Goal: Task Accomplishment & Management: Manage account settings

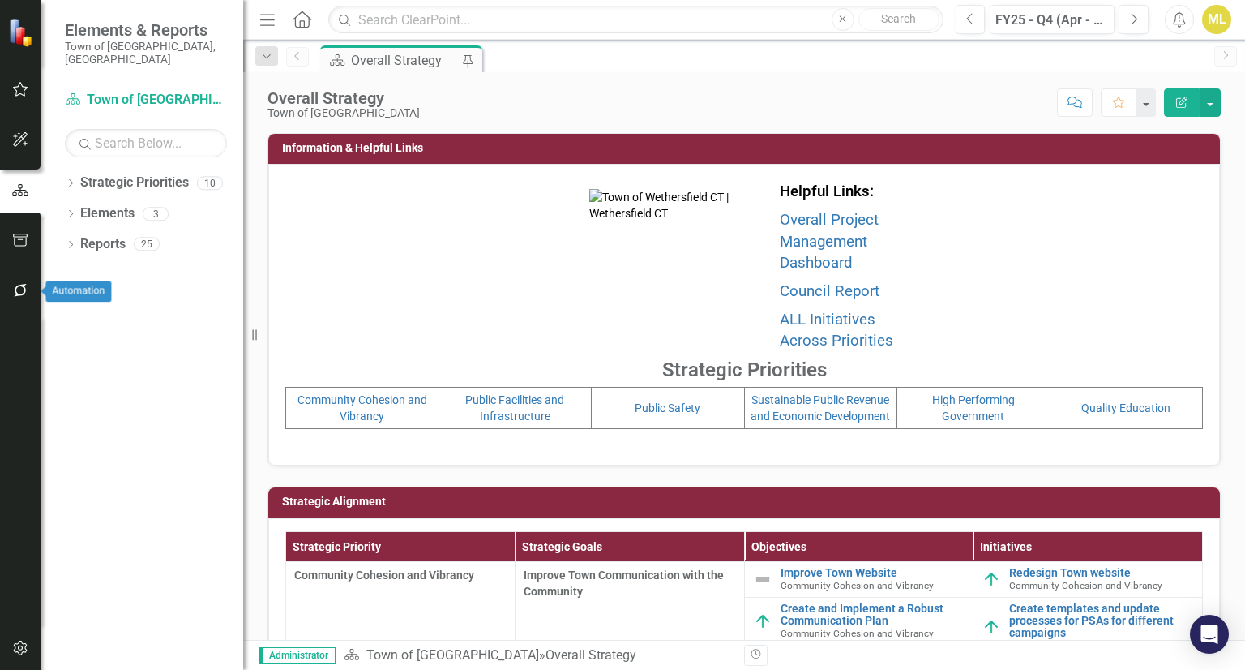
click at [16, 289] on icon "button" at bounding box center [20, 290] width 13 height 13
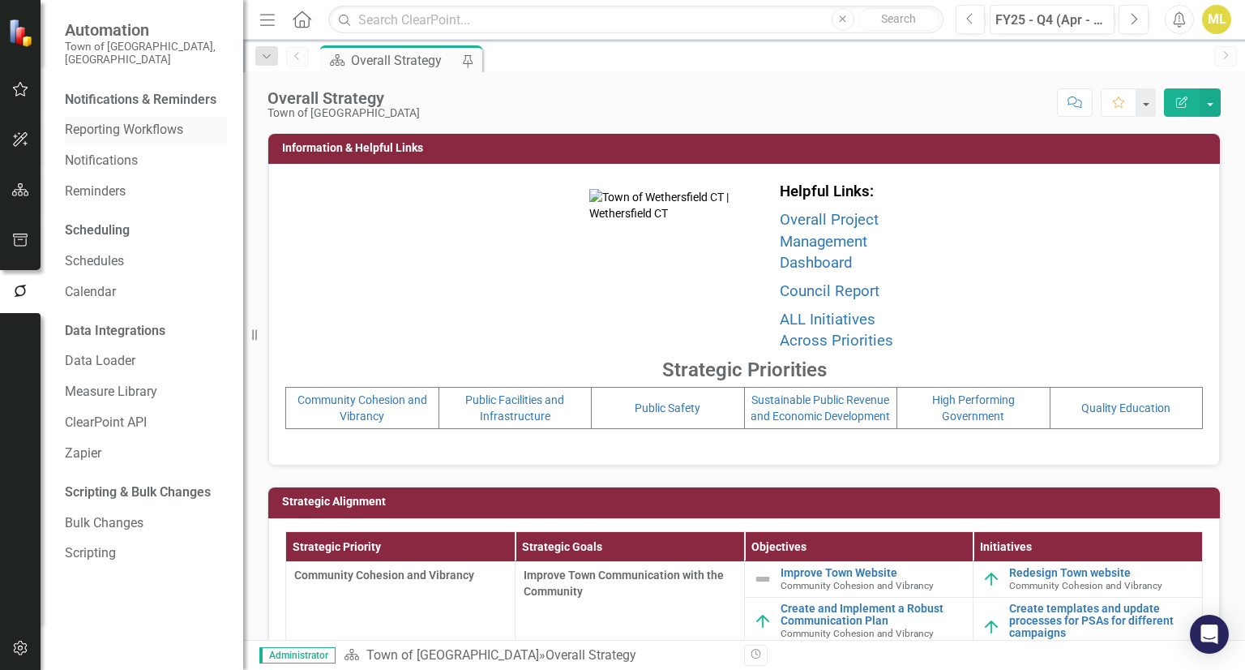
click at [150, 121] on link "Reporting Workflows" at bounding box center [146, 130] width 162 height 19
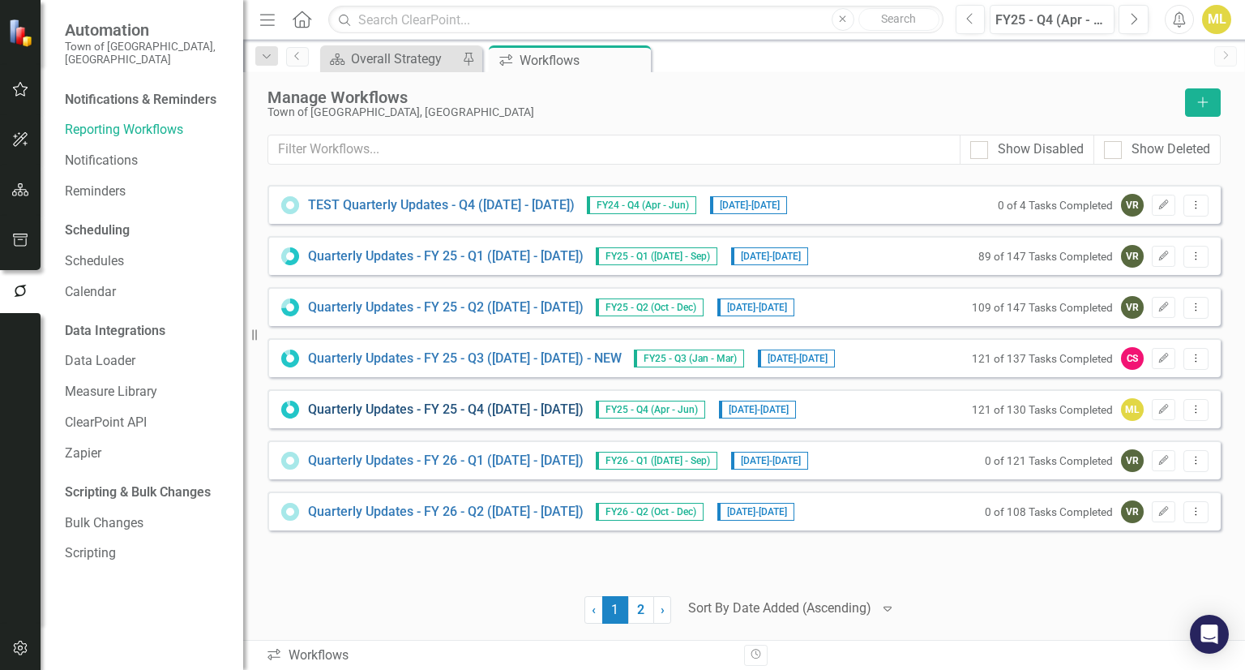
click at [490, 406] on link "Quarterly Updates - FY 25 - Q4 ([DATE] - [DATE])" at bounding box center [446, 410] width 276 height 19
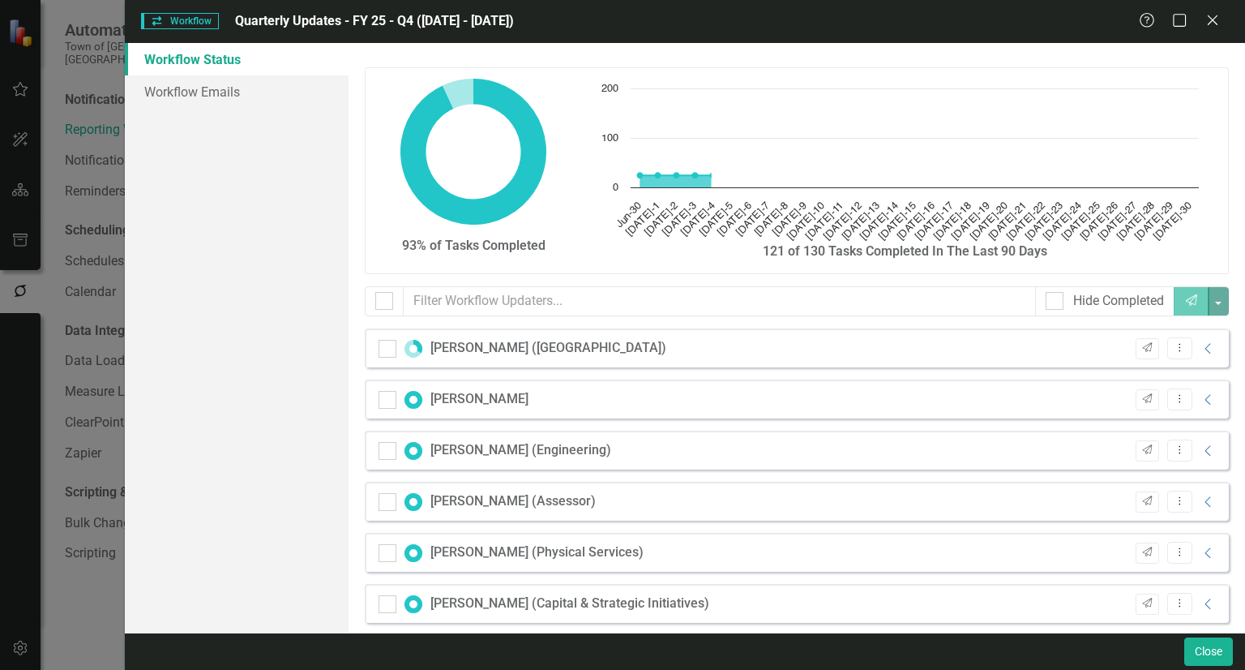
checkbox input "false"
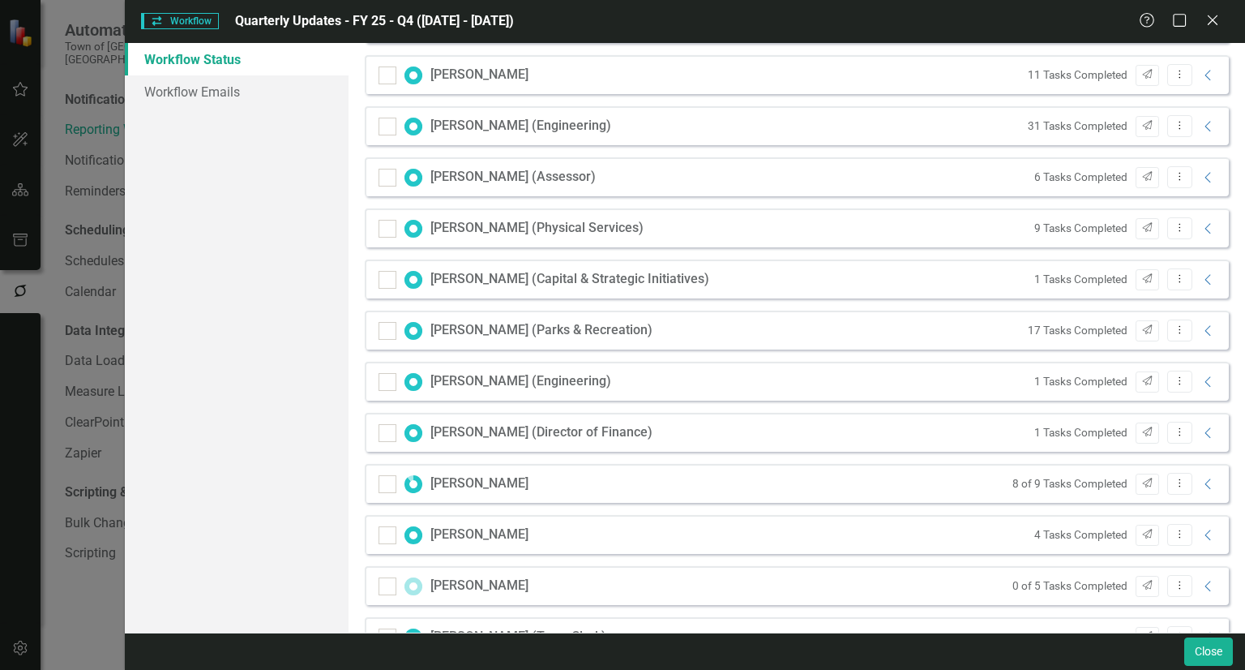
scroll to position [627, 0]
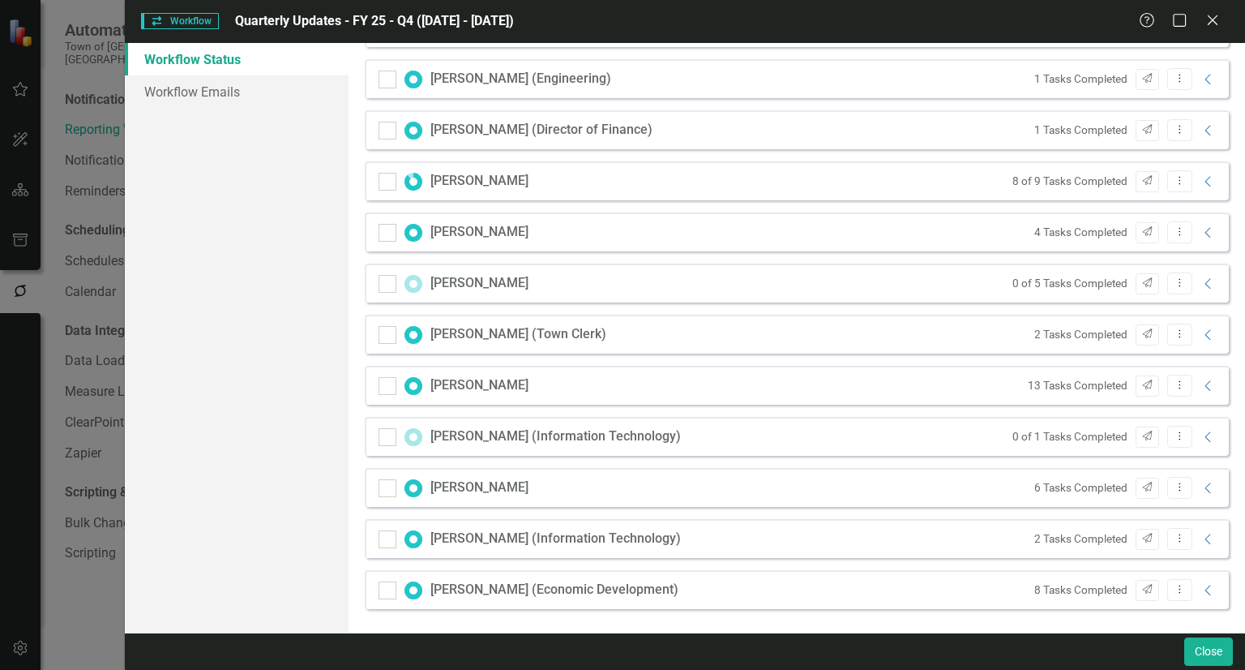
drag, startPoint x: 739, startPoint y: 481, endPoint x: 1040, endPoint y: 341, distance: 331.6
click at [1040, 341] on div "[PERSON_NAME] ([GEOGRAPHIC_DATA]) 1 of 3 Tasks Completed Send Dropdown Menu Col…" at bounding box center [797, 161] width 889 height 919
click at [1203, 283] on icon "Collapse" at bounding box center [1209, 283] width 16 height 13
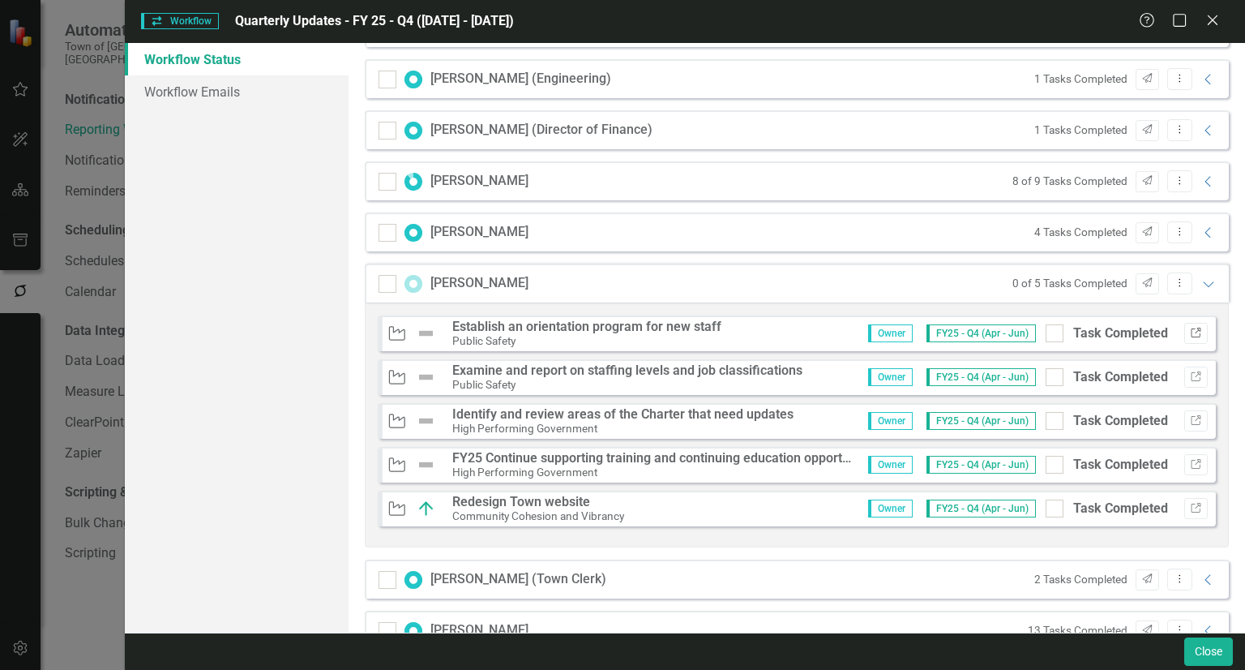
click at [1190, 328] on icon "Link" at bounding box center [1196, 333] width 12 height 10
click at [1190, 374] on icon "Link" at bounding box center [1196, 377] width 12 height 10
drag, startPoint x: 585, startPoint y: 384, endPoint x: 598, endPoint y: 379, distance: 14.2
click at [598, 379] on div "Public Safety" at bounding box center [627, 384] width 350 height 15
click at [598, 377] on div "Public Safety" at bounding box center [627, 384] width 350 height 15
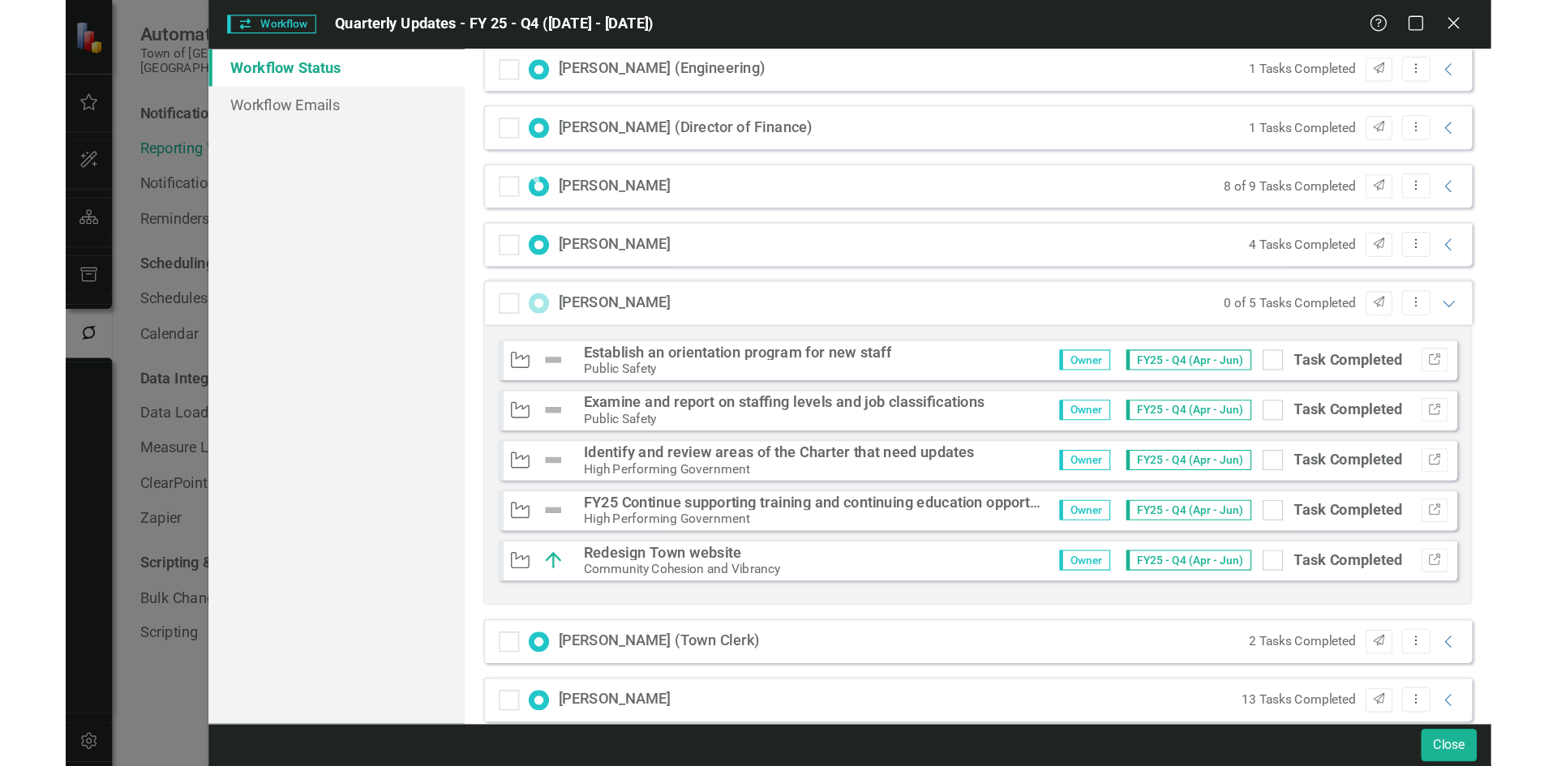
scroll to position [645, 0]
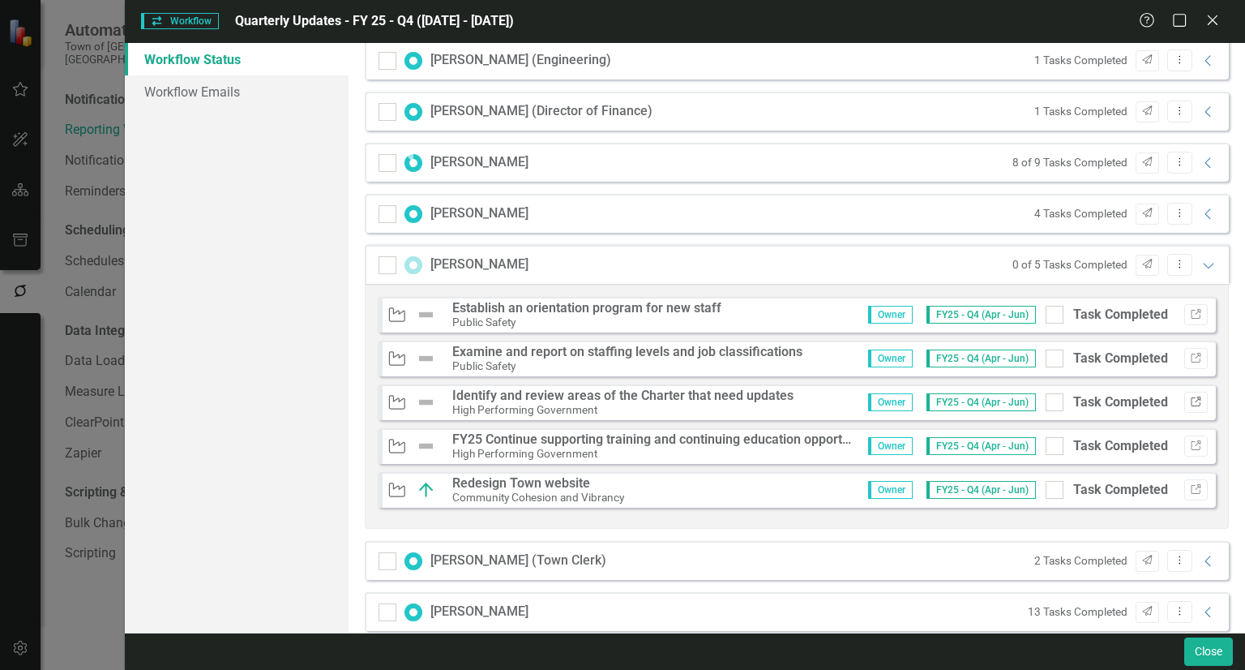
click at [1190, 397] on icon "Link" at bounding box center [1196, 402] width 12 height 10
click at [1191, 443] on button "Link" at bounding box center [1197, 445] width 24 height 21
click at [1190, 485] on icon "Link" at bounding box center [1196, 490] width 12 height 10
click at [971, 33] on div "Workflow Workflow Quarterly Updates - FY 25 - Q4 (April 1, 2025 - June 30, 2025…" at bounding box center [685, 21] width 1121 height 43
click at [1206, 22] on icon "Close" at bounding box center [1212, 19] width 20 height 15
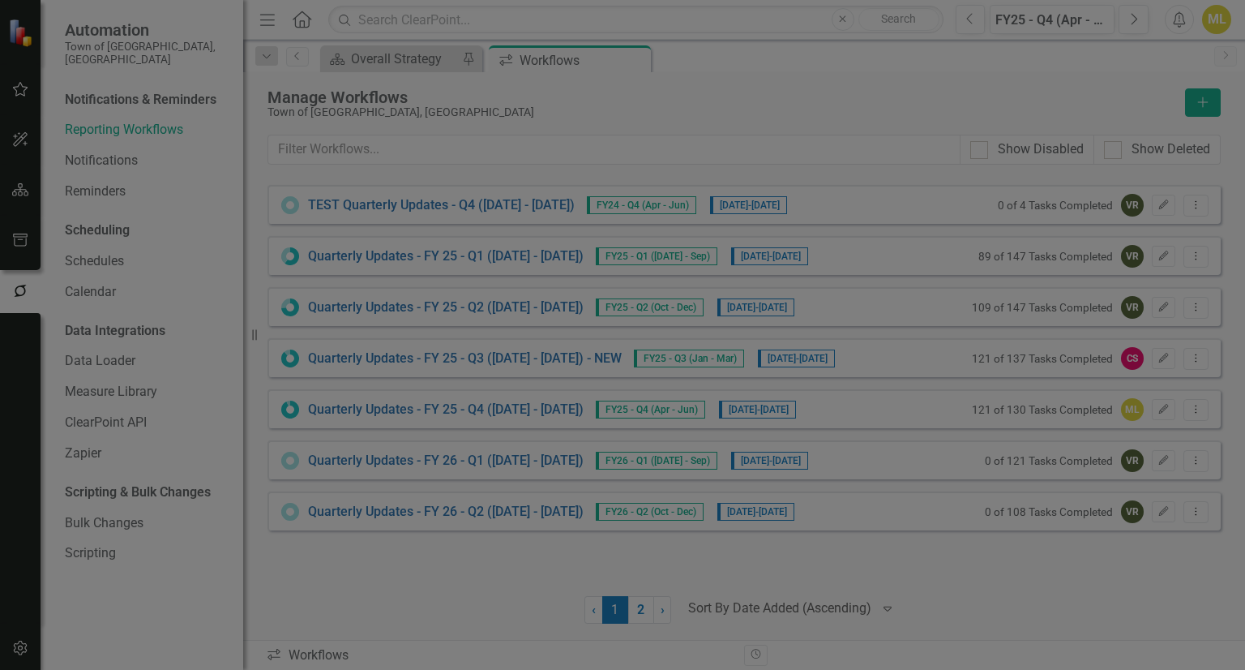
drag, startPoint x: 1206, startPoint y: 22, endPoint x: 753, endPoint y: -41, distance: 456.8
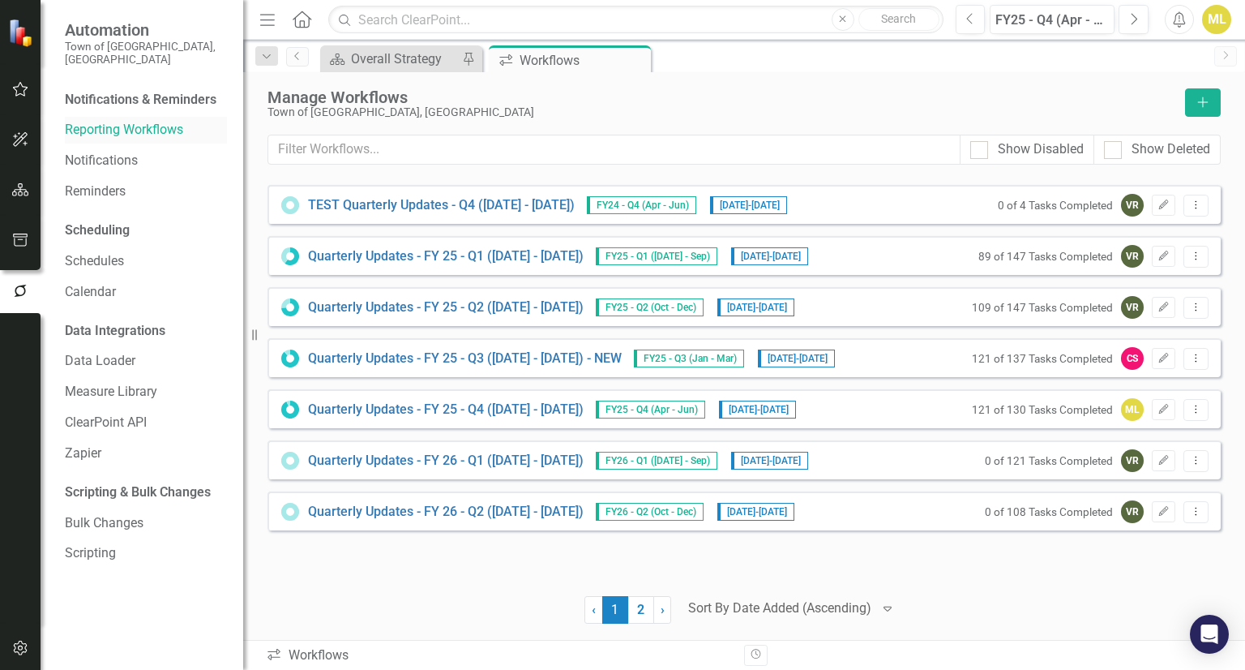
click at [130, 124] on link "Reporting Workflows" at bounding box center [146, 130] width 162 height 19
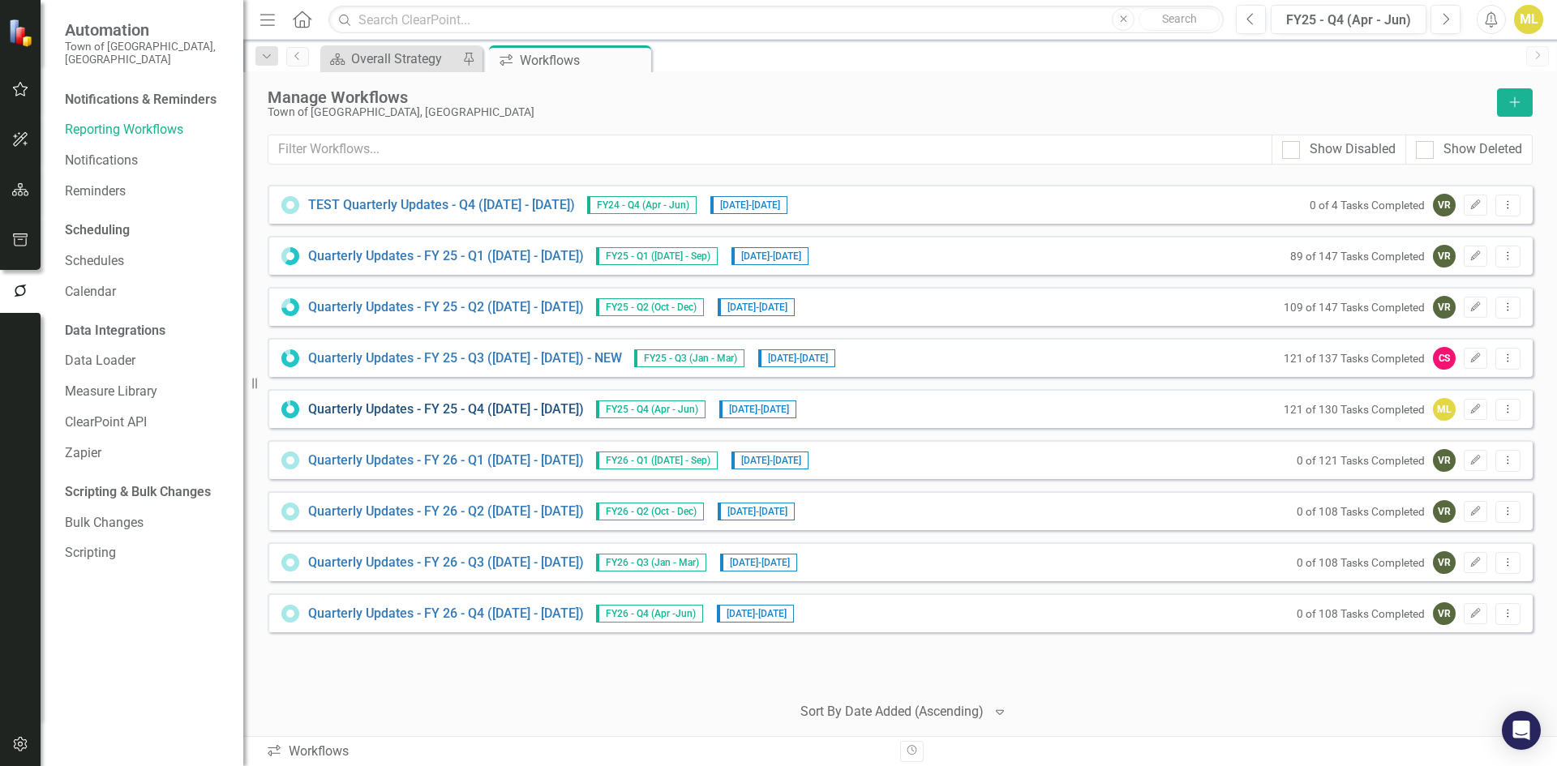
click at [506, 413] on link "Quarterly Updates - FY 25 - Q4 (April 1, 2025 - June 30, 2025)" at bounding box center [446, 410] width 276 height 19
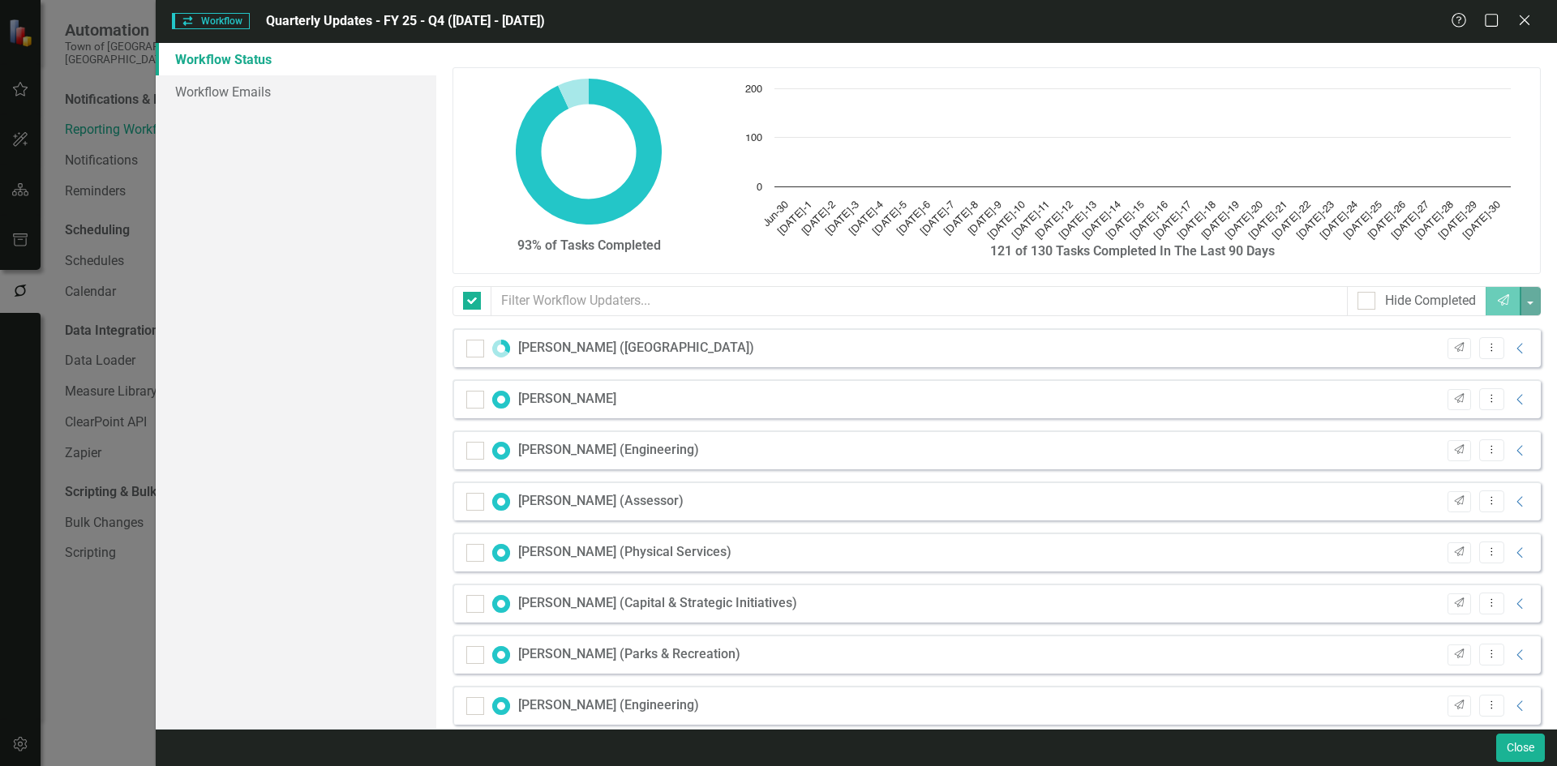
checkbox input "false"
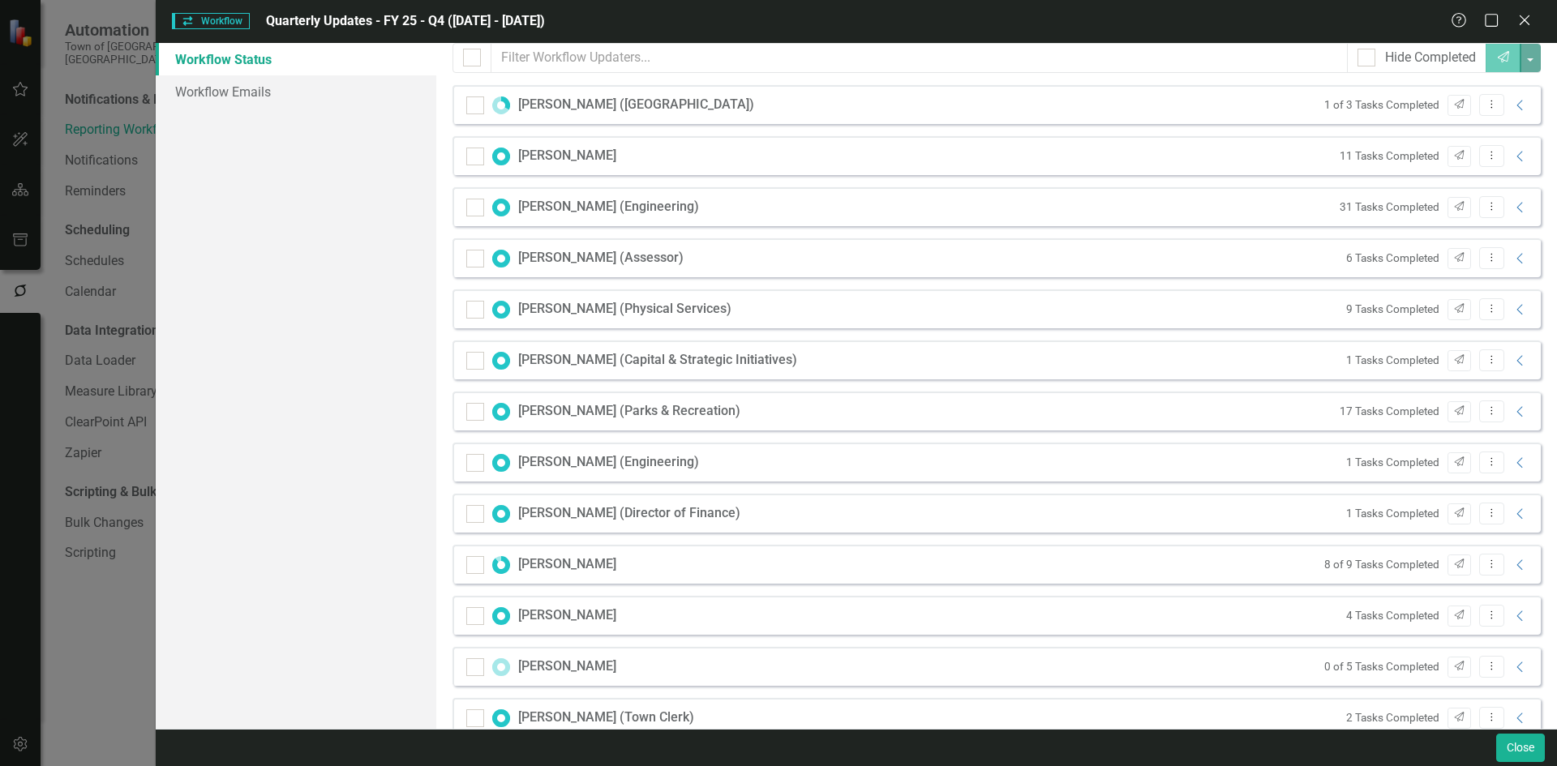
scroll to position [531, 0]
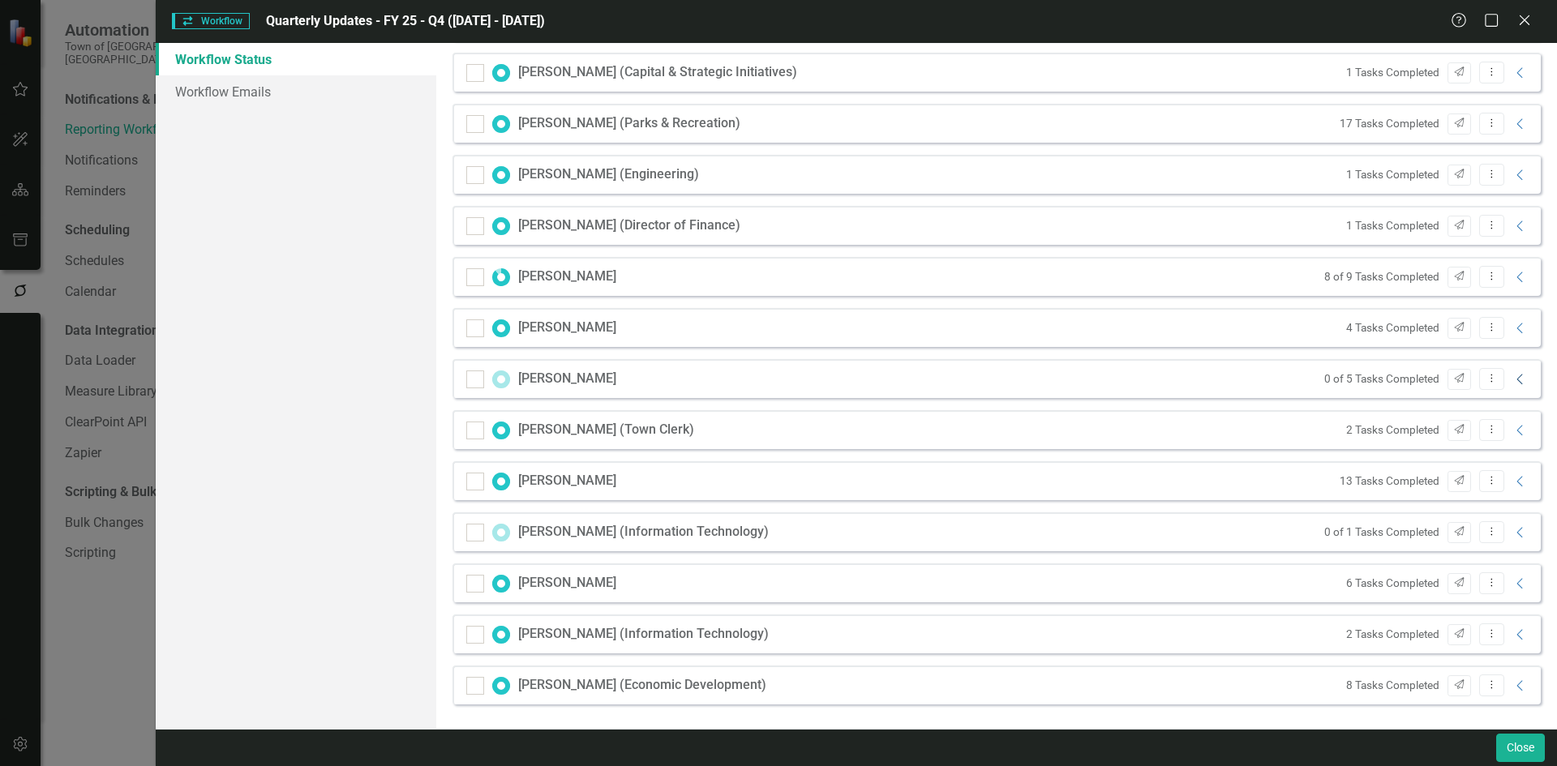
click at [1512, 383] on icon "Collapse" at bounding box center [1520, 379] width 16 height 13
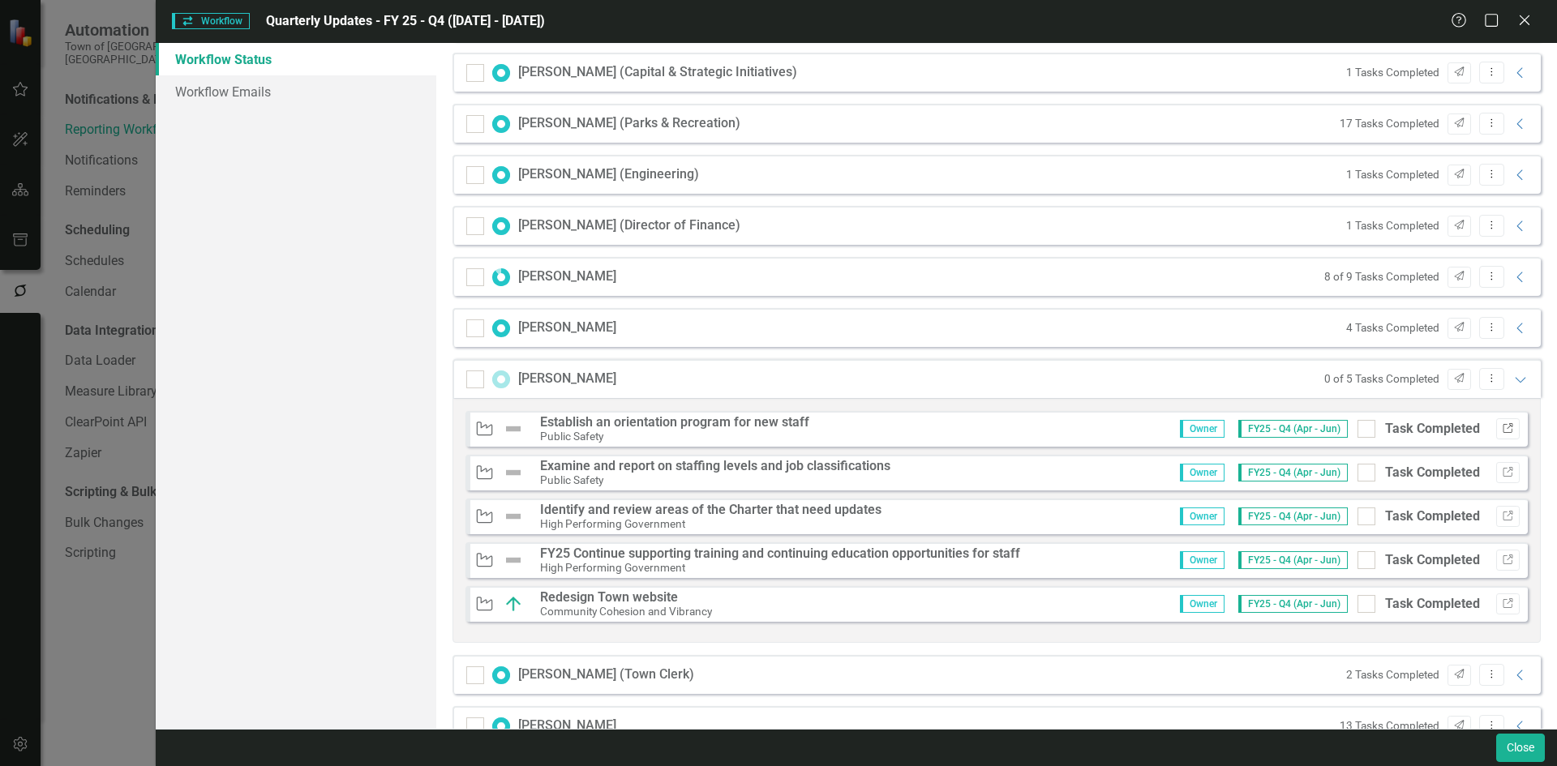
click at [1502, 431] on icon "Link" at bounding box center [1508, 429] width 12 height 10
click at [1360, 423] on div at bounding box center [1366, 429] width 18 height 18
click at [1360, 423] on input "Task Completed" at bounding box center [1362, 425] width 11 height 11
checkbox input "true"
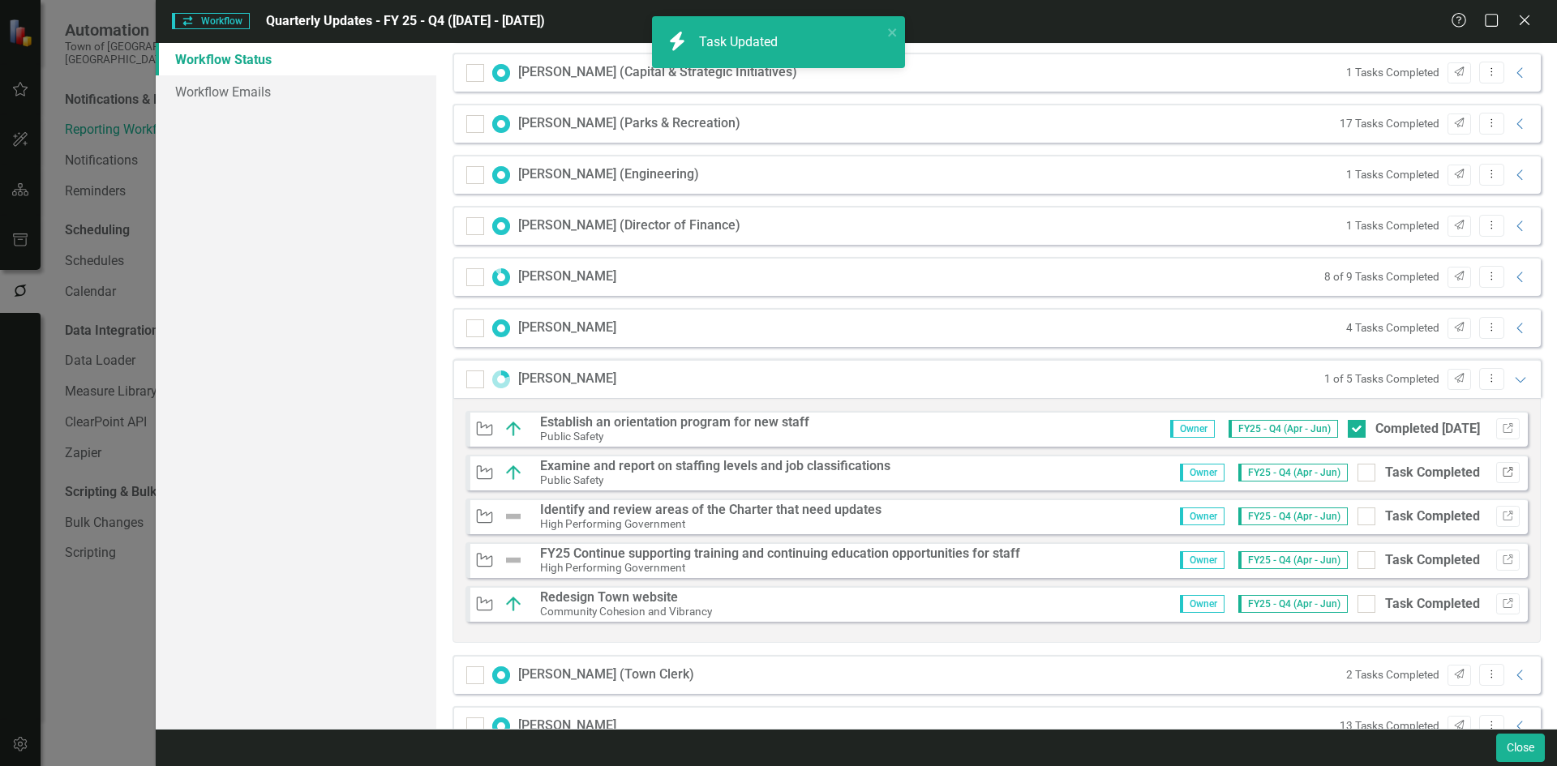
click at [1502, 470] on icon "Link" at bounding box center [1508, 473] width 12 height 10
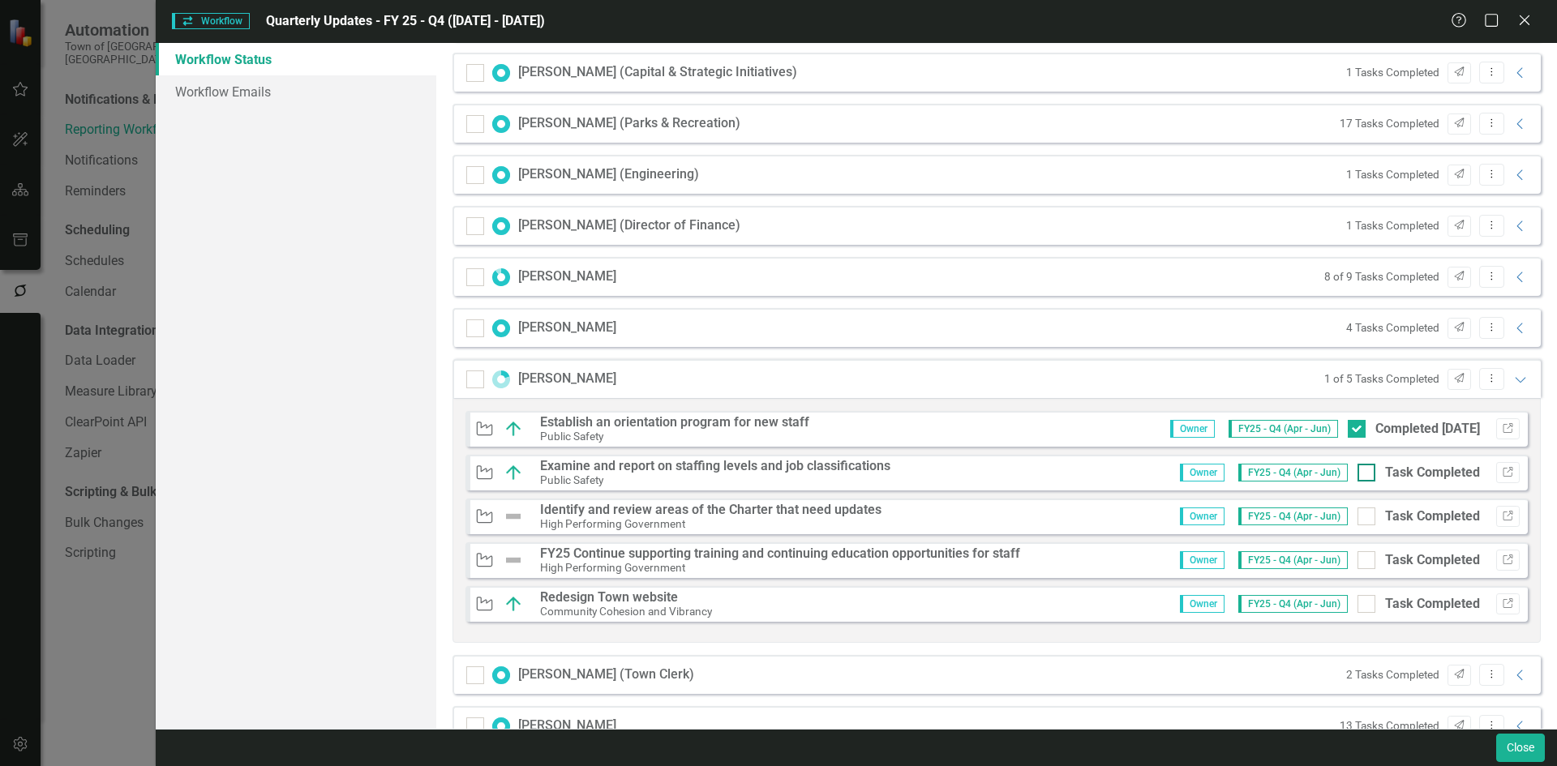
click at [1362, 472] on div at bounding box center [1366, 473] width 18 height 18
click at [1362, 472] on input "Task Completed" at bounding box center [1362, 469] width 11 height 11
checkbox input "true"
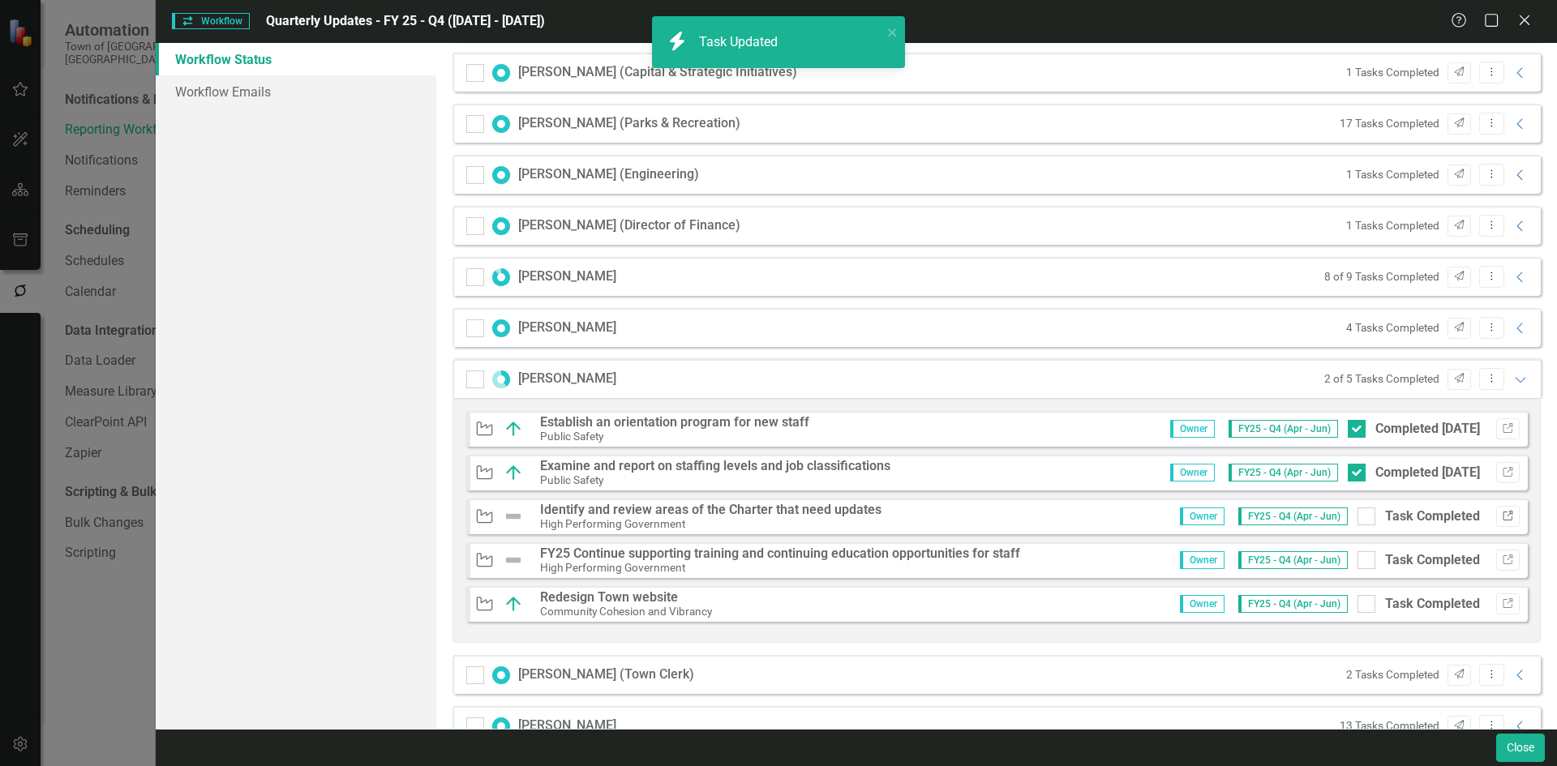
click at [1502, 516] on icon "button" at bounding box center [1507, 516] width 10 height 10
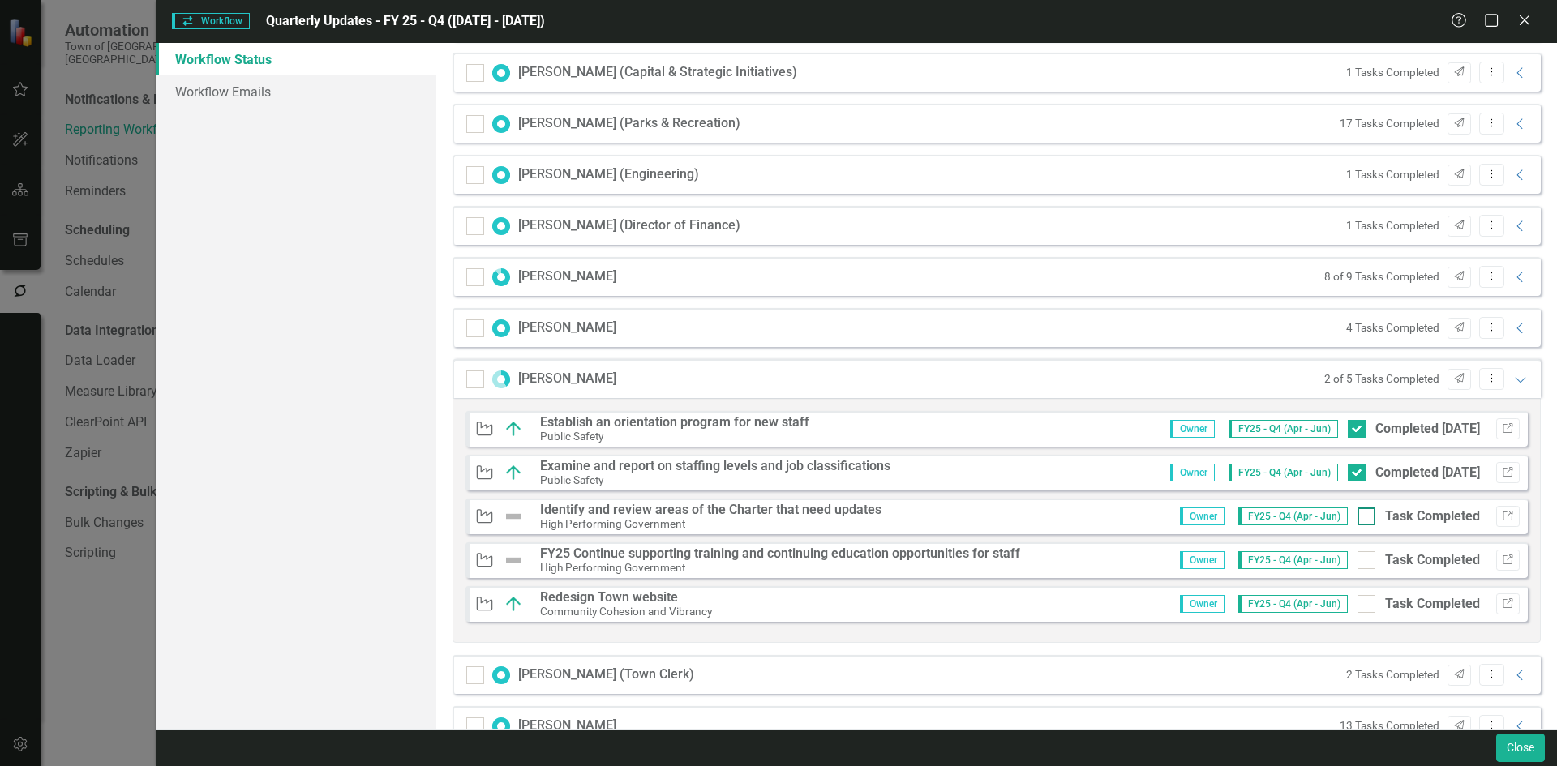
click at [1357, 516] on div at bounding box center [1366, 517] width 18 height 18
click at [1357, 516] on input "Task Completed" at bounding box center [1362, 513] width 11 height 11
checkbox input "true"
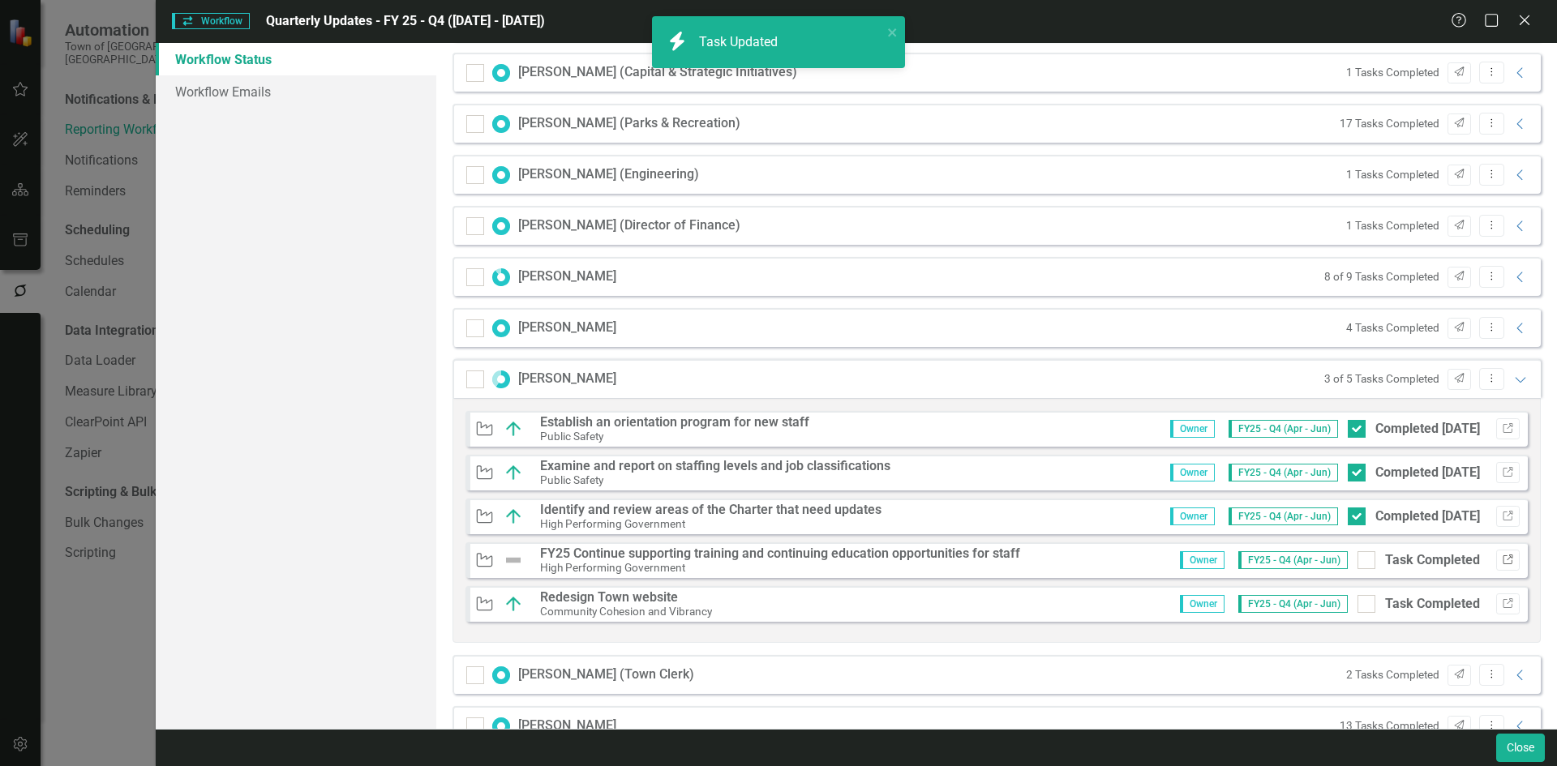
click at [1502, 563] on button "Link" at bounding box center [1508, 560] width 24 height 21
click at [1357, 565] on div at bounding box center [1366, 560] width 18 height 18
click at [1357, 562] on input "Task Completed" at bounding box center [1362, 556] width 11 height 11
checkbox input "true"
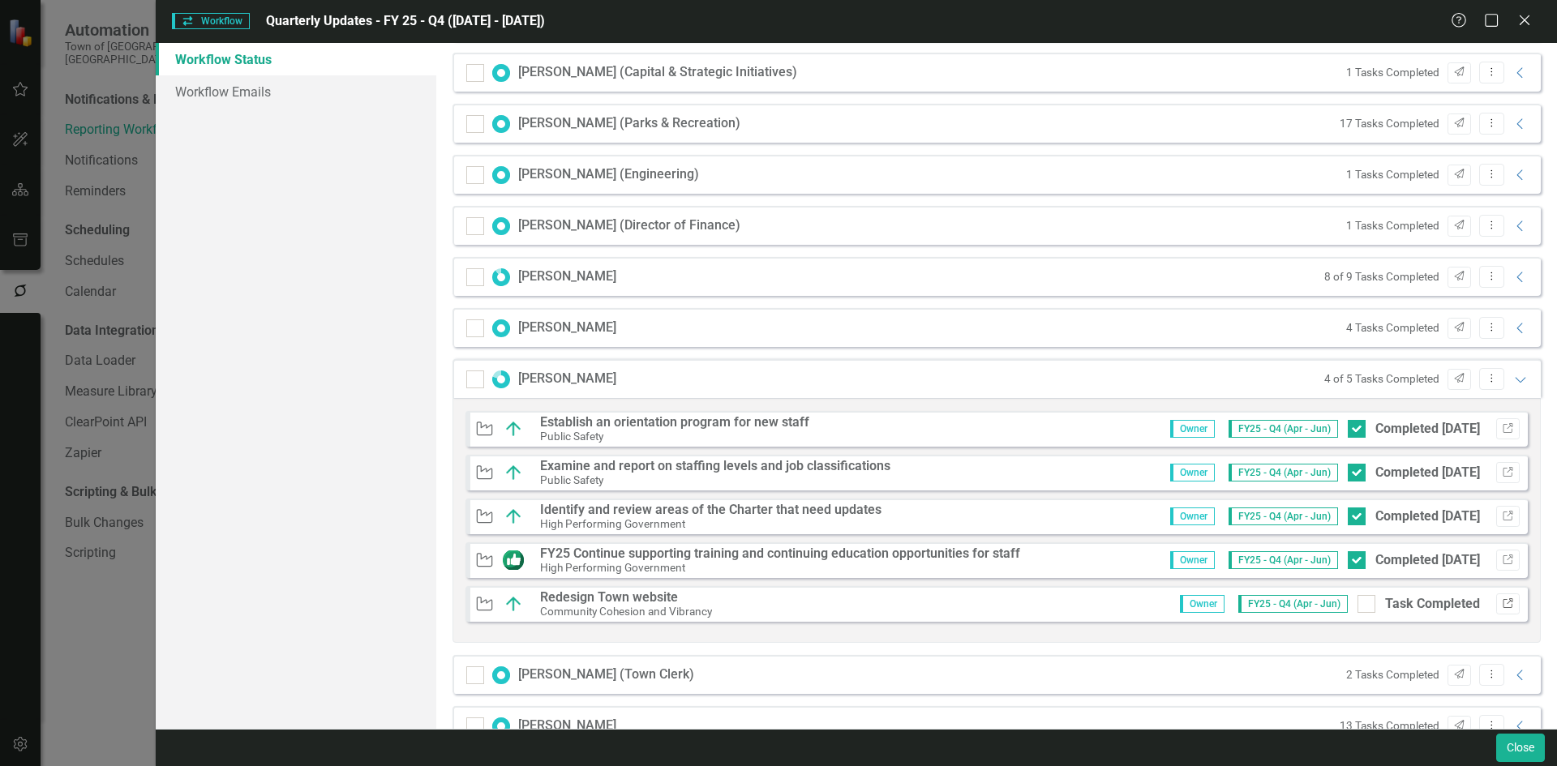
click at [1502, 602] on button "Link" at bounding box center [1508, 603] width 24 height 21
click at [1365, 598] on div "Task Completed" at bounding box center [1418, 604] width 122 height 19
click at [1365, 598] on input "Task Completed" at bounding box center [1362, 600] width 11 height 11
checkbox input "true"
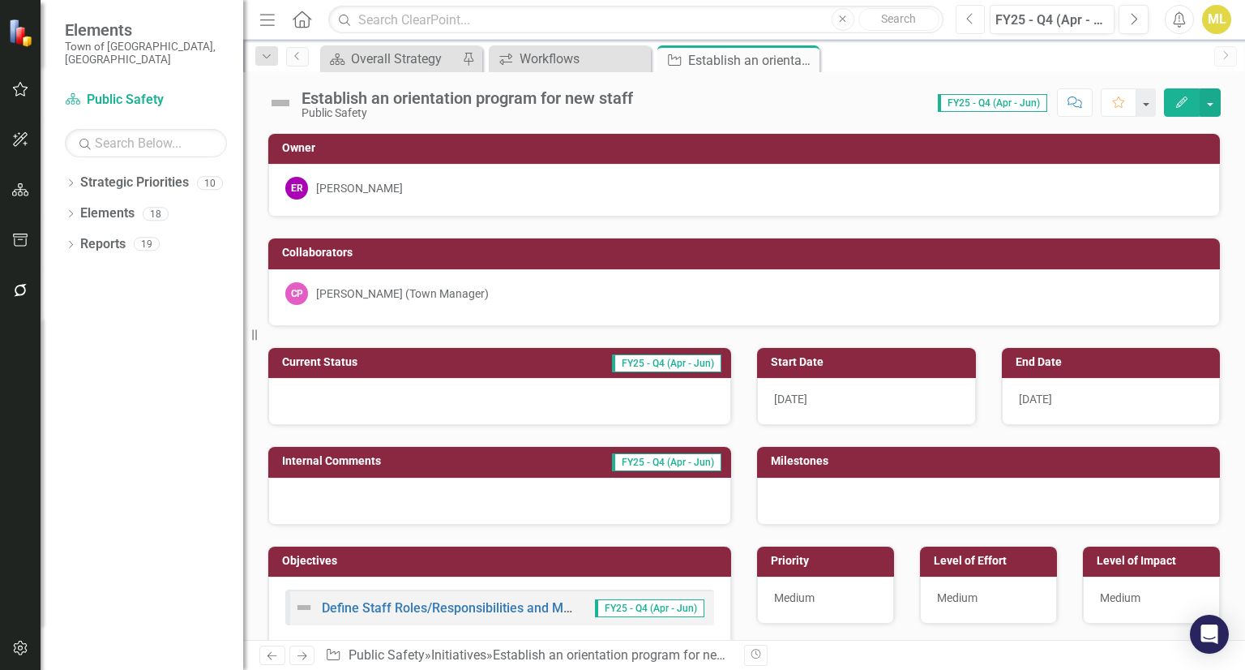
click at [968, 14] on icon "Previous" at bounding box center [970, 19] width 9 height 15
click at [1138, 22] on button "Next" at bounding box center [1134, 19] width 30 height 29
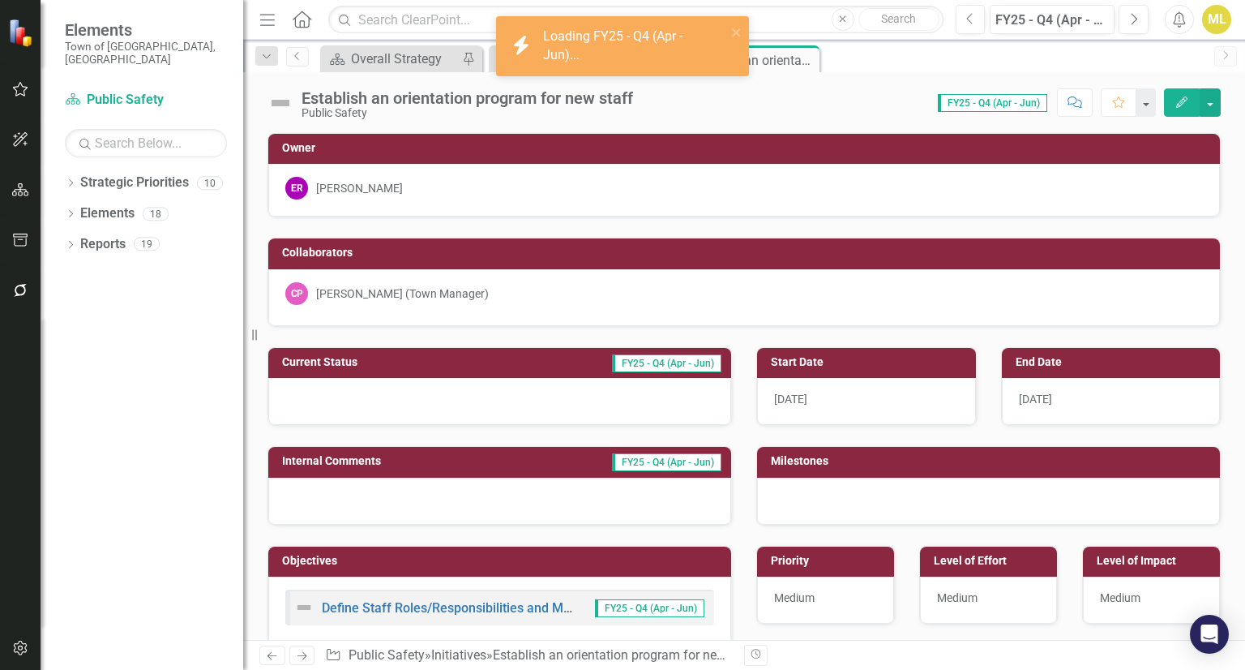
click at [344, 399] on div at bounding box center [499, 401] width 463 height 47
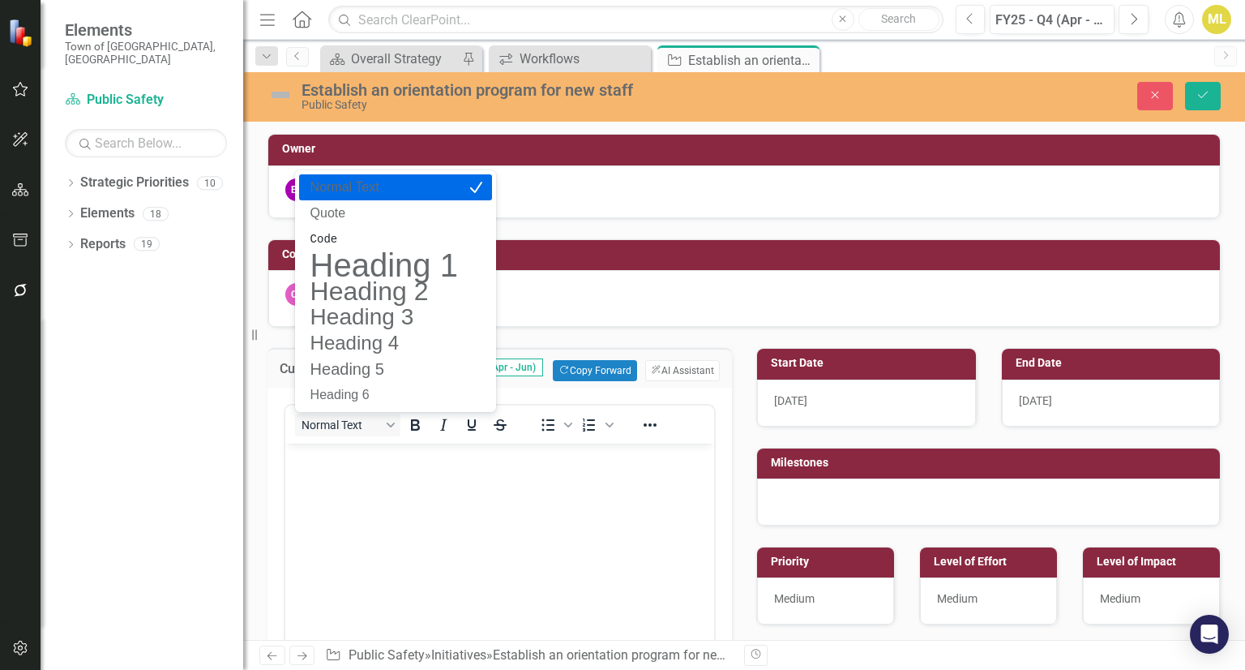
click at [318, 441] on div "Normal Text To open the popup, press Shift+Enter To open the popup, press Shift…" at bounding box center [499, 424] width 429 height 38
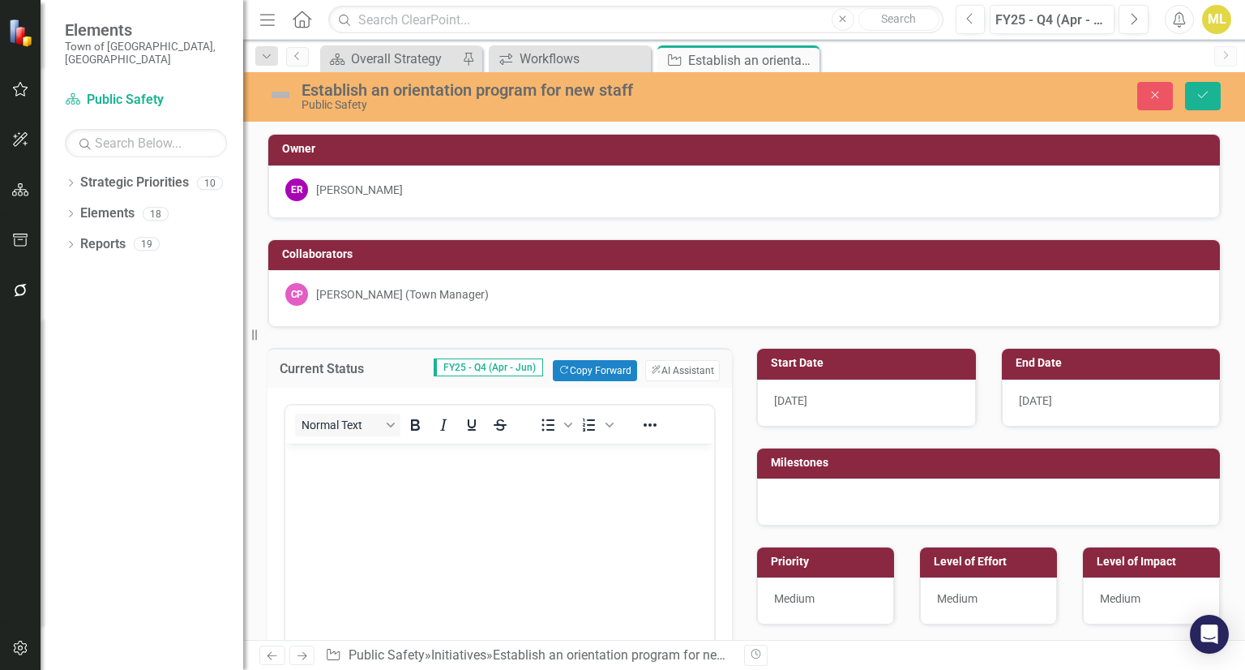
click at [315, 466] on p "Rich Text Area. Press ALT-0 for help." at bounding box center [499, 457] width 421 height 19
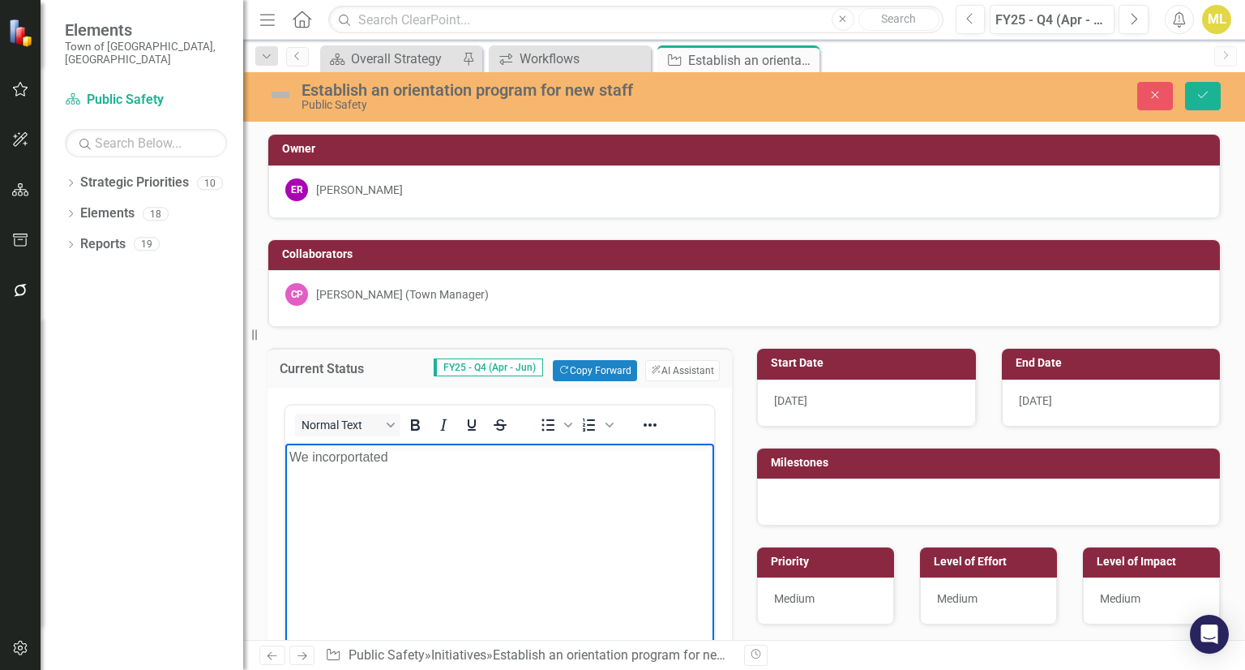
click at [345, 456] on p "We incorportated" at bounding box center [499, 457] width 421 height 19
click at [418, 448] on p "We incorportated" at bounding box center [499, 457] width 421 height 19
click at [686, 450] on p "We incorporated OSHA safety policies into onboarding for new staff." at bounding box center [499, 457] width 421 height 19
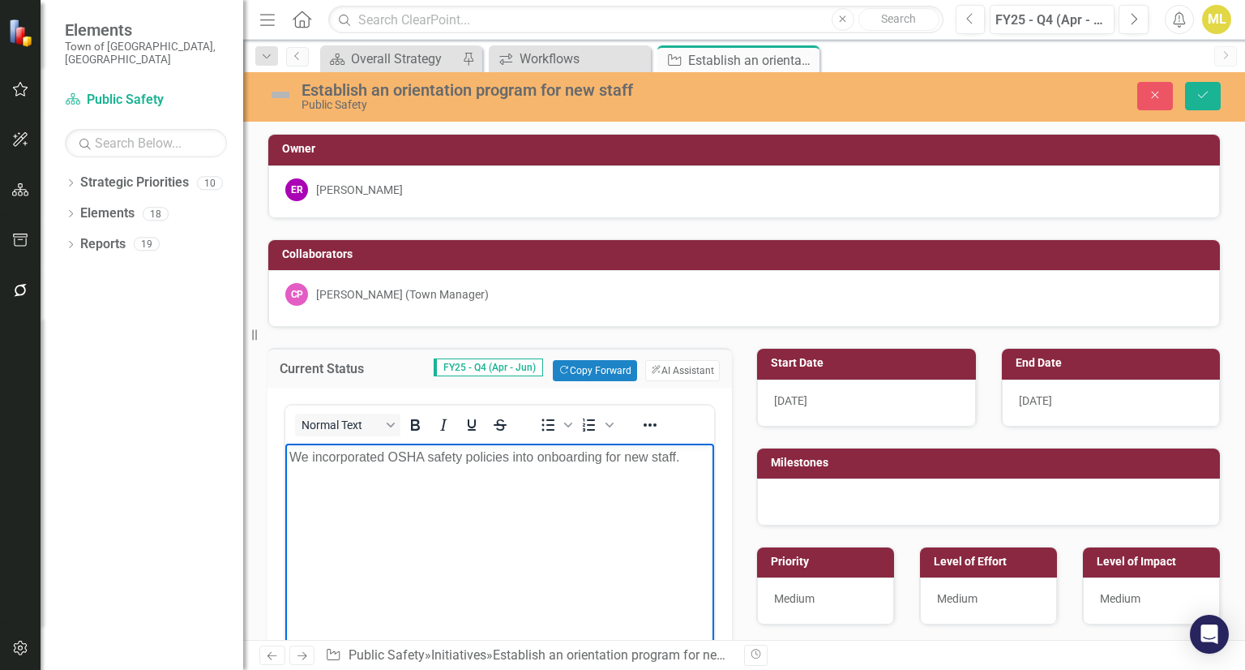
click at [692, 455] on p "We incorporated OSHA safety policies into onboarding for new staff." at bounding box center [499, 457] width 421 height 19
click at [283, 105] on img at bounding box center [281, 95] width 26 height 26
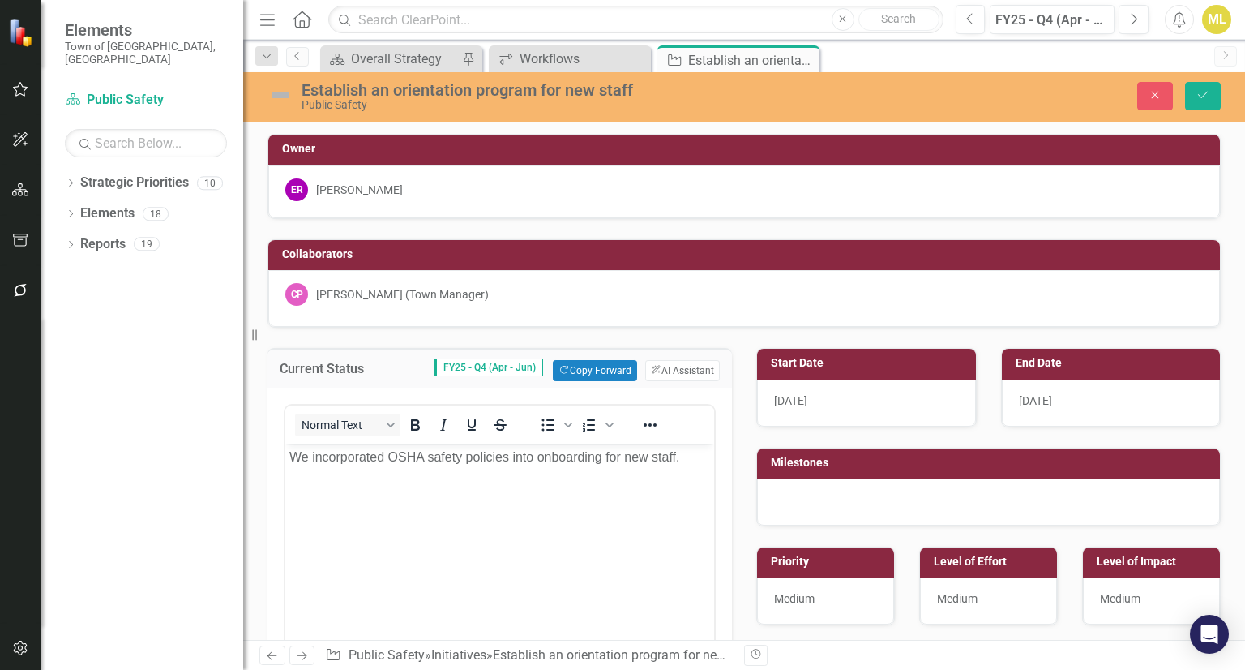
click at [283, 105] on img at bounding box center [281, 95] width 26 height 26
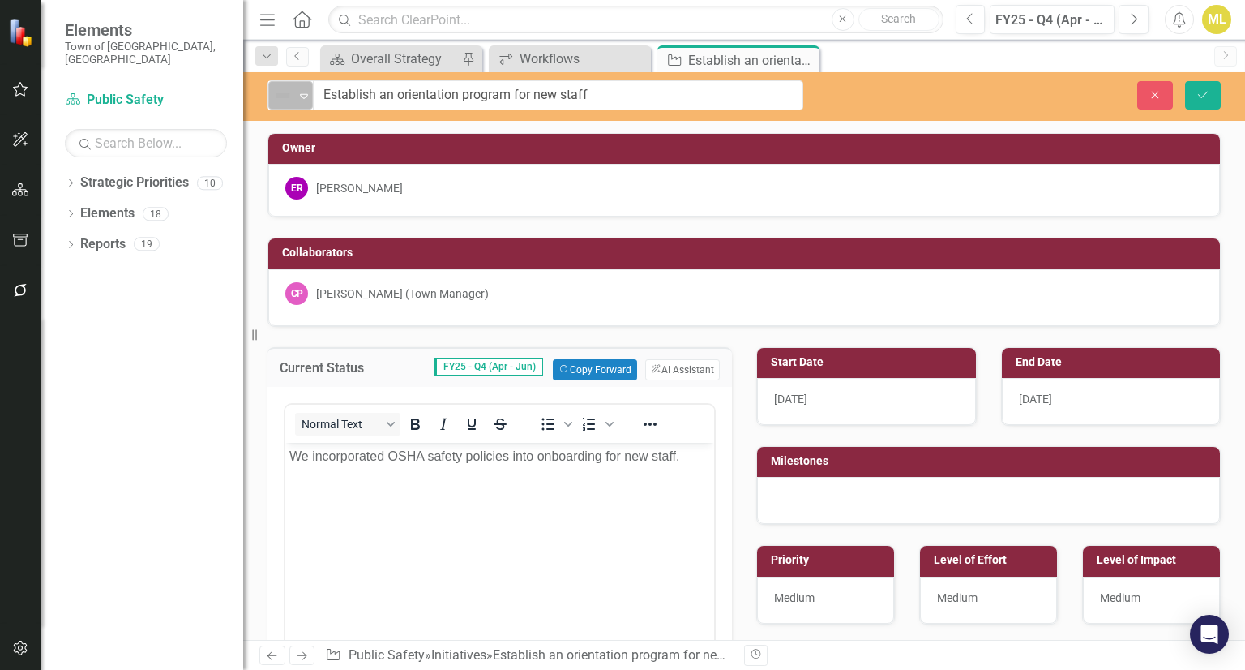
click at [285, 98] on img at bounding box center [282, 95] width 19 height 19
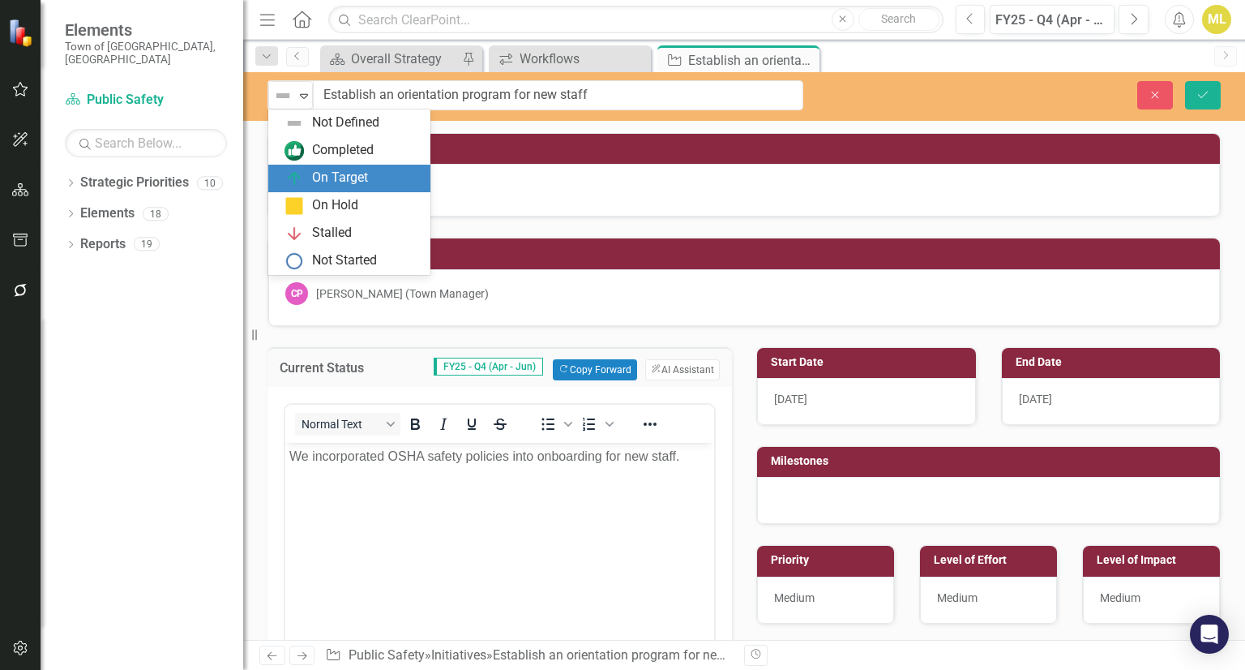
click at [311, 176] on div "On Target" at bounding box center [353, 178] width 136 height 19
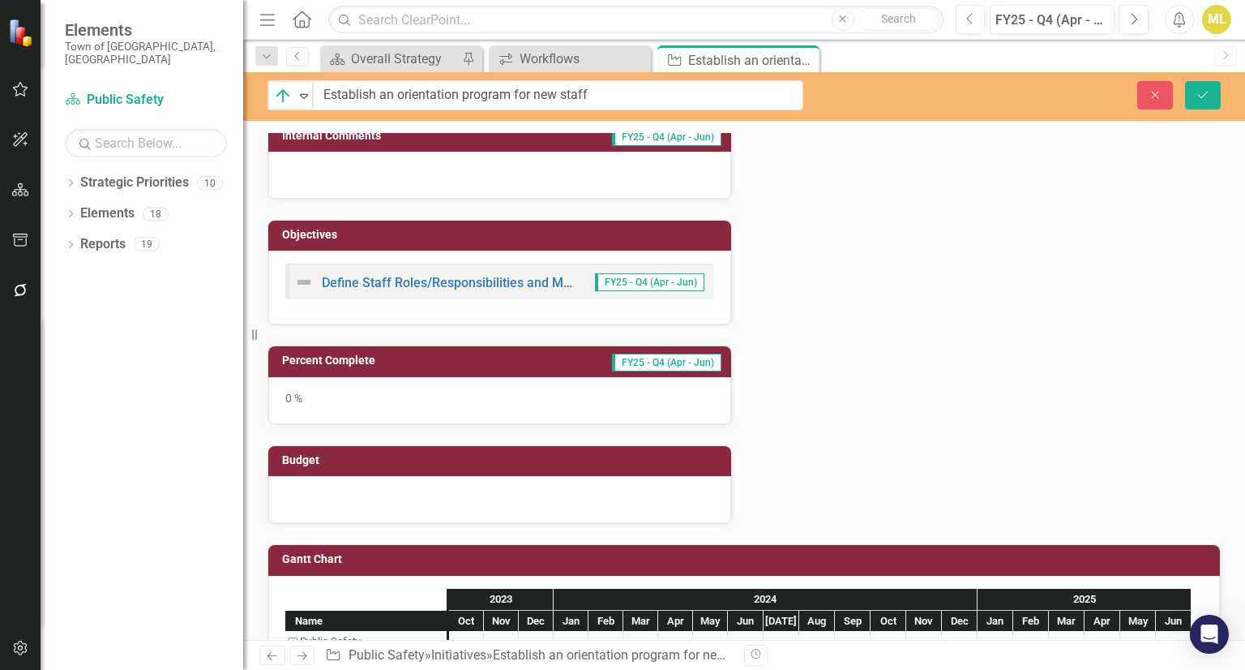
scroll to position [661, 0]
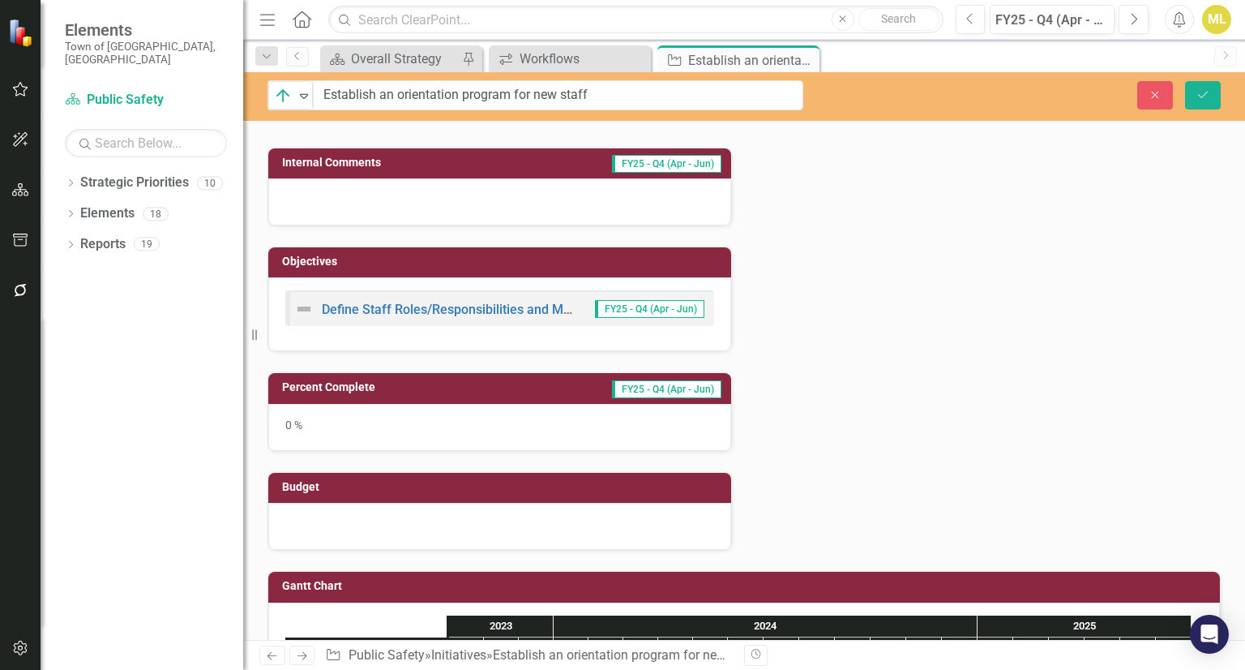
click at [370, 407] on div "0 %" at bounding box center [499, 427] width 463 height 47
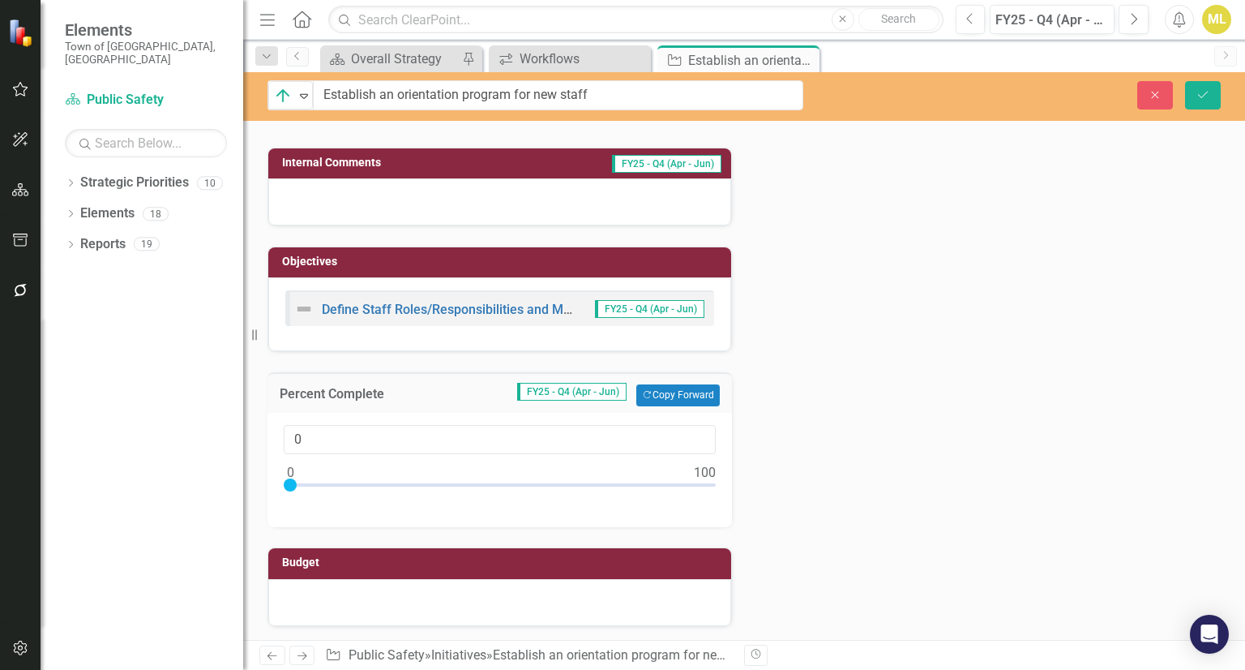
click at [294, 480] on div at bounding box center [290, 484] width 13 height 13
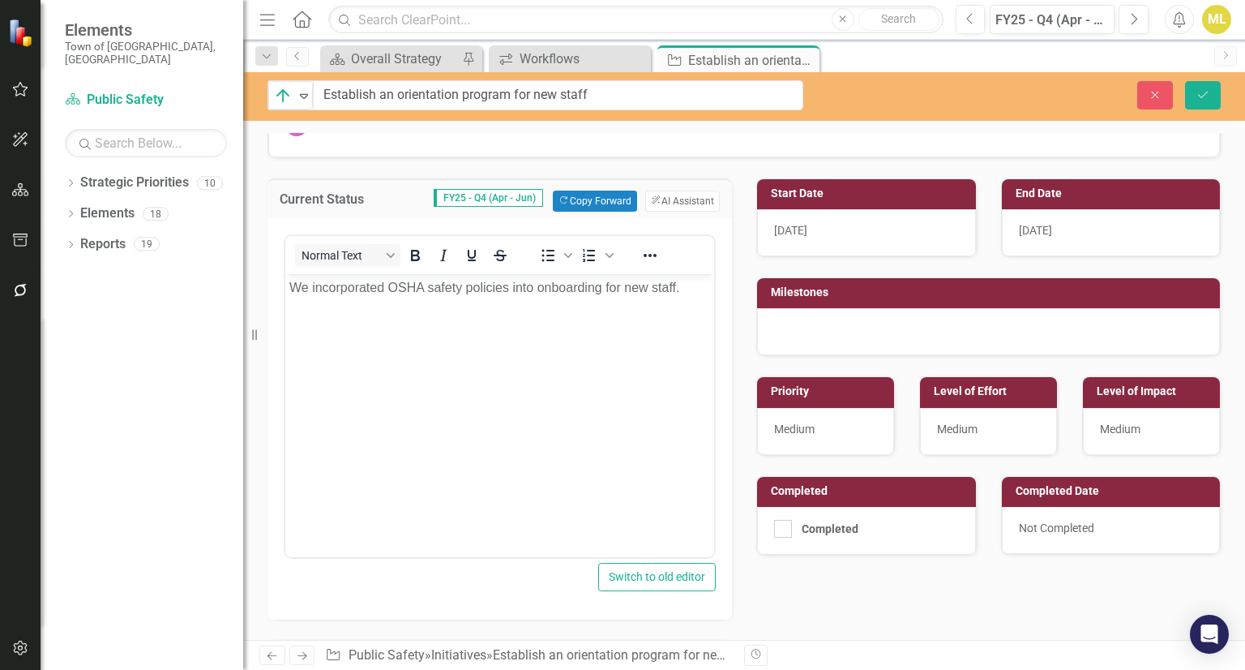
scroll to position [548, 0]
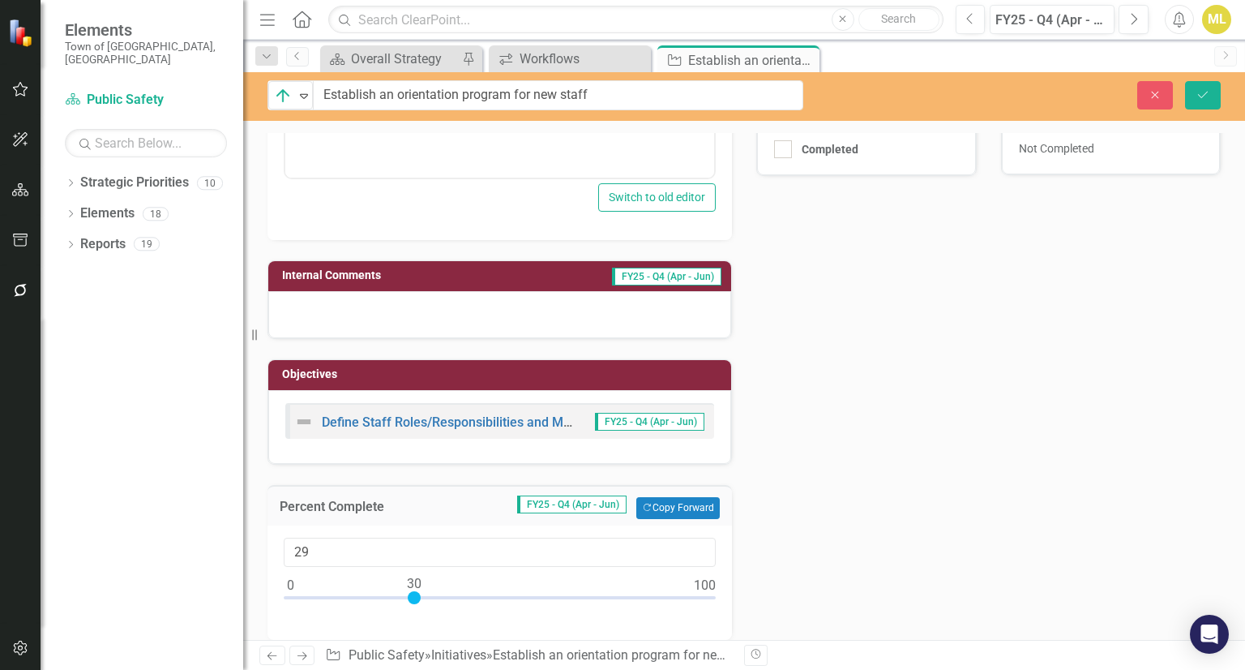
type input "30"
drag, startPoint x: 285, startPoint y: 587, endPoint x: 409, endPoint y: 604, distance: 125.2
click at [409, 604] on div at bounding box center [500, 601] width 432 height 20
click at [898, 439] on div "Current Status FY25 - Q4 (Apr - Jun) Copy Forward Copy Forward ClearPoint AI AI…" at bounding box center [744, 259] width 978 height 961
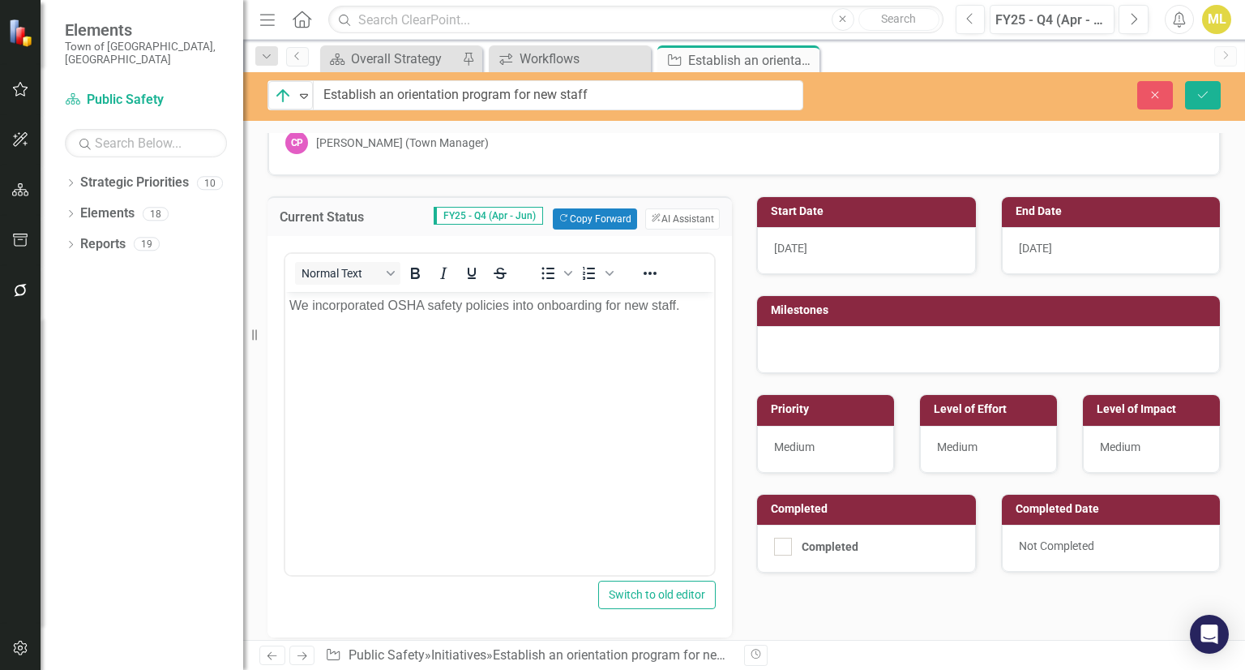
scroll to position [0, 0]
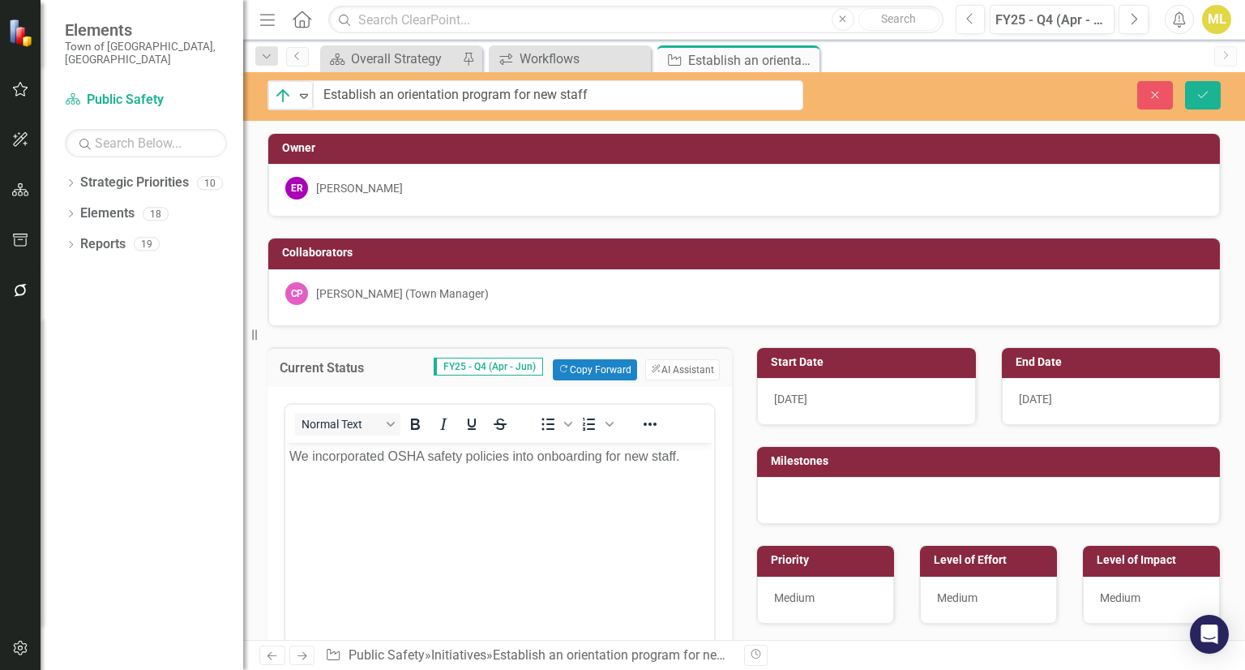
drag, startPoint x: 898, startPoint y: 439, endPoint x: 989, endPoint y: 470, distance: 96.2
click at [989, 470] on div "Milestones" at bounding box center [988, 475] width 489 height 99
click at [989, 470] on td "Milestones" at bounding box center [991, 463] width 441 height 24
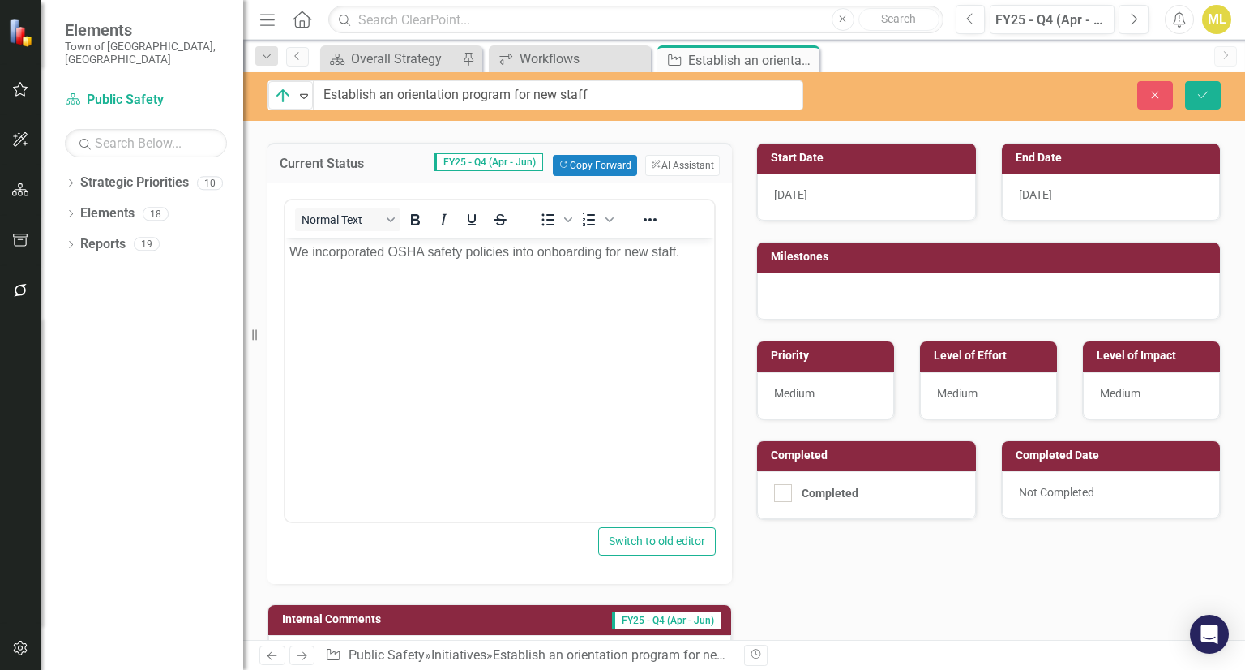
scroll to position [204, 0]
click at [1203, 94] on icon "Save" at bounding box center [1203, 94] width 15 height 11
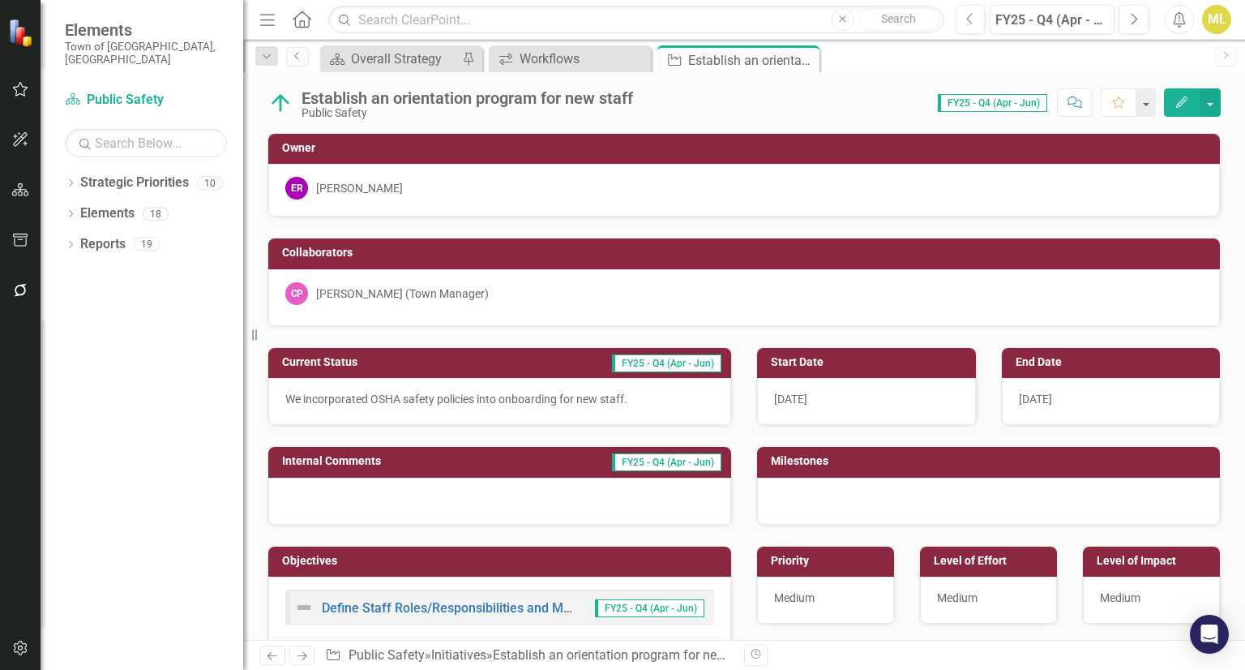
click at [632, 398] on p "We incorporated OSHA safety policies into onboarding for new staff." at bounding box center [499, 399] width 429 height 16
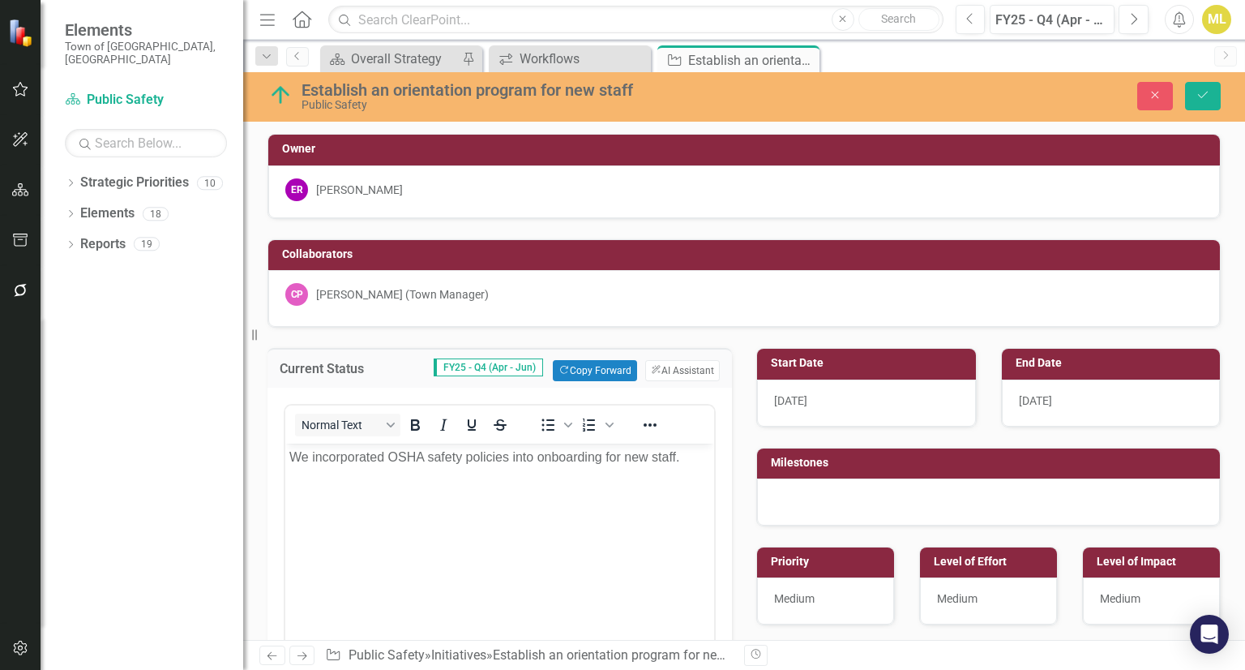
scroll to position [0, 0]
click at [686, 462] on p "We incorporated OSHA safety policies into onboarding for new staff." at bounding box center [499, 457] width 421 height 19
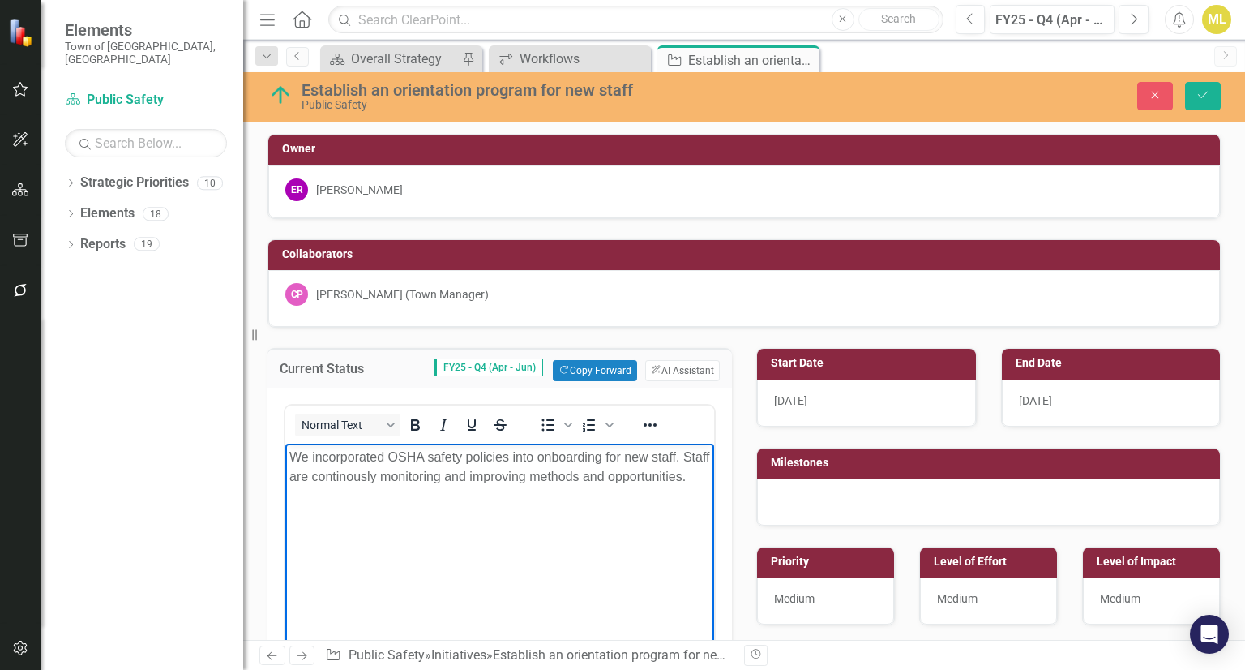
click at [365, 484] on p "We incorporated OSHA safety policies into onboarding for new staff. Staff are c…" at bounding box center [499, 467] width 421 height 39
click at [395, 486] on p "We incorporated OSHA safety policies into onboarding for new staff. Staff are c…" at bounding box center [499, 467] width 421 height 39
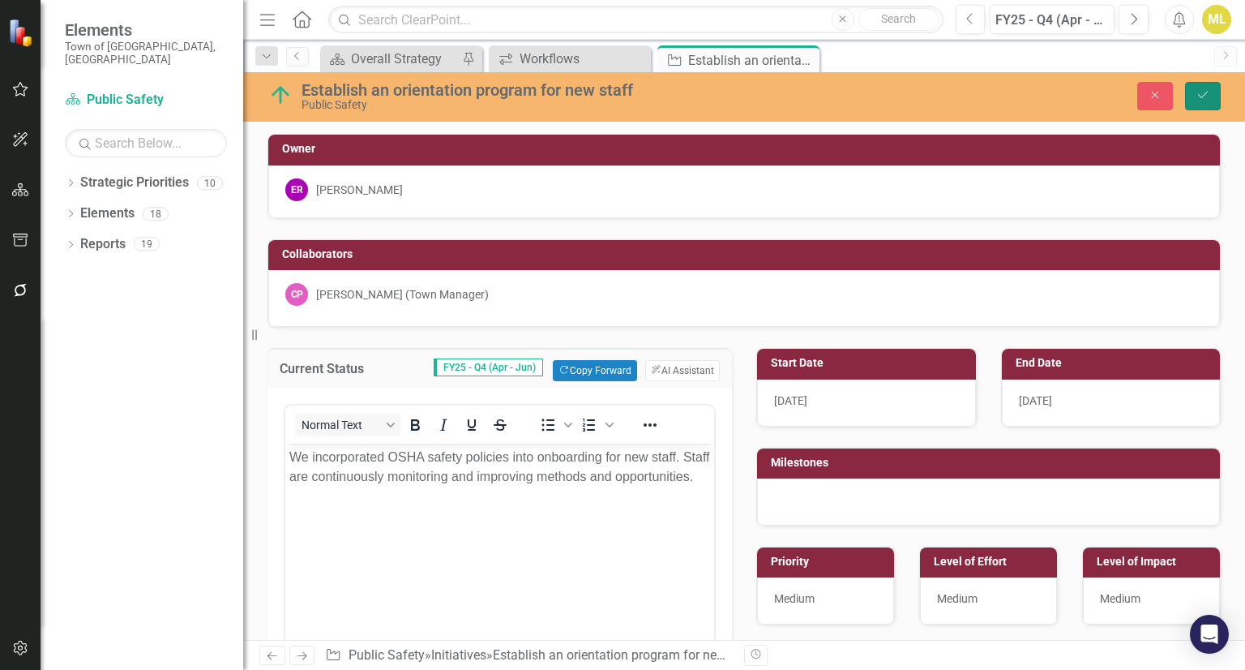
click at [1199, 96] on icon "Save" at bounding box center [1203, 94] width 15 height 11
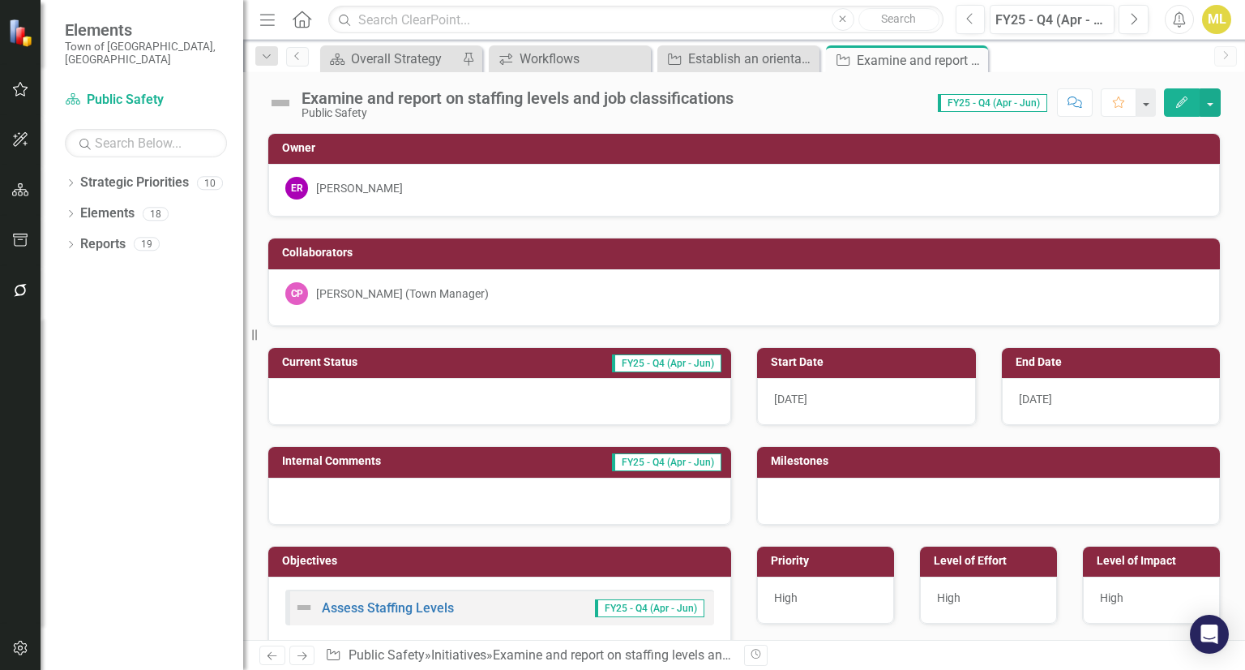
drag, startPoint x: 450, startPoint y: 395, endPoint x: 406, endPoint y: 401, distance: 44.1
click at [406, 401] on div at bounding box center [499, 401] width 463 height 47
drag, startPoint x: 336, startPoint y: 224, endPoint x: 319, endPoint y: 290, distance: 68.6
click at [319, 290] on div "Collaborators CP Cheryl Pearce (Town Manager)" at bounding box center [744, 271] width 978 height 109
click at [308, 410] on div at bounding box center [499, 401] width 463 height 47
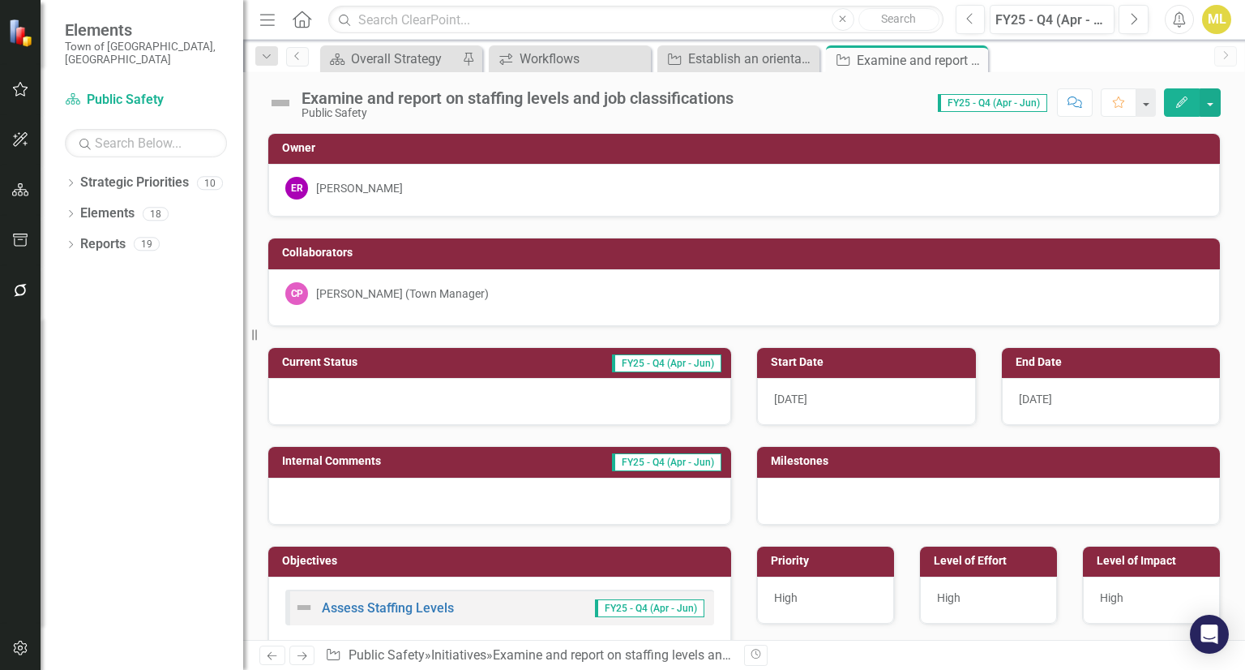
click at [308, 410] on div at bounding box center [499, 401] width 463 height 47
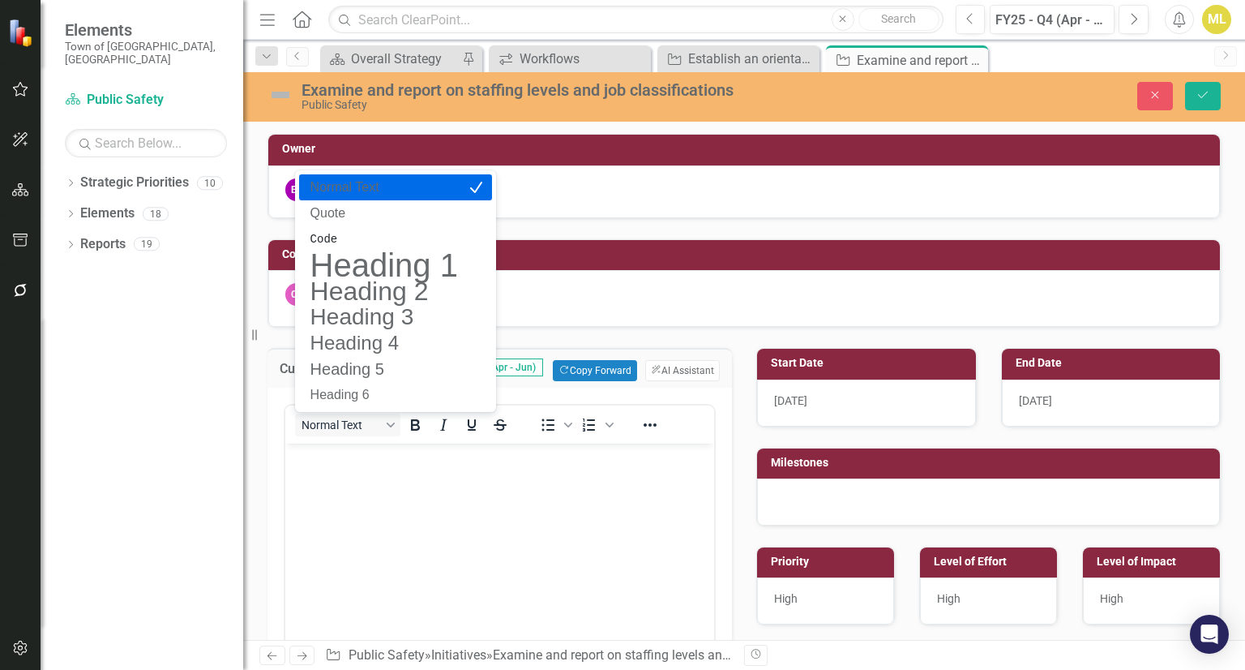
click at [380, 192] on p "Normal Text" at bounding box center [384, 187] width 151 height 19
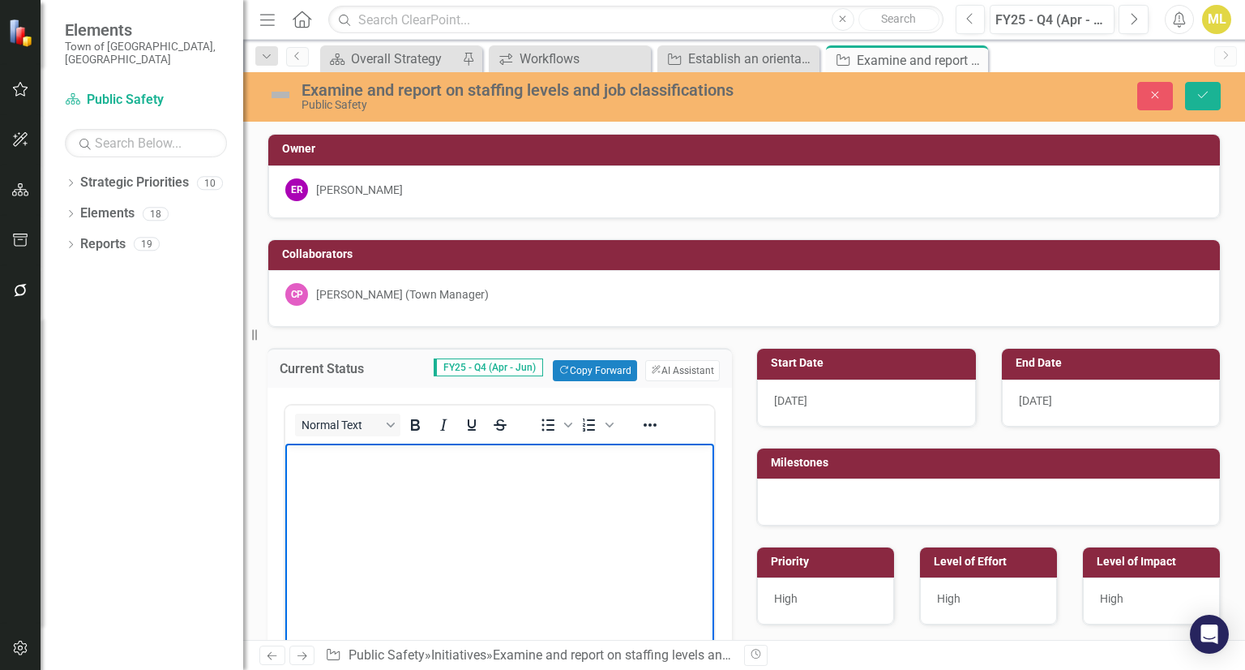
click at [356, 457] on p "Rich Text Area. Press ALT-0 for help." at bounding box center [499, 457] width 421 height 19
click at [332, 475] on body "Rich Text Area. Press ALT-0 for help." at bounding box center [499, 564] width 429 height 243
click at [319, 464] on p "Rich Text Area. Press ALT-0 for help." at bounding box center [499, 457] width 421 height 19
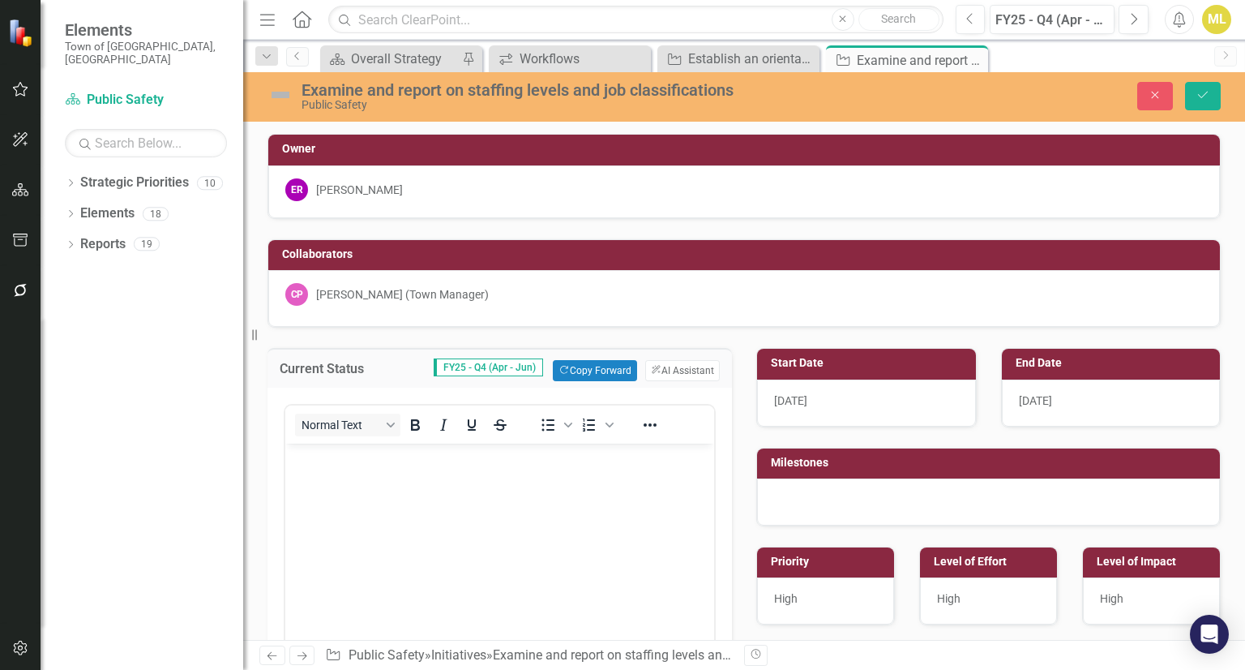
click at [280, 100] on img at bounding box center [281, 95] width 26 height 26
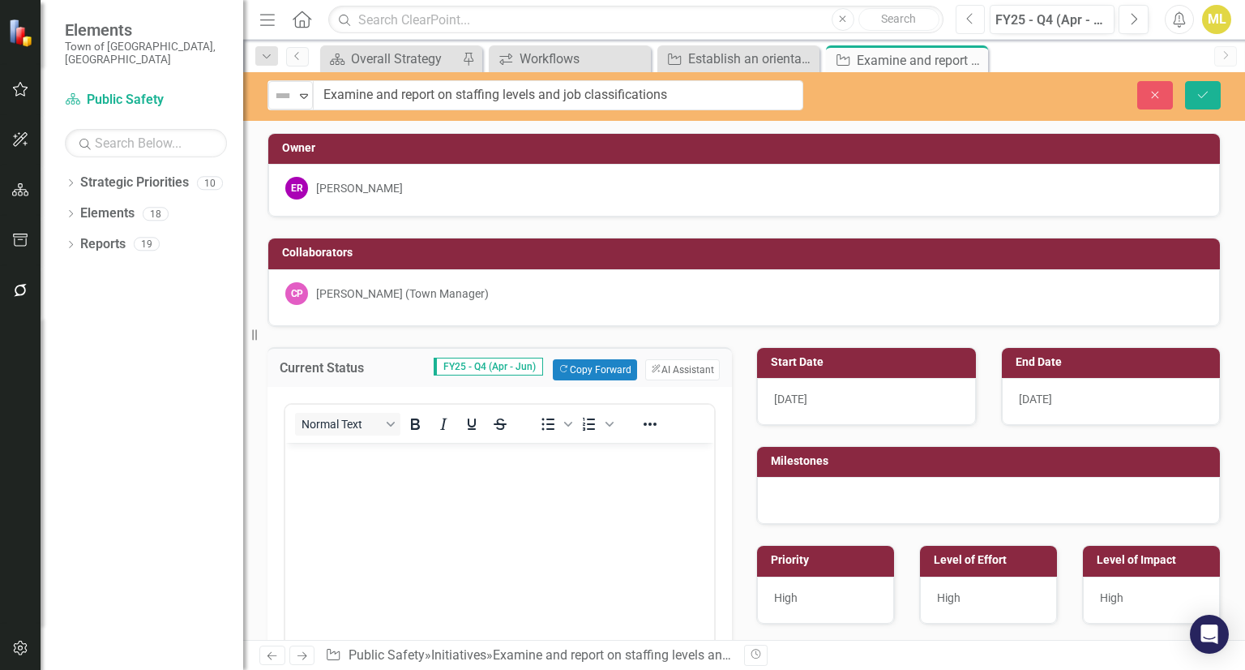
click at [974, 18] on icon "Previous" at bounding box center [970, 19] width 9 height 15
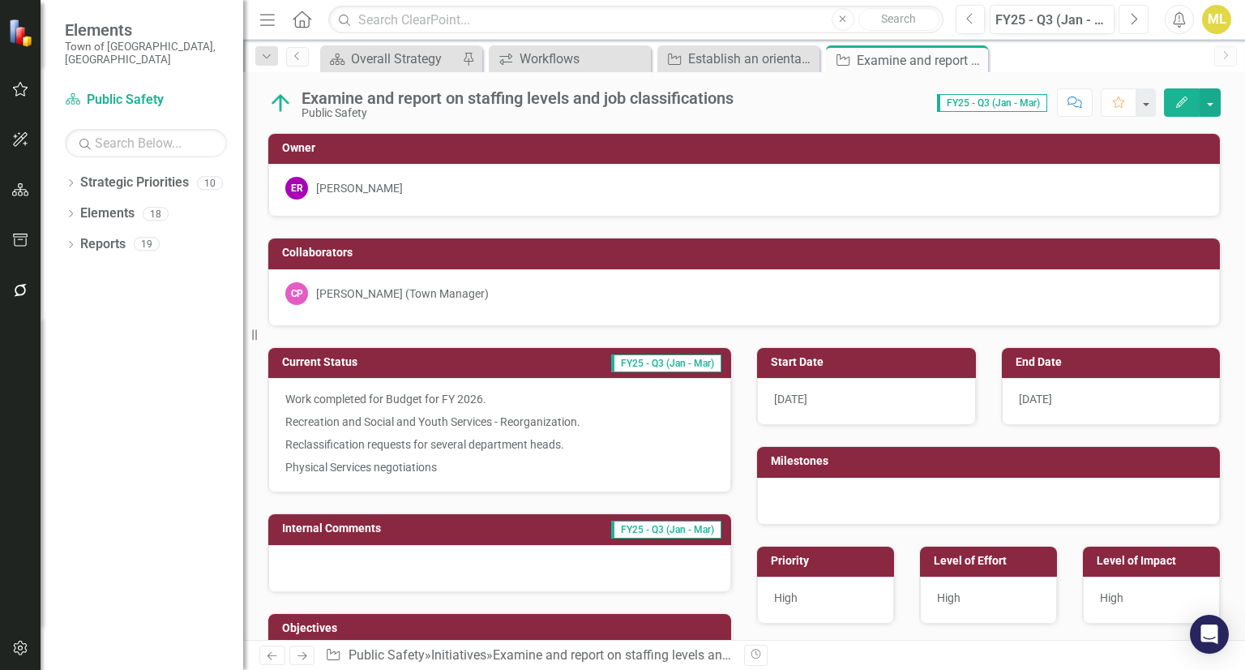
click at [1135, 9] on button "Next" at bounding box center [1134, 19] width 30 height 29
drag, startPoint x: 1135, startPoint y: 9, endPoint x: 488, endPoint y: 371, distance: 741.2
click at [488, 371] on div "Menu Home Search Close Search Previous FY25 - Q4 (Apr - Jun) Next Alerts ML Use…" at bounding box center [744, 335] width 1002 height 670
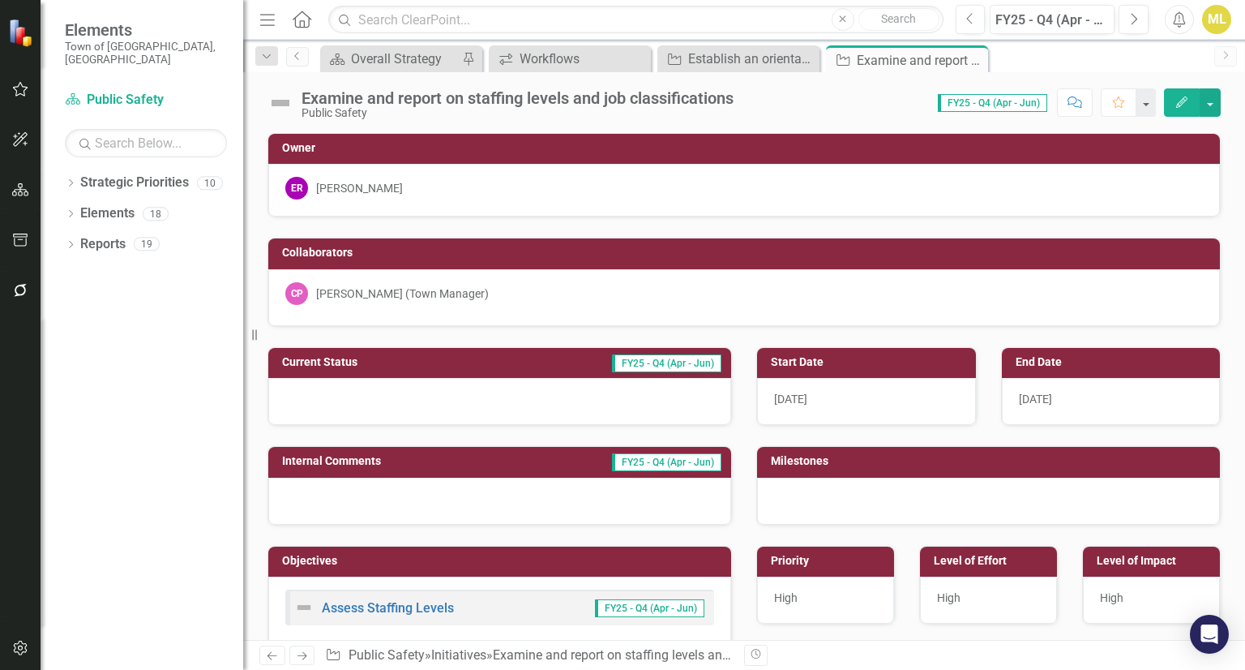
click at [313, 406] on div at bounding box center [499, 401] width 463 height 47
click at [311, 406] on div at bounding box center [499, 401] width 463 height 47
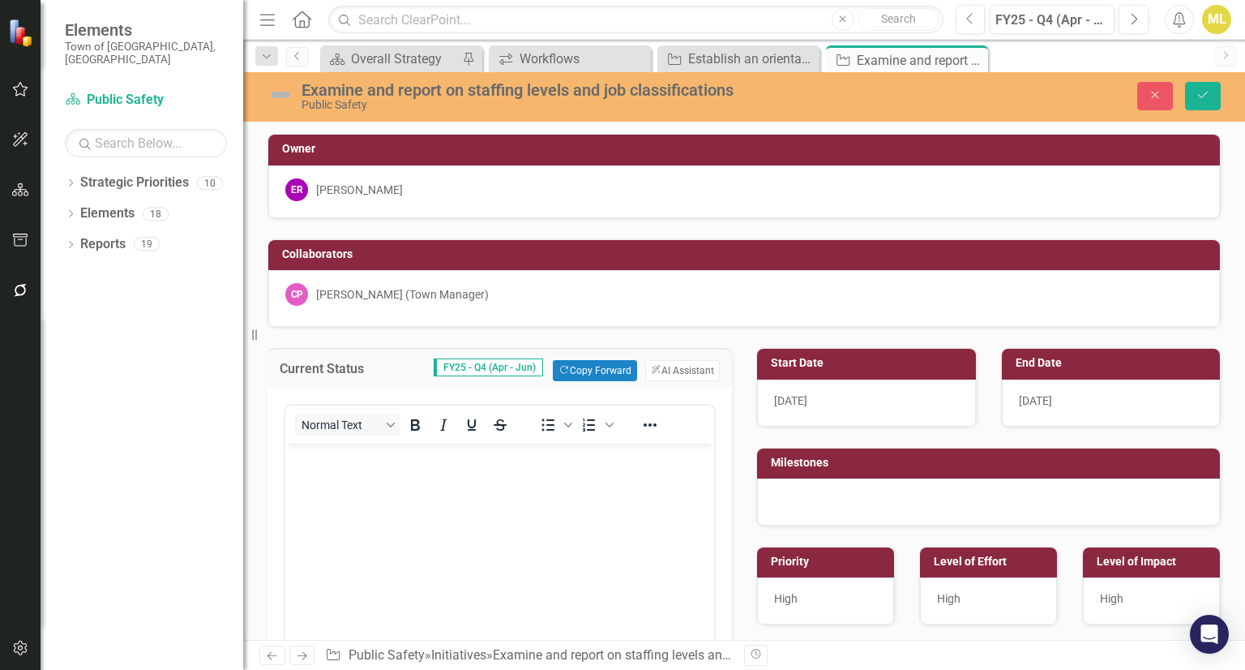
click at [327, 468] on body "Rich Text Area. Press ALT-0 for help." at bounding box center [499, 564] width 429 height 243
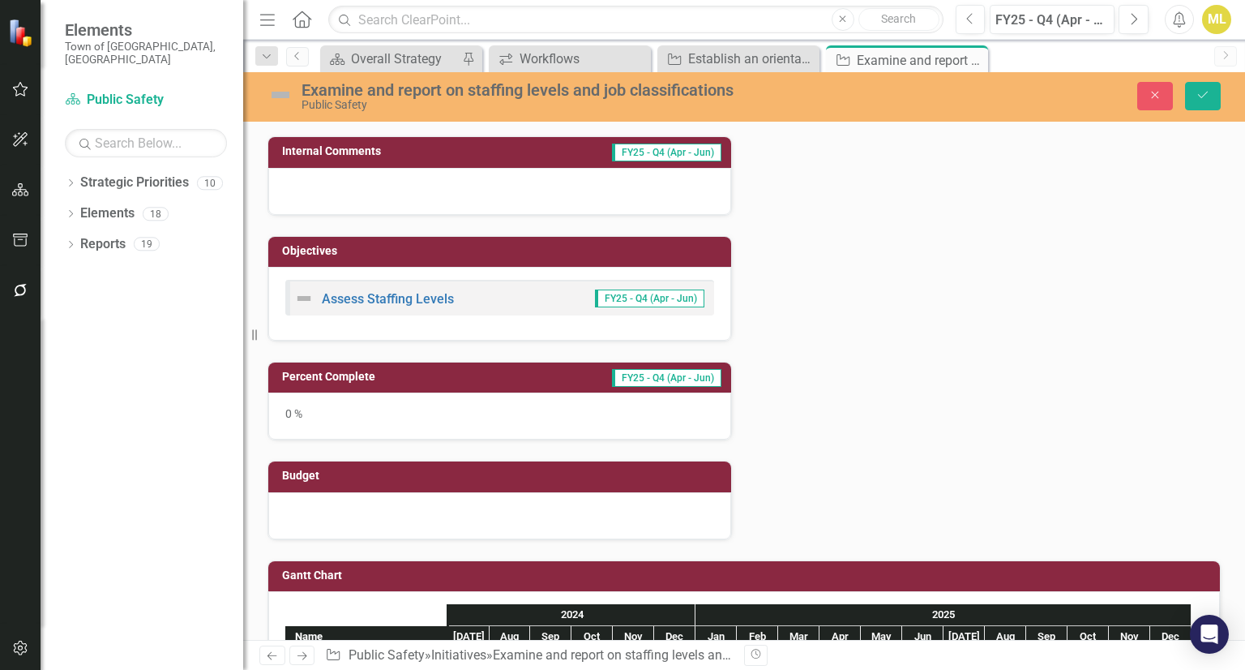
scroll to position [675, 0]
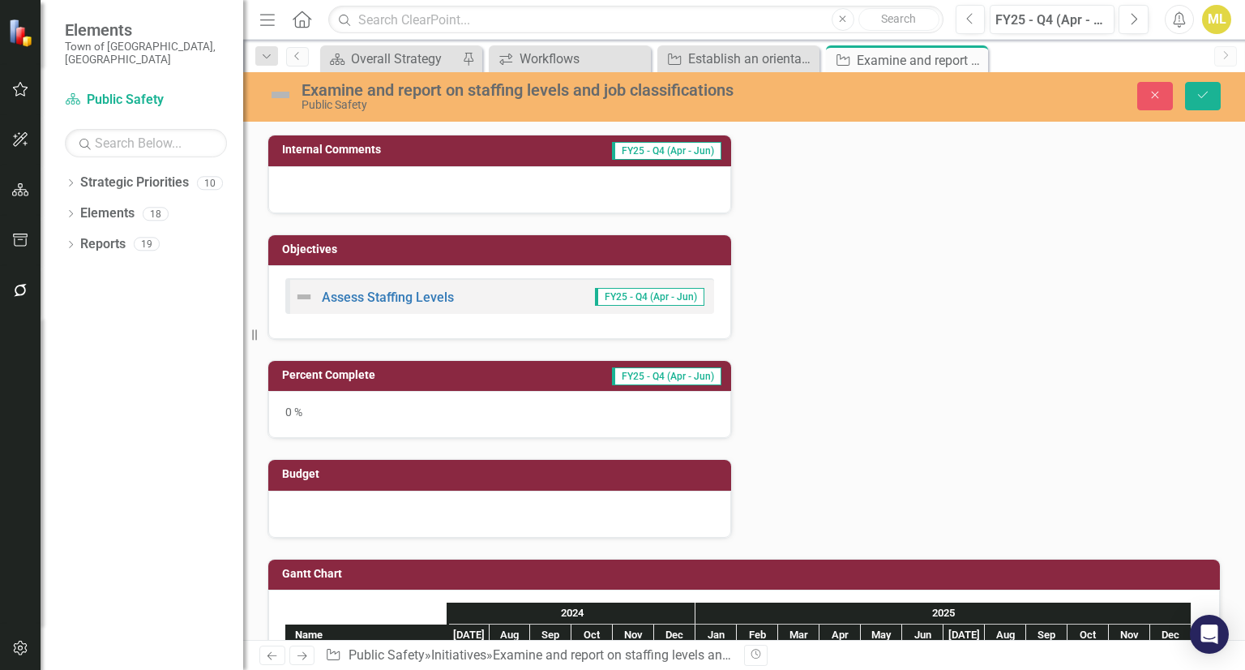
click at [319, 416] on div "0 %" at bounding box center [499, 414] width 463 height 47
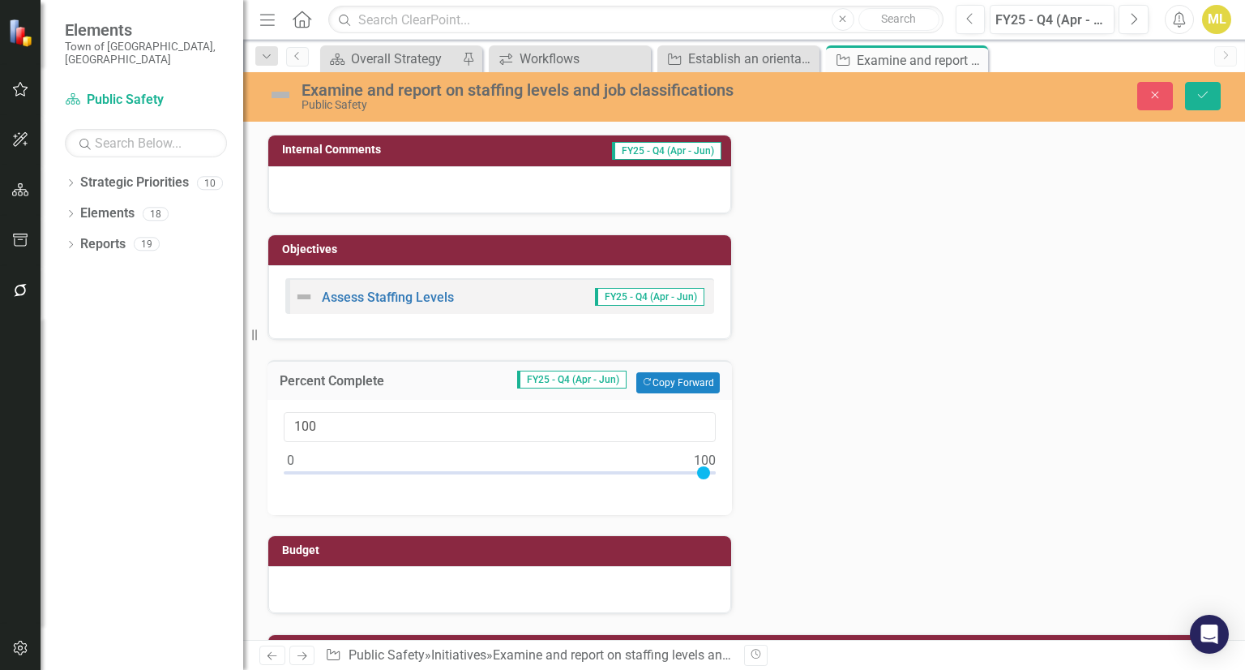
drag, startPoint x: 291, startPoint y: 468, endPoint x: 756, endPoint y: 537, distance: 470.5
click at [756, 537] on div "Current Status FY25 - Q4 (Apr - Jun) Copy Forward Copy Forward ClearPoint AI AI…" at bounding box center [744, 133] width 978 height 961
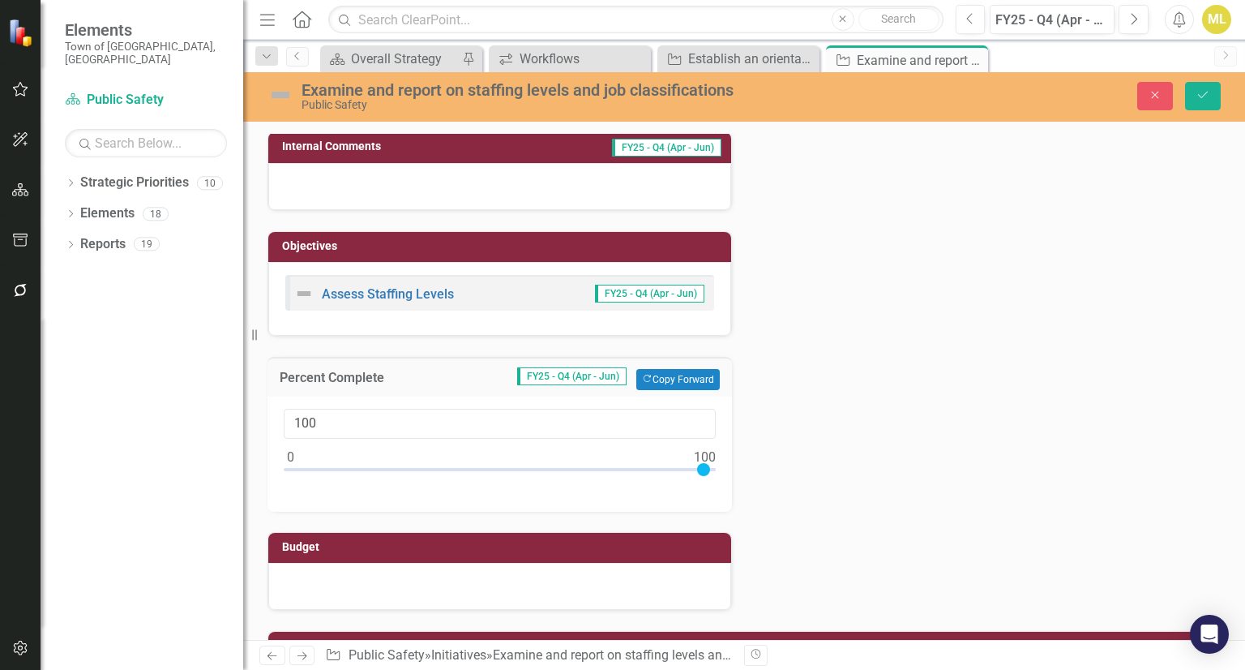
scroll to position [678, 0]
type input "0"
drag, startPoint x: 705, startPoint y: 465, endPoint x: 259, endPoint y: 456, distance: 445.2
click at [259, 456] on div "Percent Complete FY25 - Q4 (Apr - Jun) Copy Forward Copy Forward 0" at bounding box center [499, 423] width 489 height 175
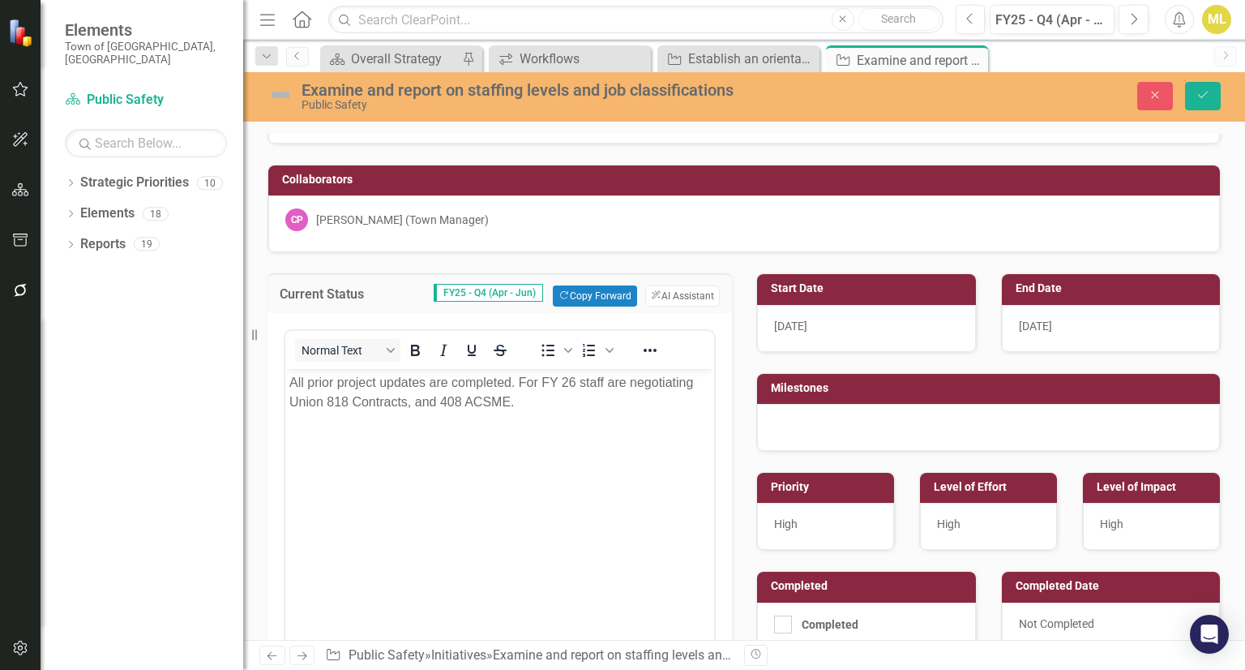
scroll to position [79, 0]
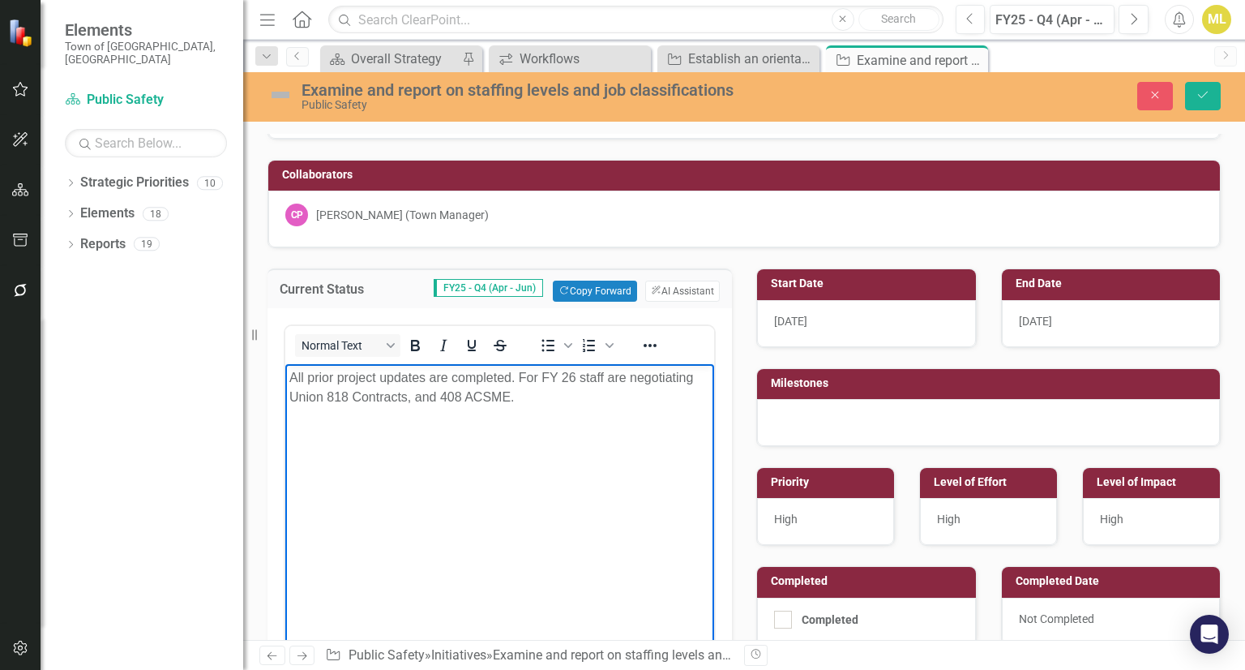
click at [545, 397] on p "All prior project updates are completed. For FY 26 staff are negotiating Union …" at bounding box center [499, 387] width 421 height 39
click at [276, 96] on img at bounding box center [281, 95] width 26 height 26
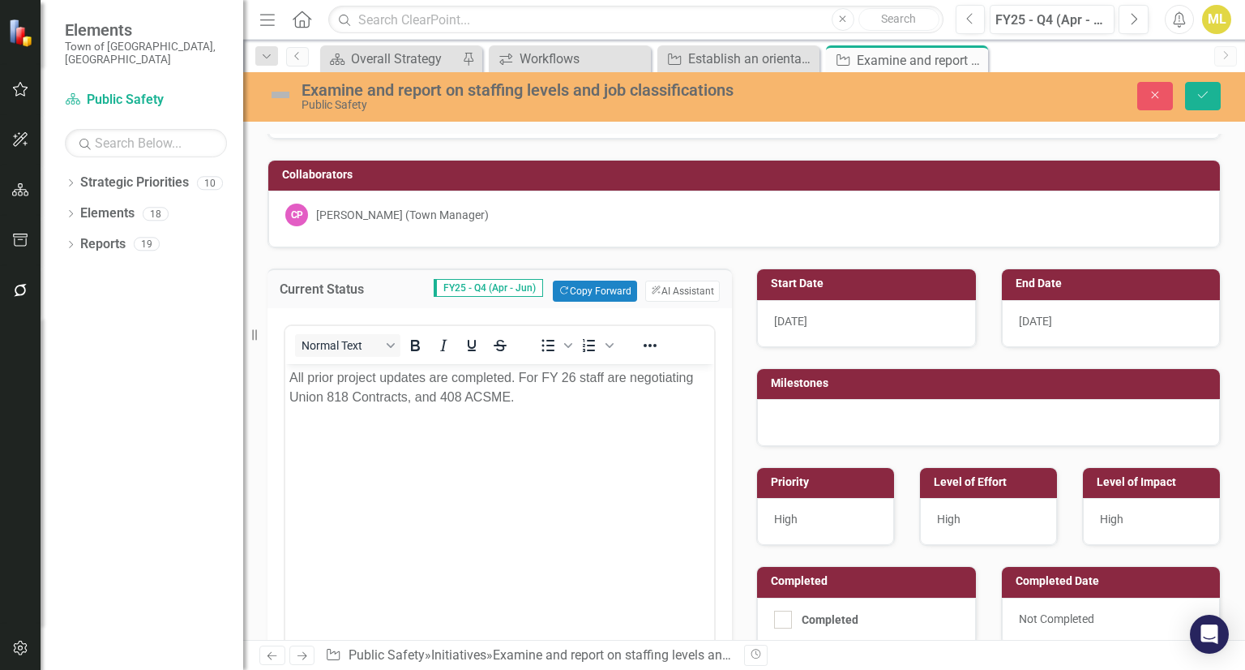
click at [276, 96] on img at bounding box center [281, 95] width 26 height 26
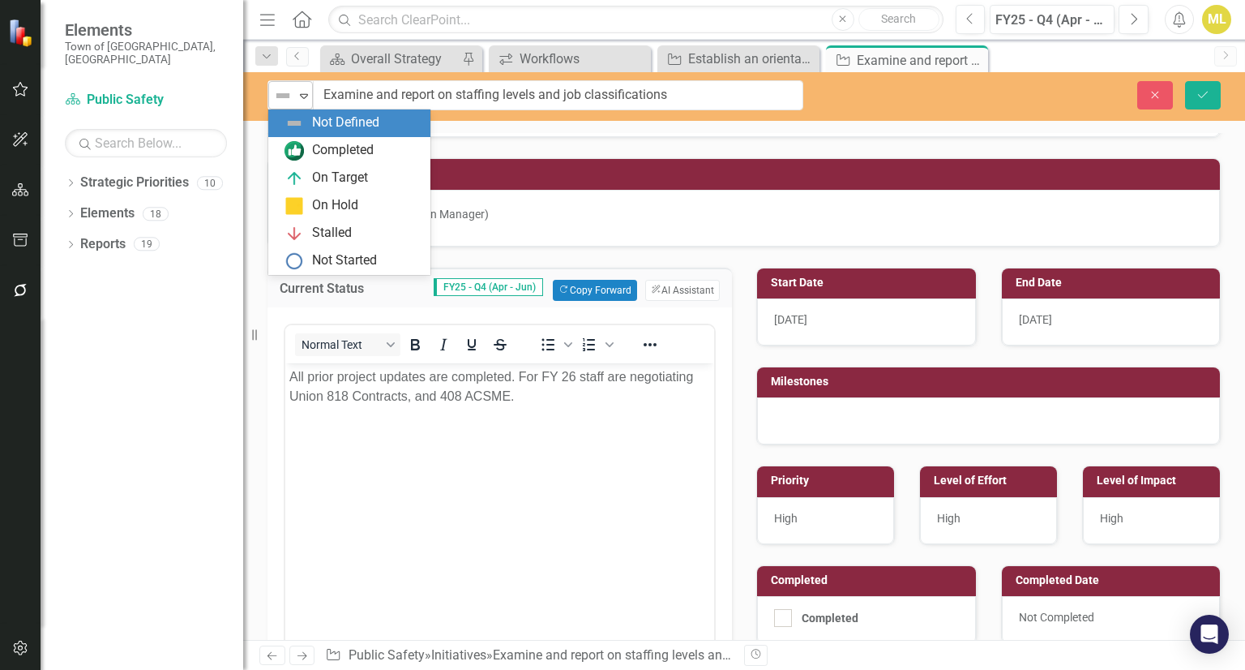
click at [276, 96] on img at bounding box center [282, 95] width 19 height 19
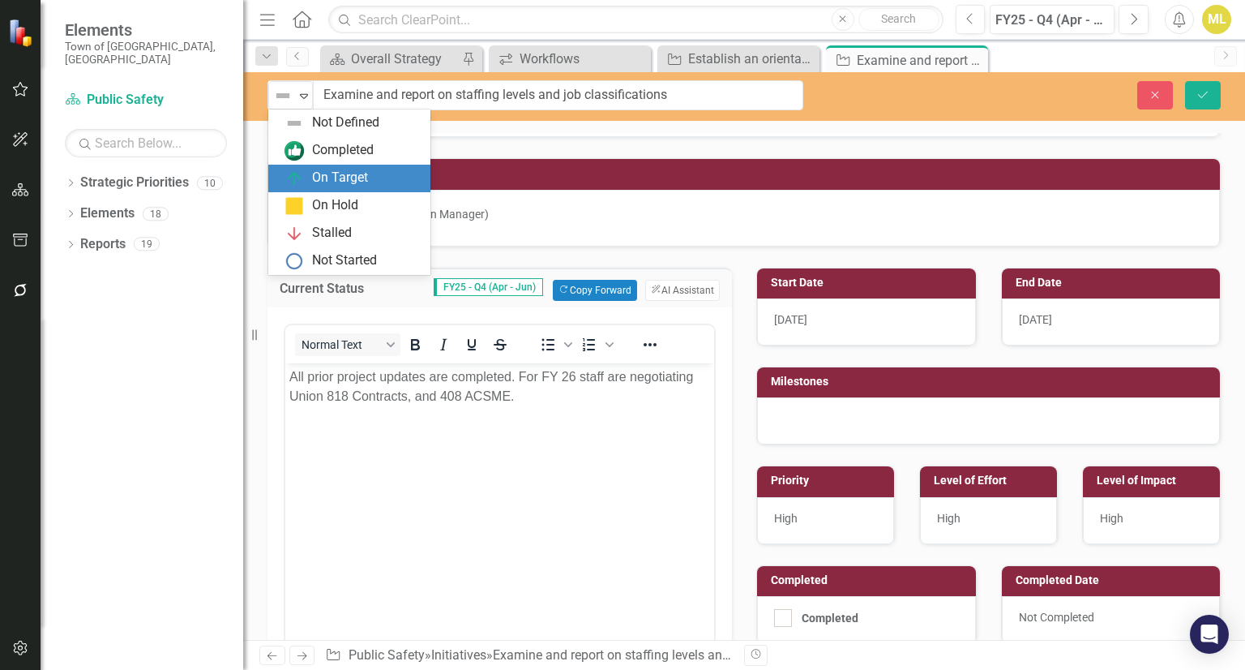
click at [304, 176] on div "On Target" at bounding box center [353, 178] width 136 height 19
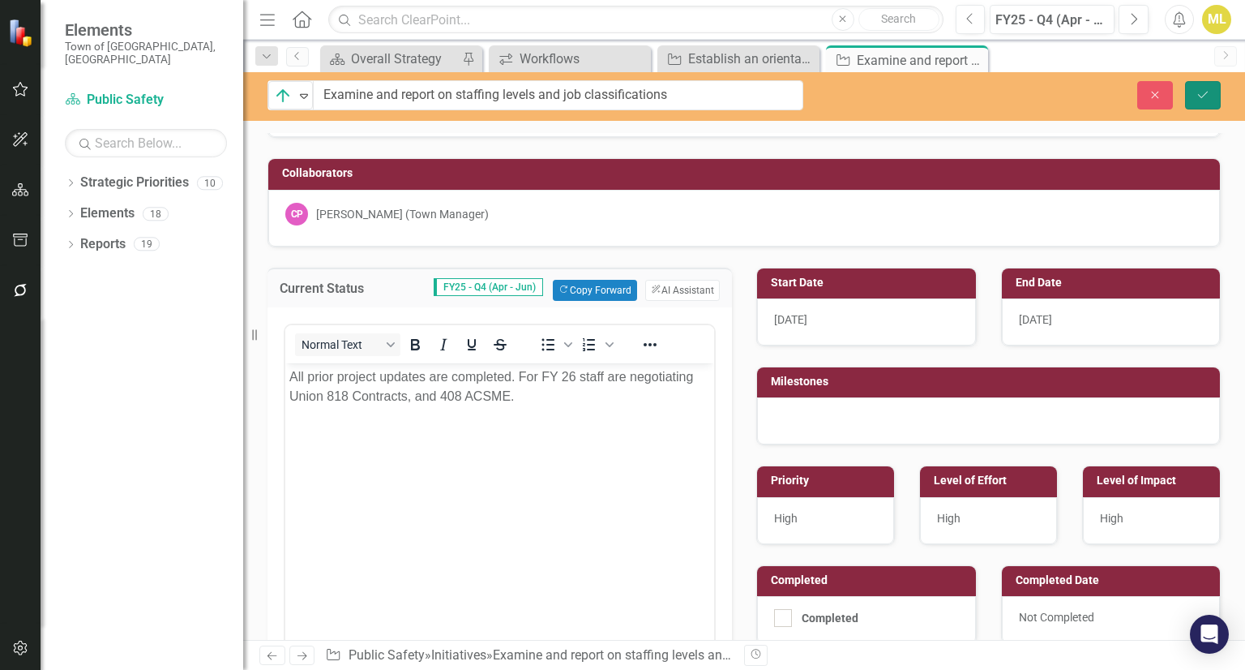
click at [1207, 95] on icon "Save" at bounding box center [1203, 94] width 15 height 11
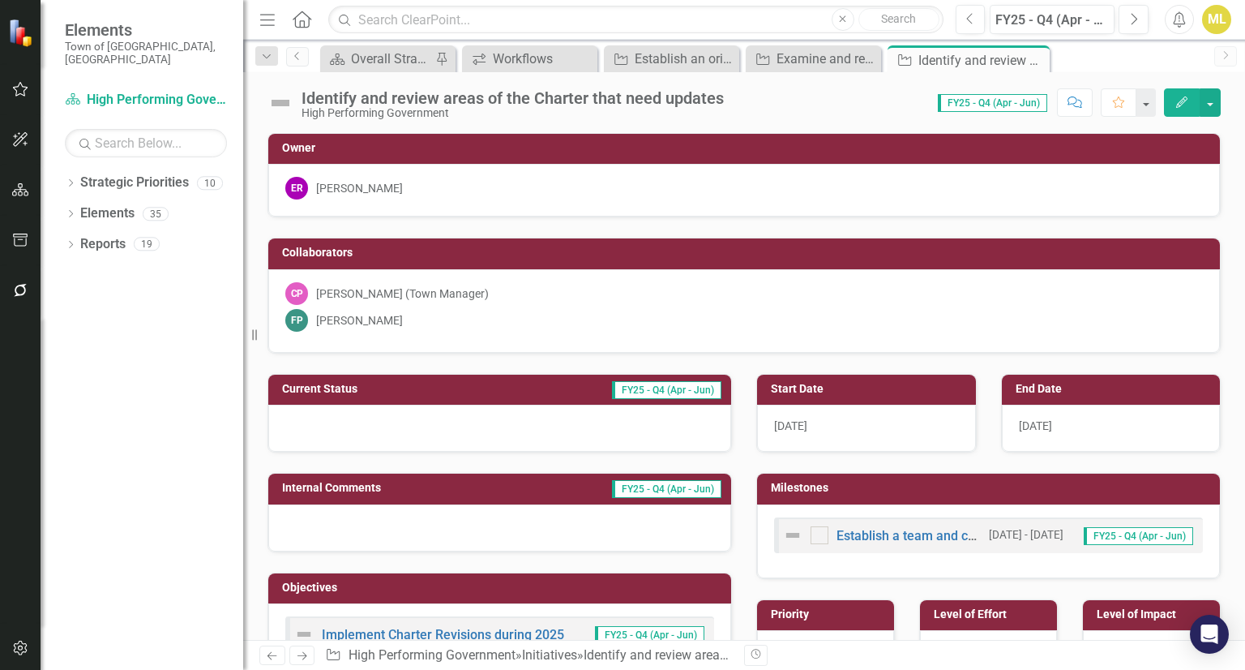
click at [370, 432] on div at bounding box center [499, 428] width 463 height 47
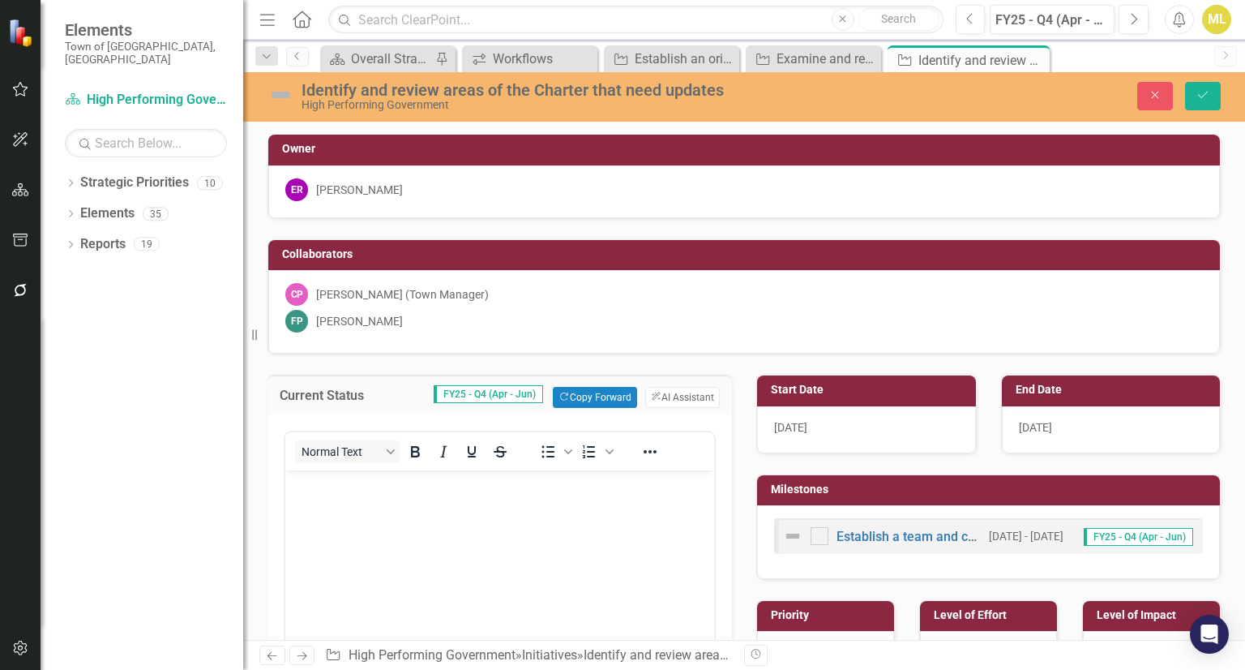
click at [324, 503] on body "Rich Text Area. Press ALT-0 for help." at bounding box center [499, 591] width 429 height 243
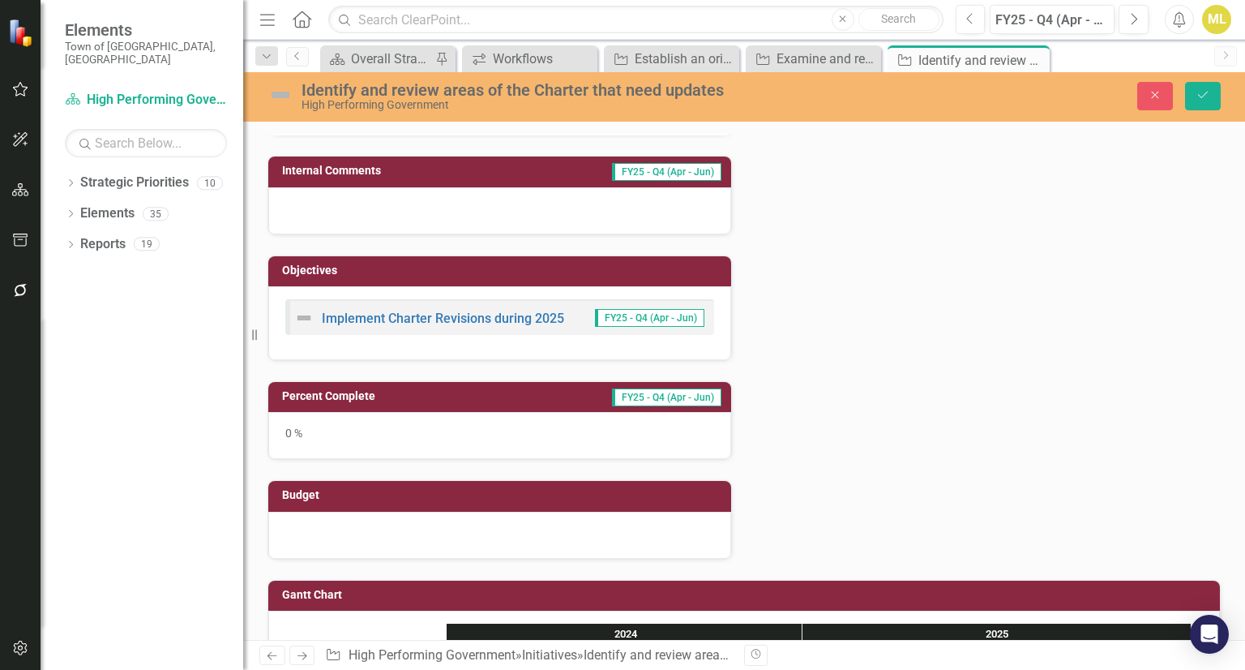
scroll to position [680, 0]
drag, startPoint x: 320, startPoint y: 422, endPoint x: 295, endPoint y: 447, distance: 35.0
click at [295, 447] on div "0 %" at bounding box center [499, 435] width 463 height 47
click at [307, 435] on div "0 %" at bounding box center [499, 435] width 463 height 47
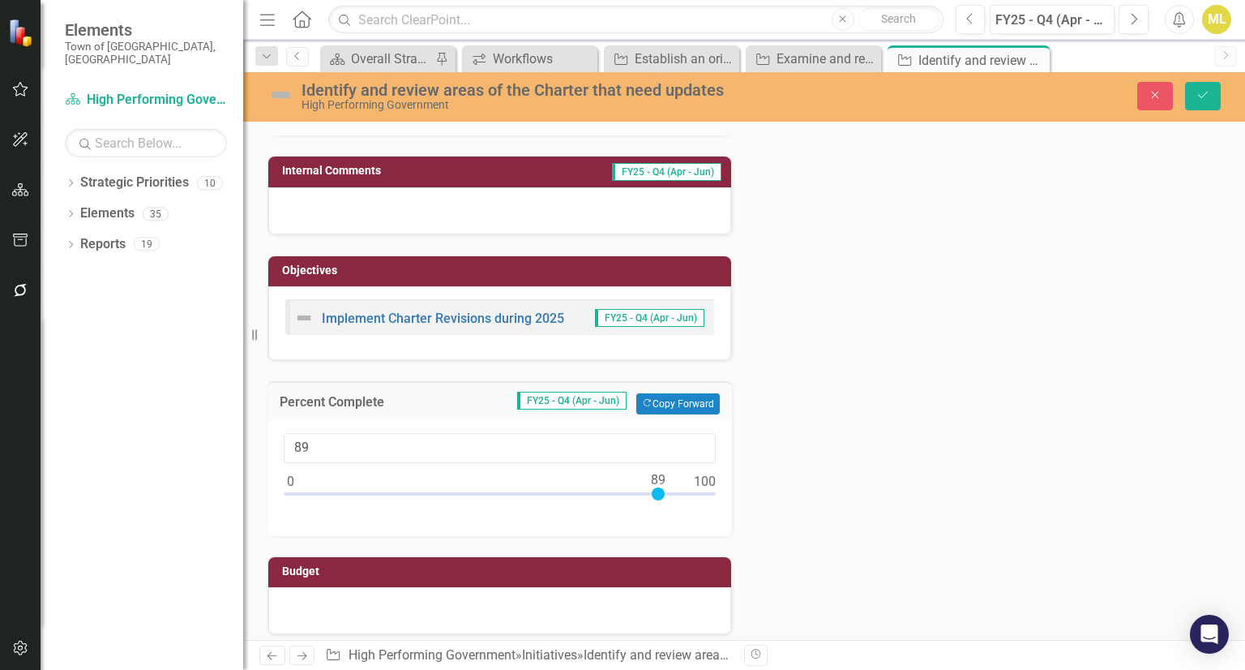
type input "90"
drag, startPoint x: 292, startPoint y: 488, endPoint x: 662, endPoint y: 501, distance: 370.8
click at [662, 501] on div at bounding box center [500, 497] width 432 height 20
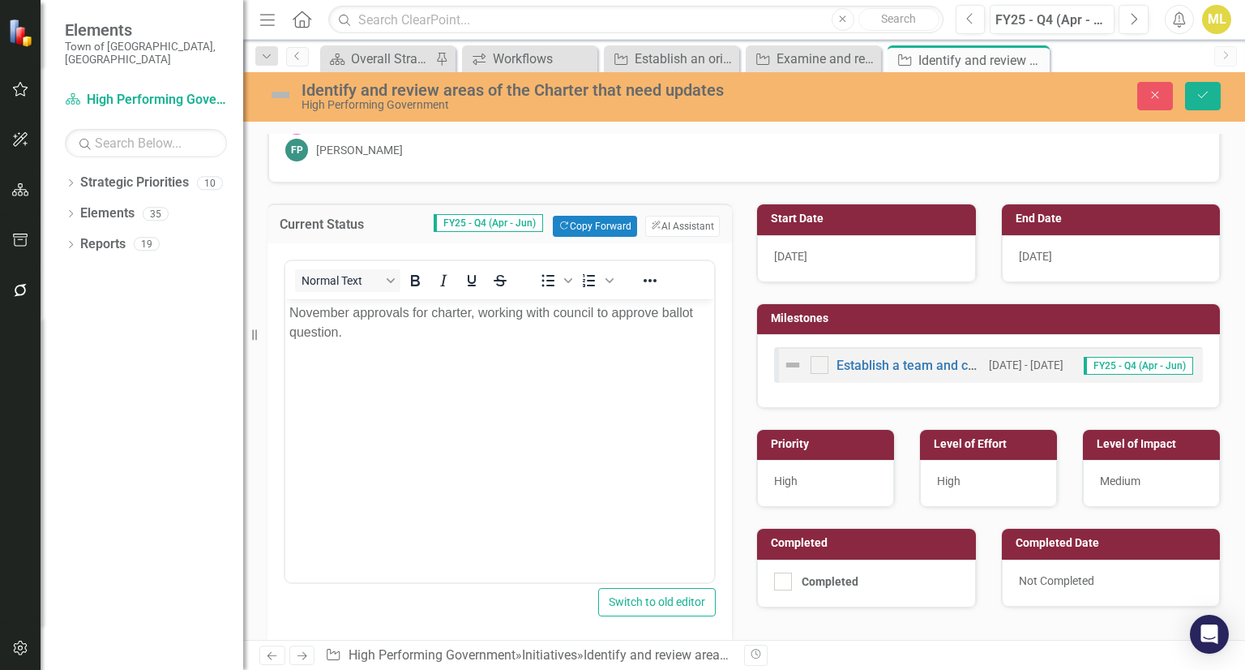
scroll to position [172, 0]
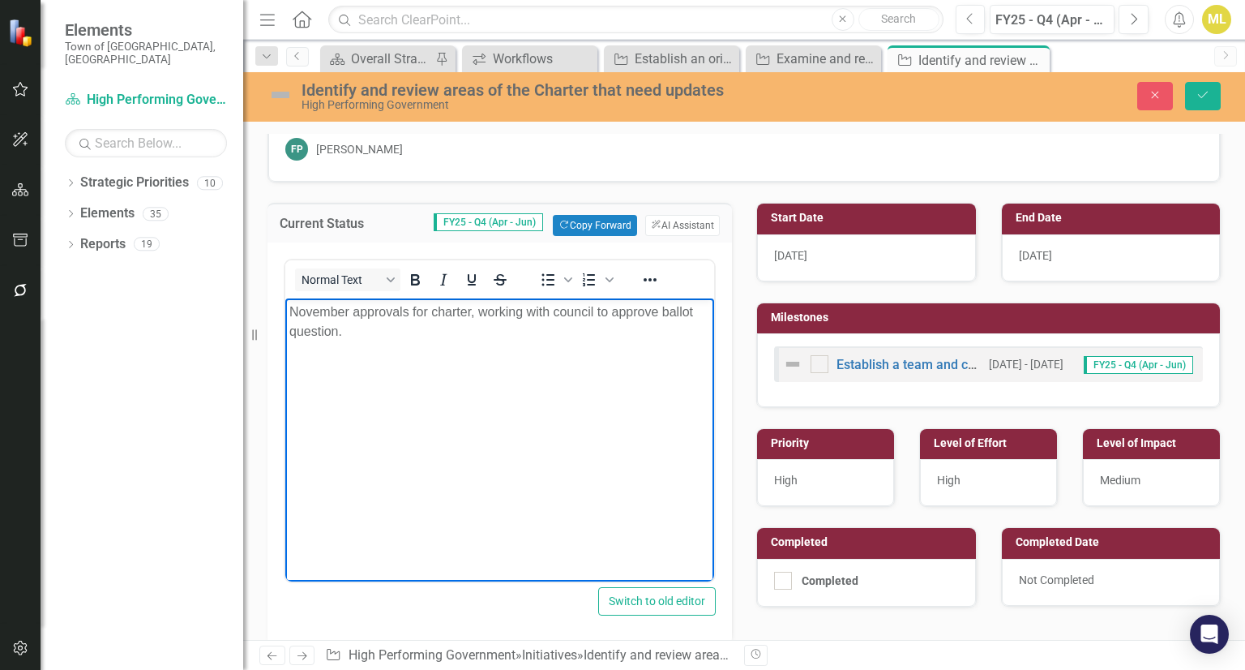
click at [349, 333] on p "November approvals for charter, working with council to approve ballot question." at bounding box center [499, 321] width 421 height 39
click at [376, 327] on p "November approvals for charter, working with council to approve ballot question." at bounding box center [499, 321] width 421 height 39
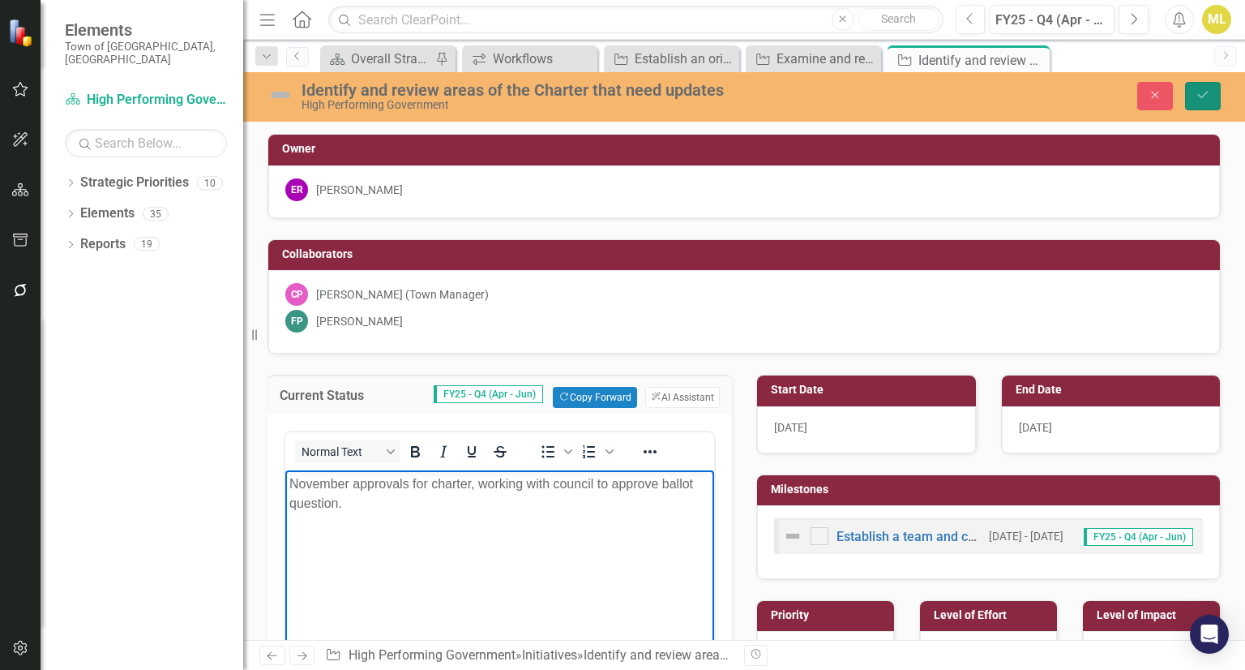
click at [1210, 100] on icon "Save" at bounding box center [1203, 94] width 15 height 11
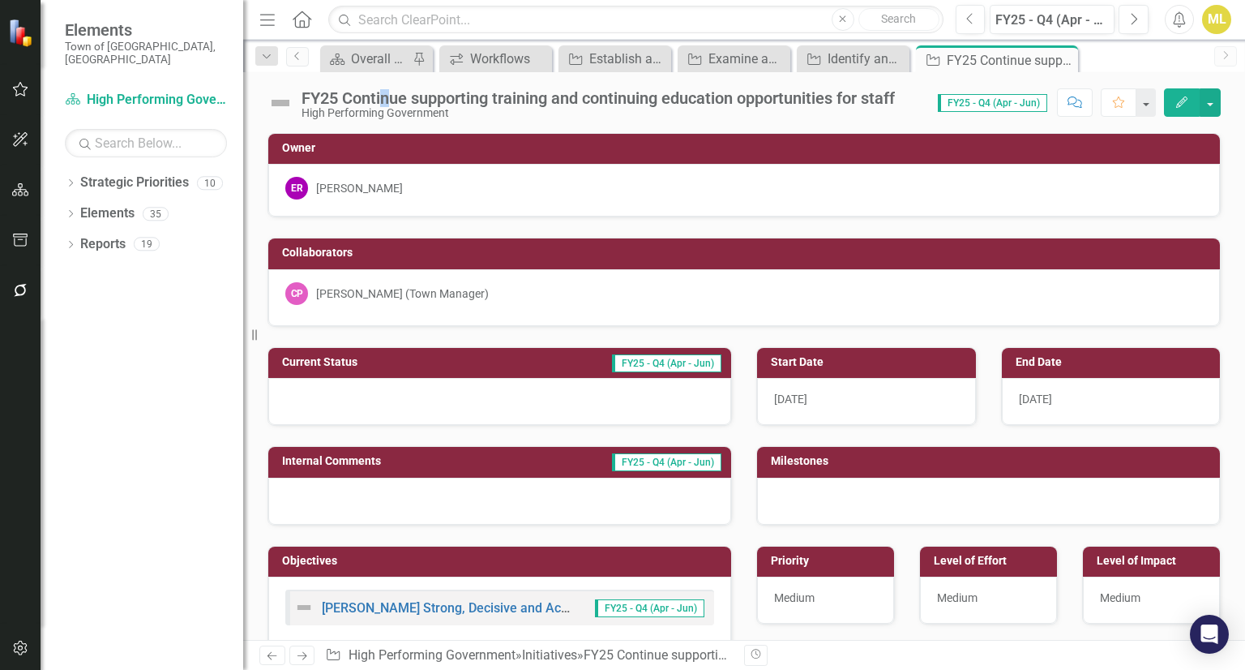
click at [381, 105] on div "FY25 Continue supporting training and continuing education opportunities for st…" at bounding box center [598, 98] width 593 height 18
click at [504, 115] on div "High Performing Government" at bounding box center [598, 113] width 593 height 12
click at [975, 28] on button "Previous" at bounding box center [971, 19] width 30 height 29
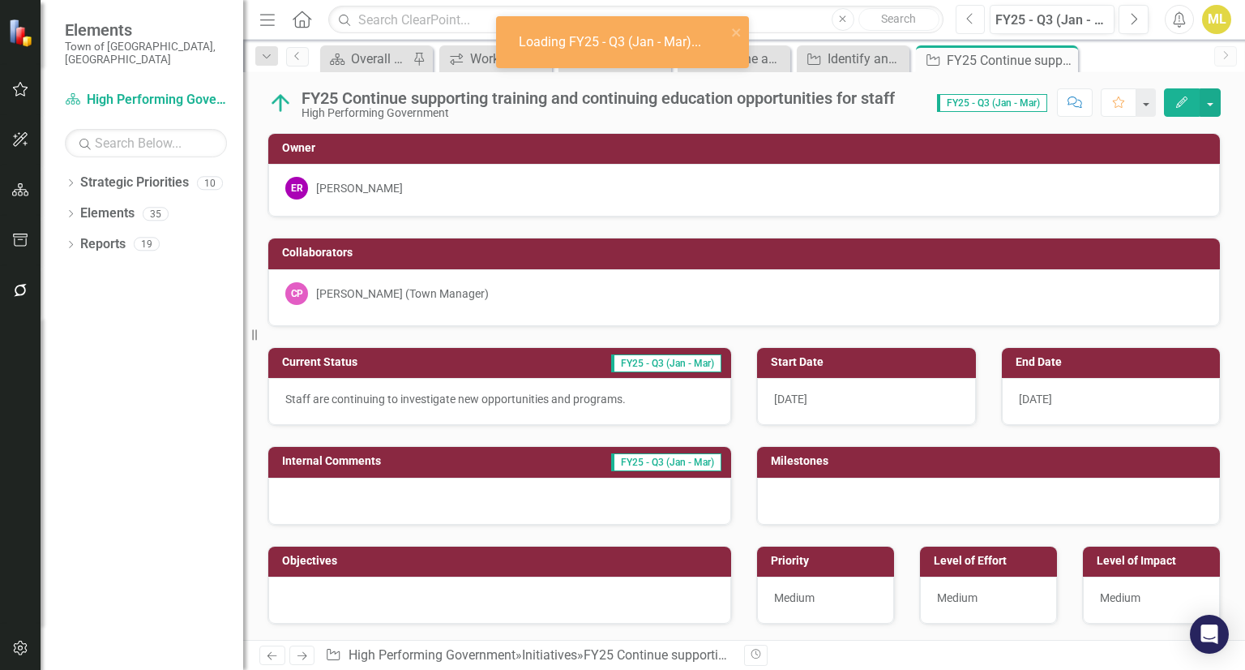
scroll to position [16, 0]
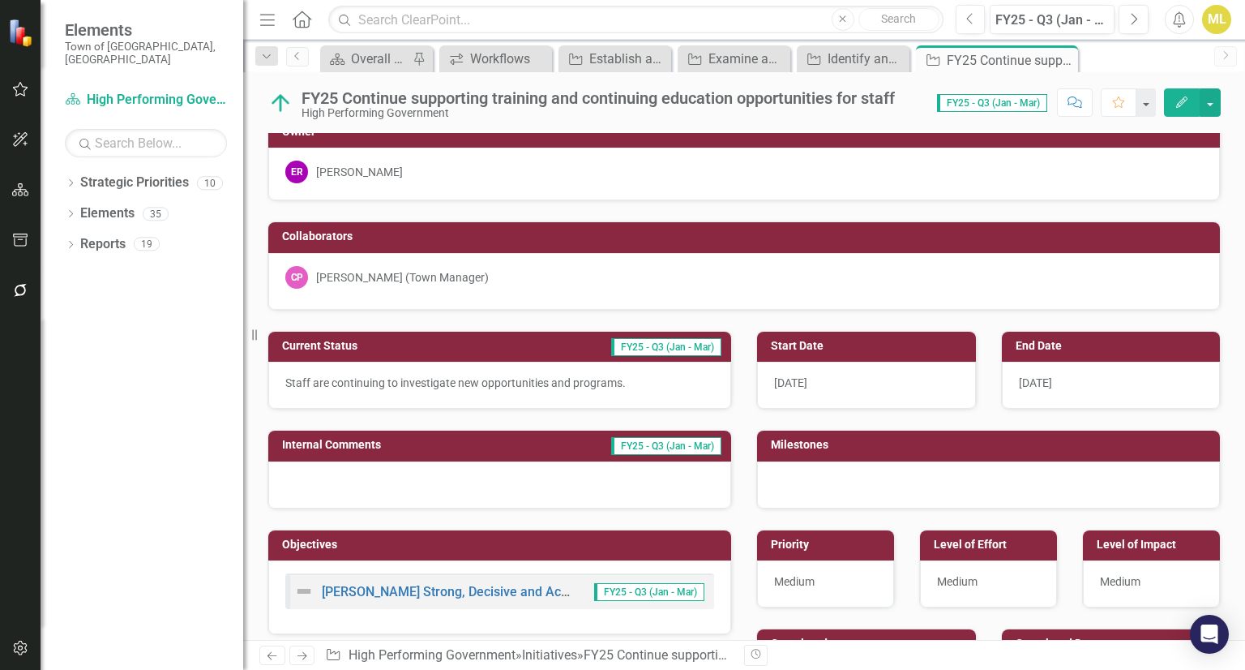
drag, startPoint x: 937, startPoint y: 250, endPoint x: 954, endPoint y: 182, distance: 69.4
click at [954, 182] on div "Owner ER [PERSON_NAME] Collaborators CP [PERSON_NAME] (Town Manager)" at bounding box center [744, 203] width 978 height 214
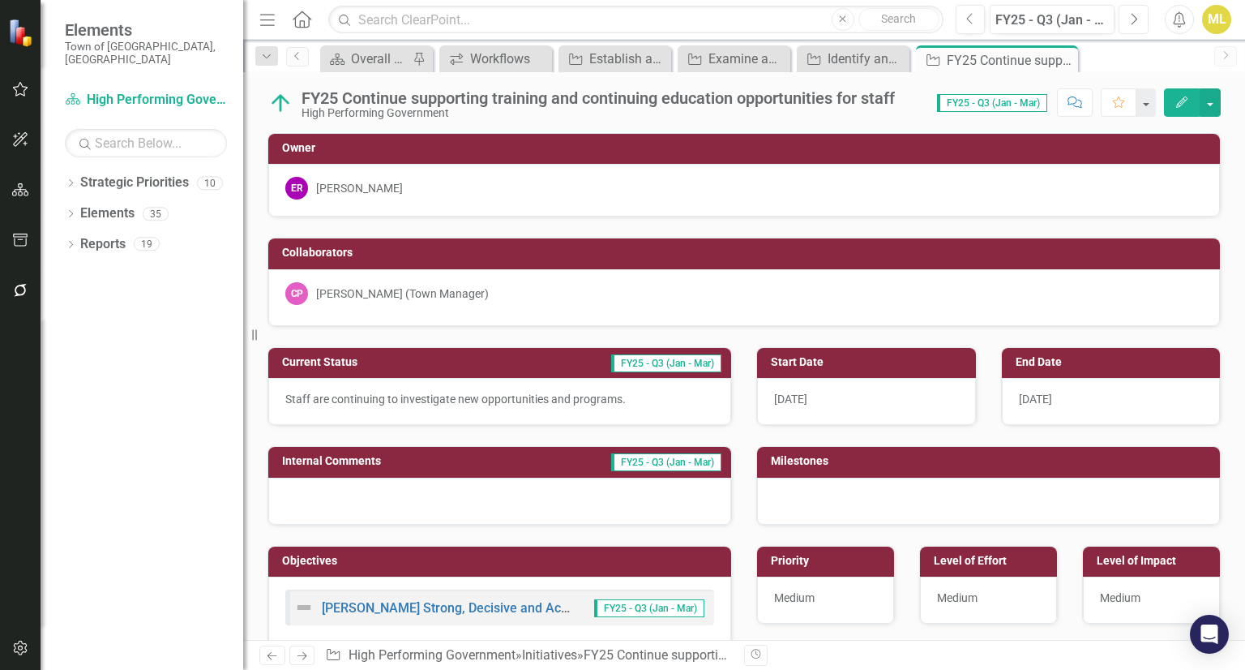
click at [1137, 17] on icon "Next" at bounding box center [1133, 19] width 9 height 15
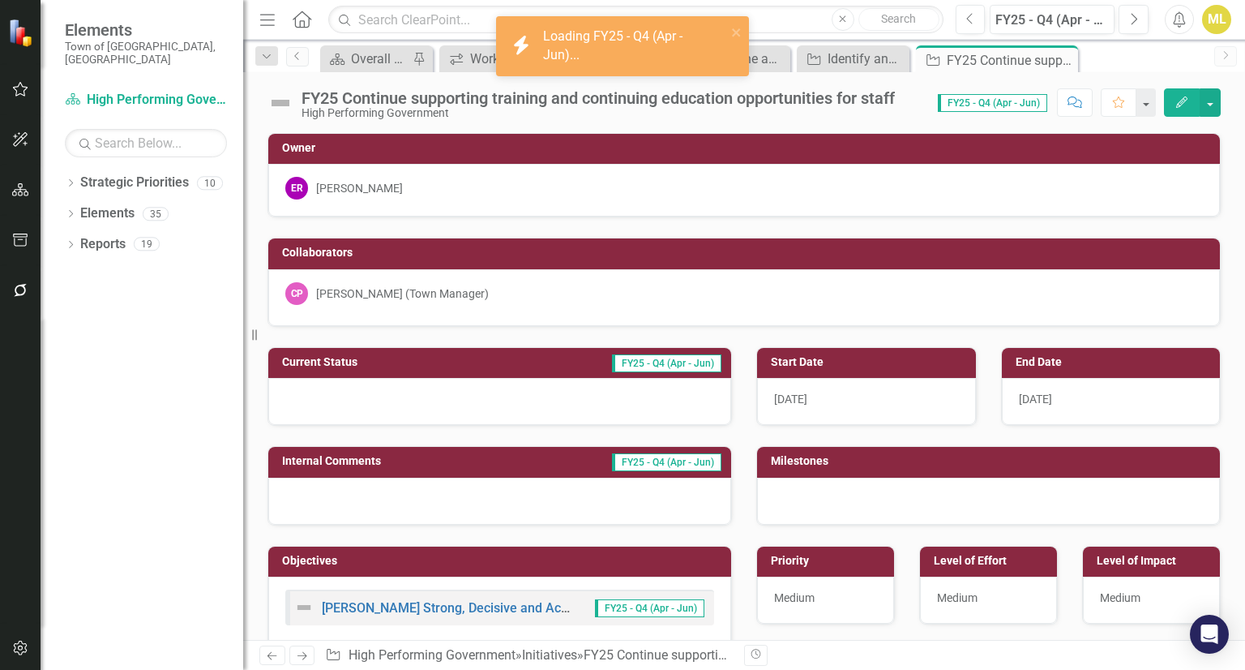
click at [318, 400] on div at bounding box center [499, 401] width 463 height 47
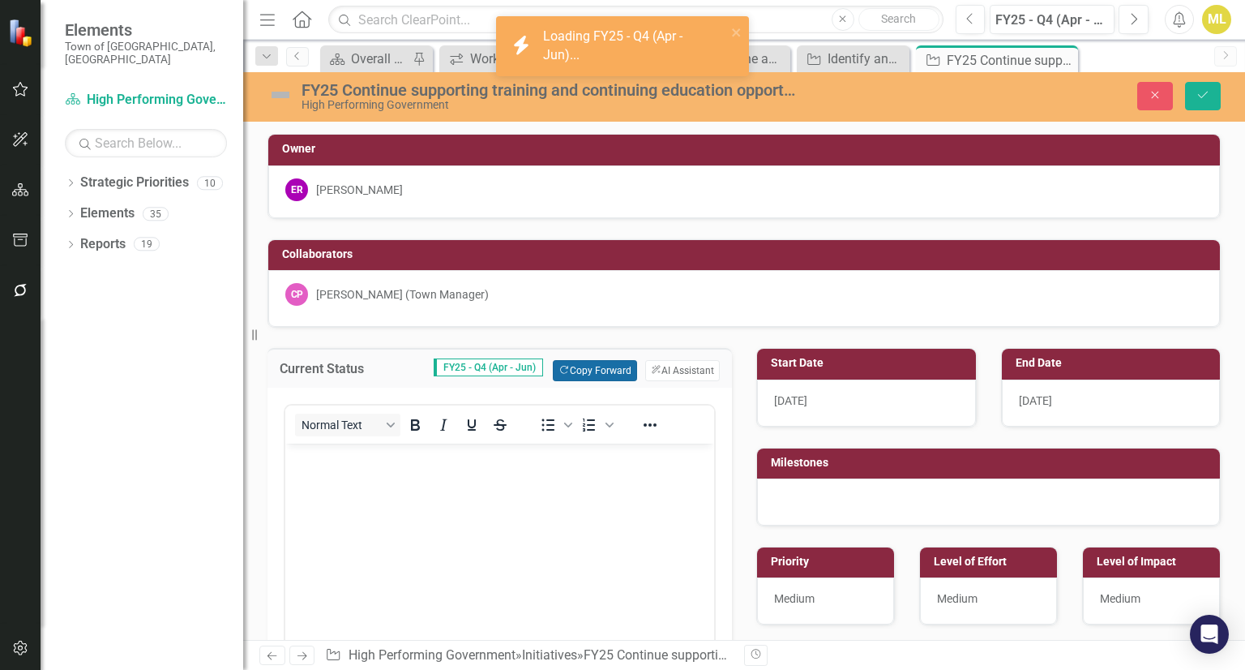
click at [585, 368] on button "Copy Forward Copy Forward" at bounding box center [595, 370] width 84 height 21
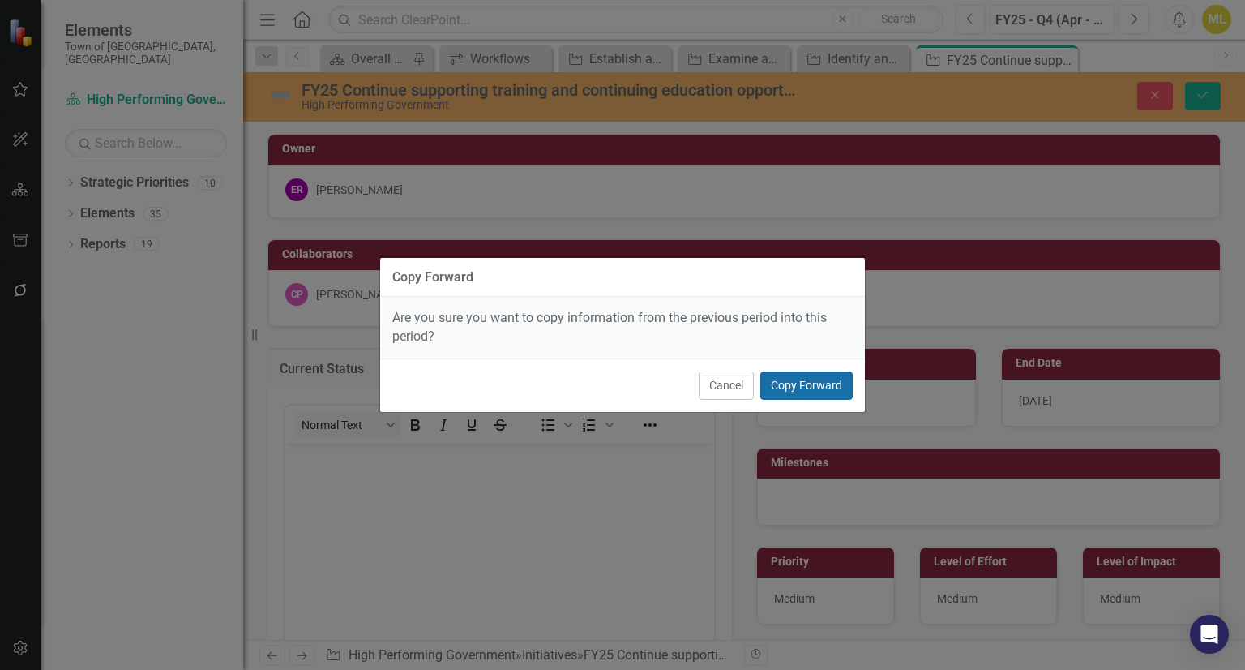
click at [823, 377] on button "Copy Forward" at bounding box center [807, 385] width 92 height 28
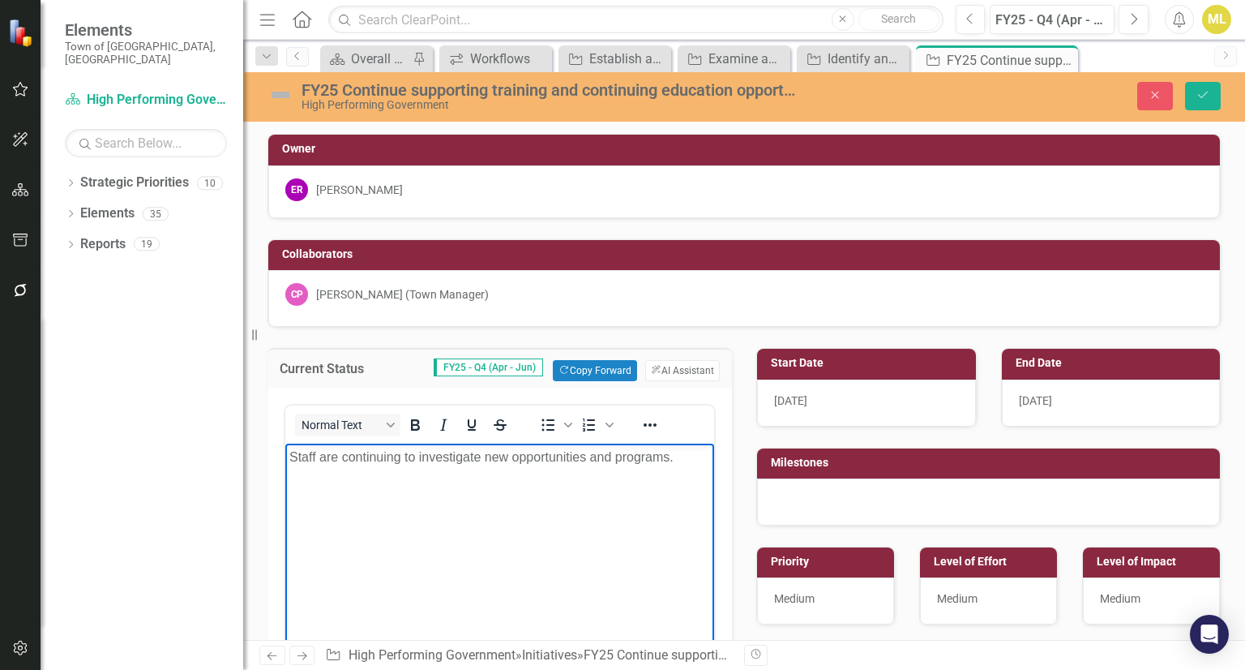
click at [673, 449] on p "Staff are continuing to investigate new opportunities and programs." at bounding box center [499, 457] width 421 height 19
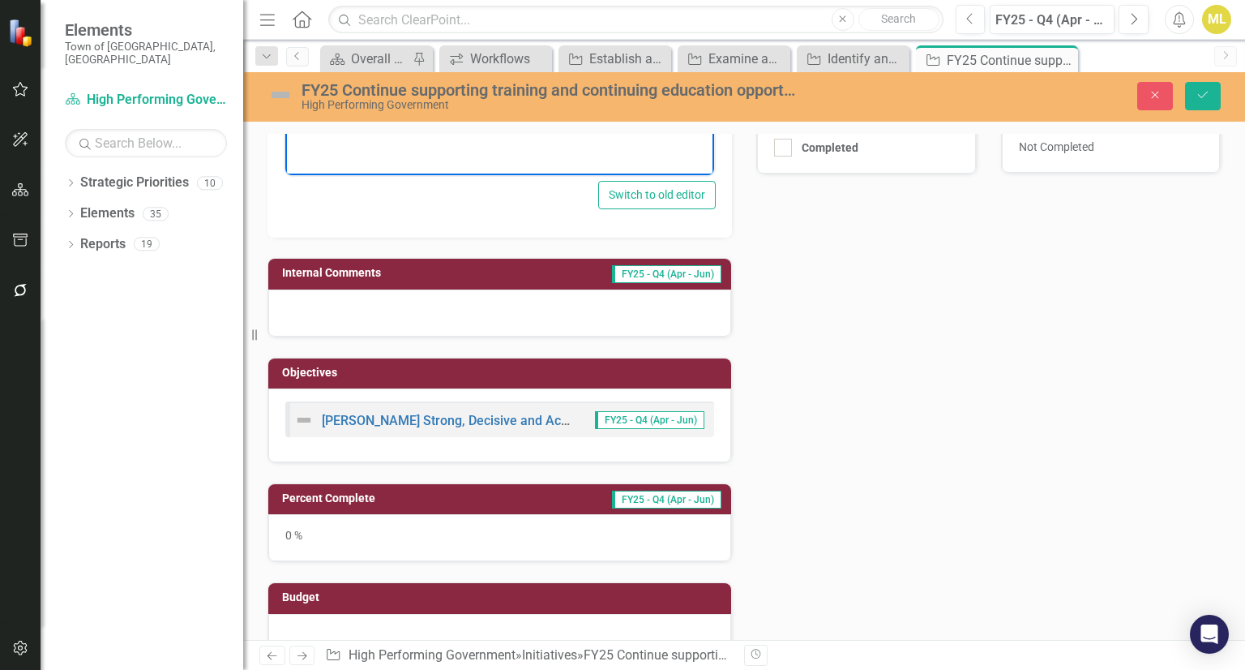
scroll to position [551, 0]
click at [357, 545] on div "0 %" at bounding box center [499, 537] width 463 height 47
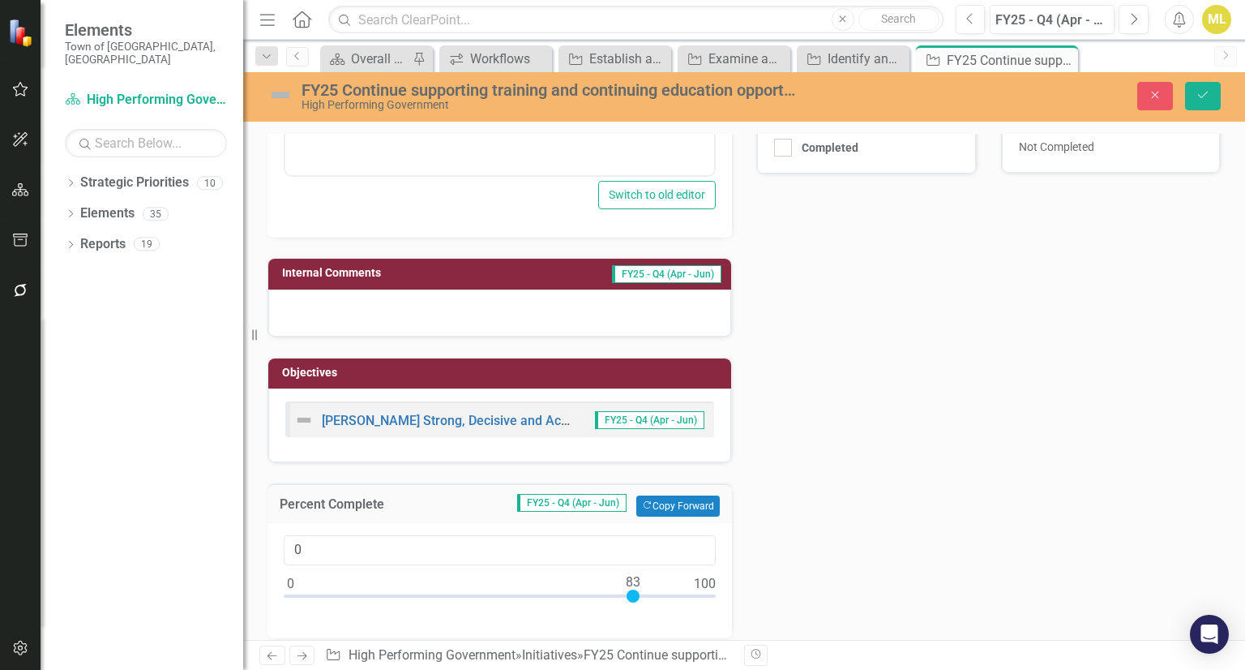
type input "100"
drag, startPoint x: 289, startPoint y: 589, endPoint x: 832, endPoint y: 591, distance: 543.2
click at [832, 591] on div "Current Status FY25 - Q4 (Apr - Jun) Copy Forward Copy Forward ClearPoint AI AI…" at bounding box center [744, 256] width 978 height 961
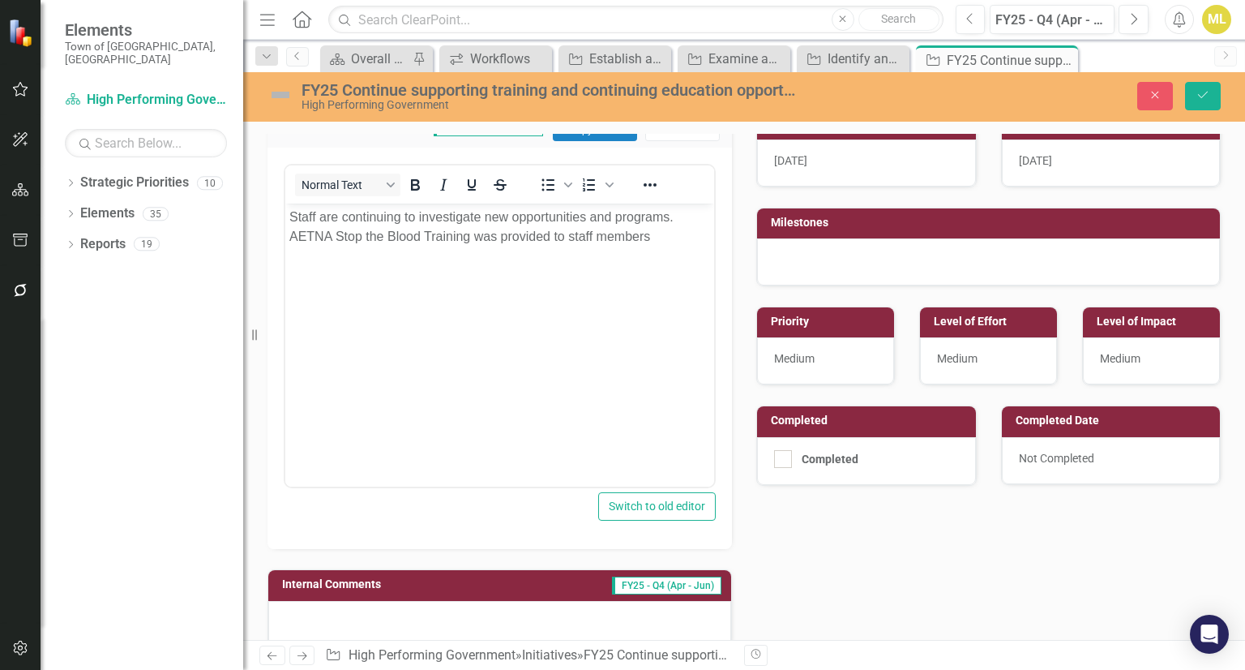
click at [420, 234] on p "Staff are continuing to investigate new opportunities and programs. AETNA Stop …" at bounding box center [499, 227] width 421 height 39
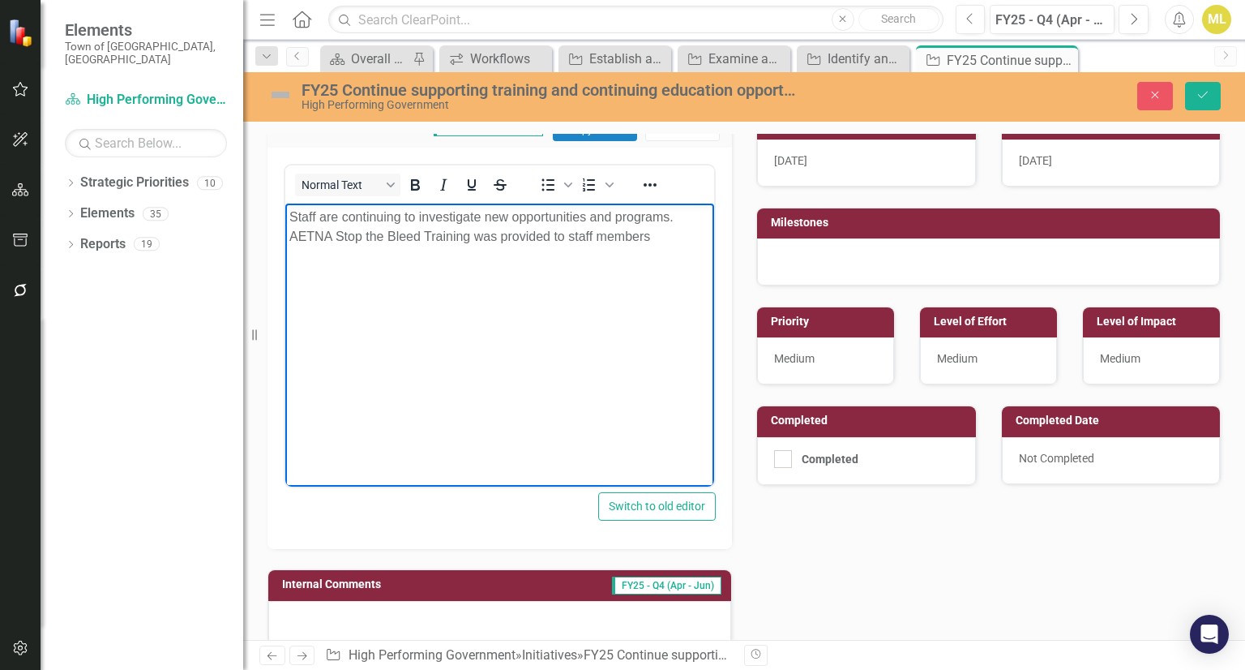
click at [469, 233] on p "Staff are continuing to investigate new opportunities and programs. AETNA Stop …" at bounding box center [499, 227] width 421 height 39
click at [370, 259] on p "Staff are continuing to investigate new opportunities and programs. AETNA Stop …" at bounding box center [499, 237] width 421 height 58
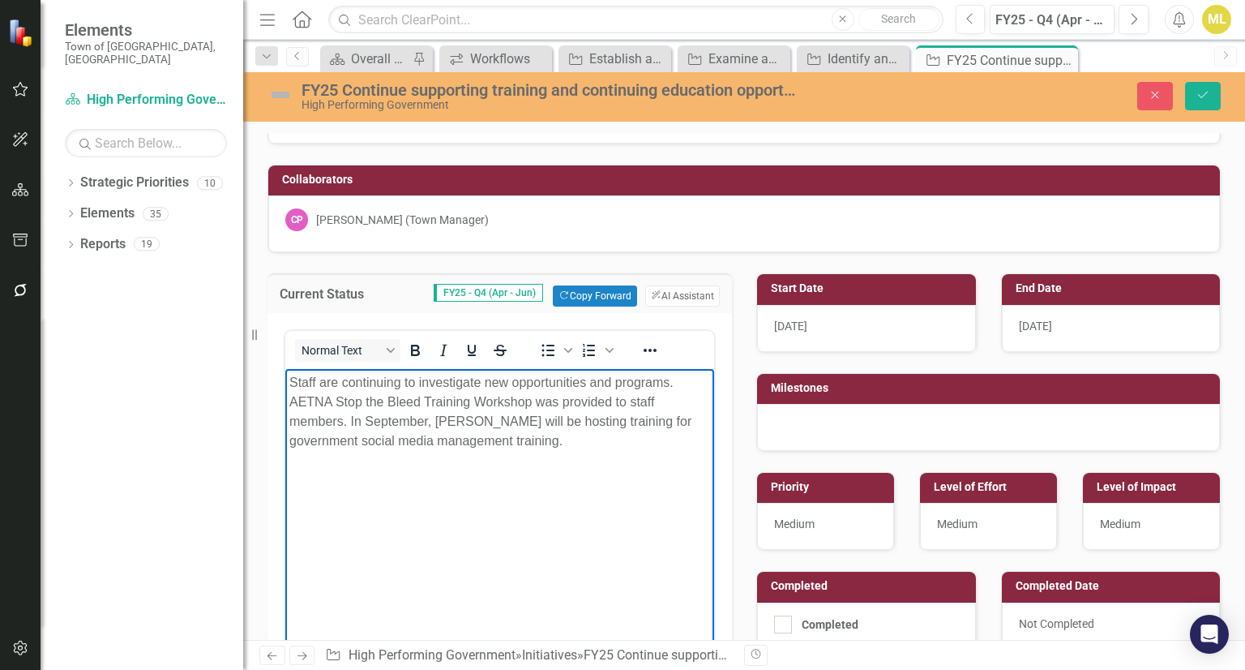
scroll to position [75, 0]
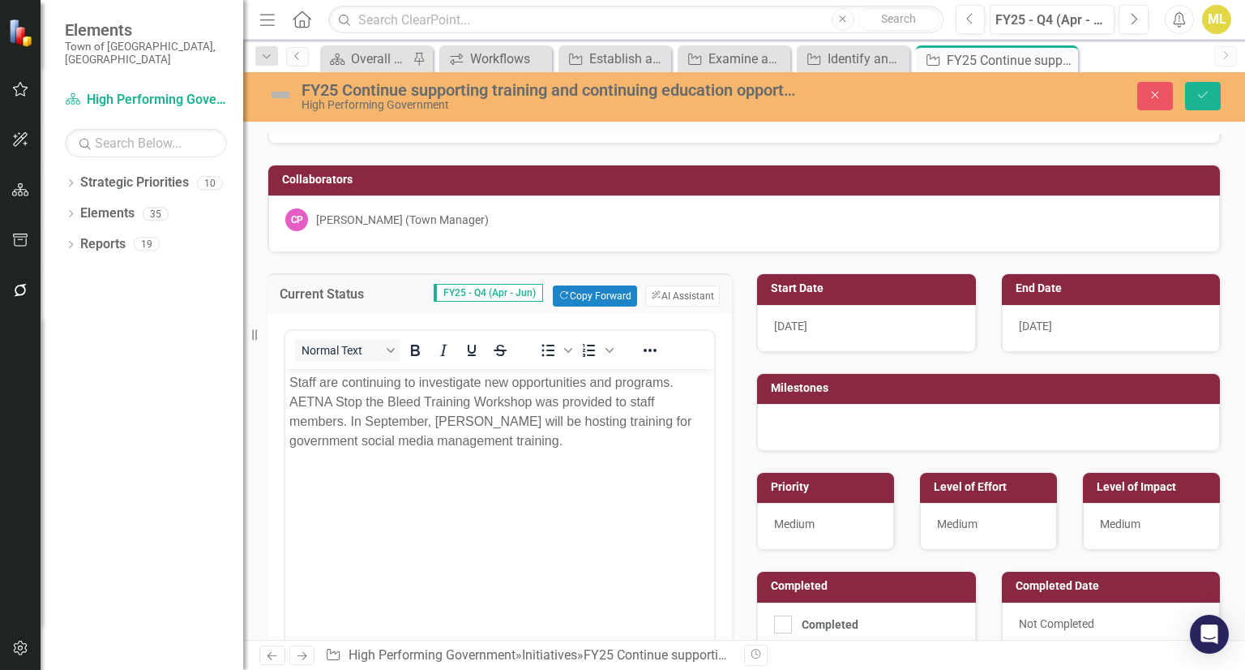
click at [678, 169] on td "Collaborators" at bounding box center [747, 181] width 930 height 24
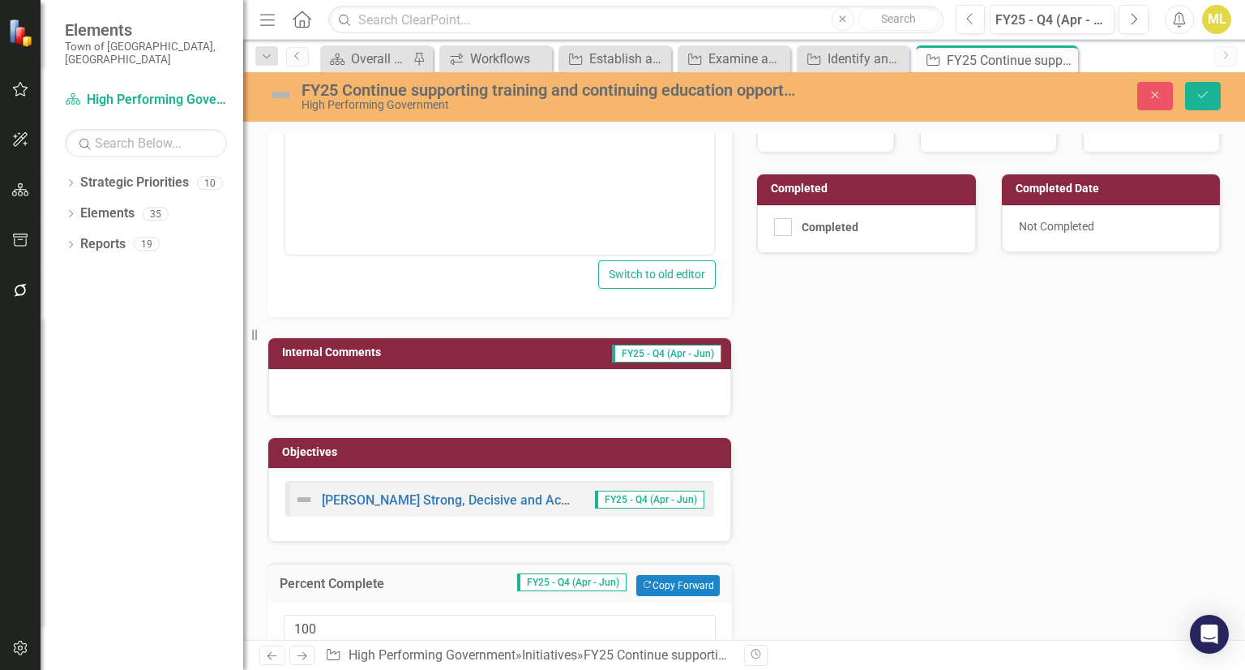
scroll to position [0, 0]
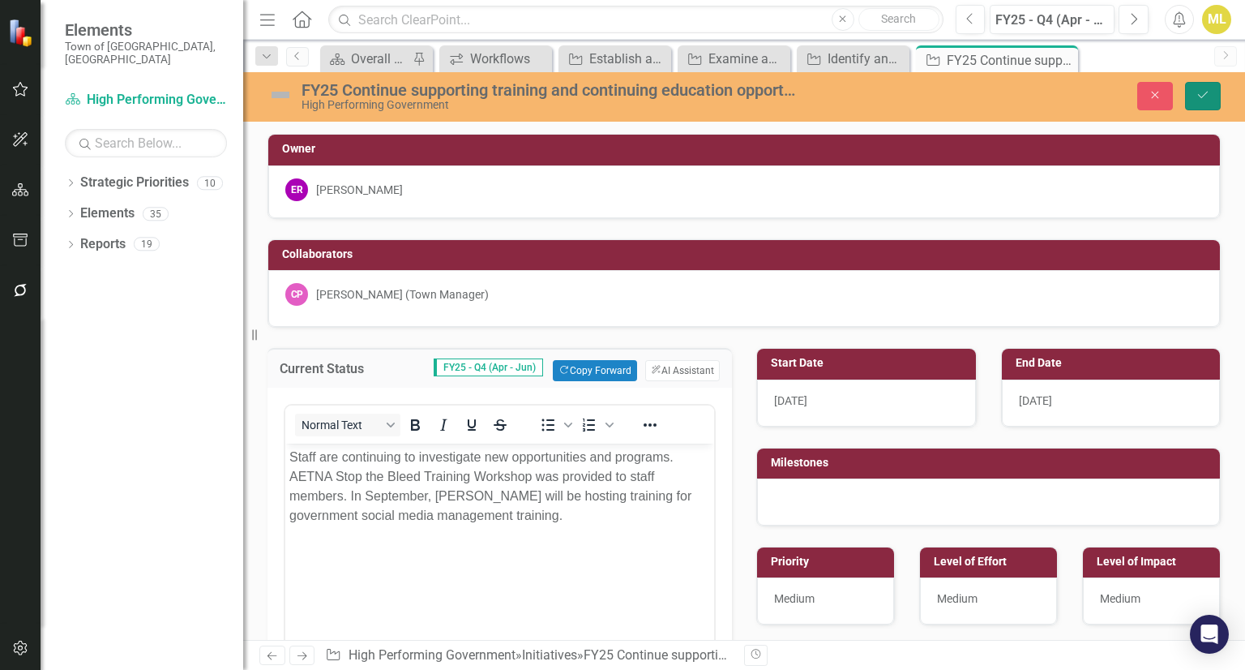
click at [1200, 88] on button "Save" at bounding box center [1203, 96] width 36 height 28
click at [530, 0] on html "Elements Town of Wethersfield, CT Strategic Priority High Performing Government…" at bounding box center [622, 335] width 1245 height 670
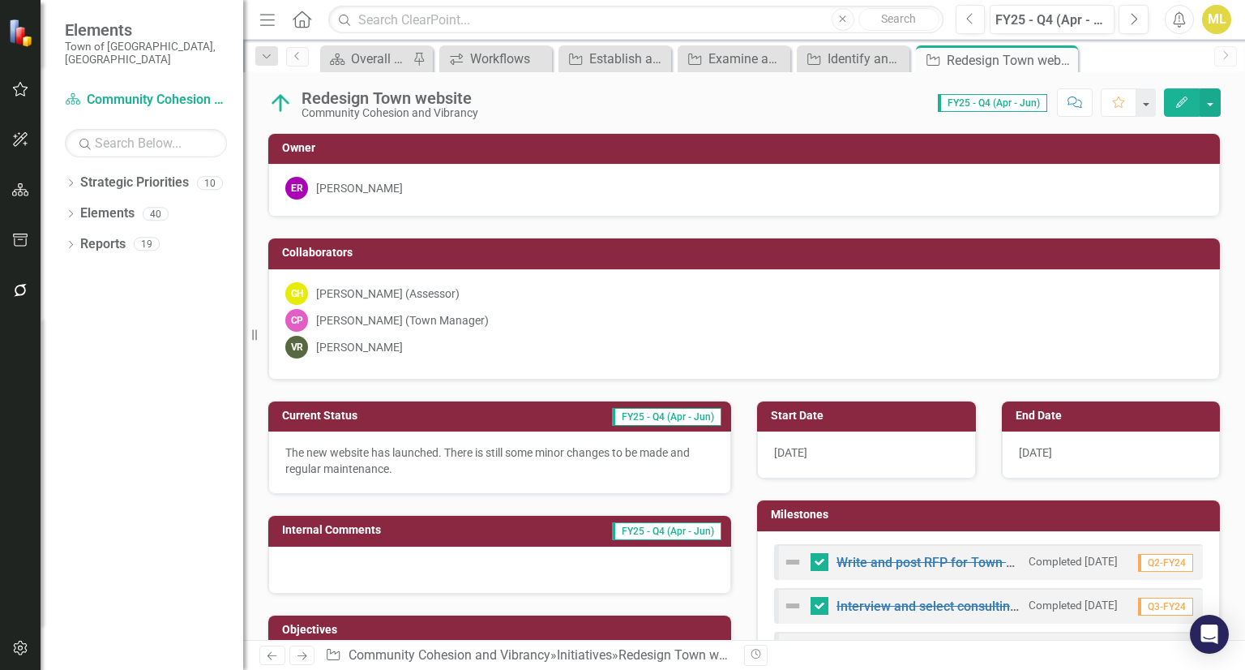
scroll to position [263, 0]
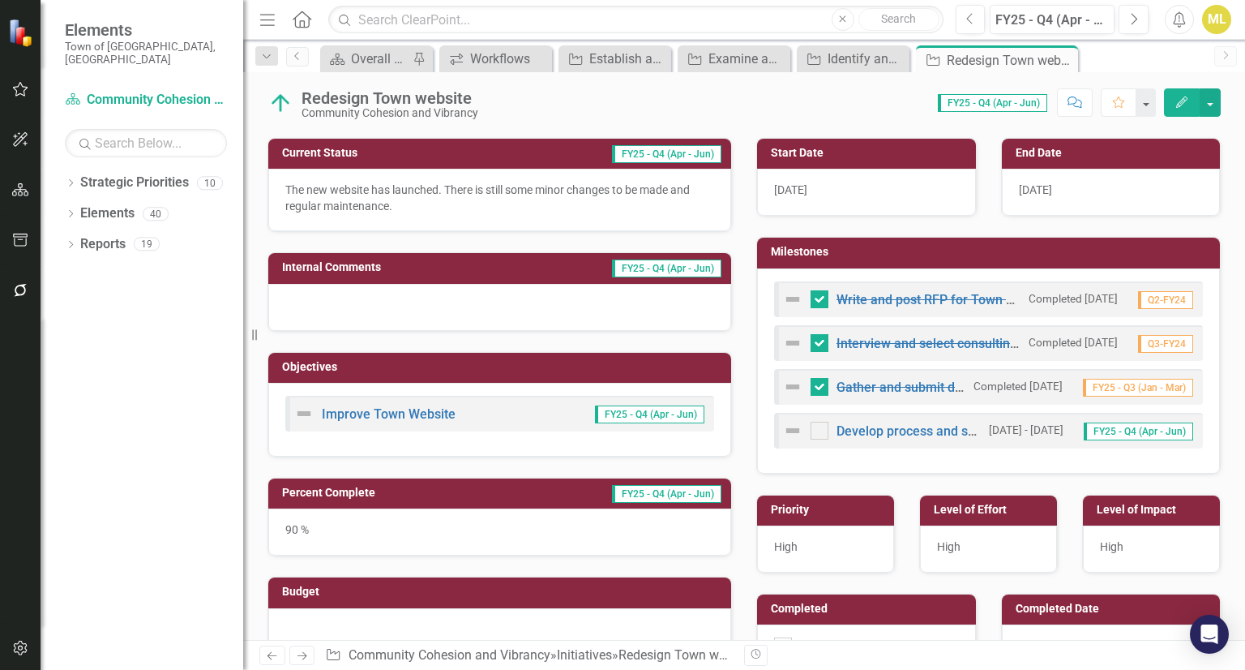
click at [358, 312] on div at bounding box center [499, 307] width 463 height 47
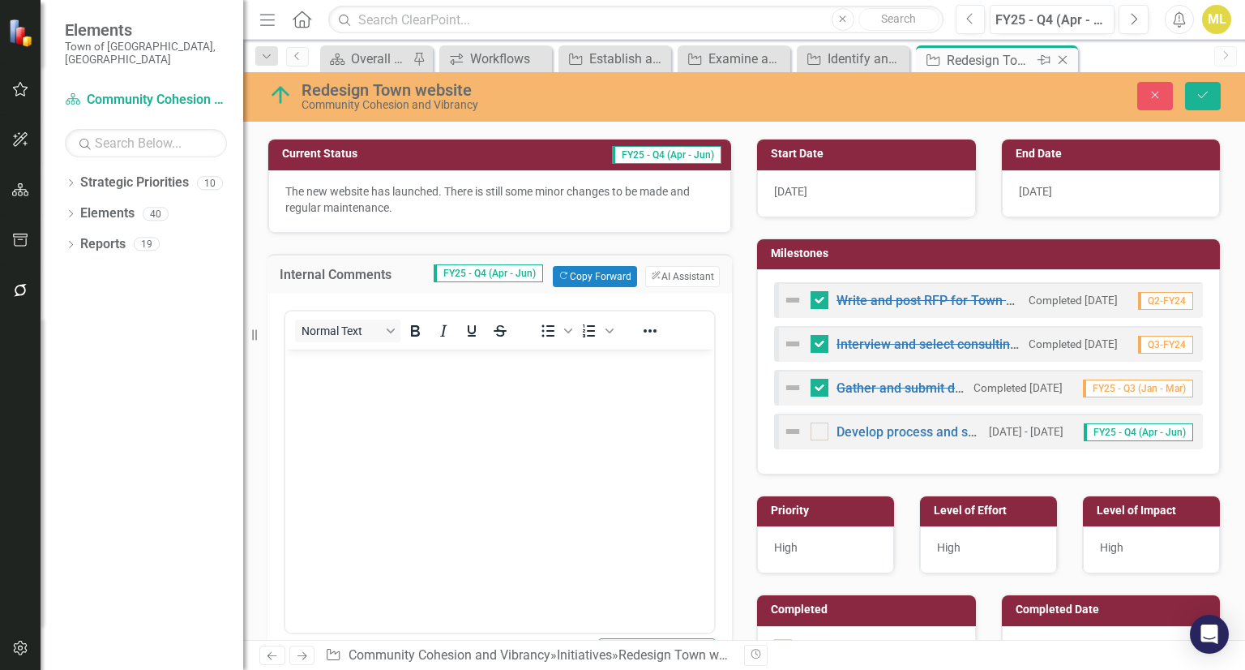
scroll to position [0, 0]
click at [598, 268] on button "Copy Forward Copy Forward" at bounding box center [595, 276] width 84 height 21
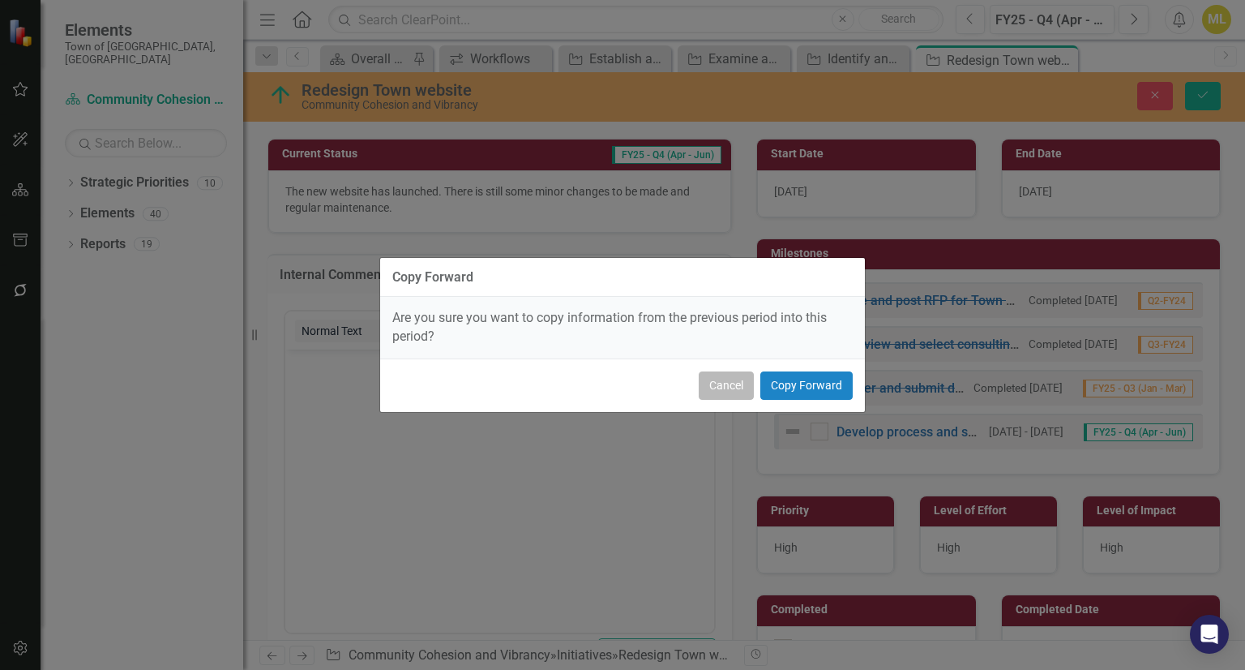
click at [724, 393] on button "Cancel" at bounding box center [726, 385] width 55 height 28
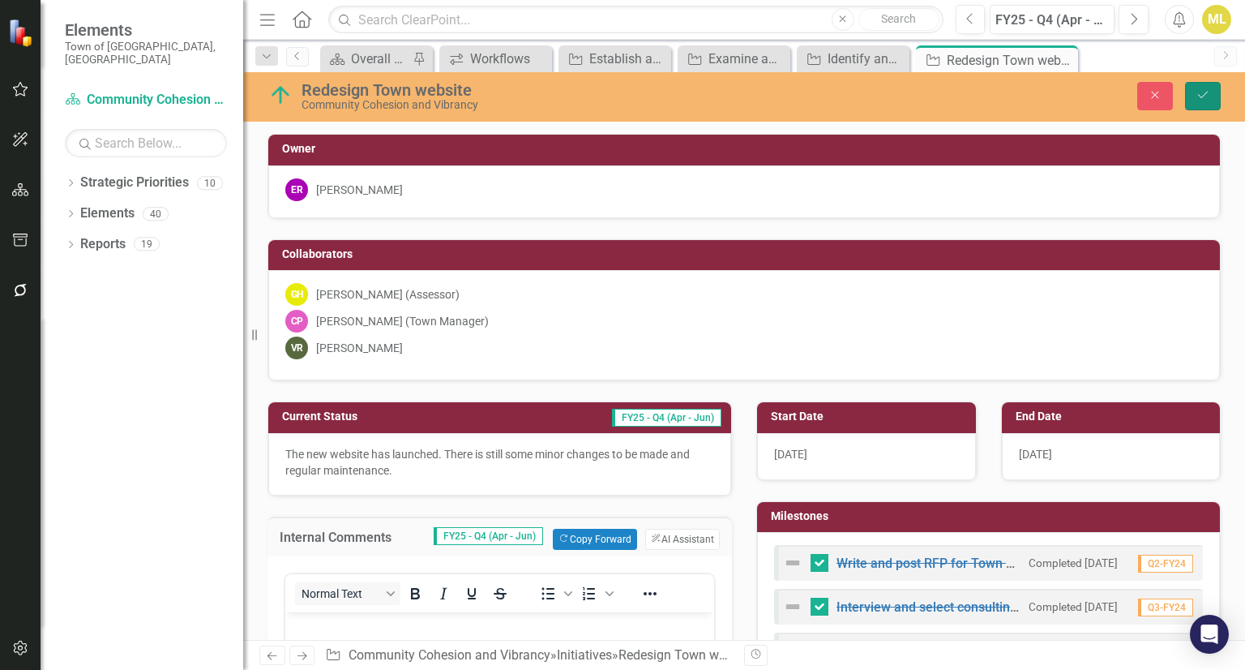
click at [1207, 100] on icon "Save" at bounding box center [1203, 94] width 15 height 11
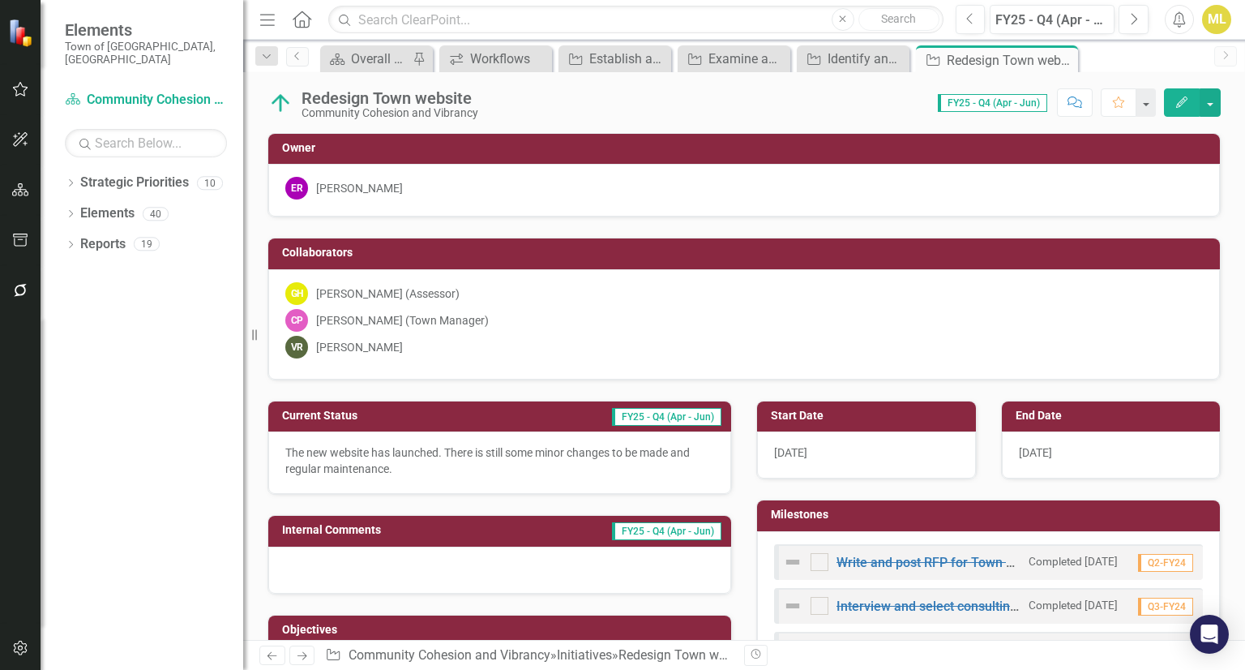
checkbox input "false"
checkbox input "true"
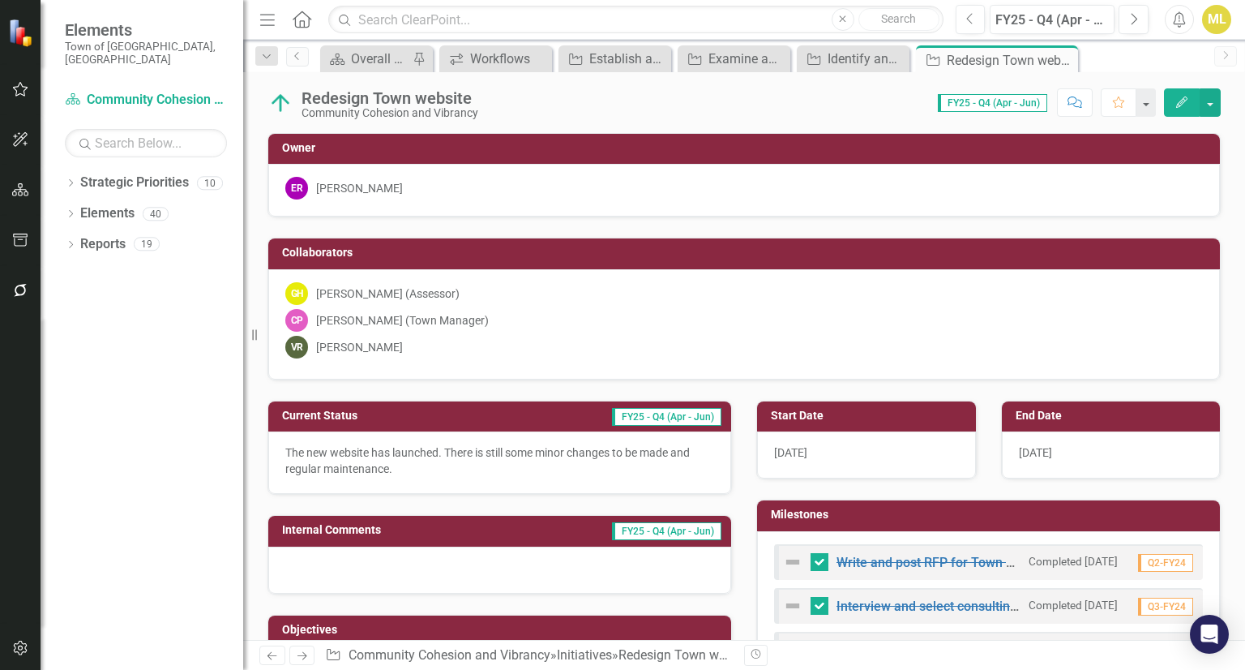
checkbox input "true"
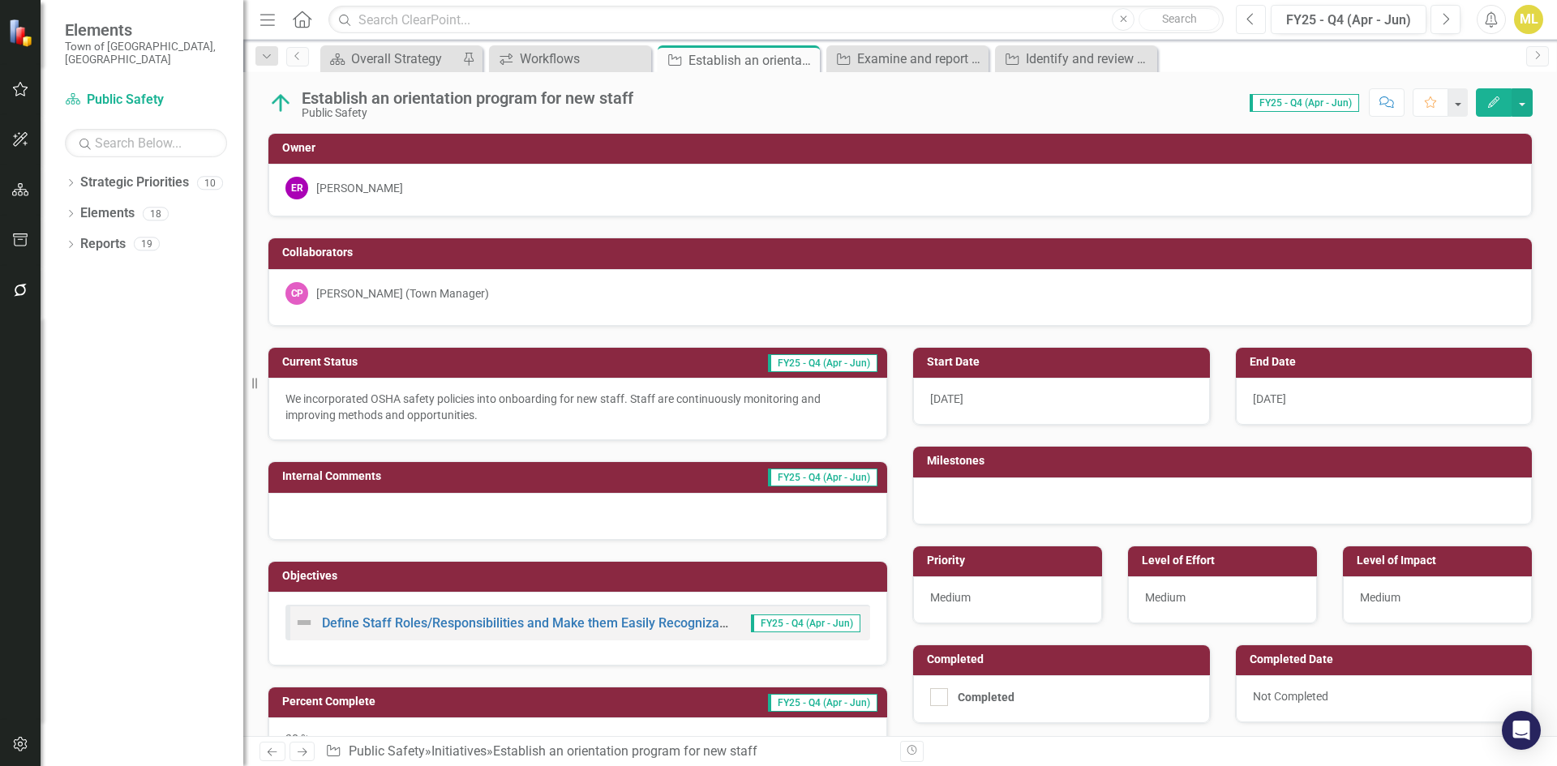
drag, startPoint x: 1248, startPoint y: 17, endPoint x: 1235, endPoint y: 27, distance: 16.2
click at [1248, 17] on icon "Previous" at bounding box center [1250, 19] width 9 height 15
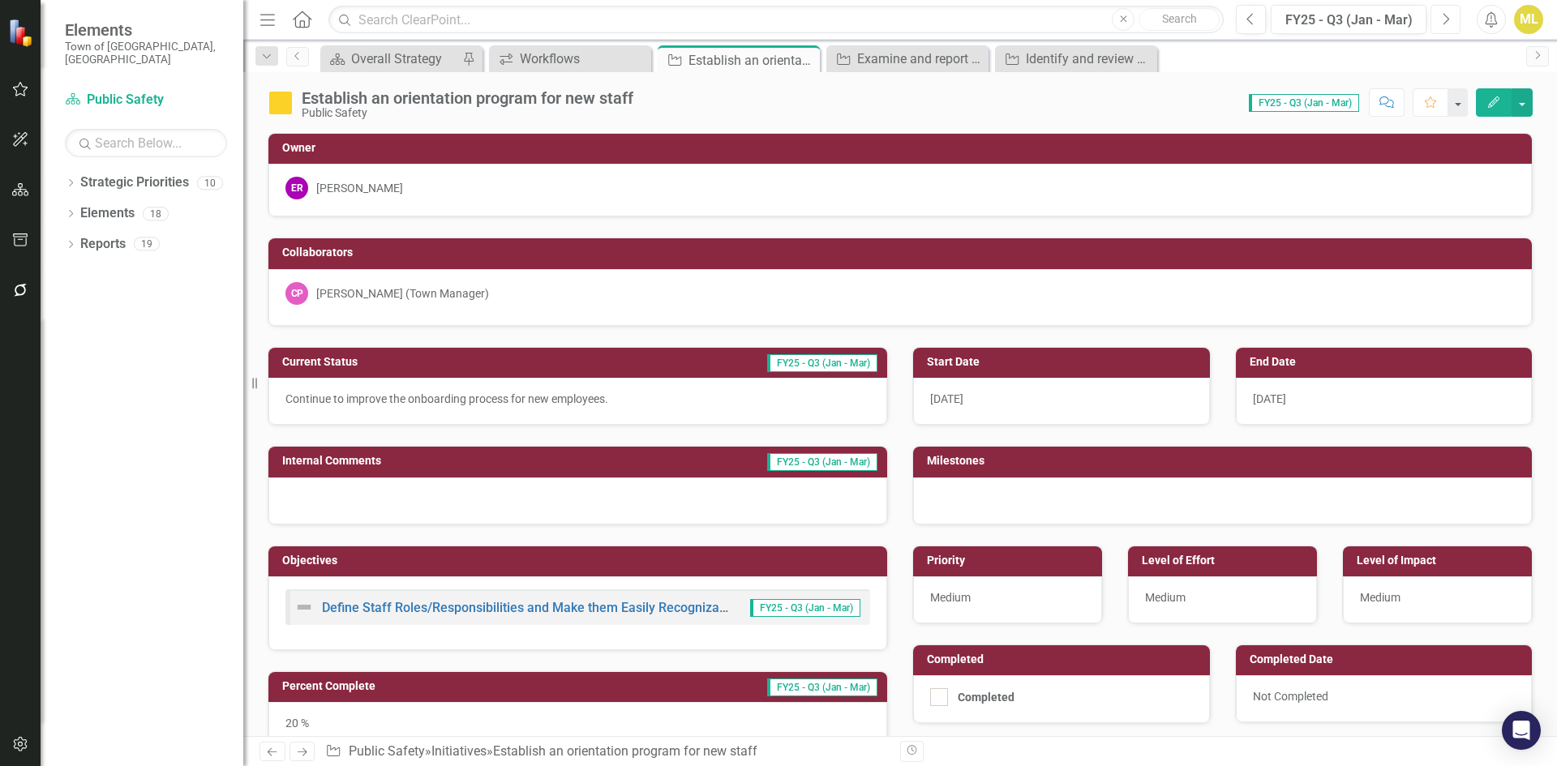
click at [1437, 28] on button "Next" at bounding box center [1445, 19] width 30 height 29
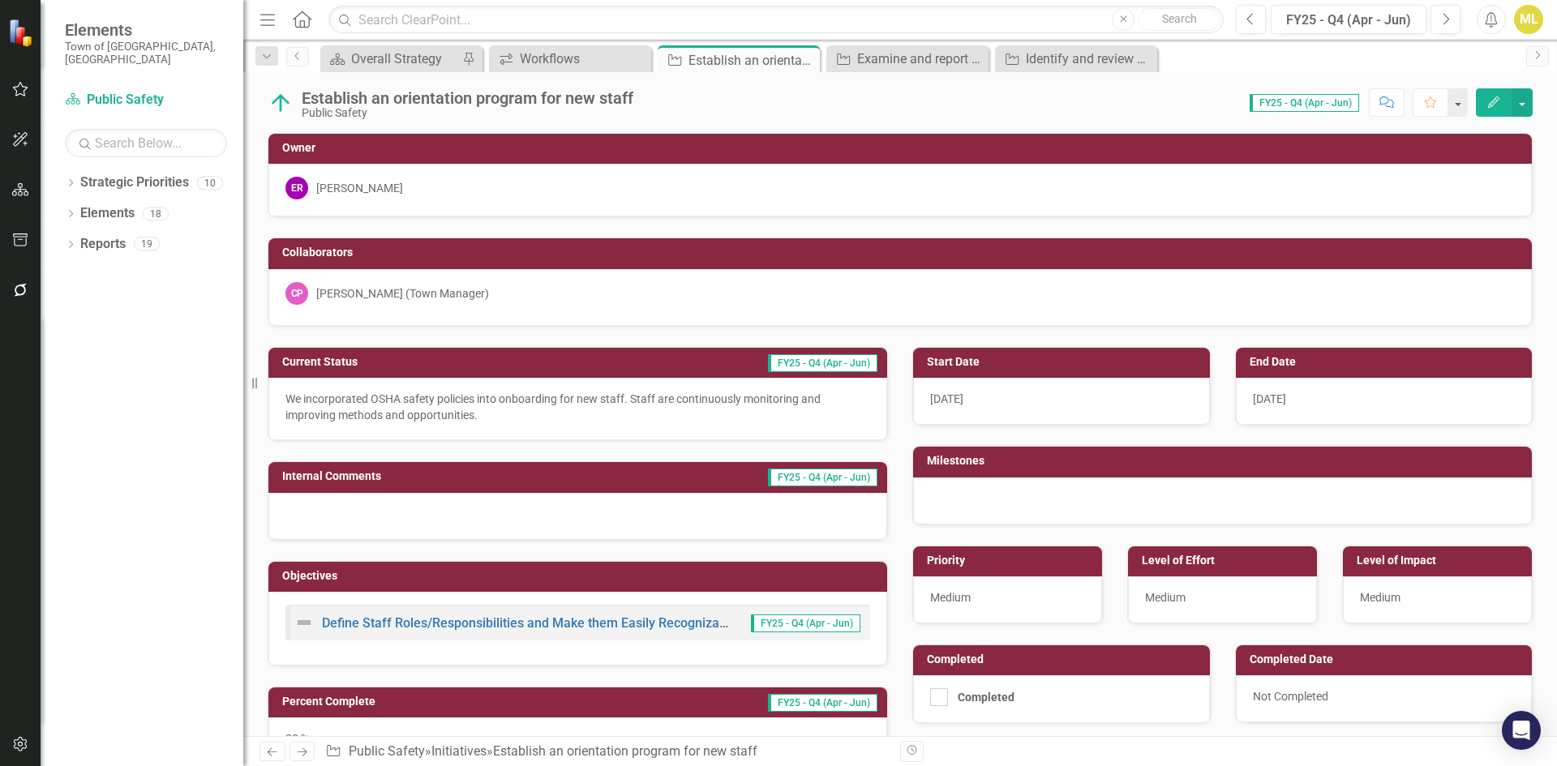
click at [503, 415] on p "We incorporated OSHA safety policies into onboarding for new staff. Staff are c…" at bounding box center [577, 407] width 585 height 32
click at [473, 413] on p "We incorporated OSHA safety policies into onboarding for new staff. Staff are c…" at bounding box center [577, 407] width 585 height 32
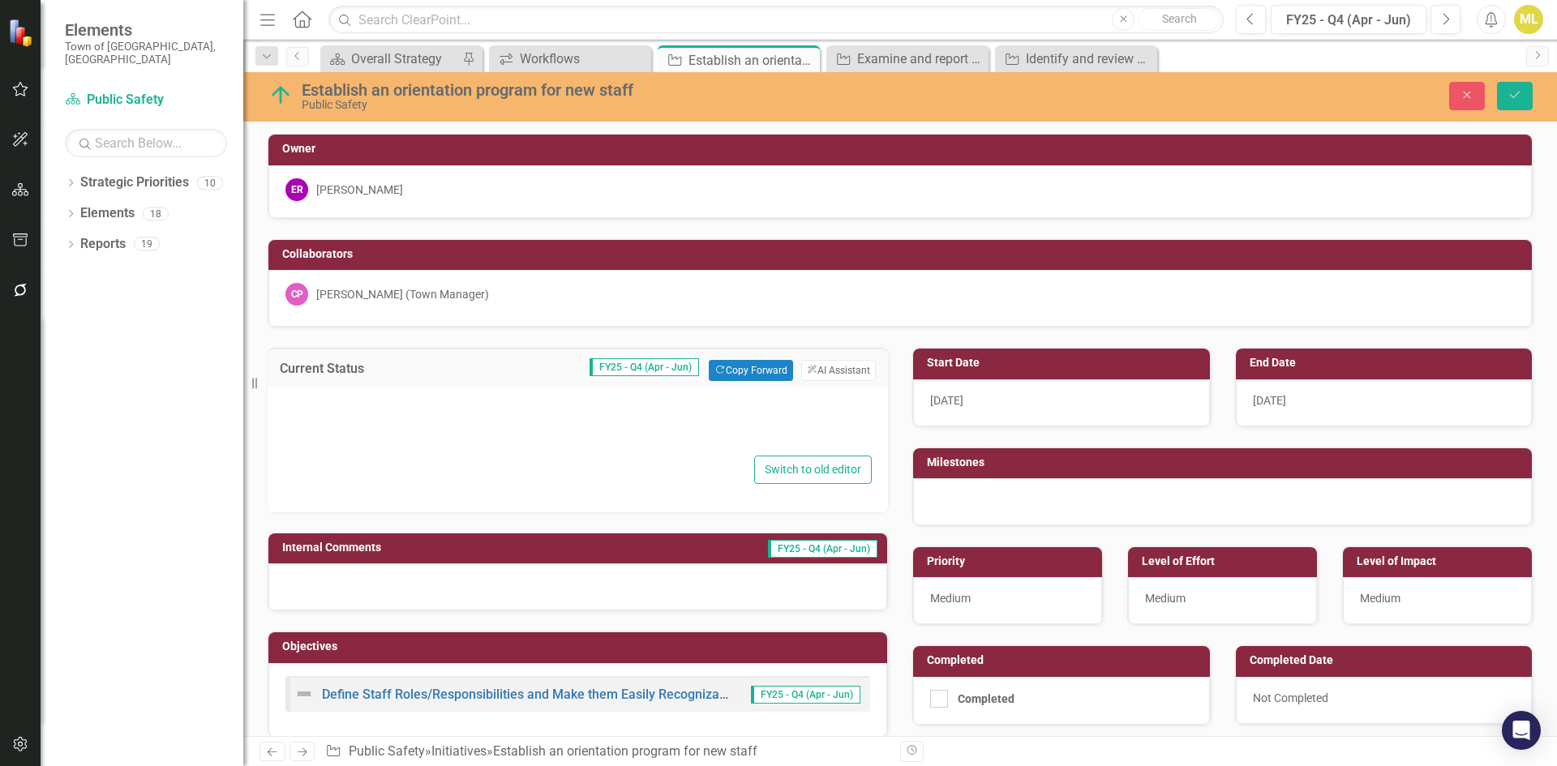
type textarea "<p>We incorporated OSHA safety policies into onboarding for new staff. Staff ar…"
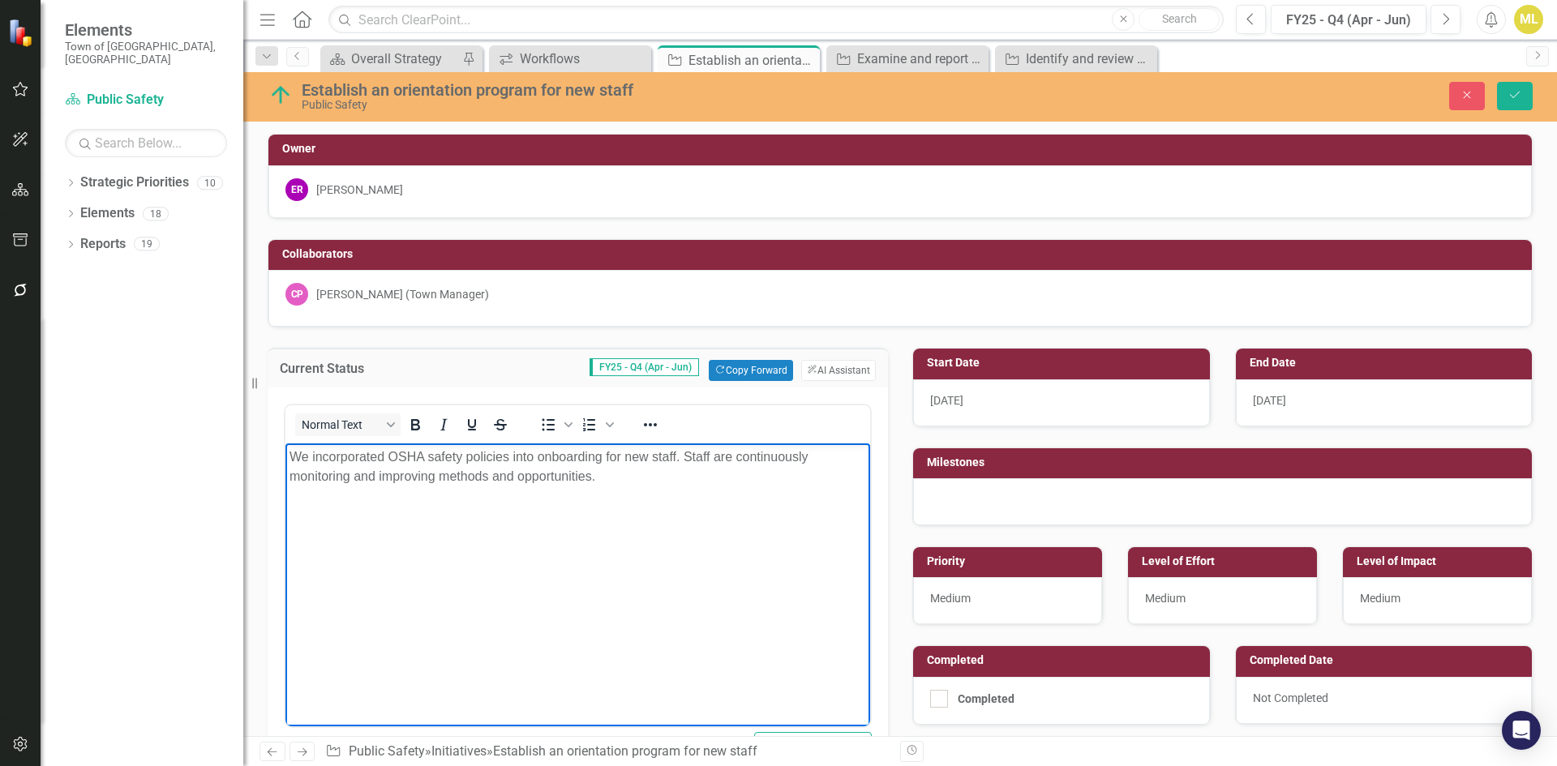
drag, startPoint x: 624, startPoint y: 483, endPoint x: 127, endPoint y: 415, distance: 501.7
click at [285, 443] on html "We incorporated OSHA safety policies into onboarding for new staff. Staff are c…" at bounding box center [577, 564] width 585 height 243
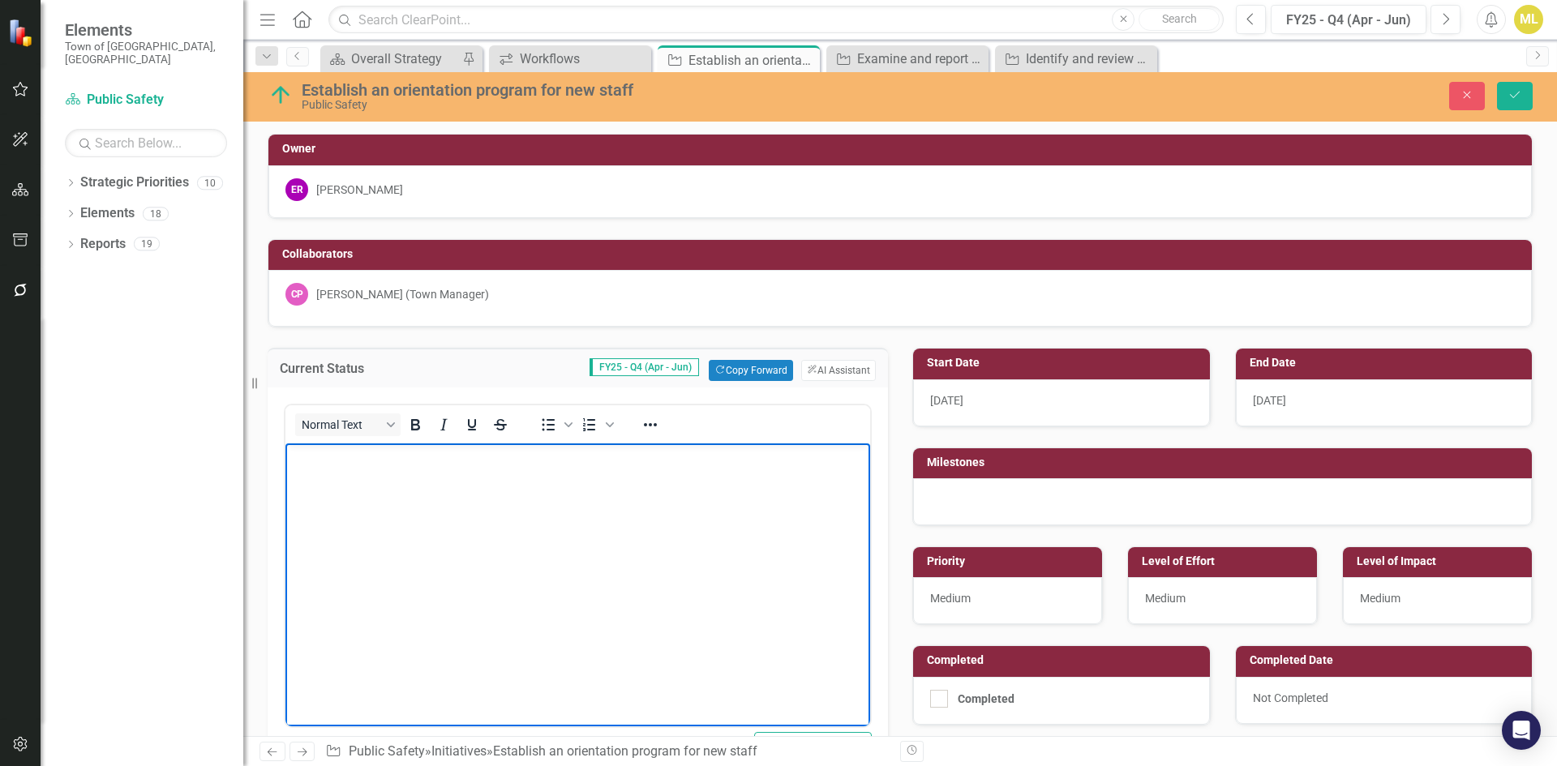
paste body "Rich Text Area. Press ALT-0 for help."
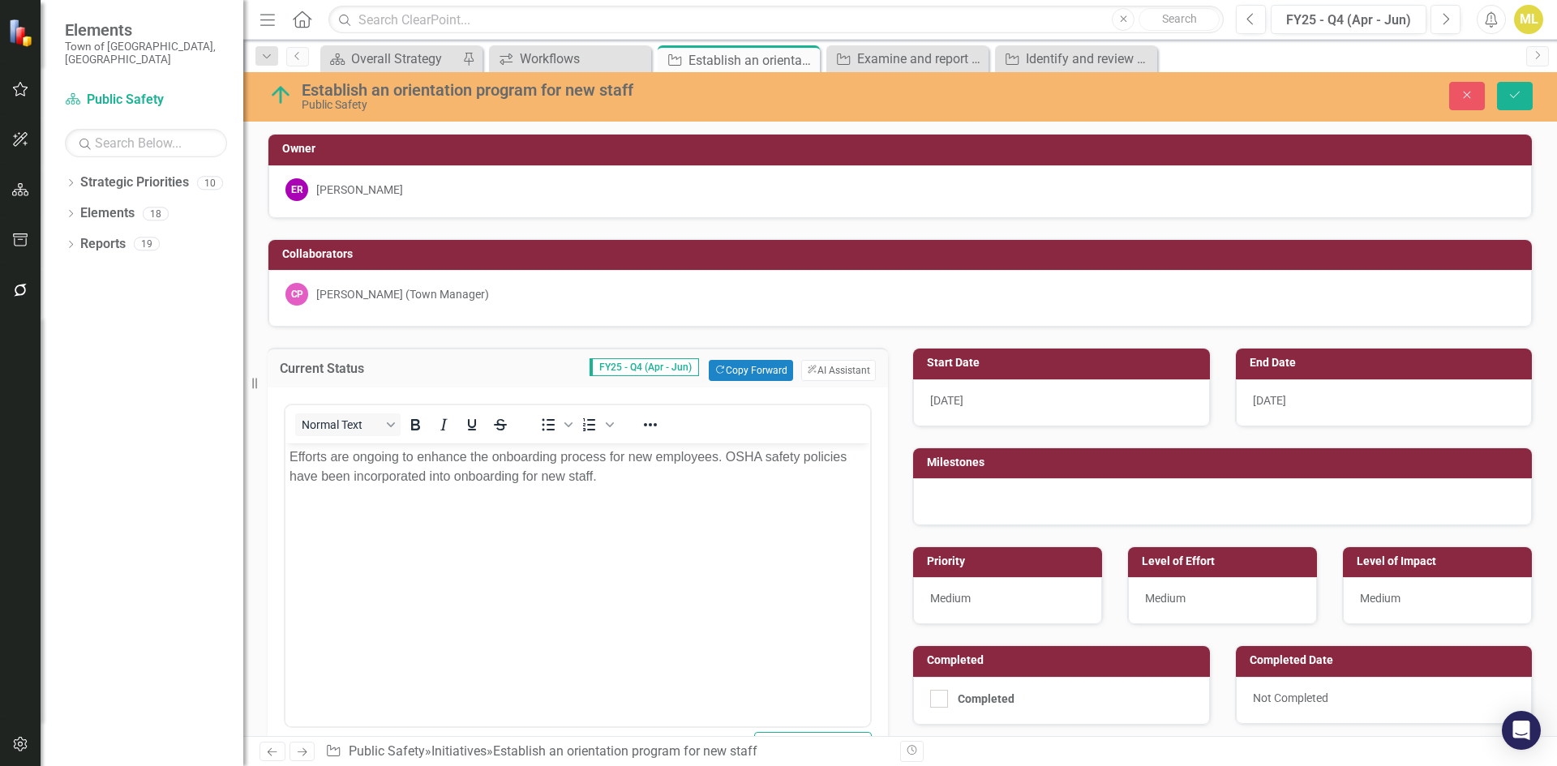
click at [311, 106] on div "Public Safety" at bounding box center [639, 105] width 675 height 12
click at [278, 92] on img at bounding box center [281, 95] width 26 height 26
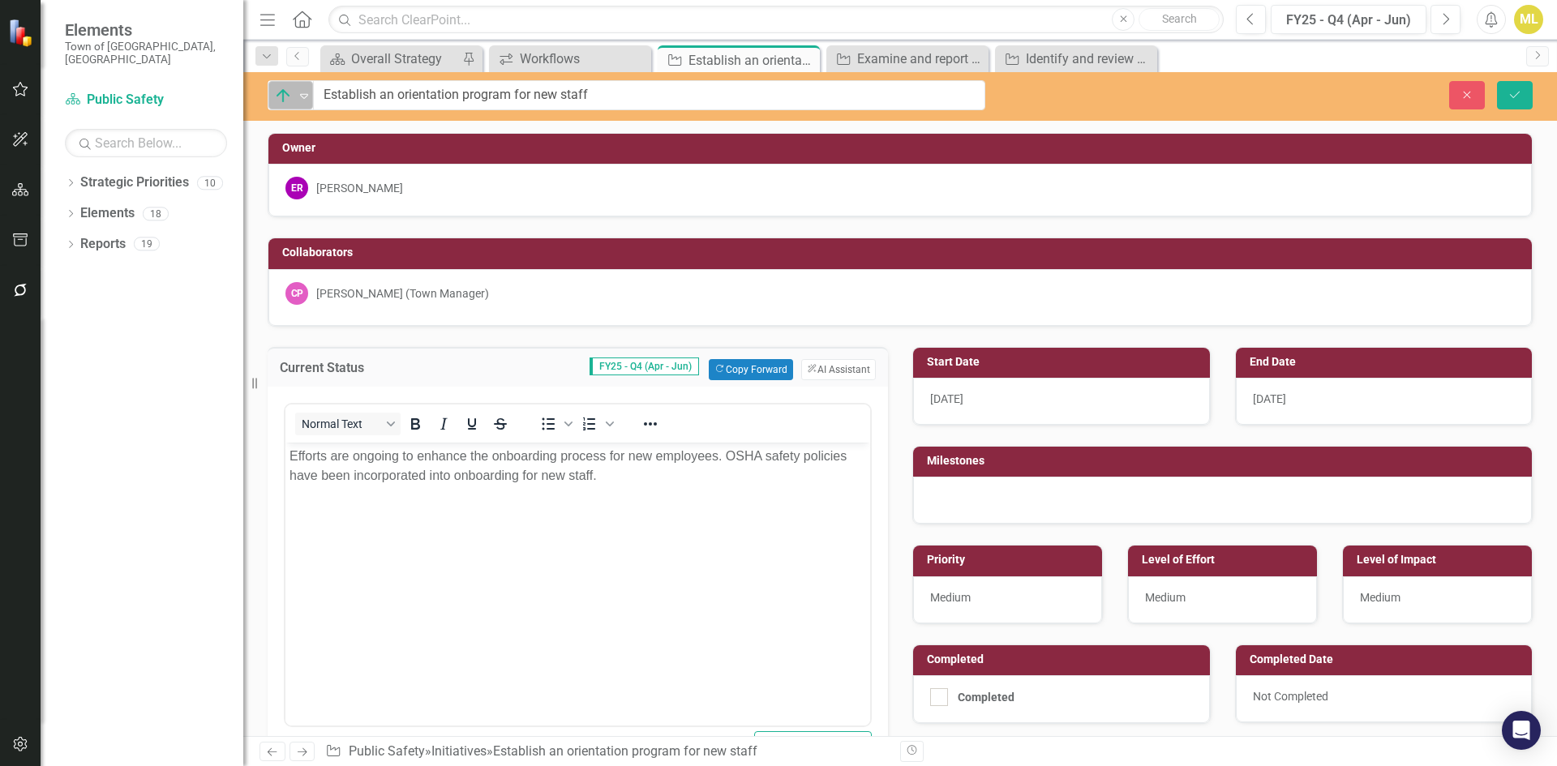
click at [296, 95] on icon "Expand" at bounding box center [304, 95] width 16 height 13
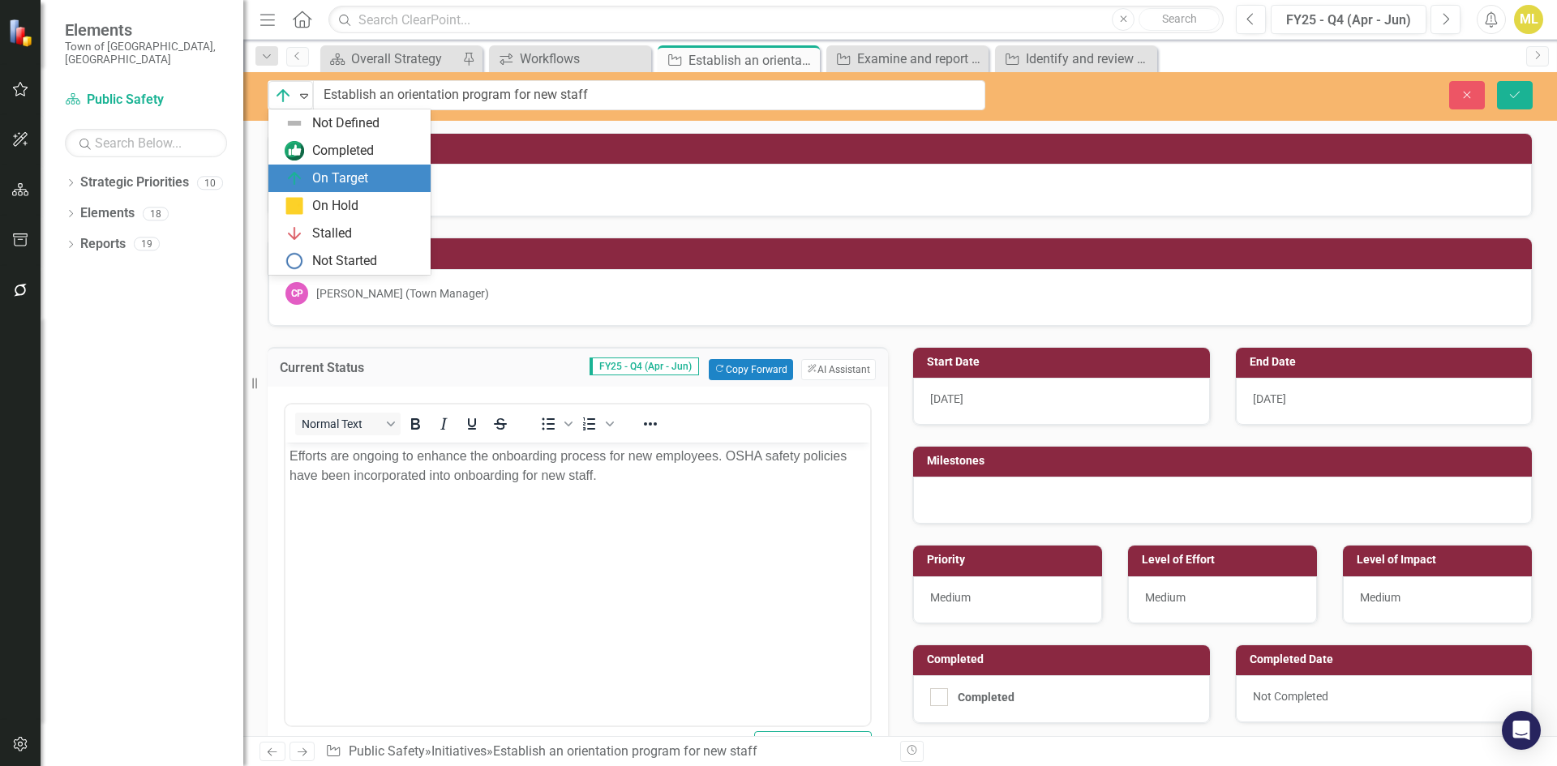
click at [329, 173] on div "On Target" at bounding box center [340, 178] width 56 height 19
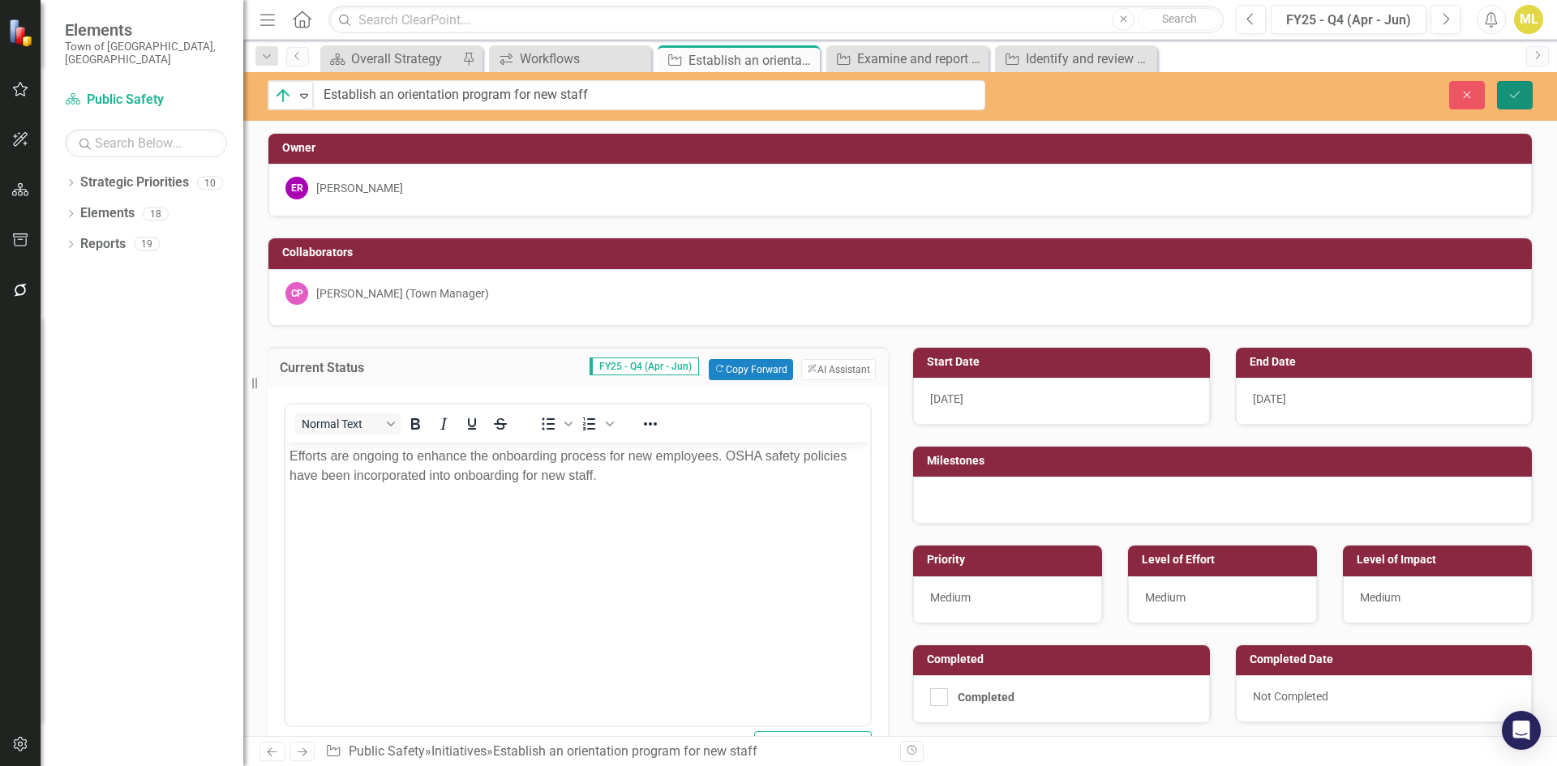
click at [1514, 96] on icon "Save" at bounding box center [1514, 94] width 15 height 11
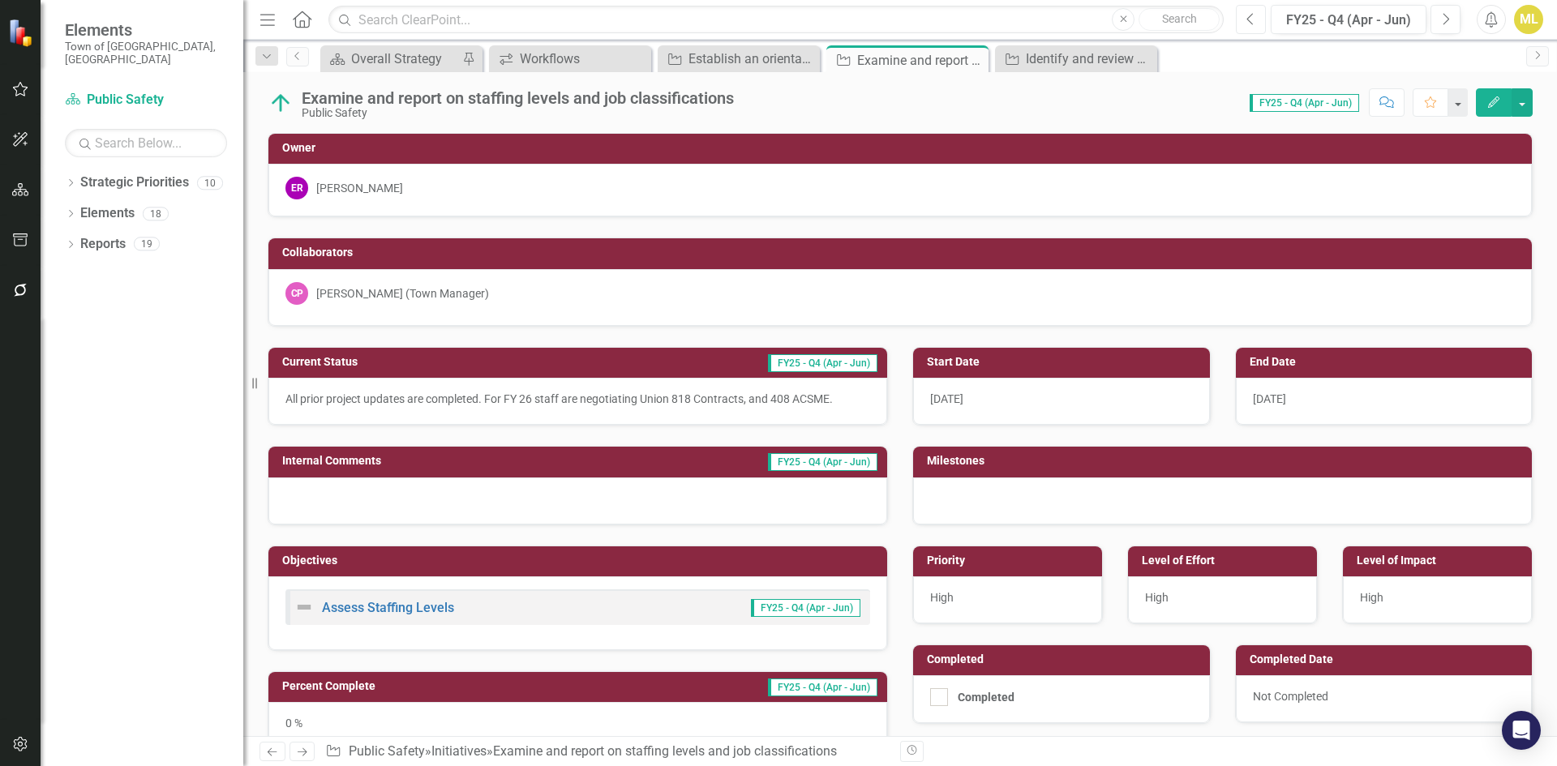
click at [1247, 23] on icon "Previous" at bounding box center [1250, 19] width 9 height 15
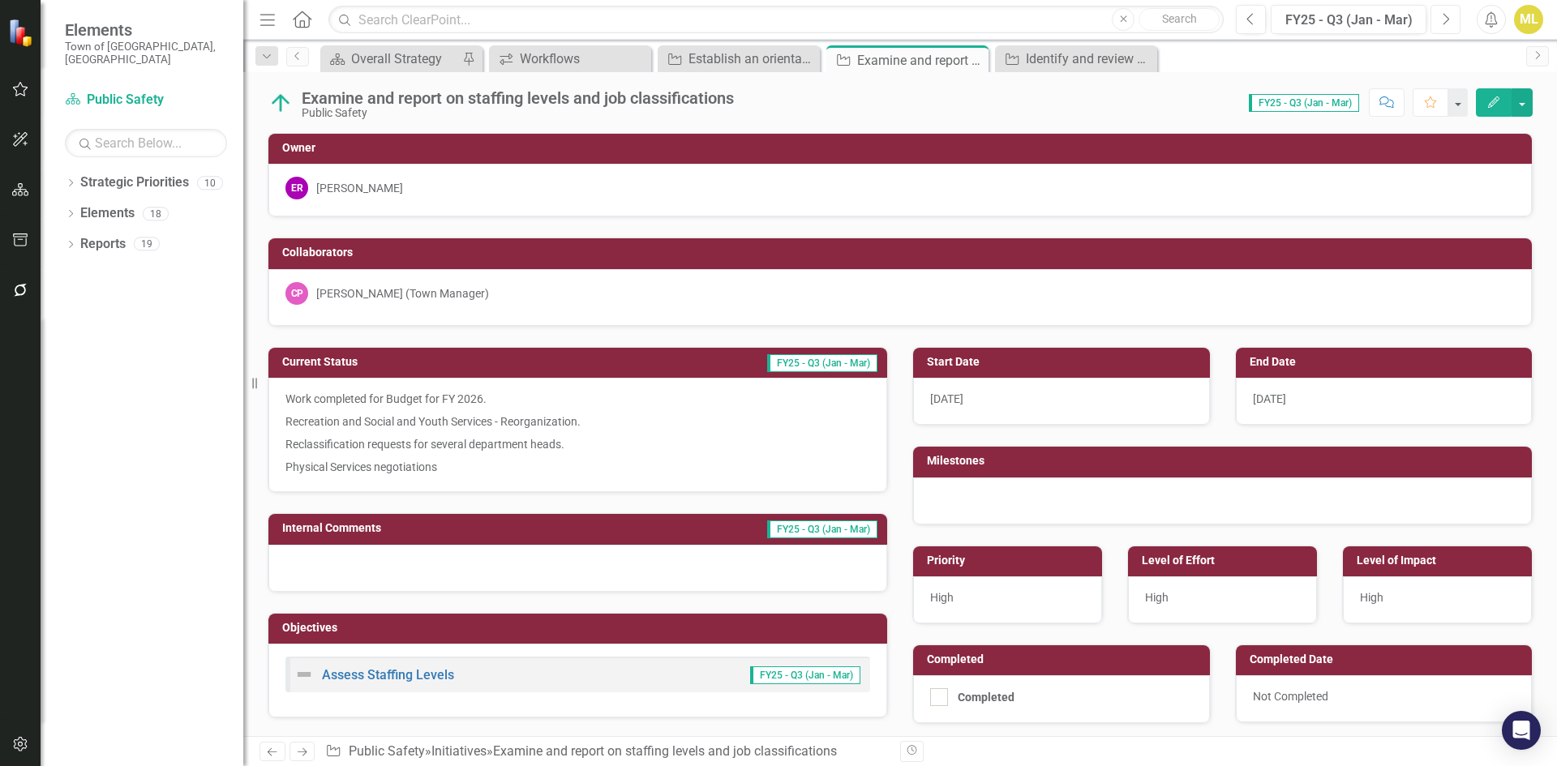
click at [1434, 9] on button "Next" at bounding box center [1445, 19] width 30 height 29
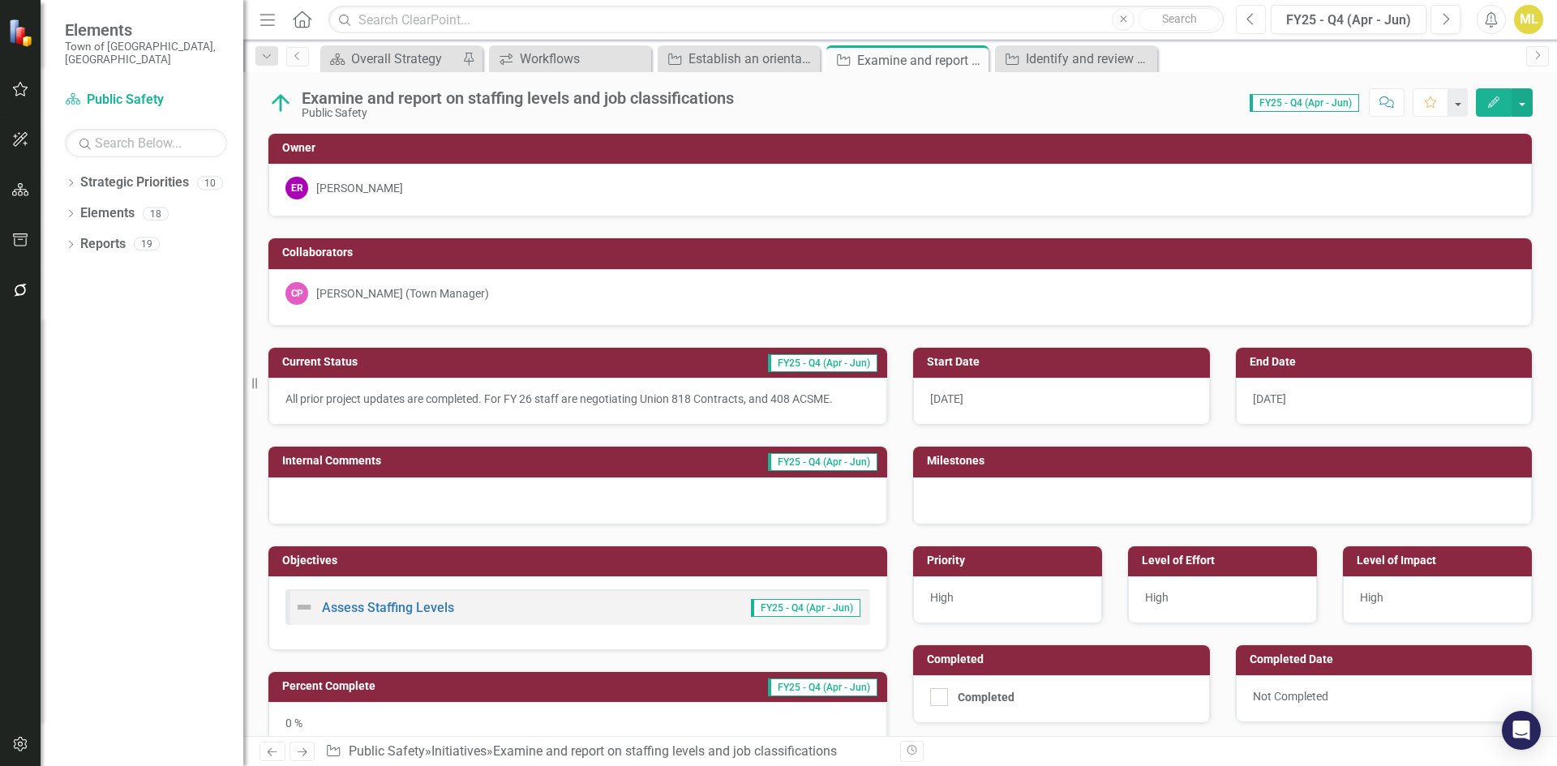
click at [1252, 12] on icon "Previous" at bounding box center [1250, 19] width 9 height 15
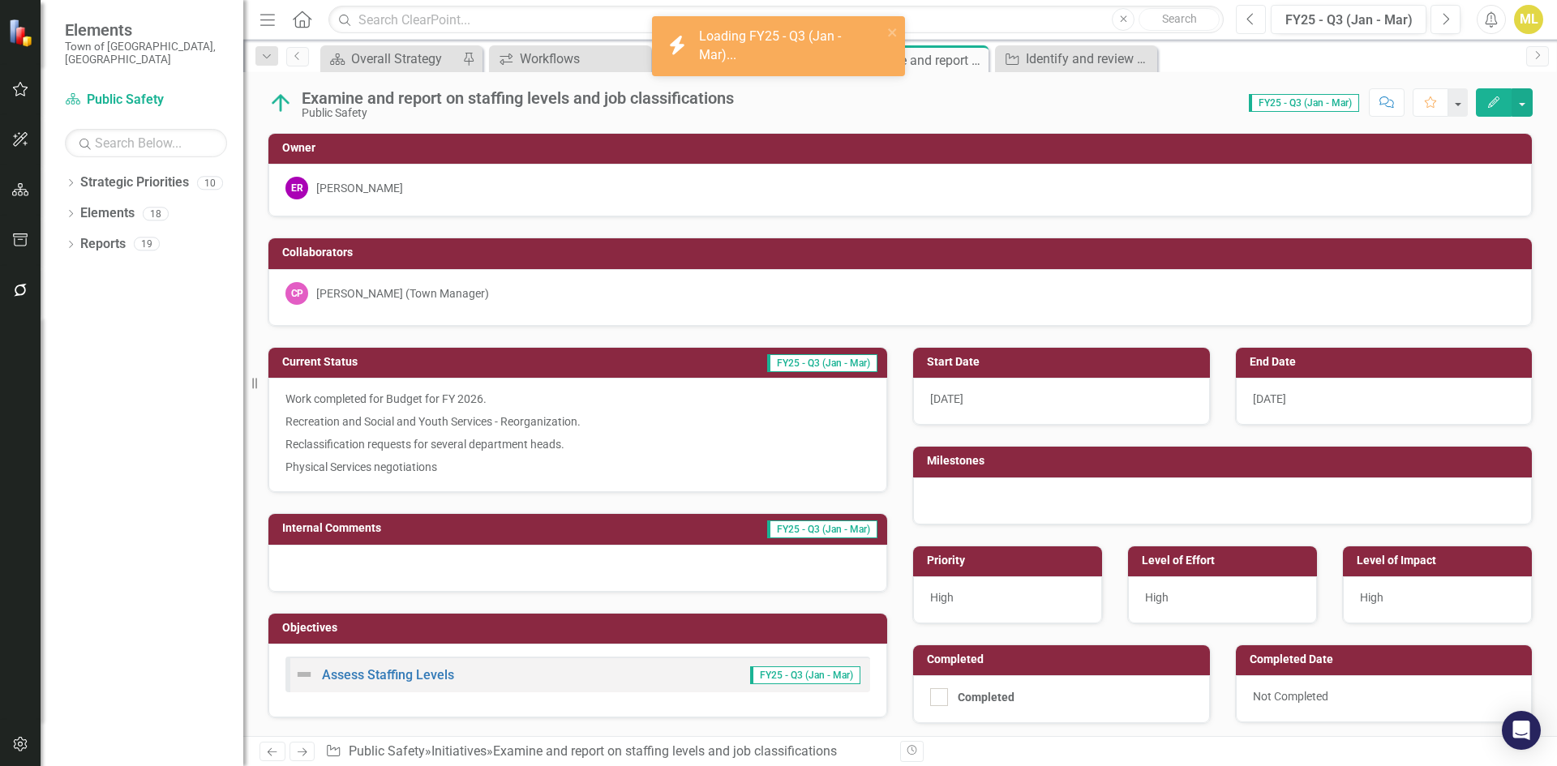
click at [1252, 12] on icon "Previous" at bounding box center [1250, 19] width 9 height 15
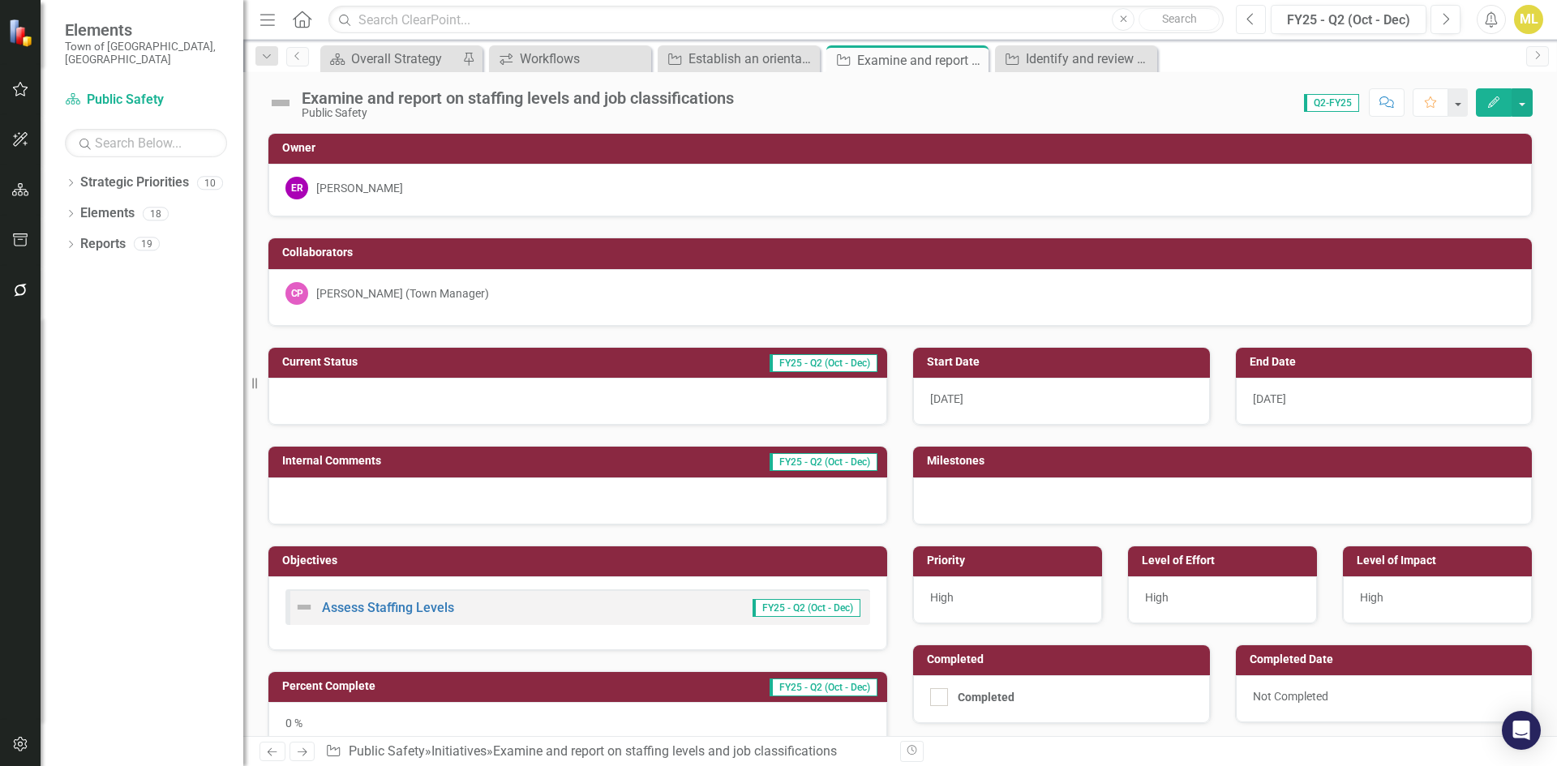
click at [1258, 14] on button "Previous" at bounding box center [1251, 19] width 30 height 29
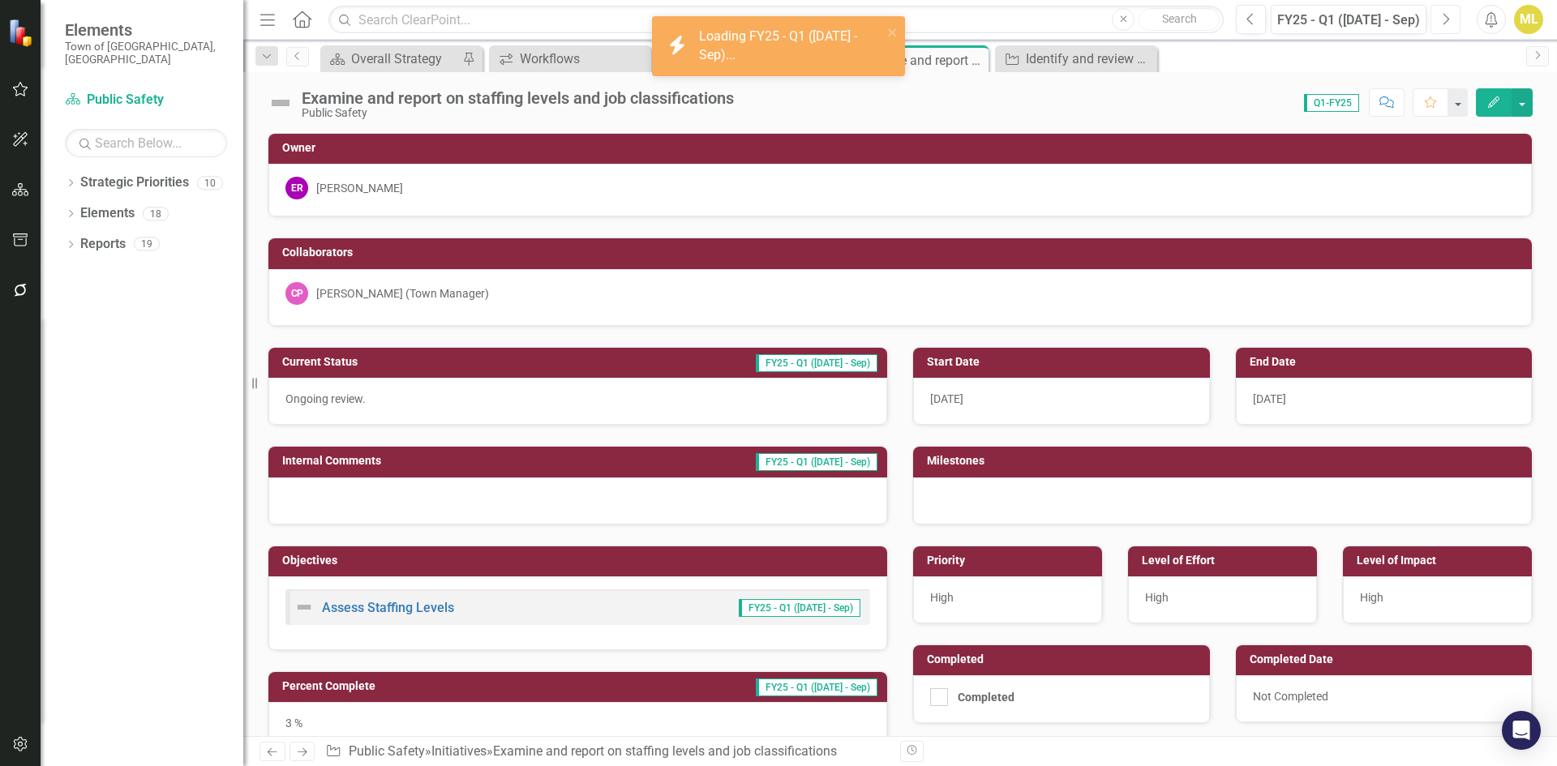
click at [1436, 19] on button "Next" at bounding box center [1445, 19] width 30 height 29
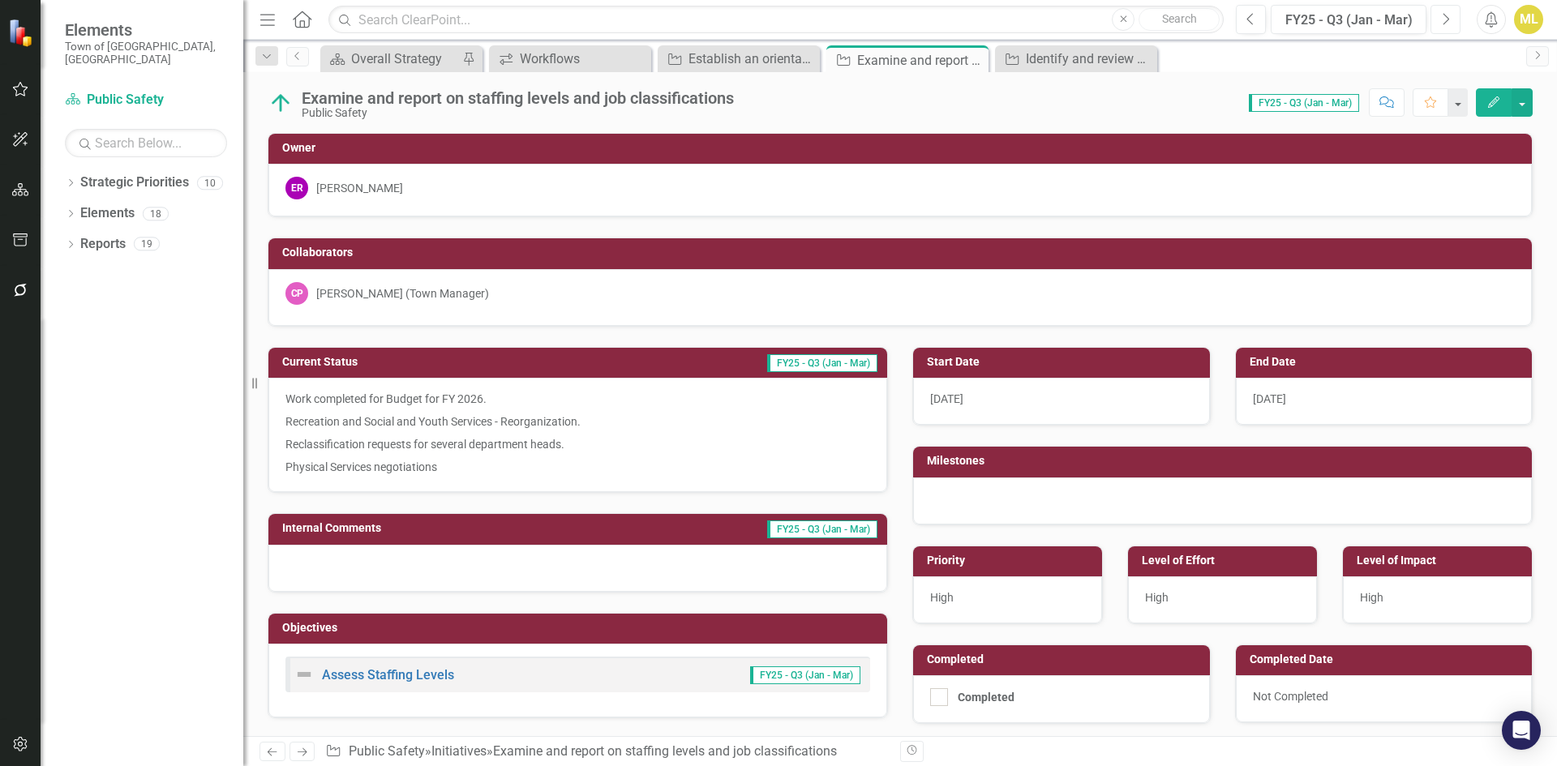
click at [1449, 15] on icon "Next" at bounding box center [1445, 19] width 9 height 15
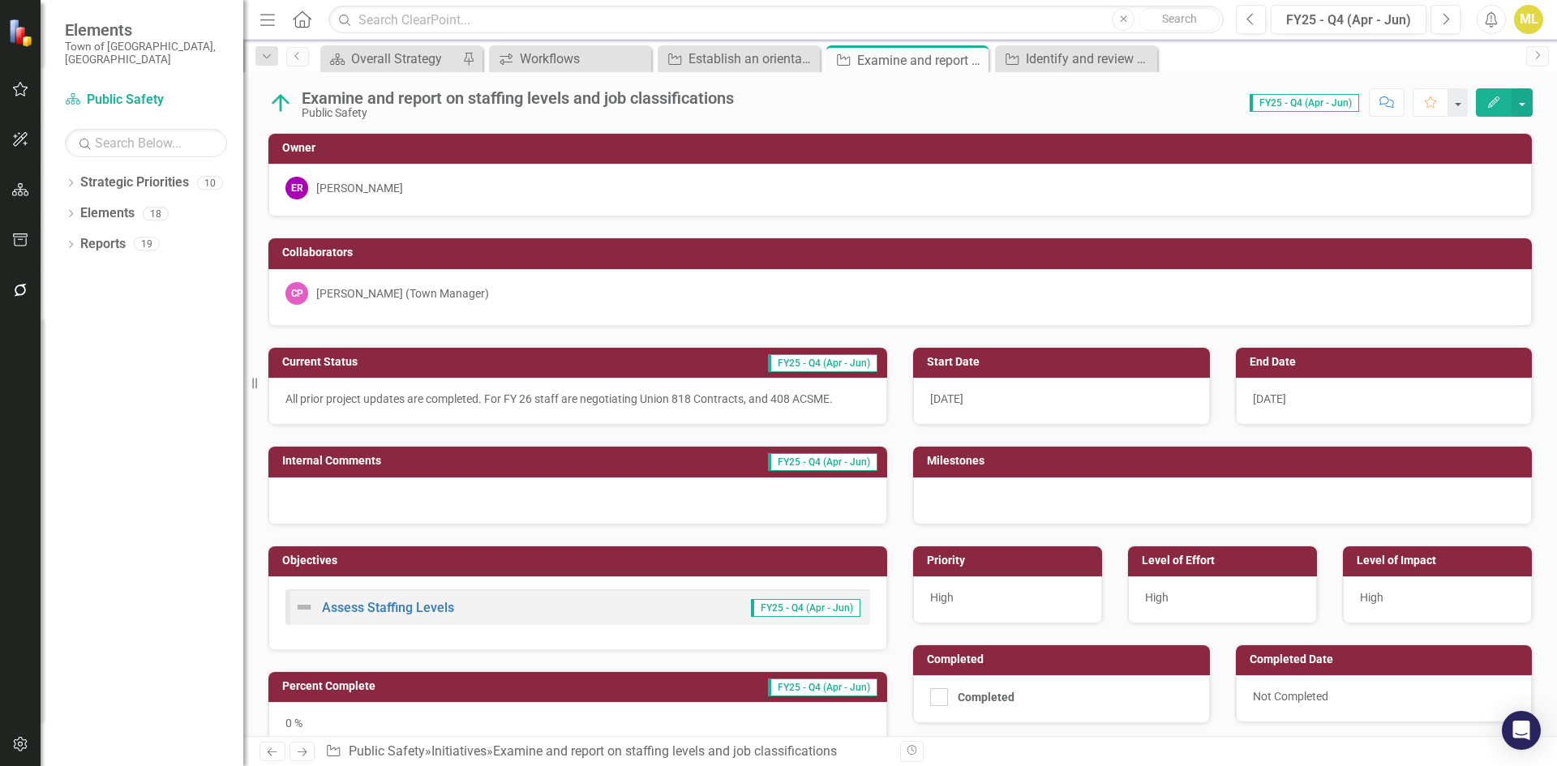
click at [679, 396] on p "All prior project updates are completed. For FY 26 staff are negotiating Union …" at bounding box center [577, 399] width 585 height 16
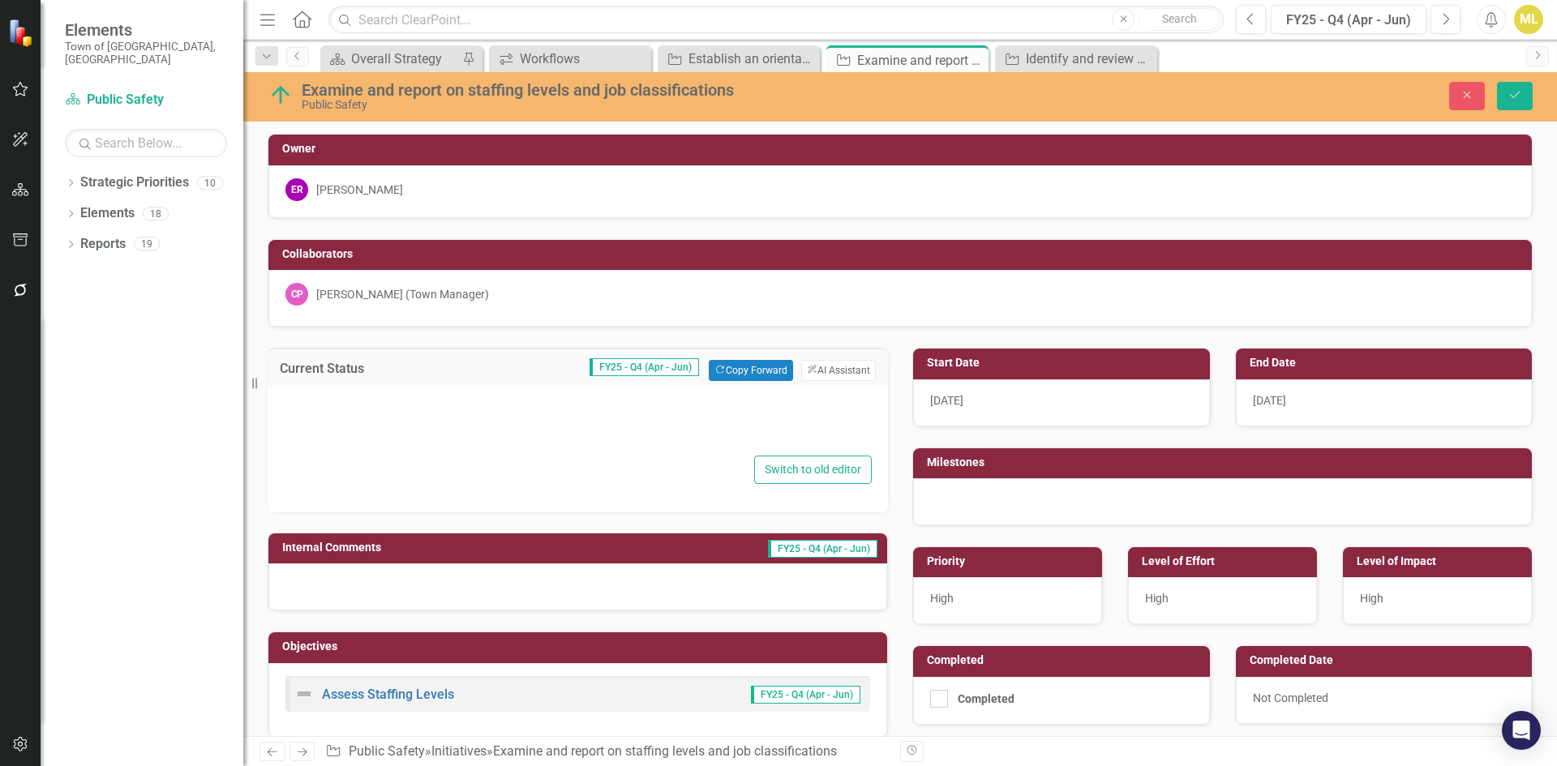
type textarea "<p>All prior project updates are completed. For FY 26 staff are negotiating Uni…"
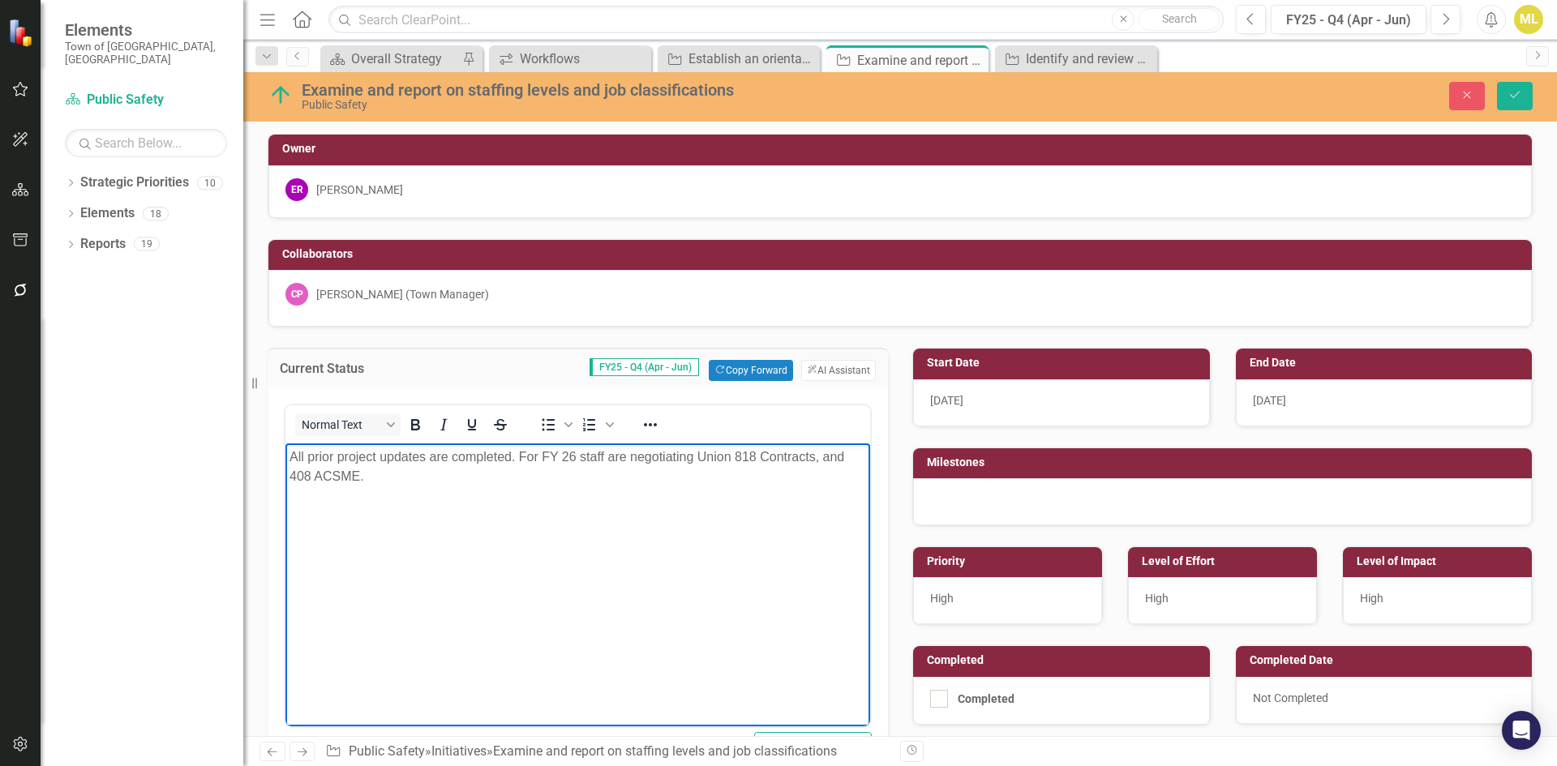
drag, startPoint x: 435, startPoint y: 470, endPoint x: 152, endPoint y: 418, distance: 287.0
click at [285, 443] on html "All prior project updates are completed. For FY 26 staff are negotiating Union …" at bounding box center [577, 564] width 585 height 243
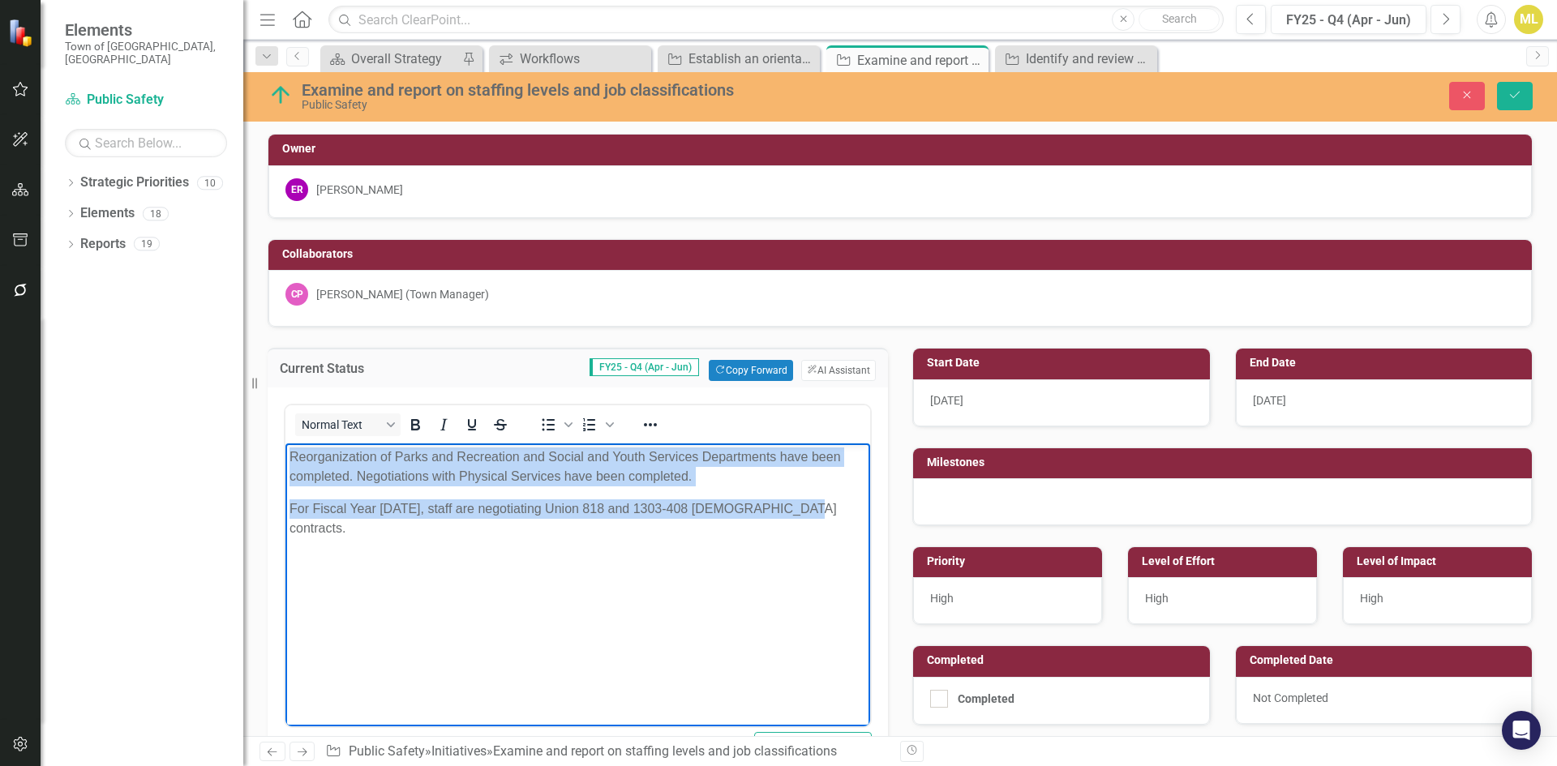
drag, startPoint x: 796, startPoint y: 513, endPoint x: -69, endPoint y: 374, distance: 876.3
click at [285, 443] on html "Reorganization of Parks and Recreation and Social and Youth Services Department…" at bounding box center [577, 564] width 585 height 243
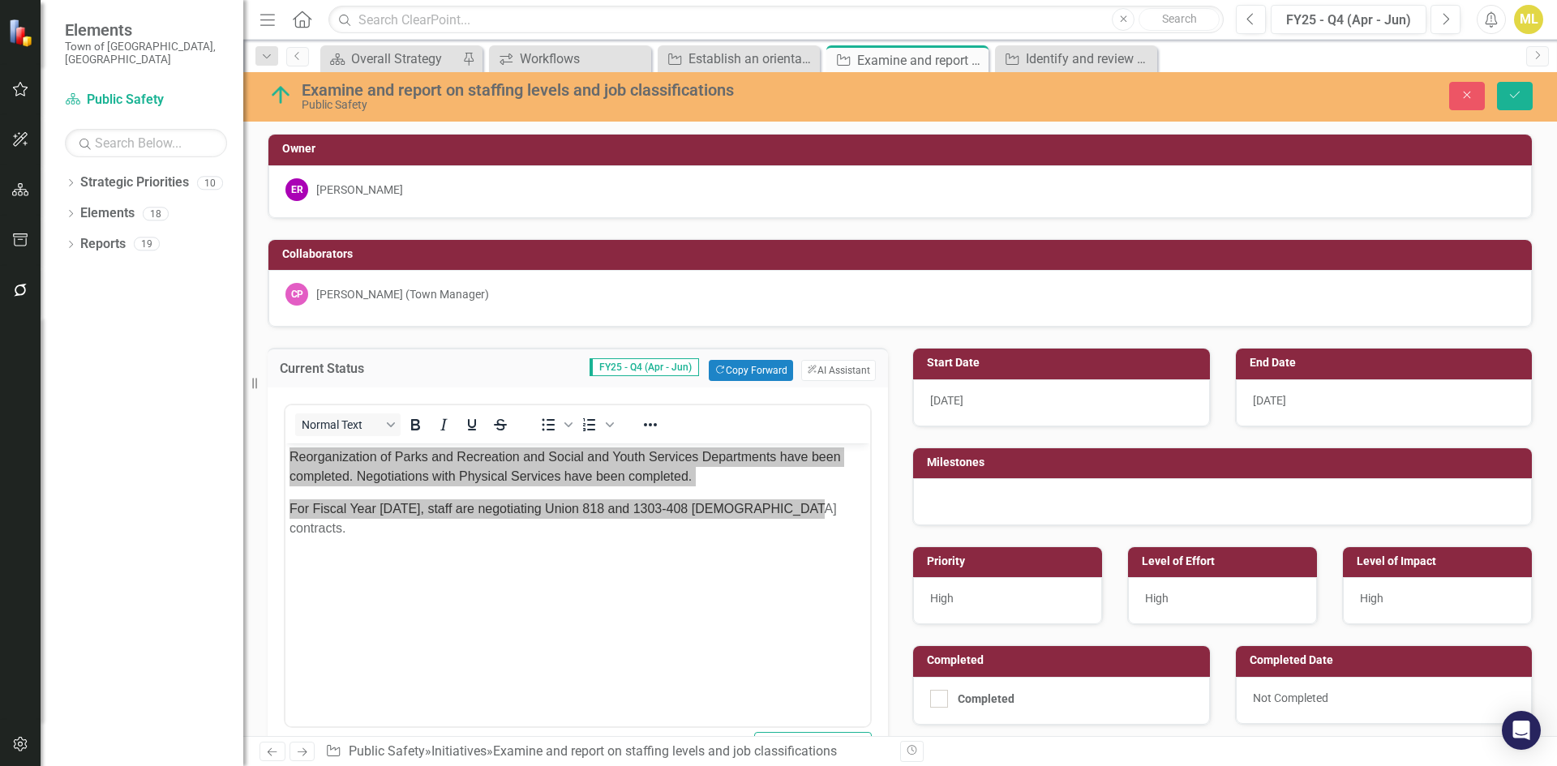
click at [265, 459] on div "Current Status FY25 - Q4 (Apr - Jun) Copy Forward Copy Forward ClearPoint AI AI…" at bounding box center [577, 558] width 645 height 461
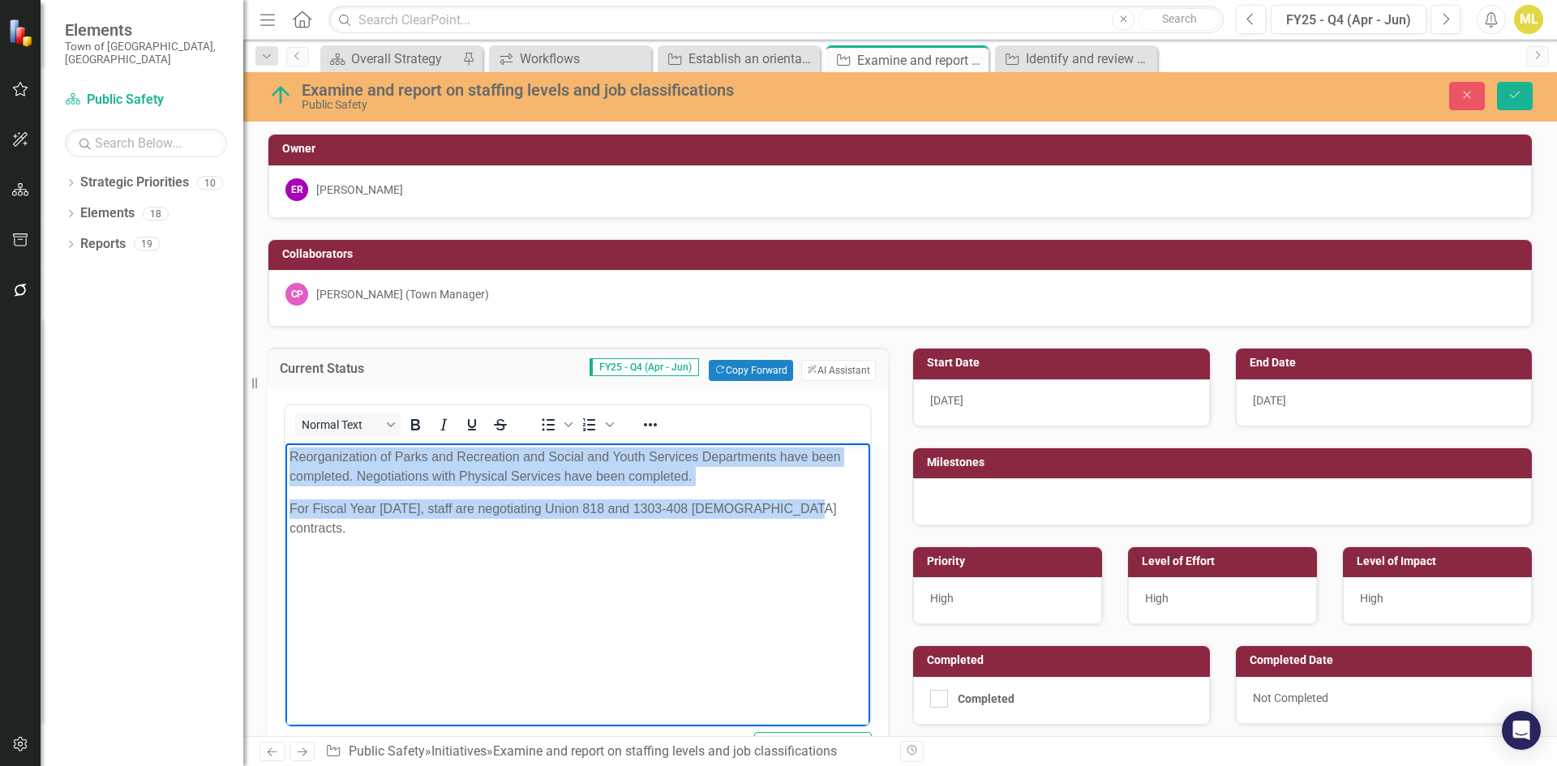
click at [298, 451] on p "Reorganization of Parks and Recreation and Social and Youth Services Department…" at bounding box center [577, 467] width 576 height 39
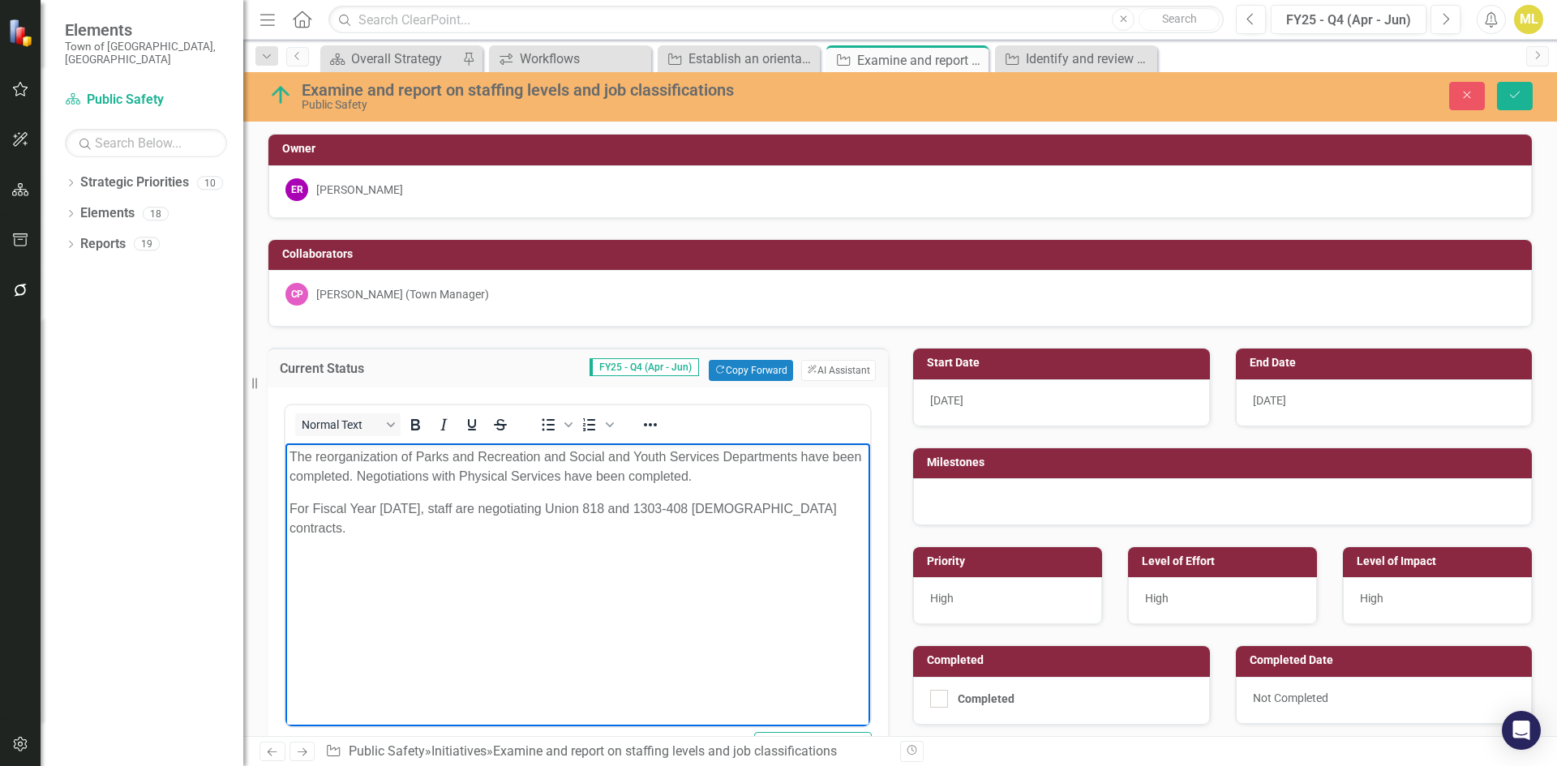
click at [402, 451] on p "The reorganization of Parks and Recreation and Social and Youth Services Depart…" at bounding box center [577, 467] width 576 height 39
click at [395, 454] on p "The reorganization of Parks and Recreation and Social and Youth Services Depart…" at bounding box center [577, 467] width 576 height 39
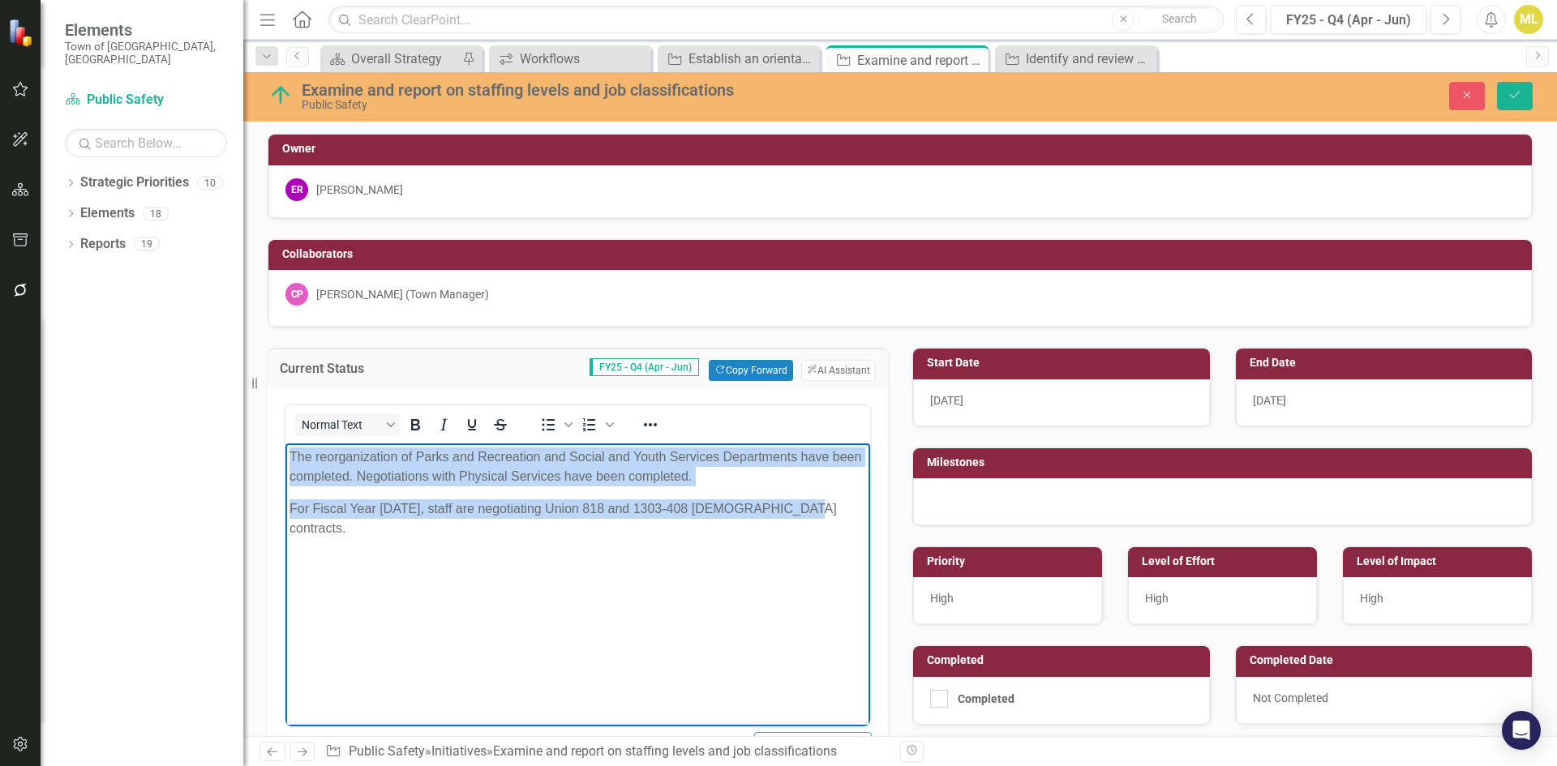
drag, startPoint x: 816, startPoint y: 509, endPoint x: 573, endPoint y: 873, distance: 437.4
click at [288, 443] on html "The reorganization of Parks and Recreation and Social and Youth Services Depart…" at bounding box center [577, 564] width 585 height 243
copy body "The reorganization of Parks and Recreation and Social and Youth Services Depart…"
click at [476, 445] on body "The reorganization of Parks and Recreation and Social and Youth Services Depart…" at bounding box center [577, 564] width 585 height 243
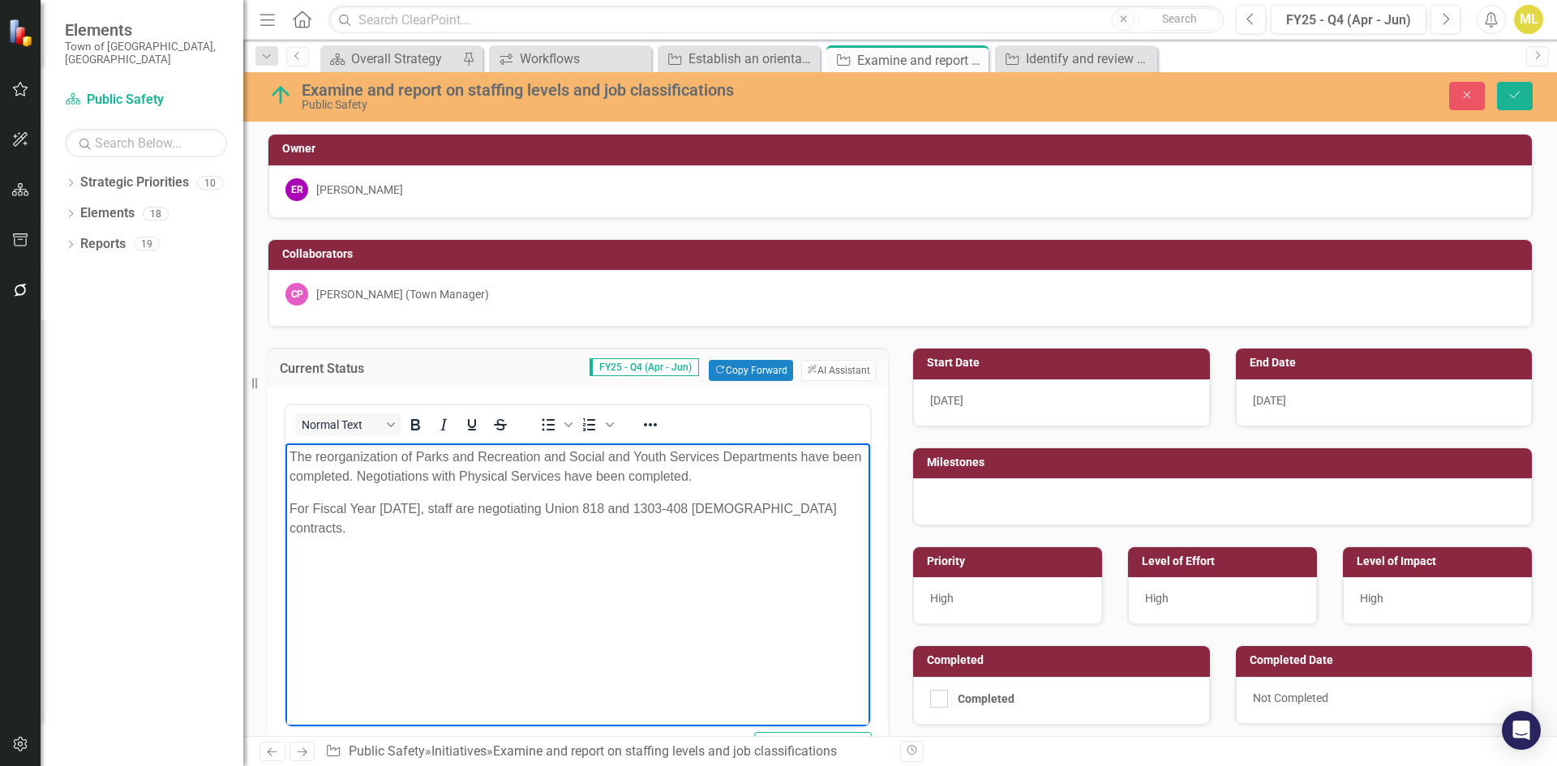
click at [384, 474] on p "The reorganization of Parks and Recreation and Social and Youth Services Depart…" at bounding box center [577, 467] width 576 height 39
click at [382, 473] on p "The reorganization of Parks and Recreation and Social and Youth Services Depart…" at bounding box center [577, 467] width 576 height 39
click at [730, 476] on p "The reorganization of Parks and Recreation and Social and Youth Services Depart…" at bounding box center [577, 467] width 576 height 39
click at [777, 480] on p "The reorganization of Parks and Recreation and Social and Youth Services Depart…" at bounding box center [577, 467] width 576 height 39
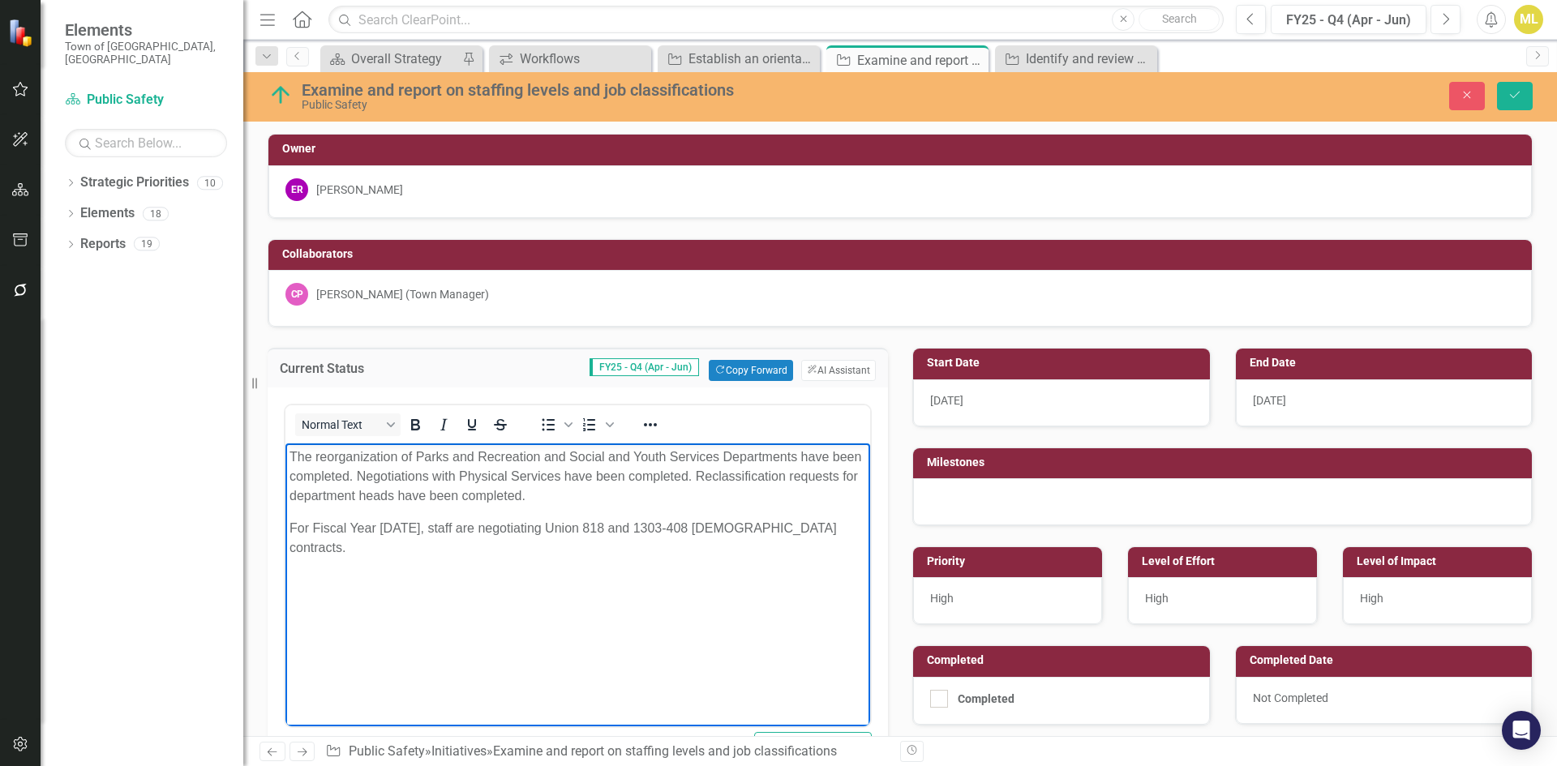
drag, startPoint x: 606, startPoint y: 498, endPoint x: 727, endPoint y: 480, distance: 122.9
click at [727, 480] on p "The reorganization of Parks and Recreation and Social and Youth Services Depart…" at bounding box center [577, 477] width 576 height 58
copy p "Reclassification requests for department heads have been completed."
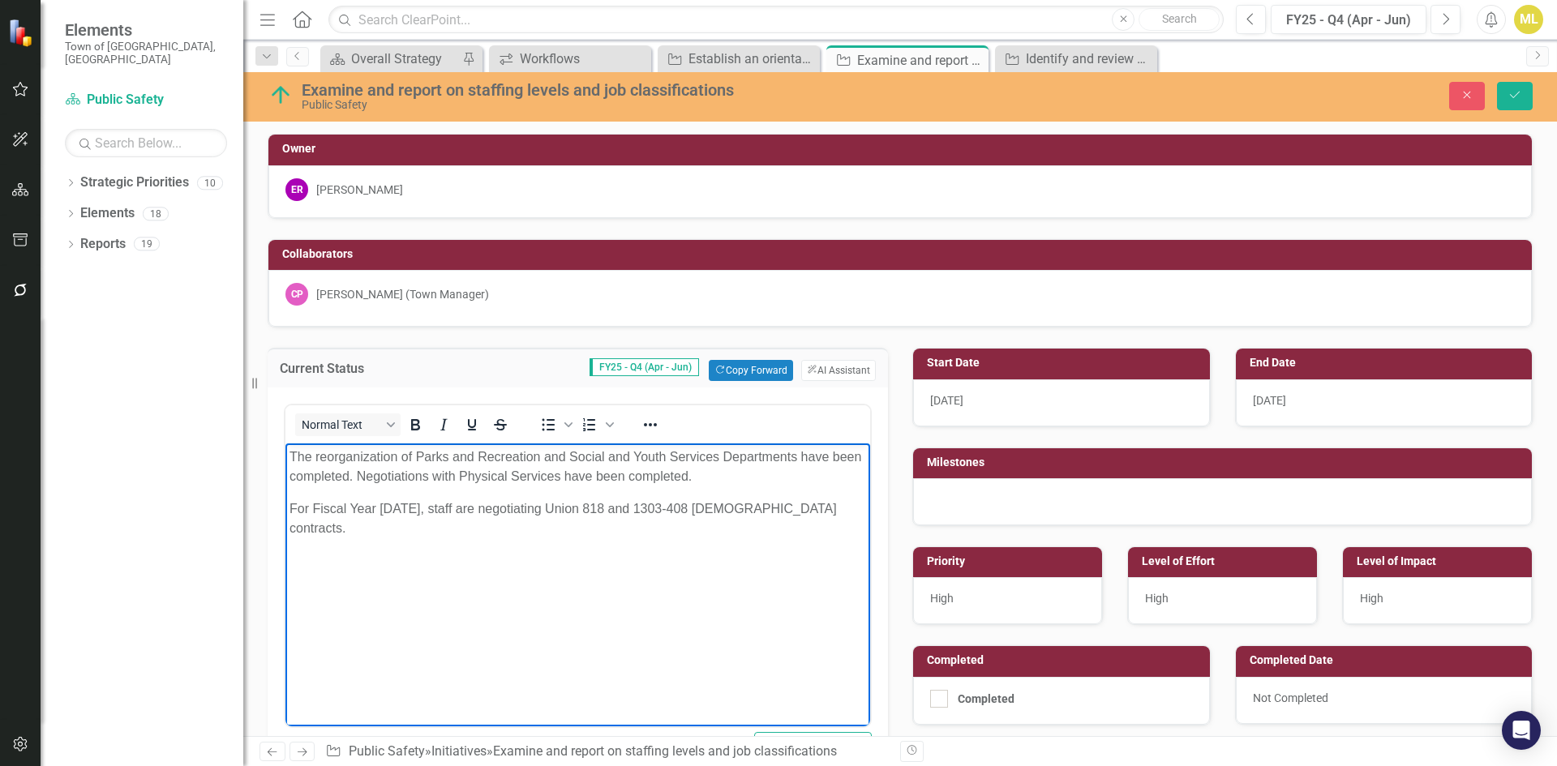
drag, startPoint x: 290, startPoint y: 455, endPoint x: 298, endPoint y: 445, distance: 12.2
click at [290, 453] on p "The reorganization of Parks and Recreation and Social and Youth Services Depart…" at bounding box center [577, 467] width 576 height 39
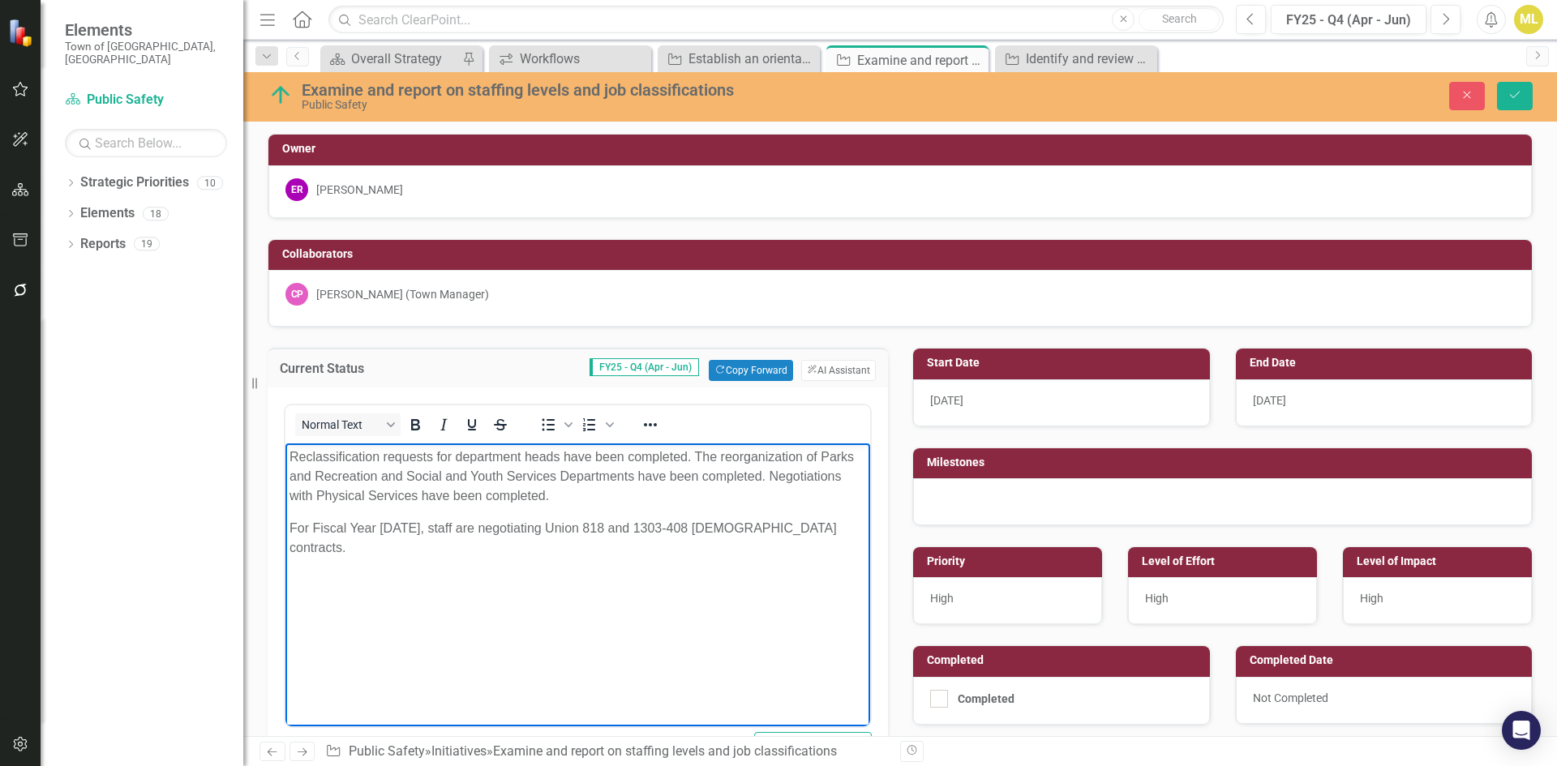
click at [686, 514] on body "Reclassification requests for department heads have been completed. The reorgan…" at bounding box center [577, 564] width 585 height 243
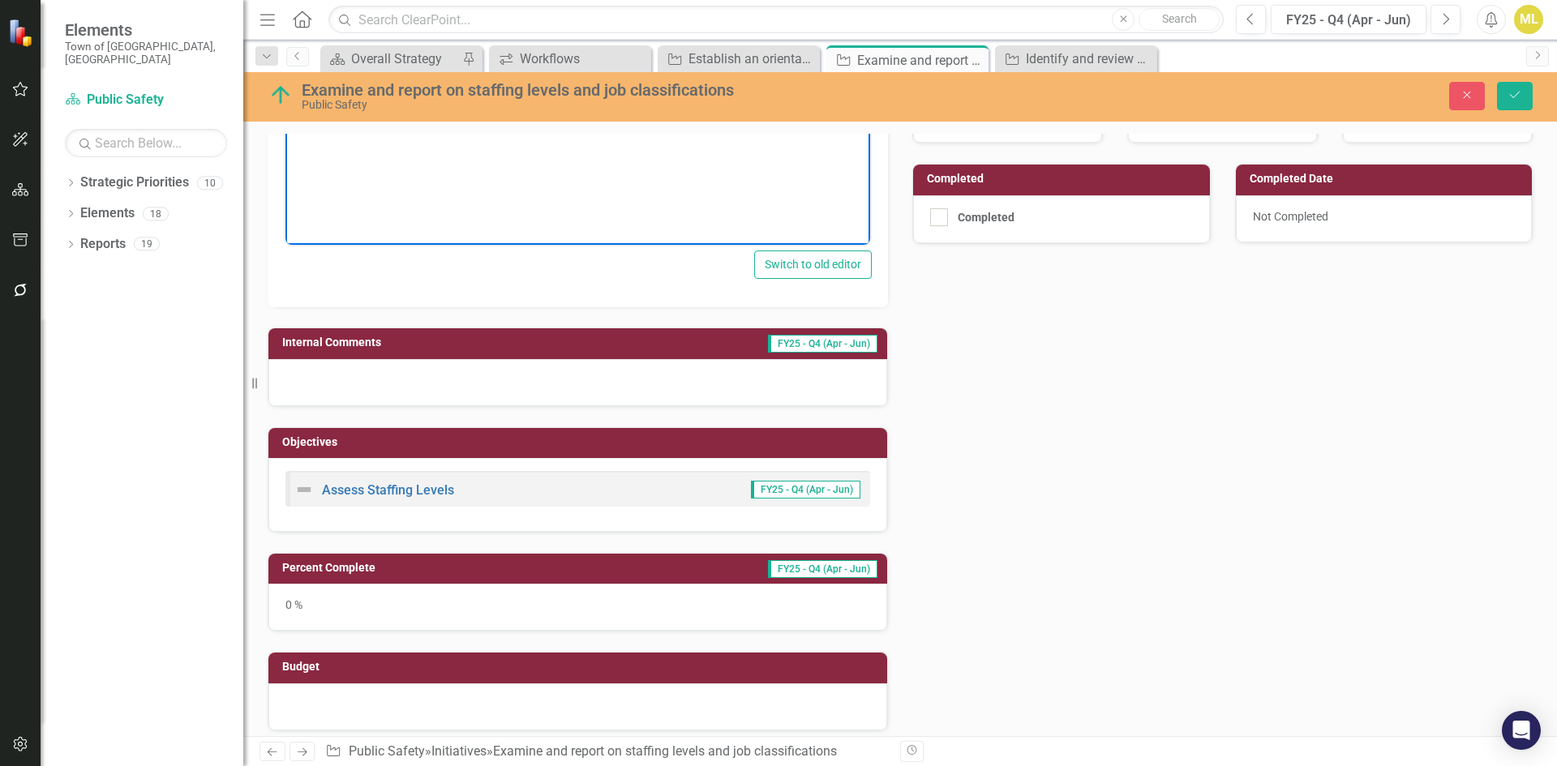
scroll to position [486, 0]
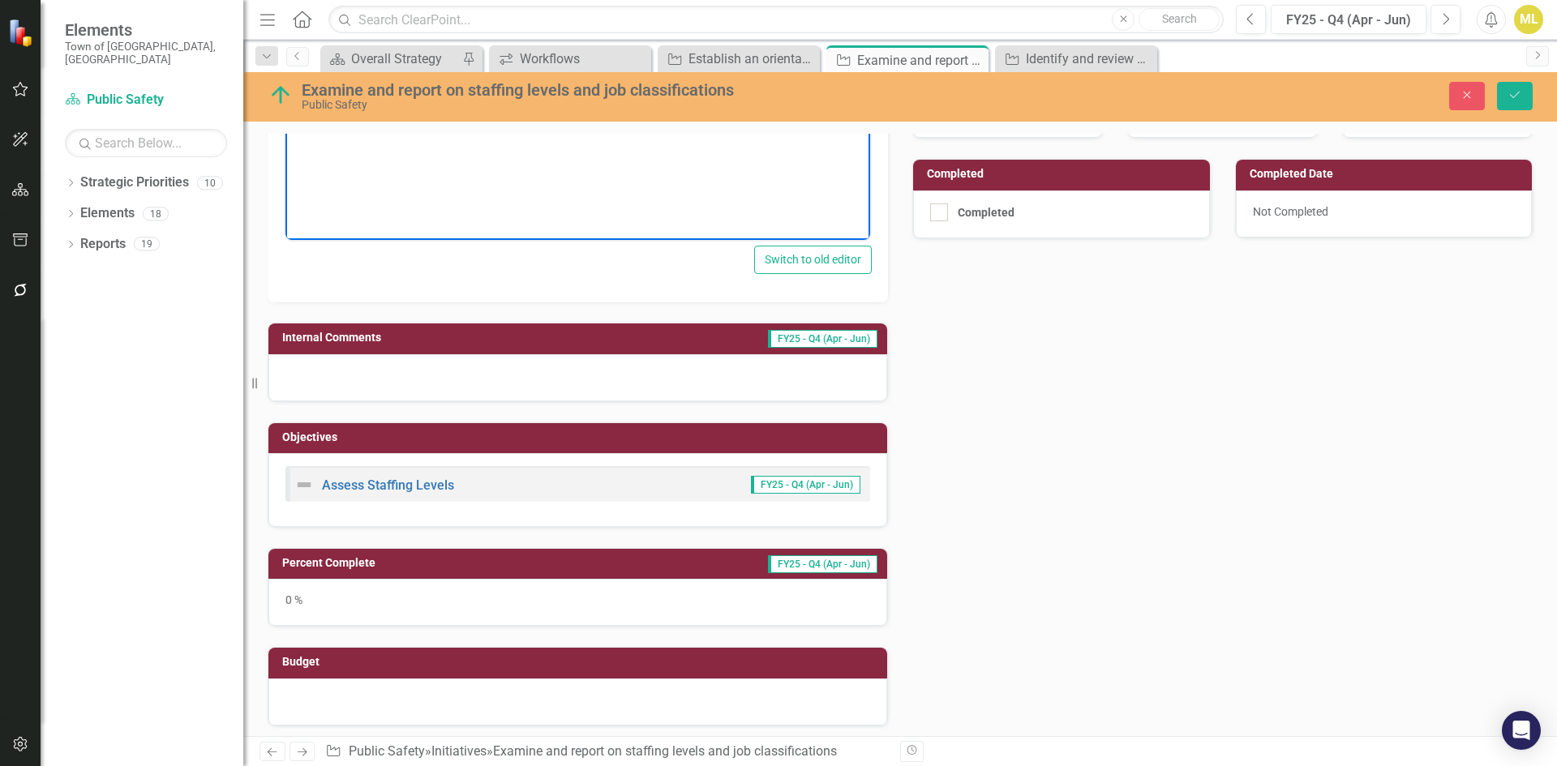
click at [335, 593] on div "0 %" at bounding box center [577, 602] width 619 height 47
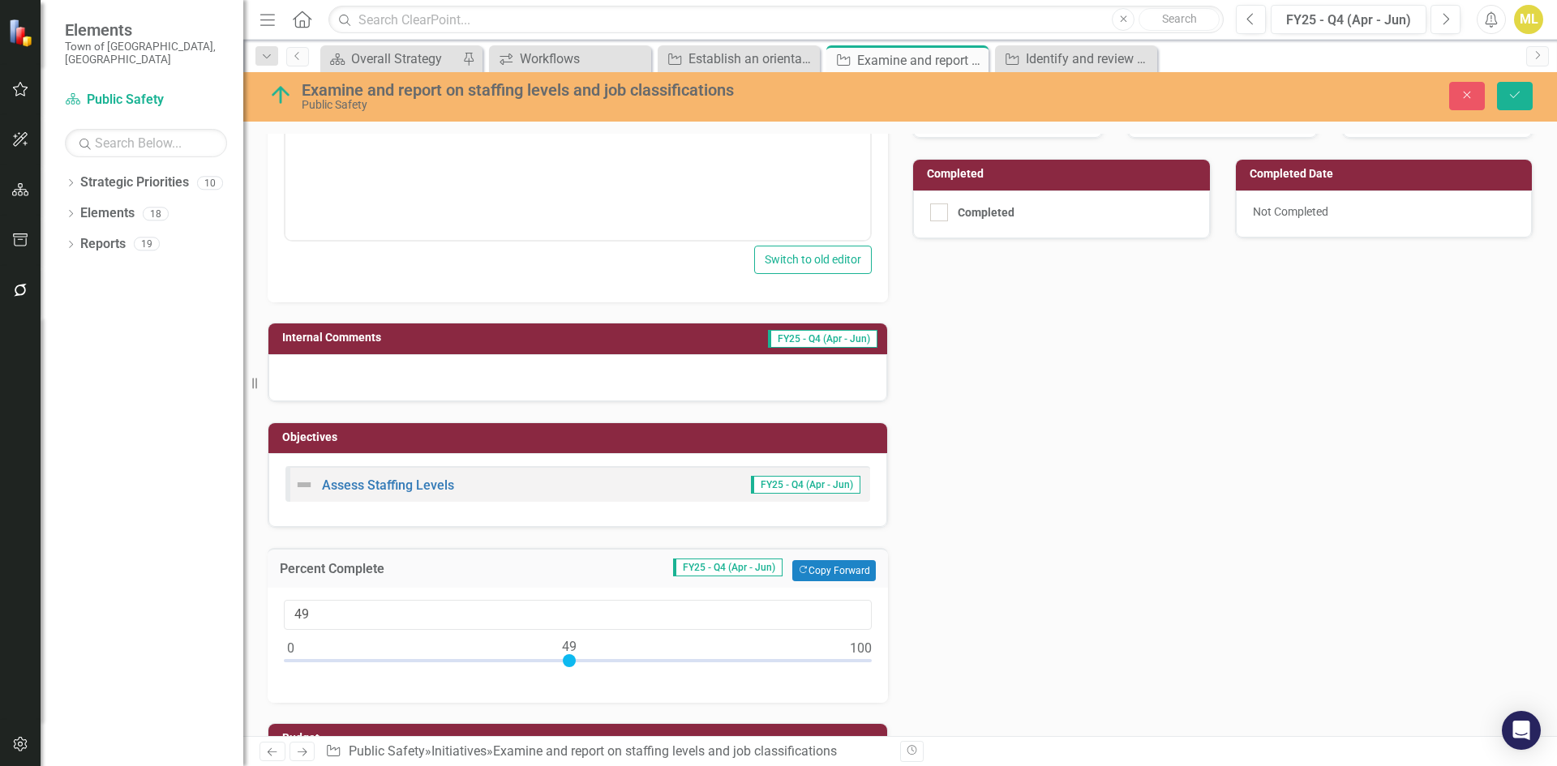
type input "50"
drag, startPoint x: 294, startPoint y: 658, endPoint x: 577, endPoint y: 656, distance: 283.0
click at [577, 656] on div at bounding box center [574, 660] width 13 height 13
click at [1521, 97] on icon "Save" at bounding box center [1514, 94] width 15 height 11
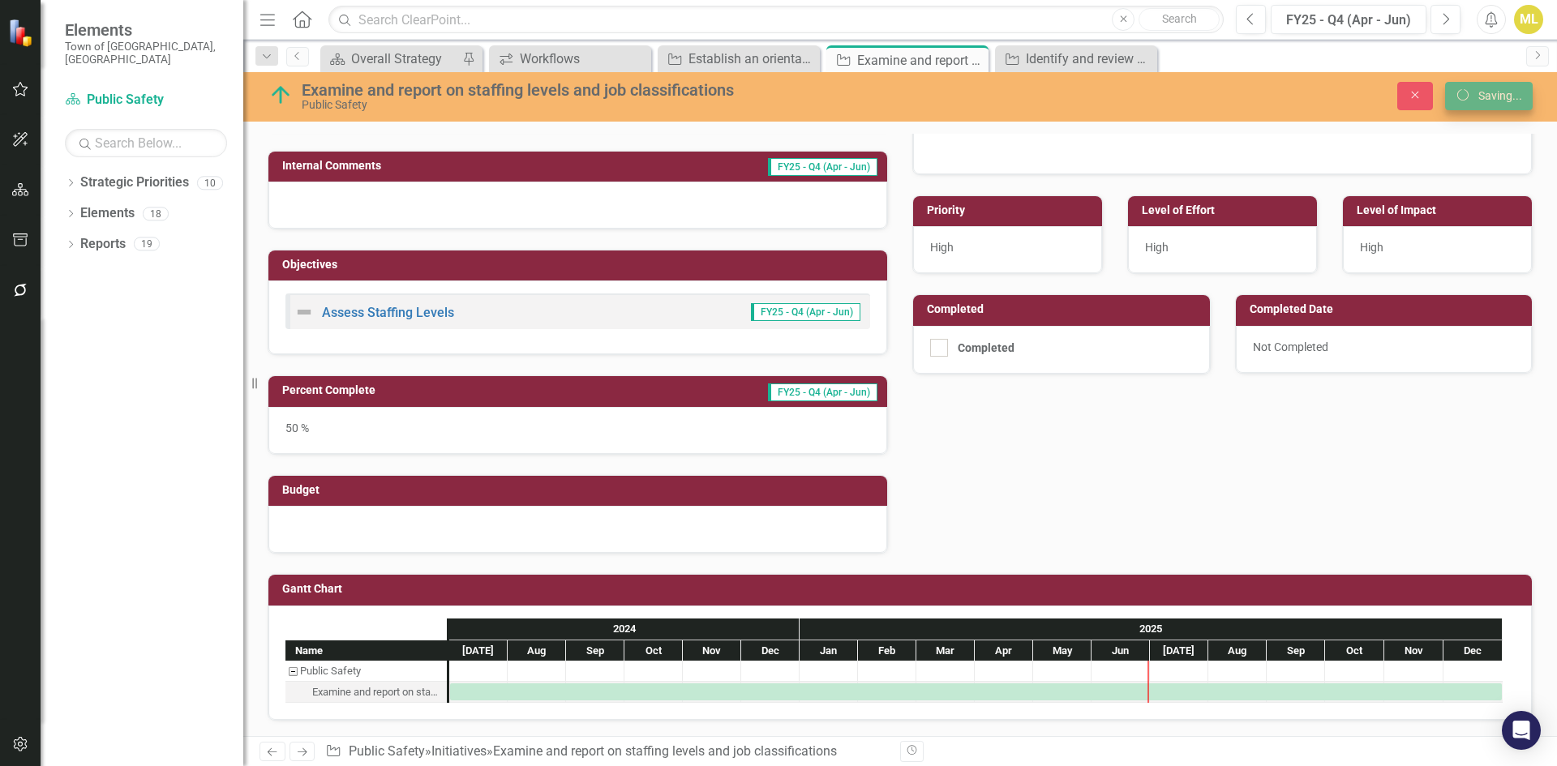
scroll to position [351, 0]
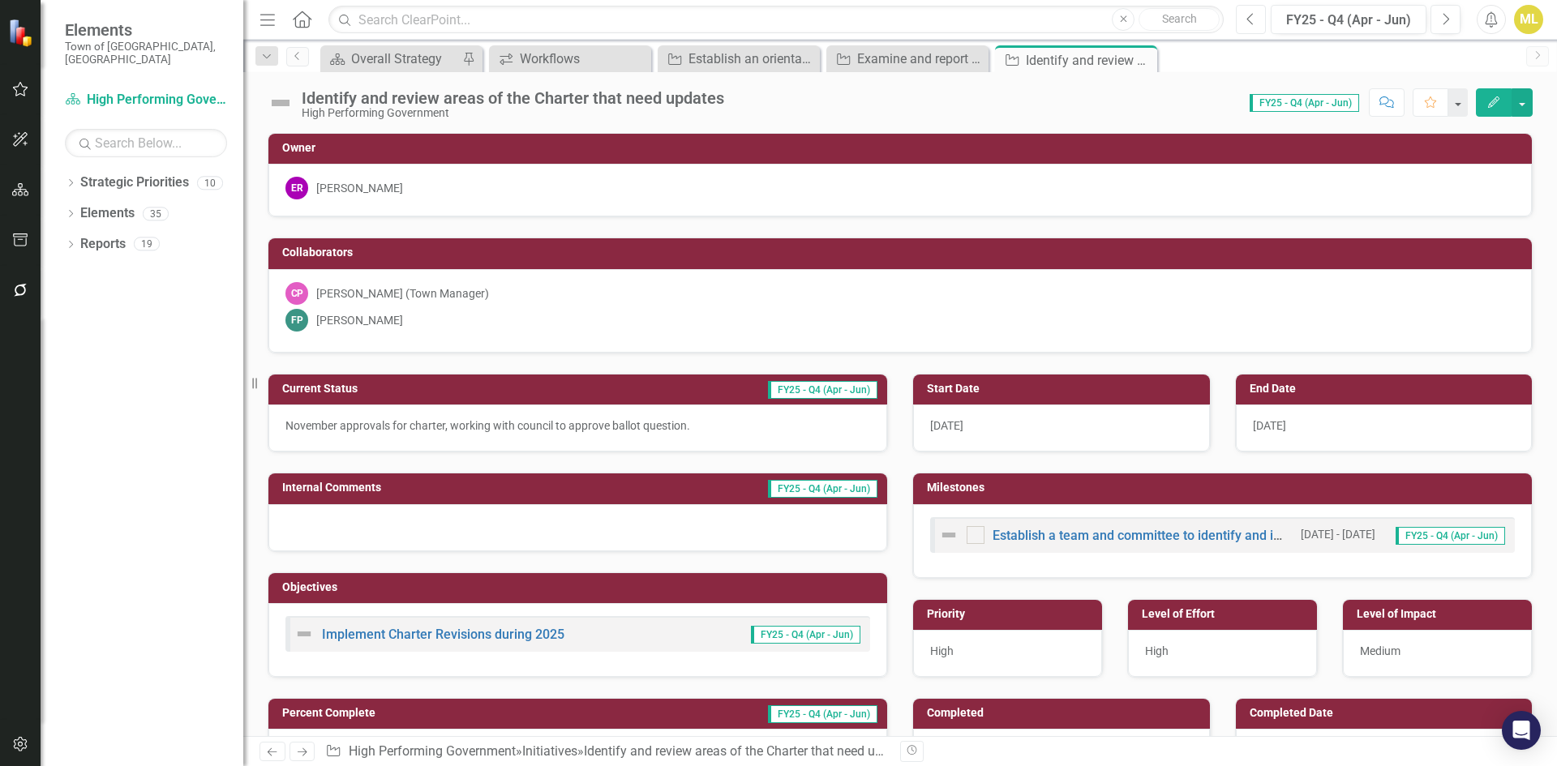
click at [1261, 12] on button "Previous" at bounding box center [1251, 19] width 30 height 29
click at [1433, 24] on button "Next" at bounding box center [1445, 19] width 30 height 29
click at [479, 409] on div "November approvals for charter, working with council to approve ballot question." at bounding box center [577, 428] width 619 height 47
click at [479, 418] on p "November approvals for charter, working with council to approve ballot question." at bounding box center [577, 426] width 585 height 16
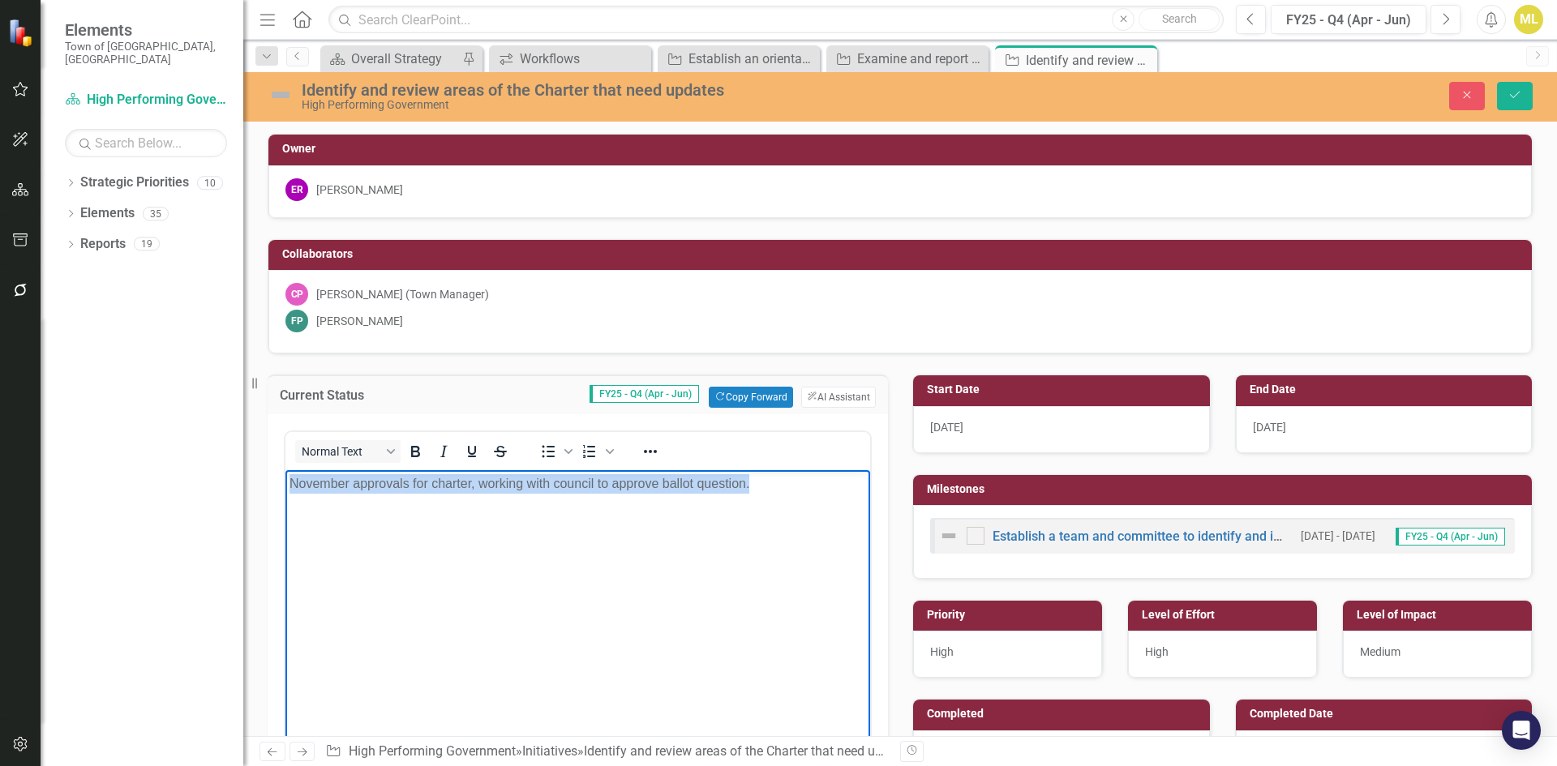
drag, startPoint x: 750, startPoint y: 482, endPoint x: 165, endPoint y: 445, distance: 586.6
click at [285, 470] on html "November approvals for charter, working with council to approve ballot question." at bounding box center [577, 591] width 585 height 243
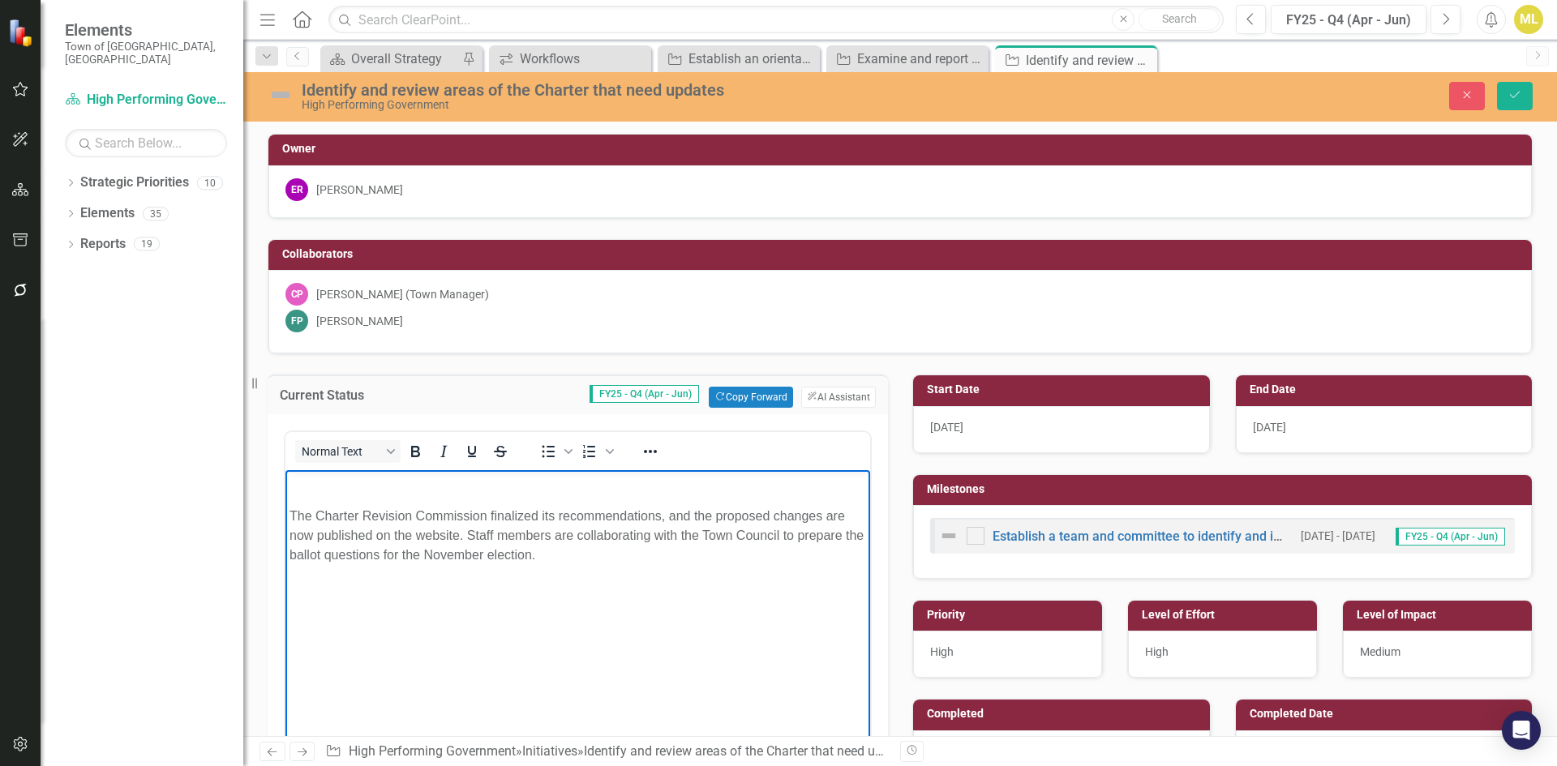
click at [288, 512] on body "The Charter Revision Commission finalized its recommendations, and the proposed…" at bounding box center [577, 591] width 585 height 243
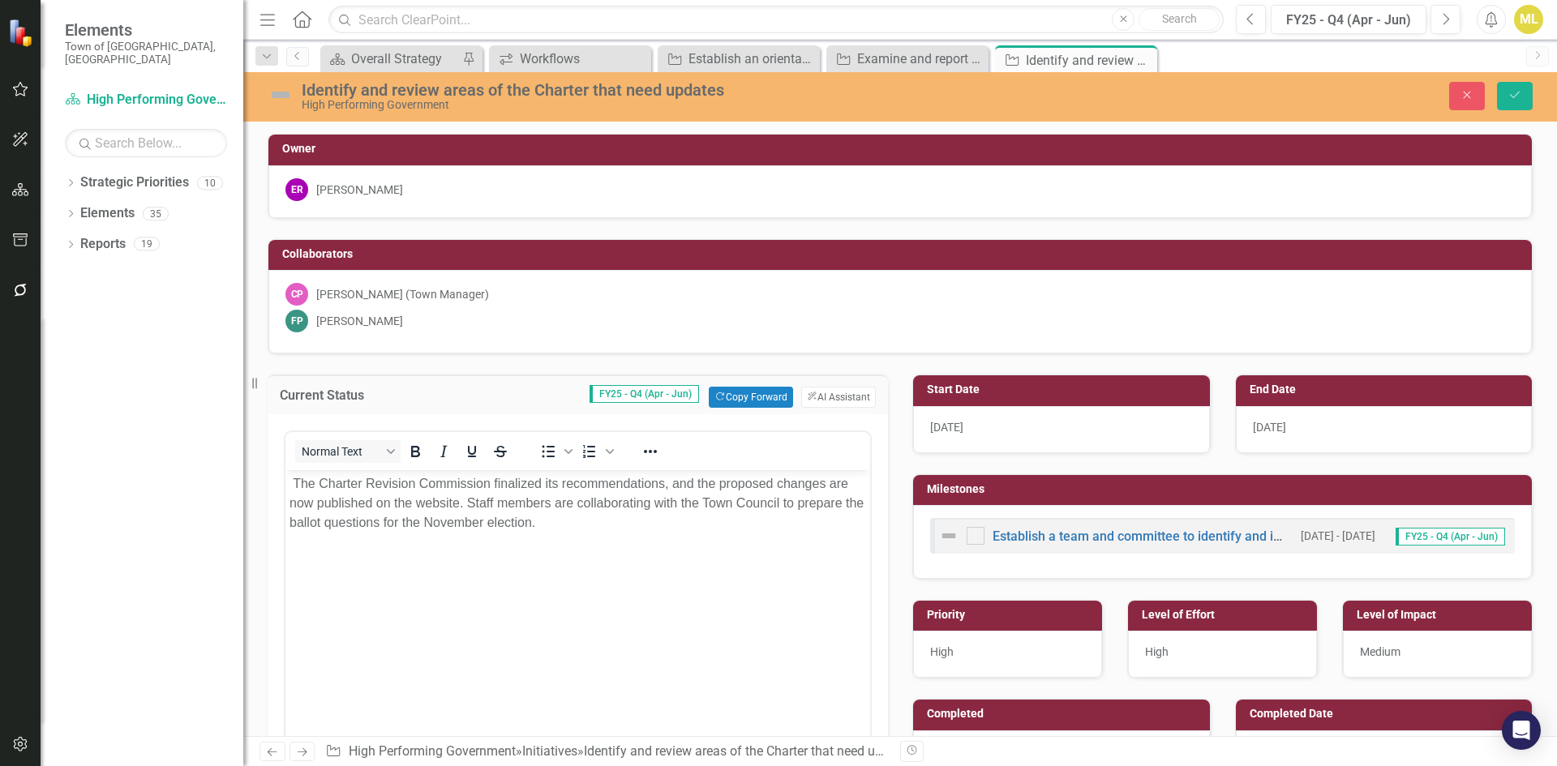
click at [277, 96] on img at bounding box center [281, 95] width 26 height 26
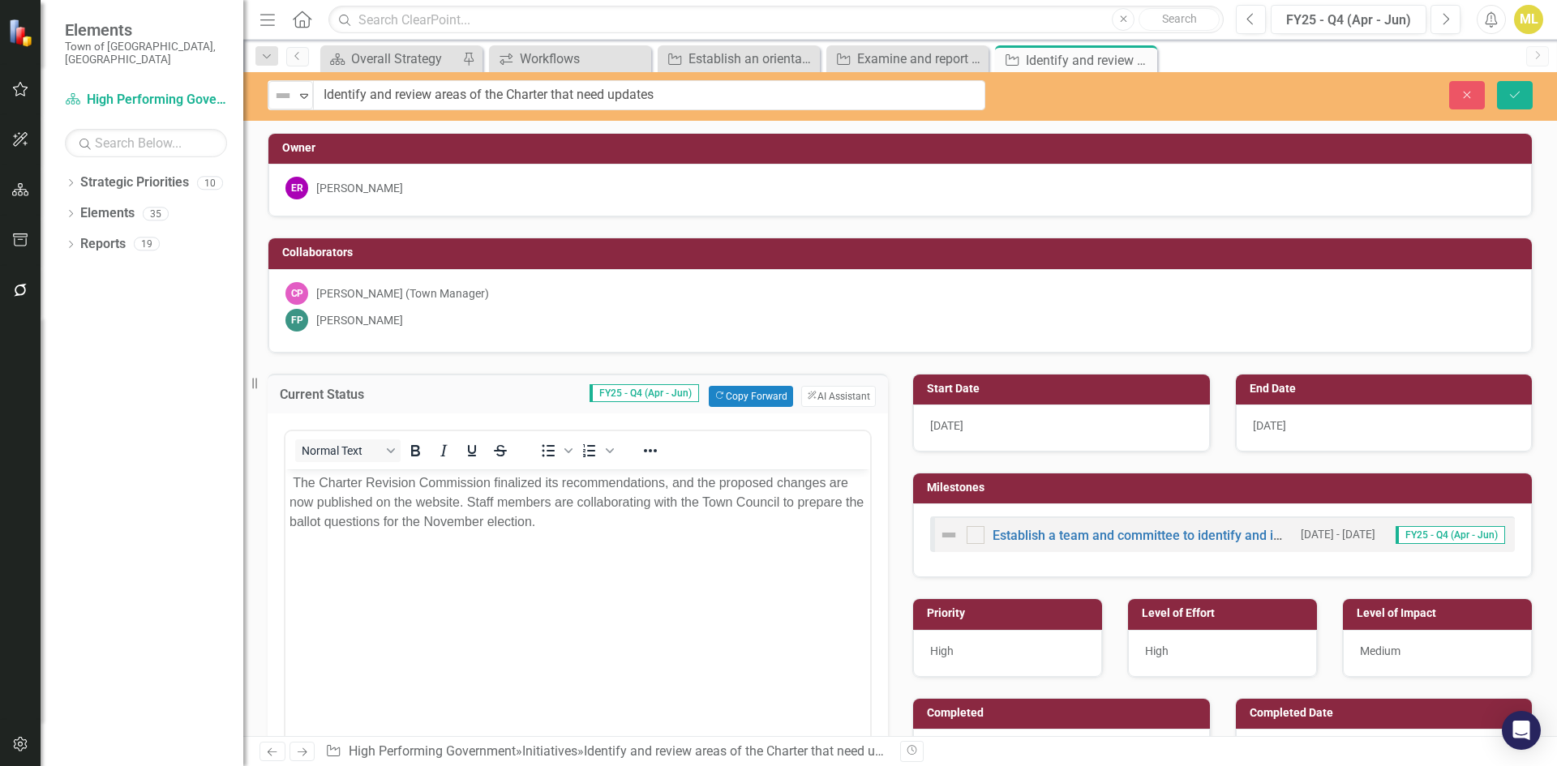
click at [277, 96] on img at bounding box center [282, 95] width 19 height 19
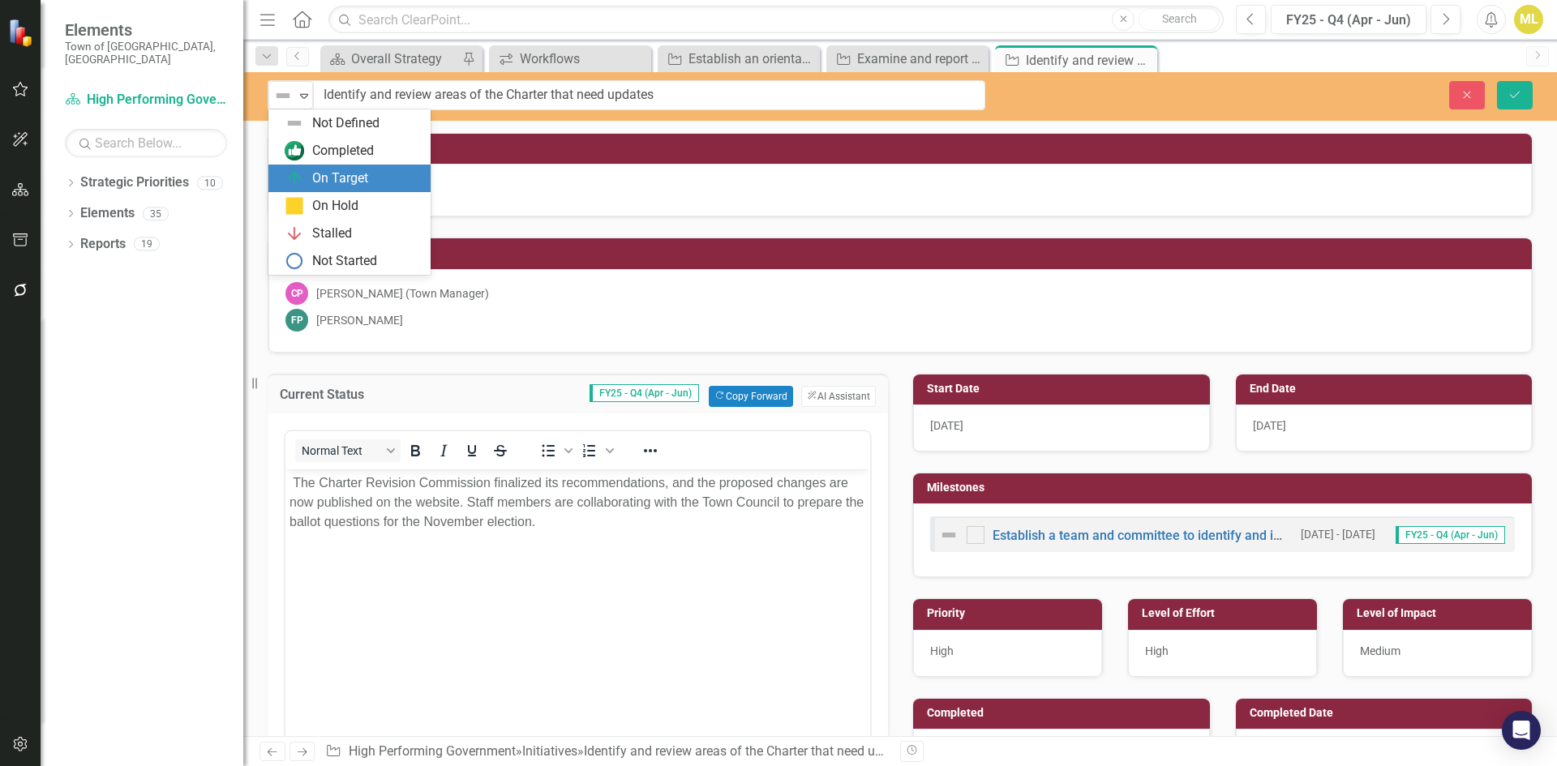
click at [339, 171] on div "On Target" at bounding box center [340, 178] width 56 height 19
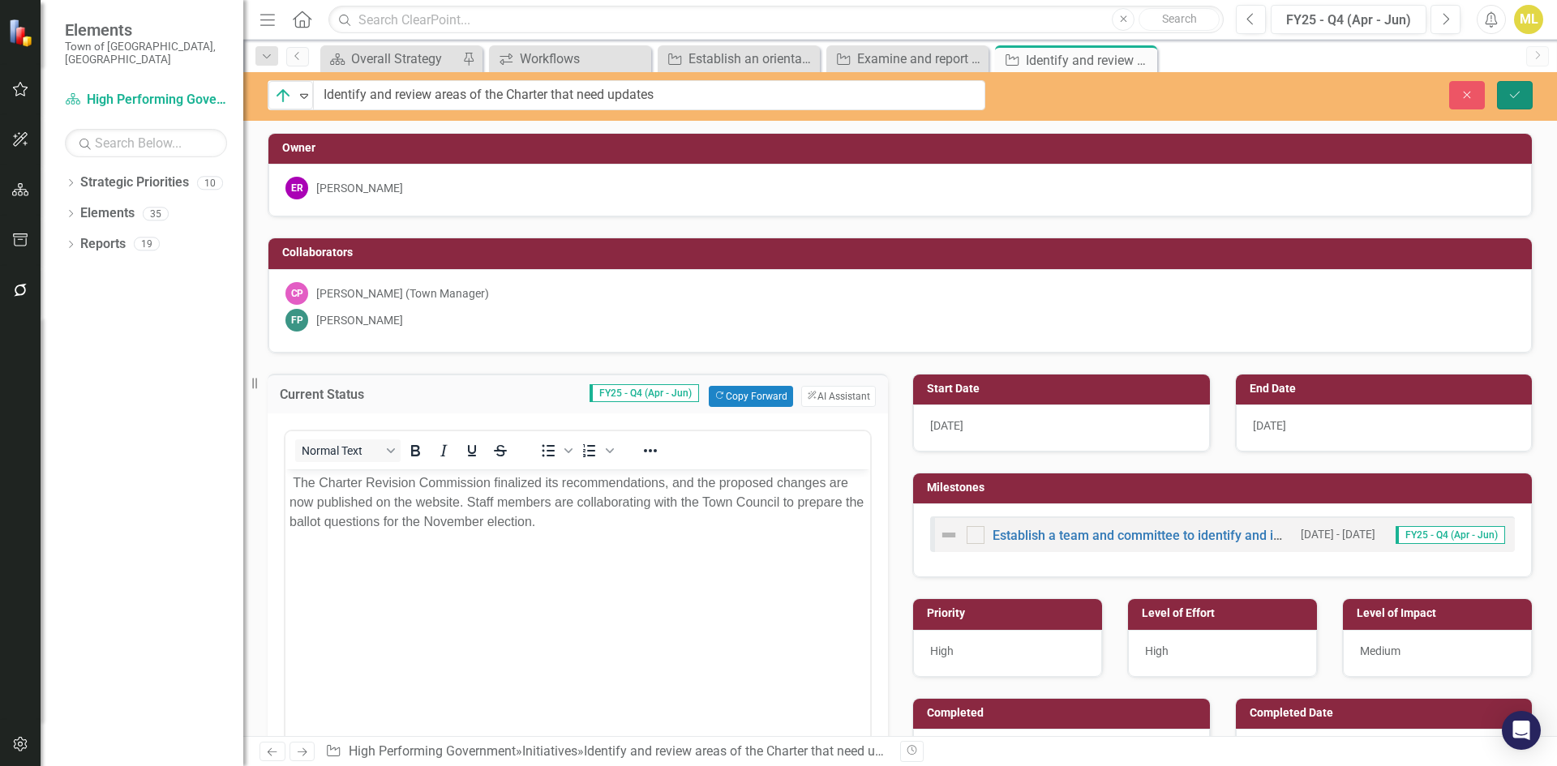
click at [1519, 88] on button "Save" at bounding box center [1515, 95] width 36 height 28
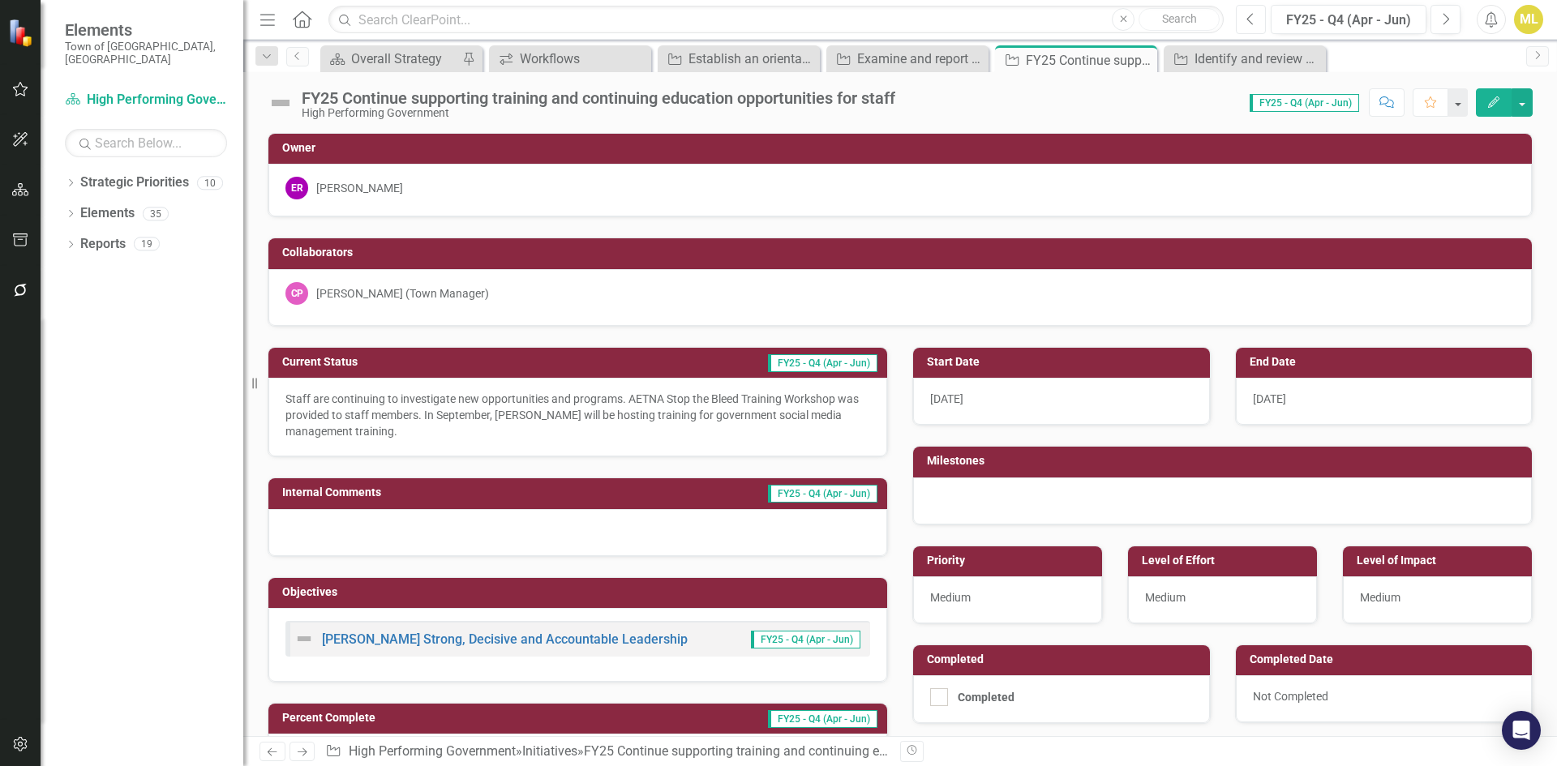
click at [1258, 26] on button "Previous" at bounding box center [1251, 19] width 30 height 29
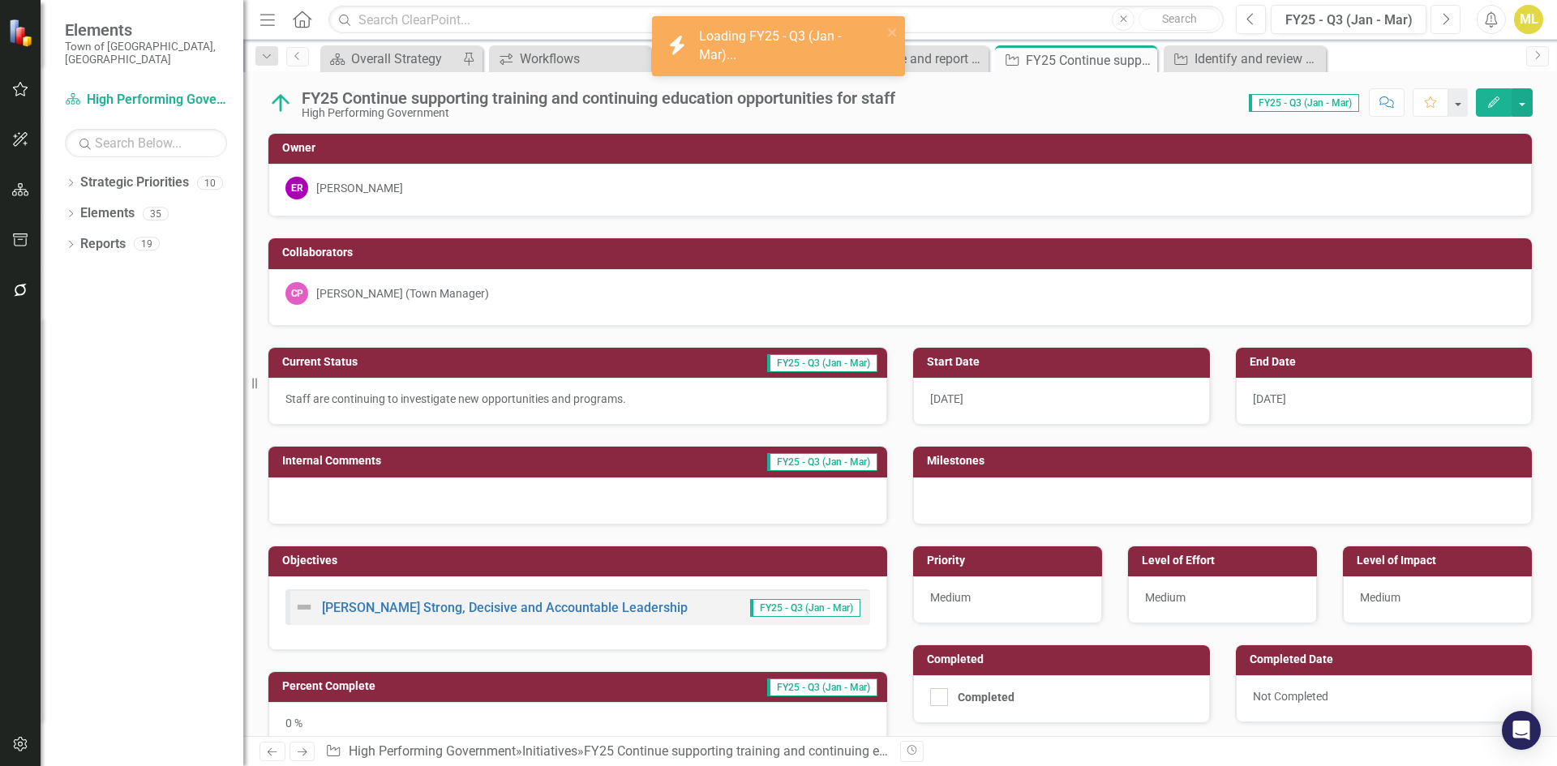
click at [1445, 12] on icon "Next" at bounding box center [1445, 19] width 9 height 15
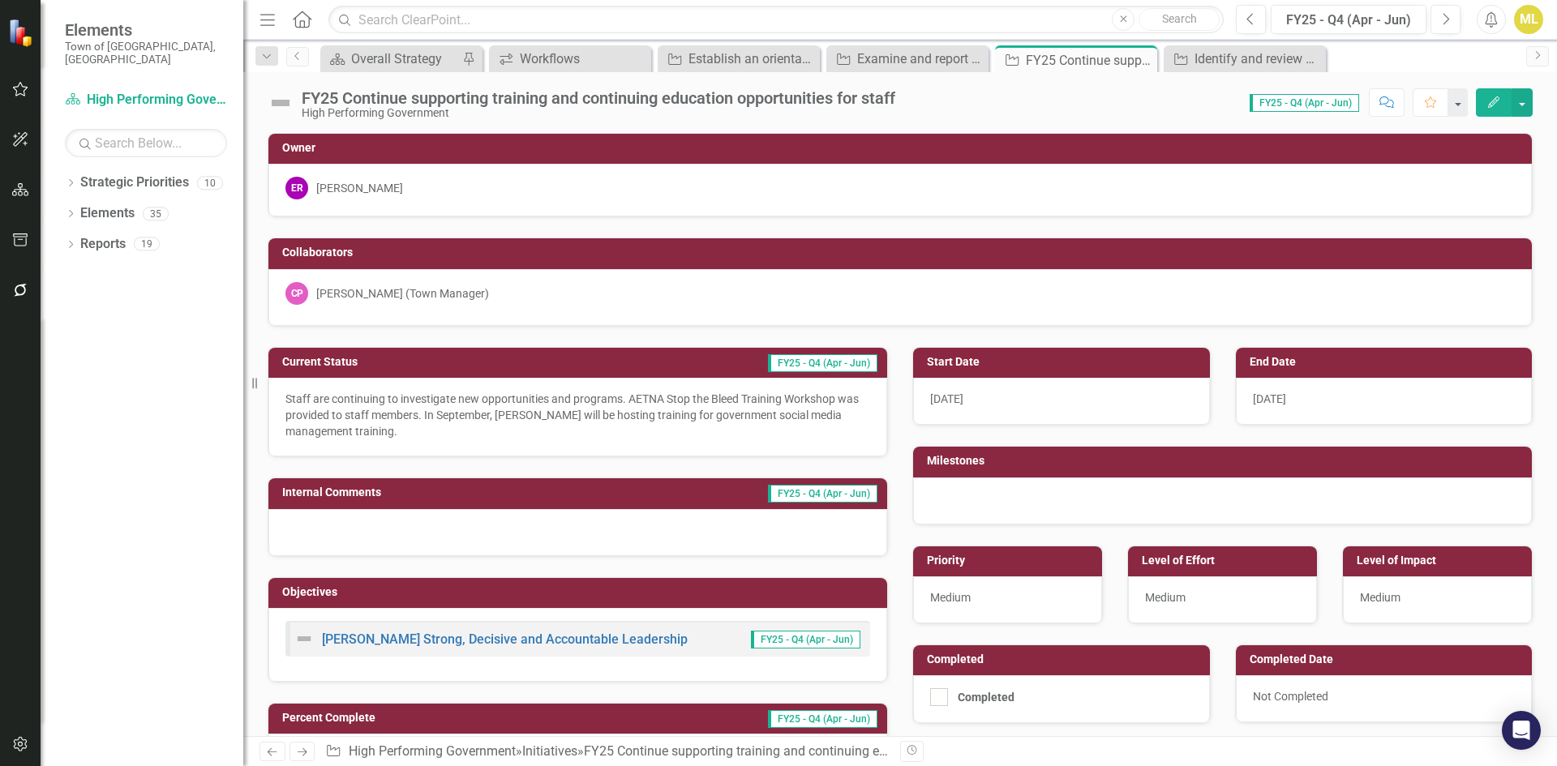
click at [403, 422] on p "Staff are continuing to investigate new opportunities and programs. AETNA Stop …" at bounding box center [577, 415] width 585 height 49
click at [379, 432] on p "Staff are continuing to investigate new opportunities and programs. AETNA Stop …" at bounding box center [577, 415] width 585 height 49
click at [377, 431] on p "Staff are continuing to investigate new opportunities and programs. AETNA Stop …" at bounding box center [577, 415] width 585 height 49
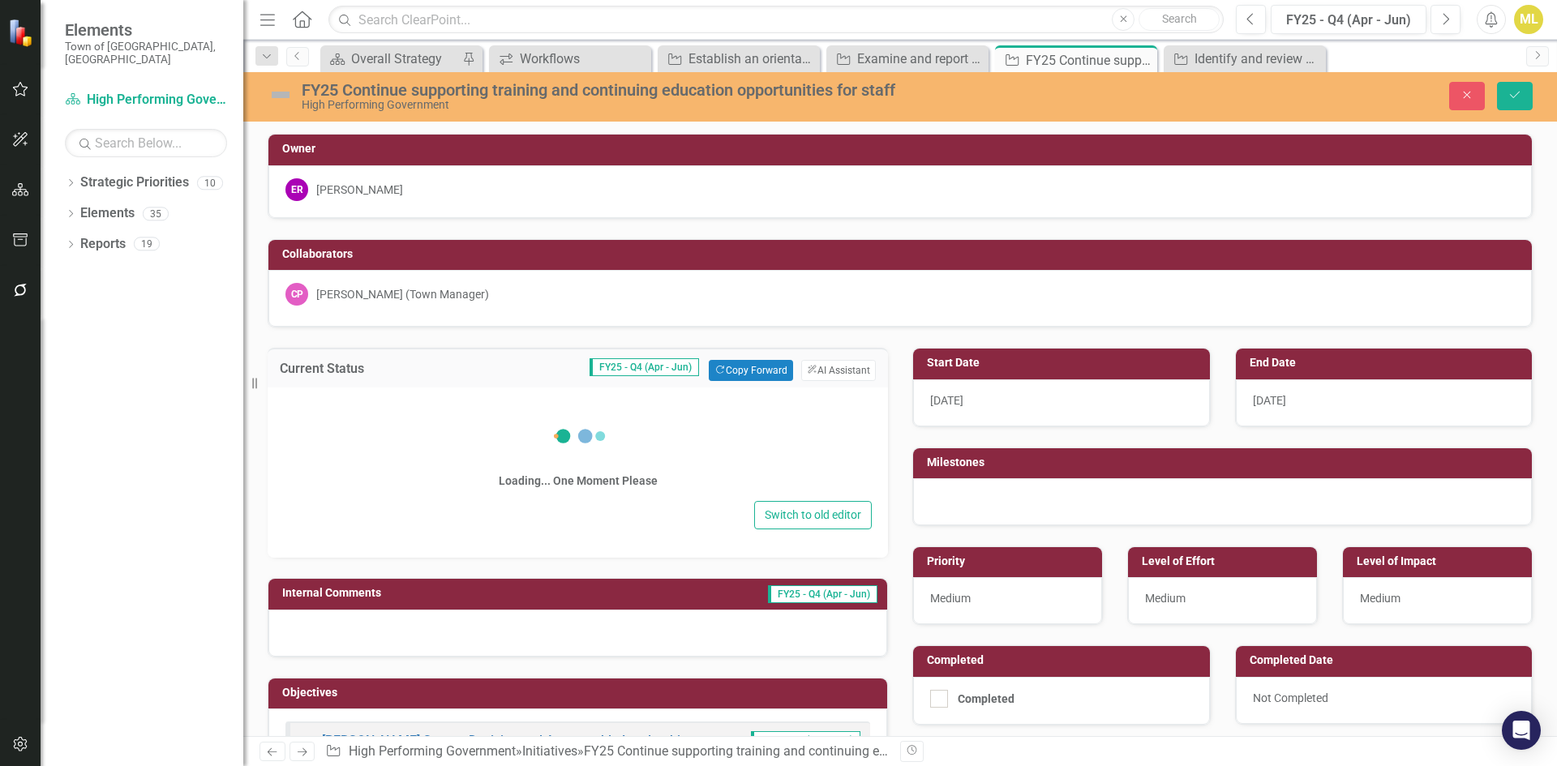
click at [359, 431] on div "Loading... One Moment Please" at bounding box center [578, 450] width 588 height 93
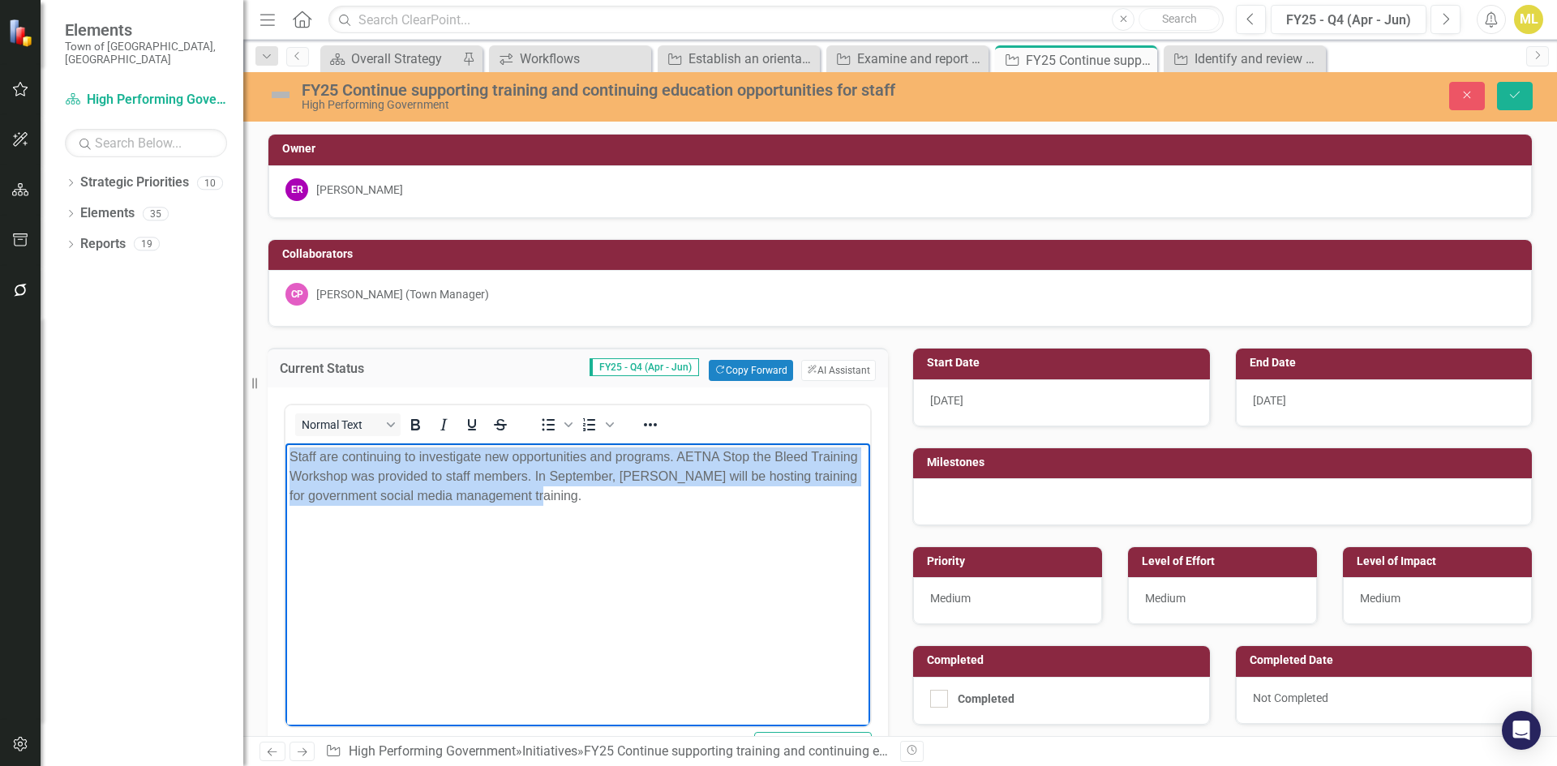
drag, startPoint x: 573, startPoint y: 498, endPoint x: 152, endPoint y: 405, distance: 431.8
click at [285, 443] on html "Staff are continuing to investigate new opportunities and programs. AETNA Stop …" at bounding box center [577, 564] width 585 height 243
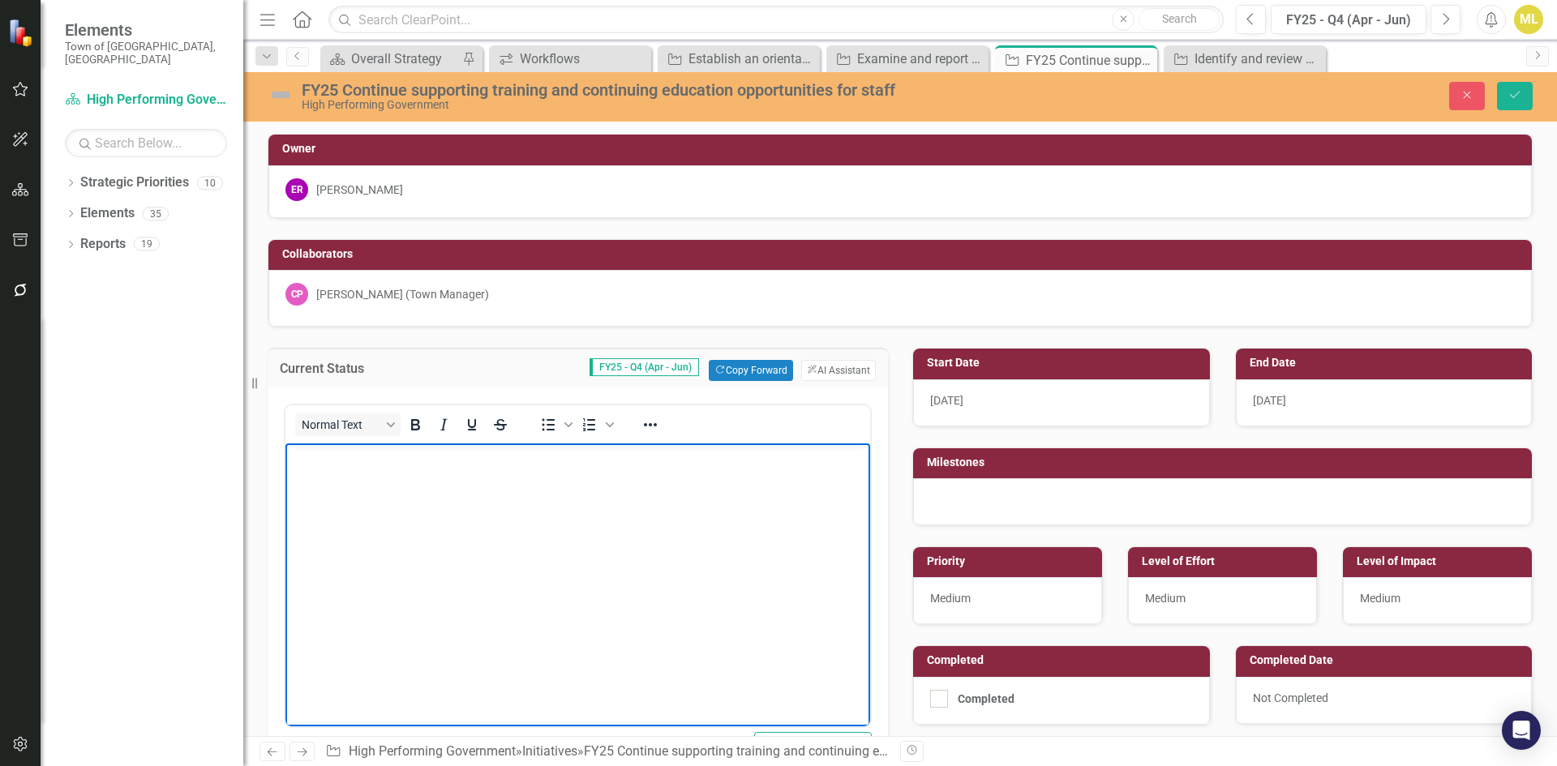
paste body "Rich Text Area. Press ALT-0 for help."
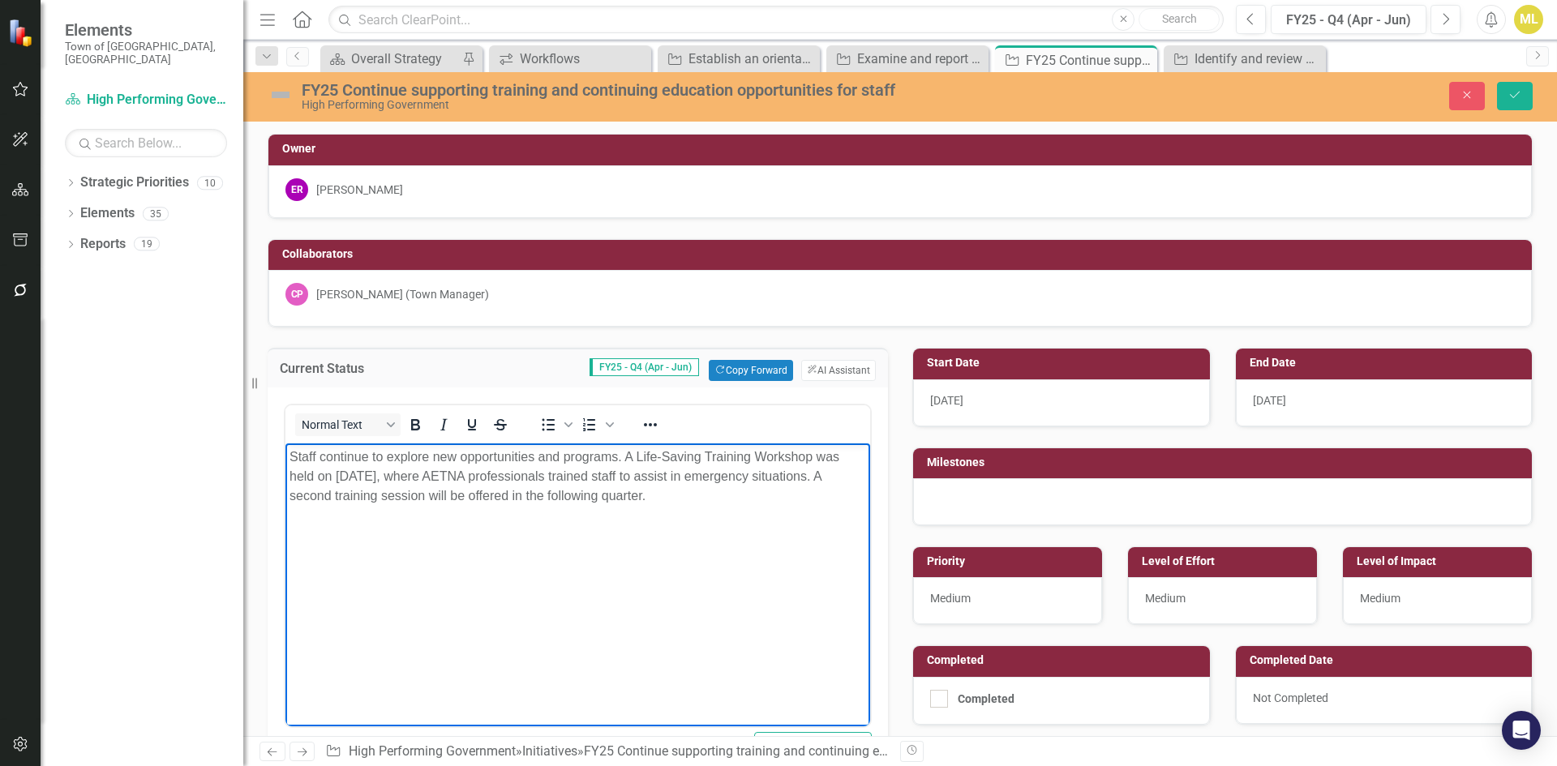
click at [665, 494] on p "Staff continue to explore new opportunities and programs. A Life-Saving Trainin…" at bounding box center [577, 477] width 576 height 58
click at [647, 492] on p "Staff continue to explore new opportunities and programs. A Life-Saving Trainin…" at bounding box center [577, 477] width 576 height 58
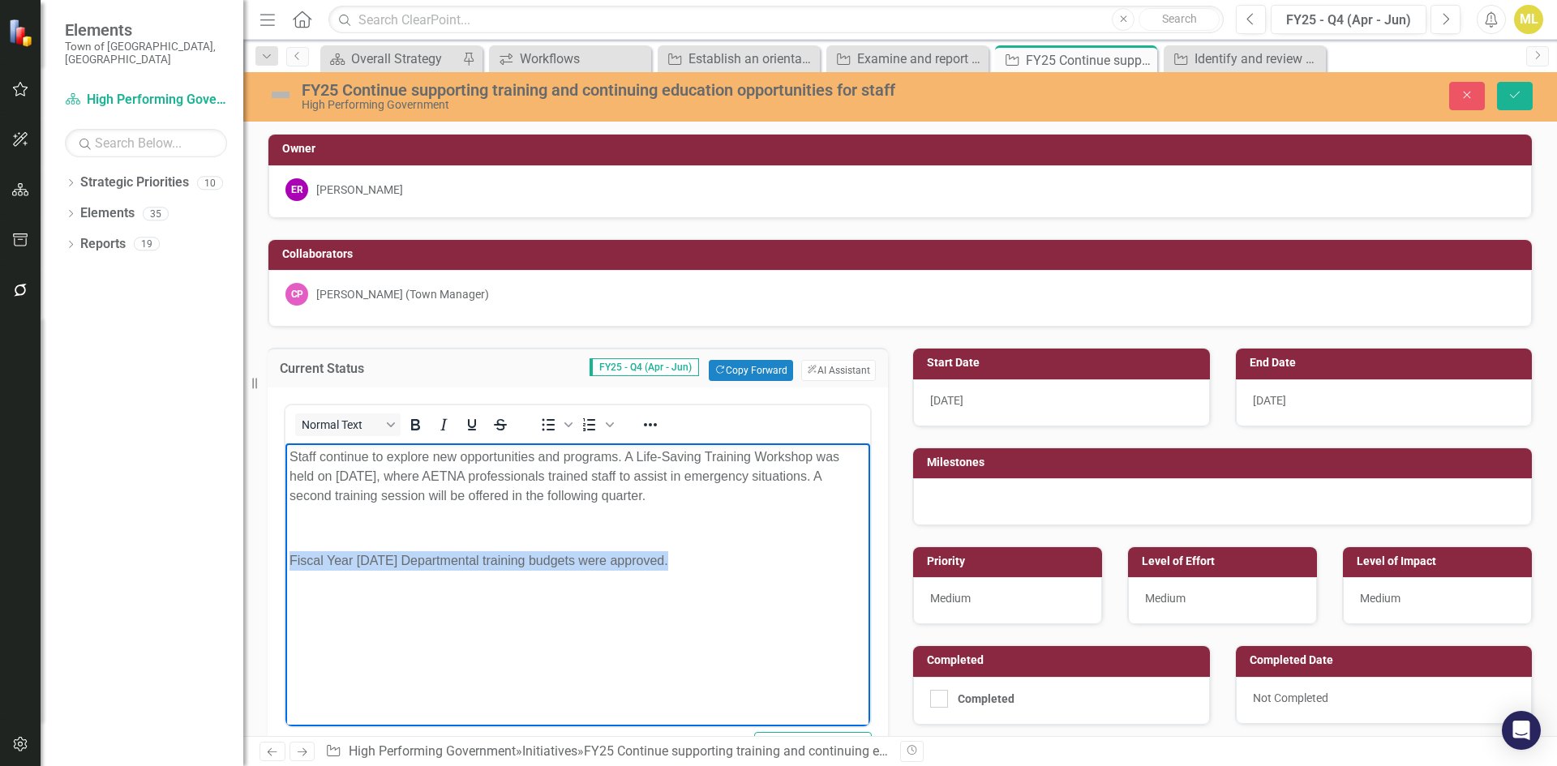
drag, startPoint x: 336, startPoint y: 551, endPoint x: 197, endPoint y: 543, distance: 139.7
click at [285, 543] on html "Staff continue to explore new opportunities and programs. A Life-Saving Trainin…" at bounding box center [577, 564] width 585 height 243
copy p "Fiscal Year 2026 Departmental training budgets were approved."
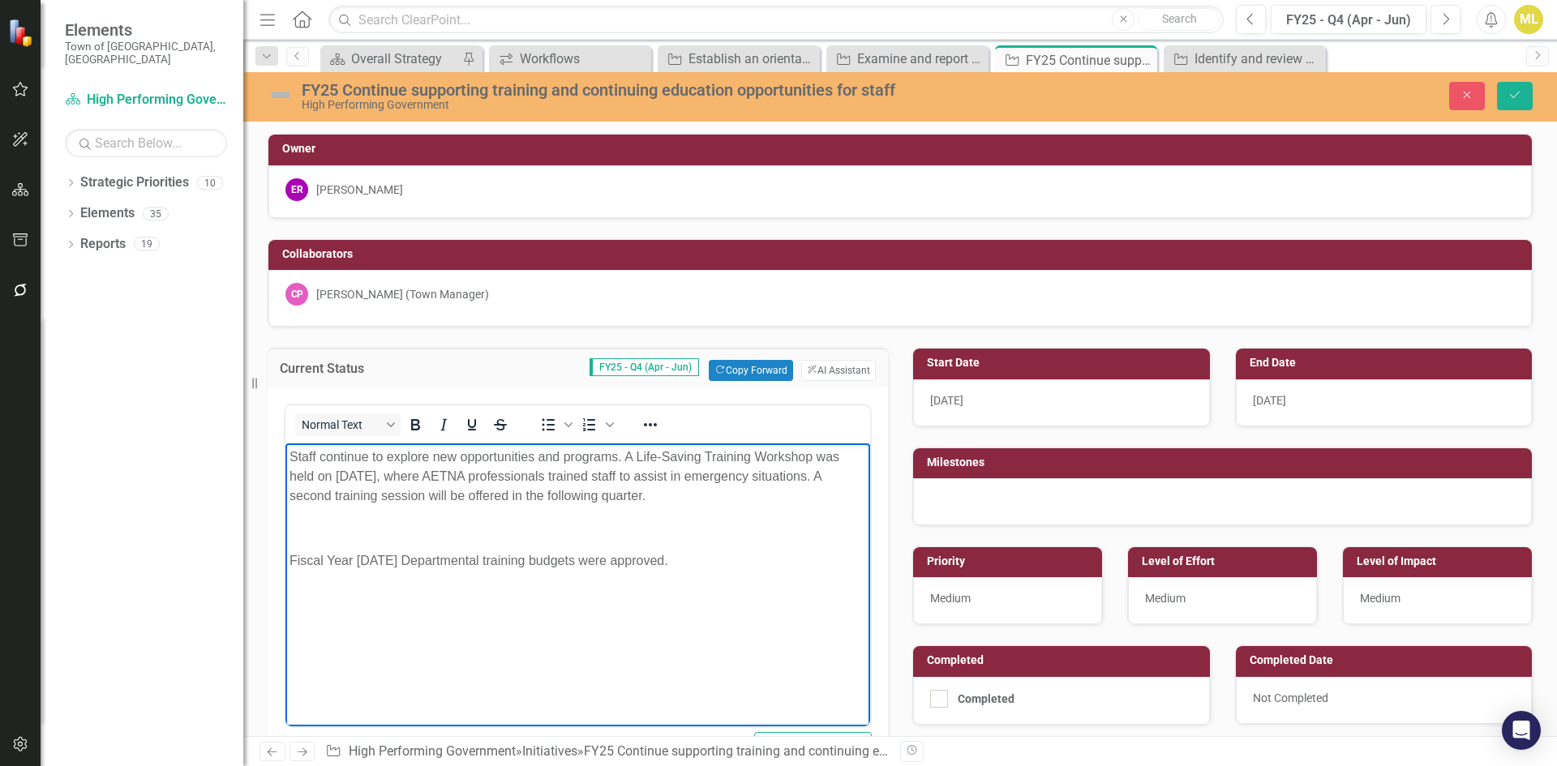
click at [585, 522] on p "Rich Text Area. Press ALT-0 for help." at bounding box center [577, 528] width 576 height 19
click at [547, 538] on body "Staff continue to explore new opportunities and programs. A Life-Saving Trainin…" at bounding box center [577, 564] width 585 height 243
click at [417, 530] on p "Rich Text Area. Press ALT-0 for help." at bounding box center [577, 528] width 576 height 19
click at [278, 92] on img at bounding box center [281, 95] width 26 height 26
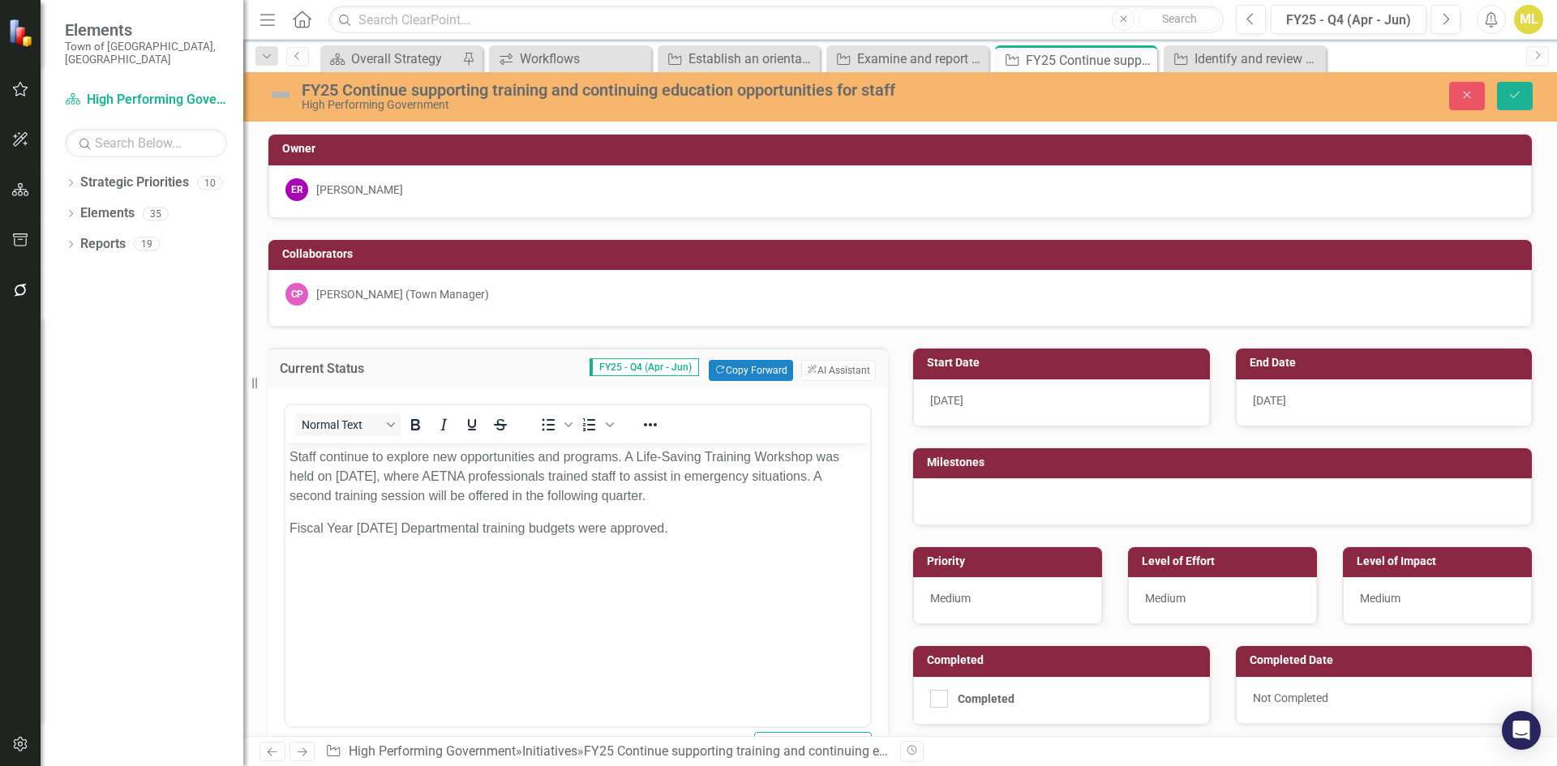
click at [278, 92] on img at bounding box center [281, 95] width 26 height 26
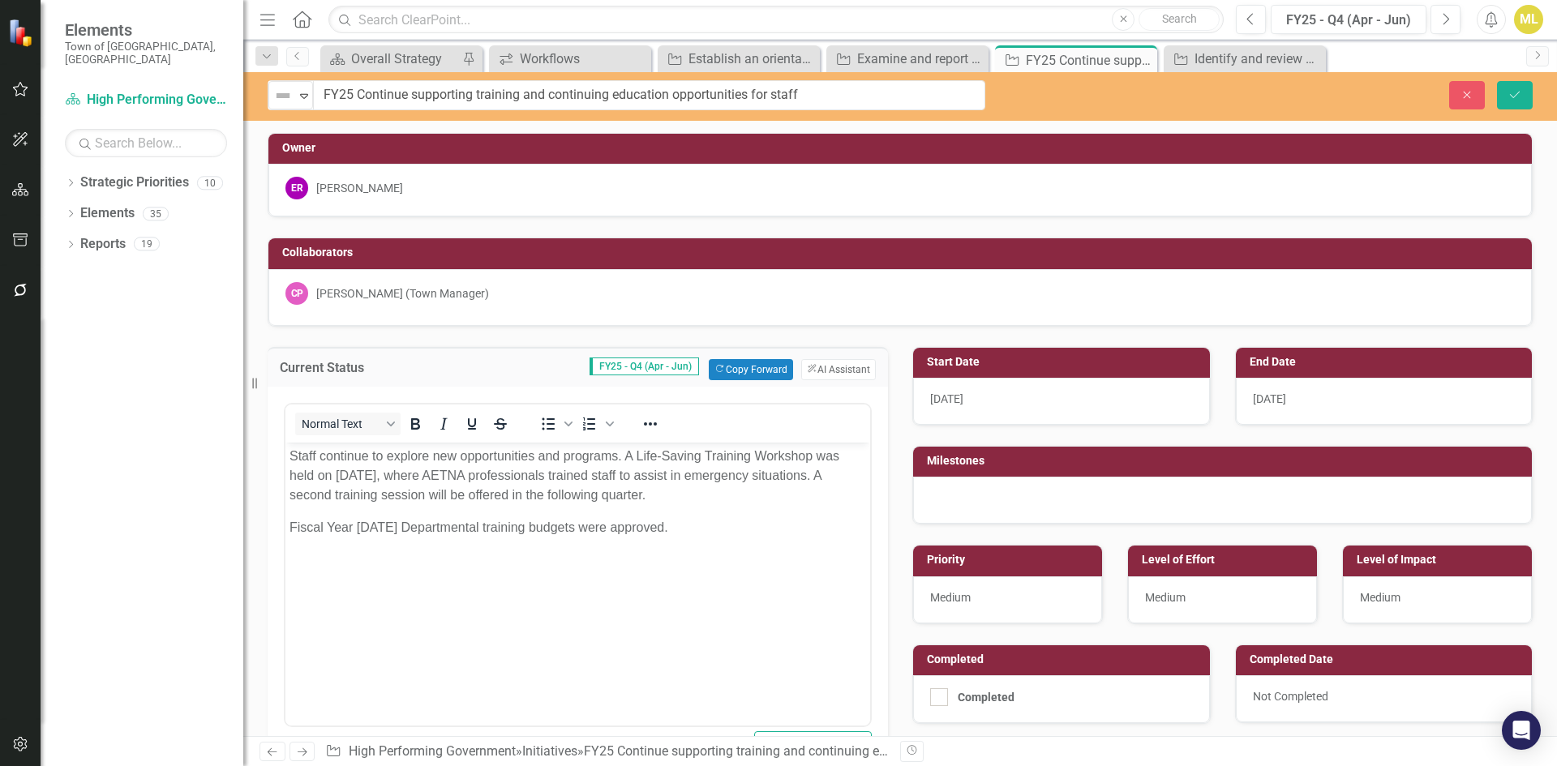
click at [278, 92] on img at bounding box center [282, 95] width 19 height 19
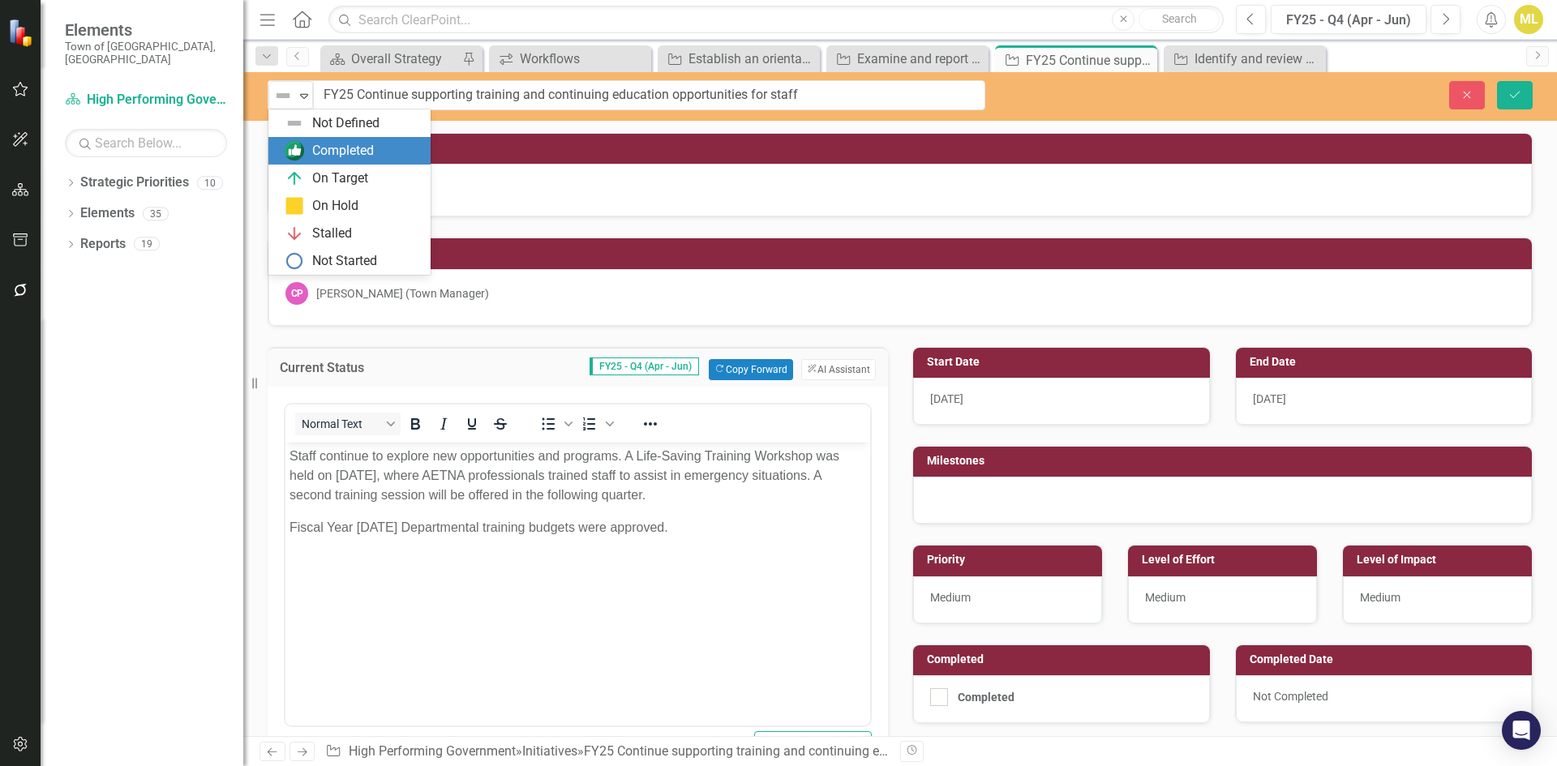
click at [317, 155] on div "Completed" at bounding box center [343, 151] width 62 height 19
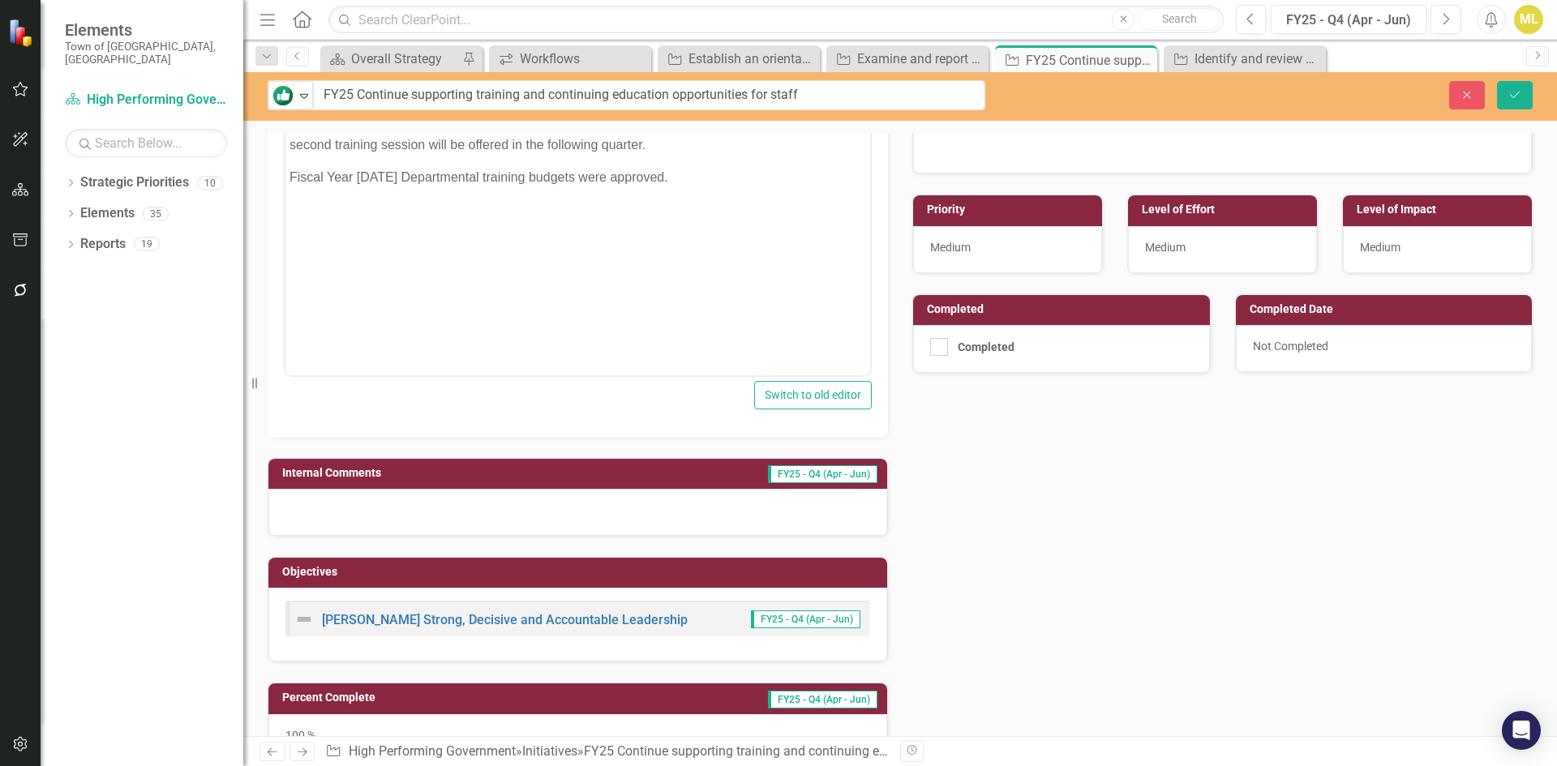
scroll to position [81, 0]
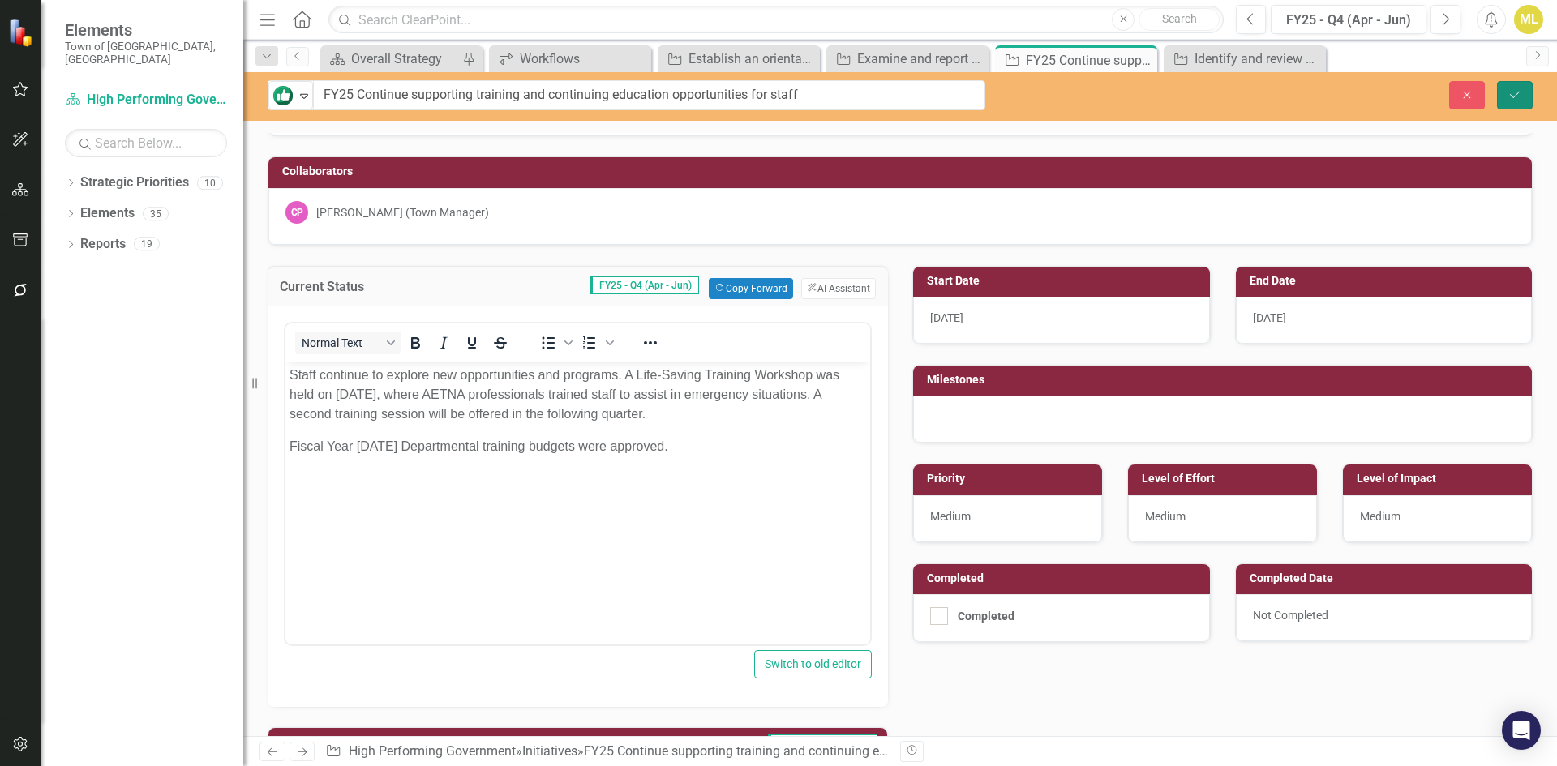
click at [1510, 89] on icon "Save" at bounding box center [1514, 94] width 15 height 11
